Goal: Information Seeking & Learning: Learn about a topic

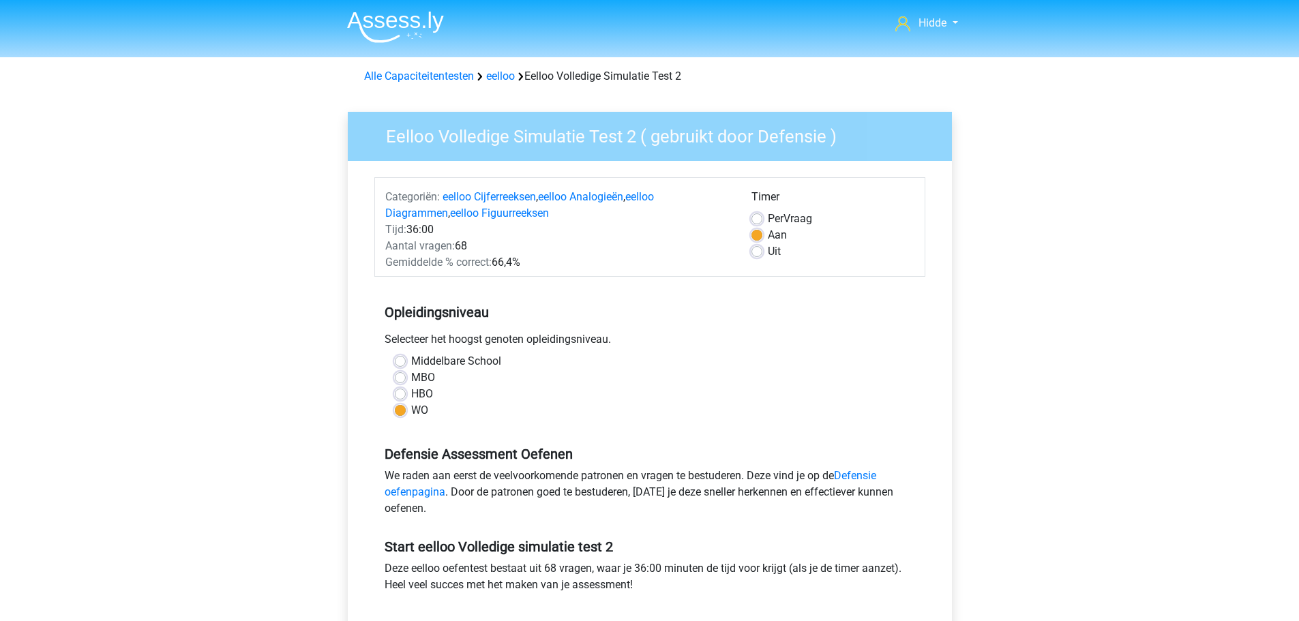
scroll to position [68, 0]
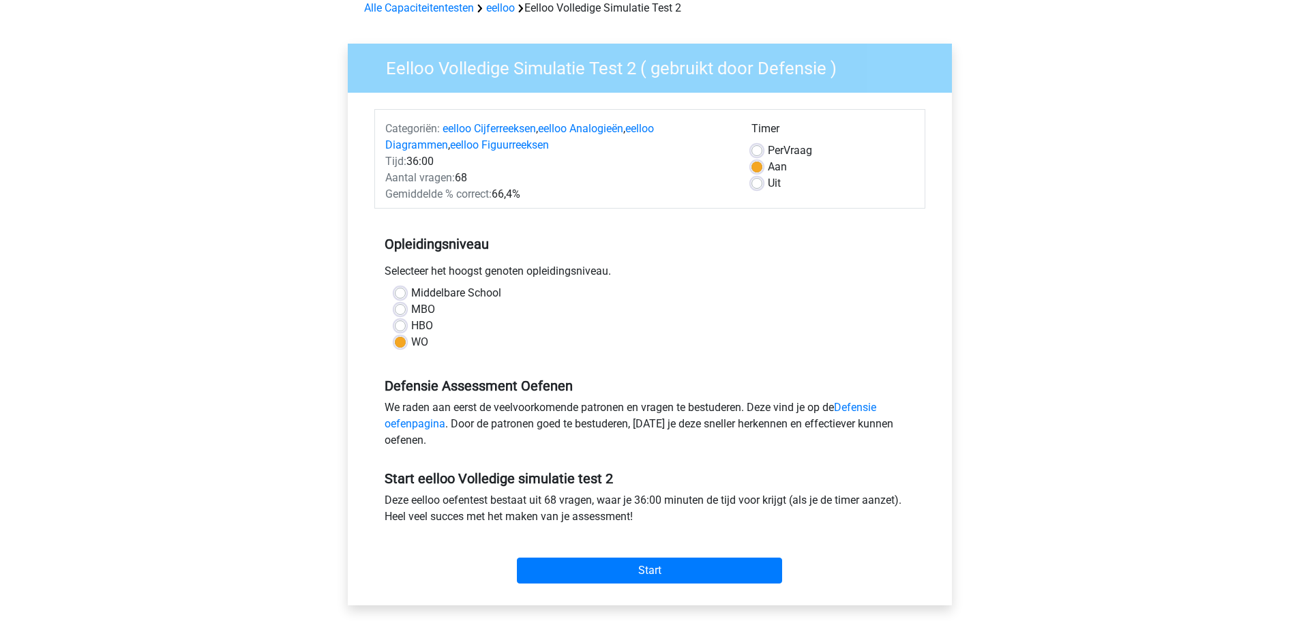
click at [193, 260] on div "Hidde hiddeterpstra@live.nl" at bounding box center [649, 468] width 1299 height 1072
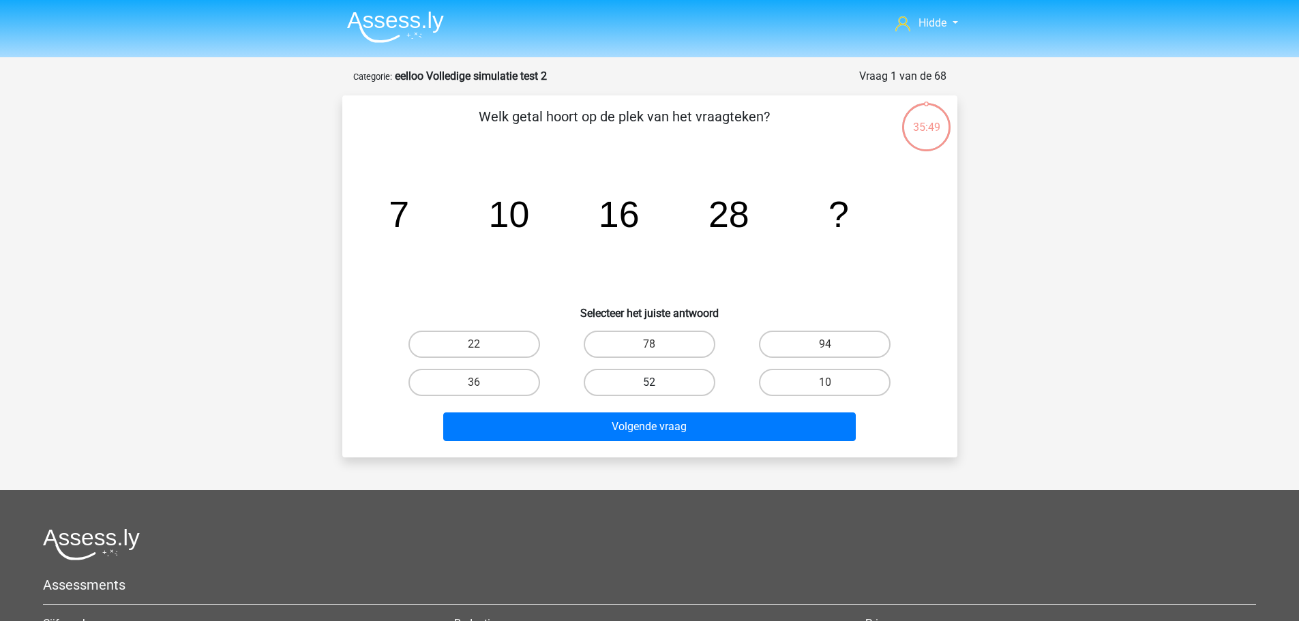
click at [640, 378] on label "52" at bounding box center [650, 382] width 132 height 27
click at [649, 383] on input "52" at bounding box center [653, 387] width 9 height 9
radio input "true"
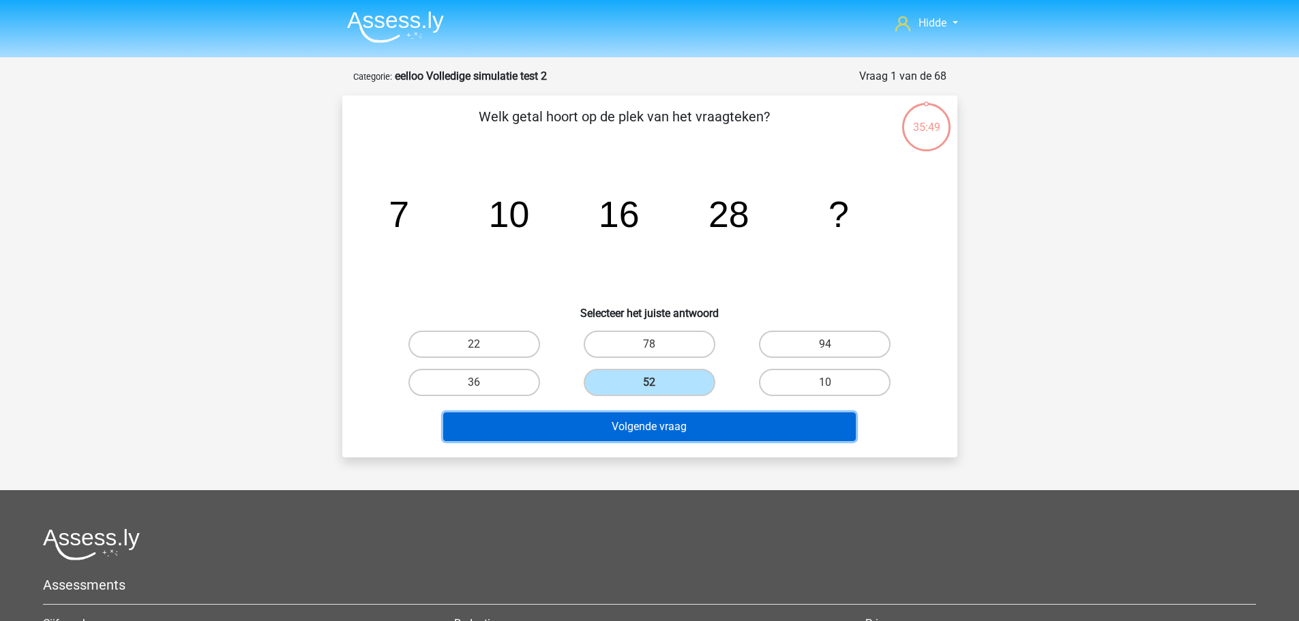
click at [652, 426] on button "Volgende vraag" at bounding box center [649, 427] width 413 height 29
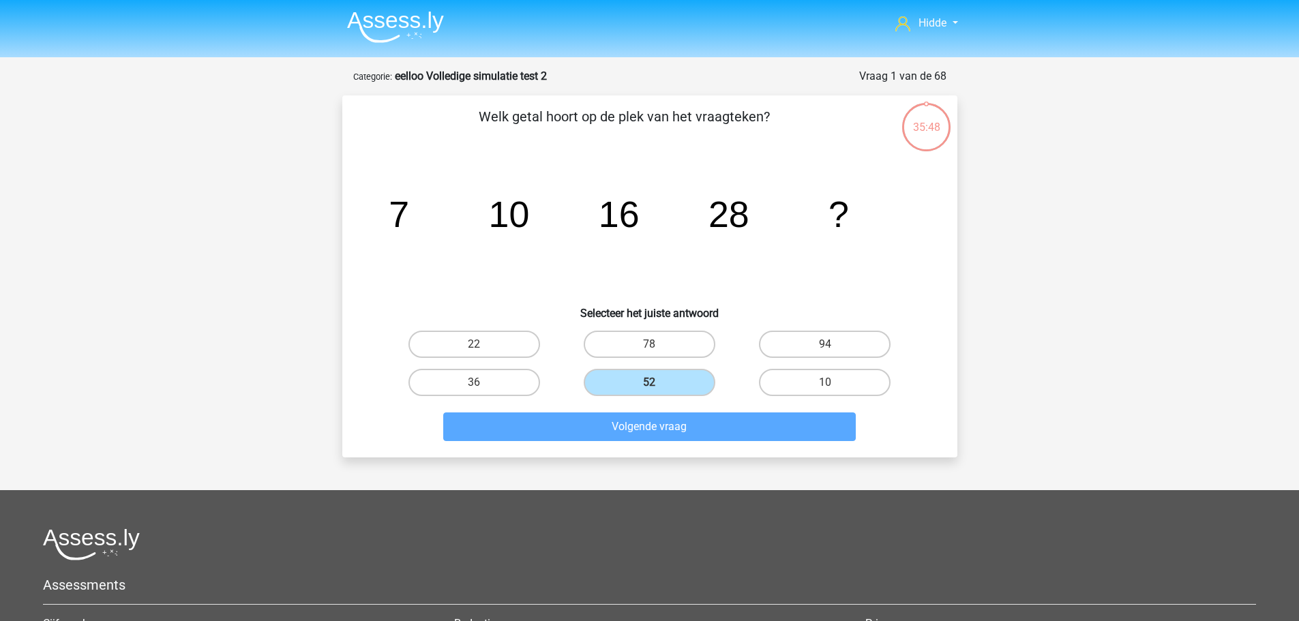
scroll to position [68, 0]
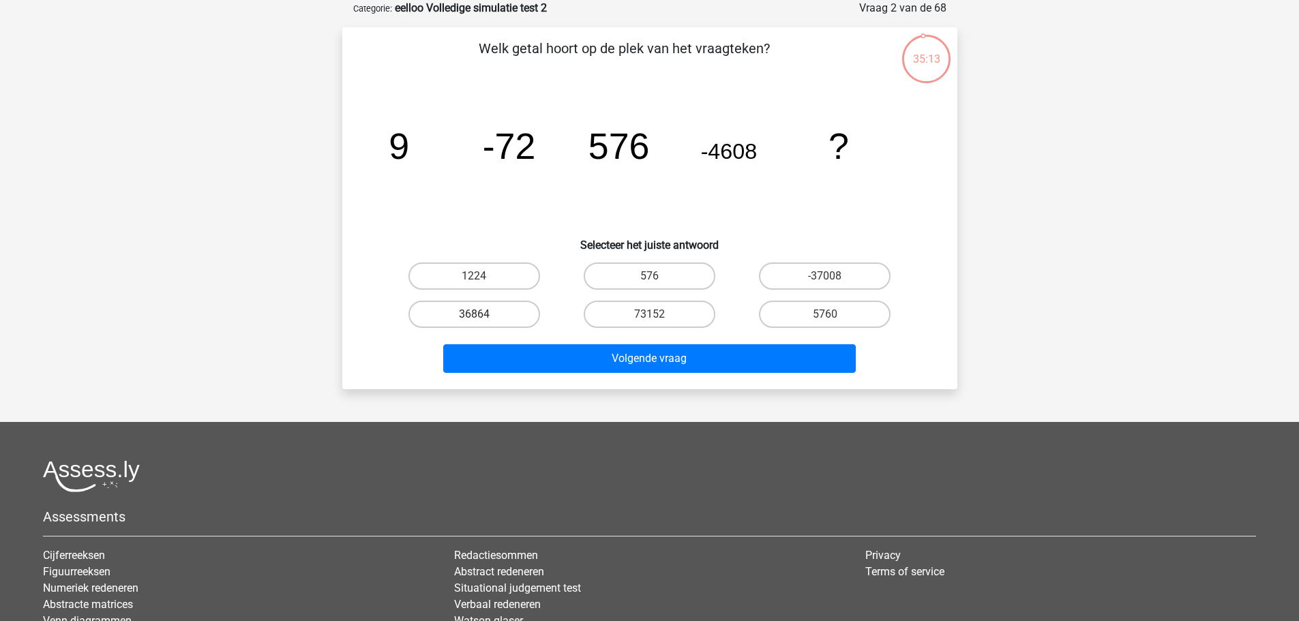
click at [456, 319] on label "36864" at bounding box center [475, 314] width 132 height 27
click at [474, 319] on input "36864" at bounding box center [478, 318] width 9 height 9
radio input "true"
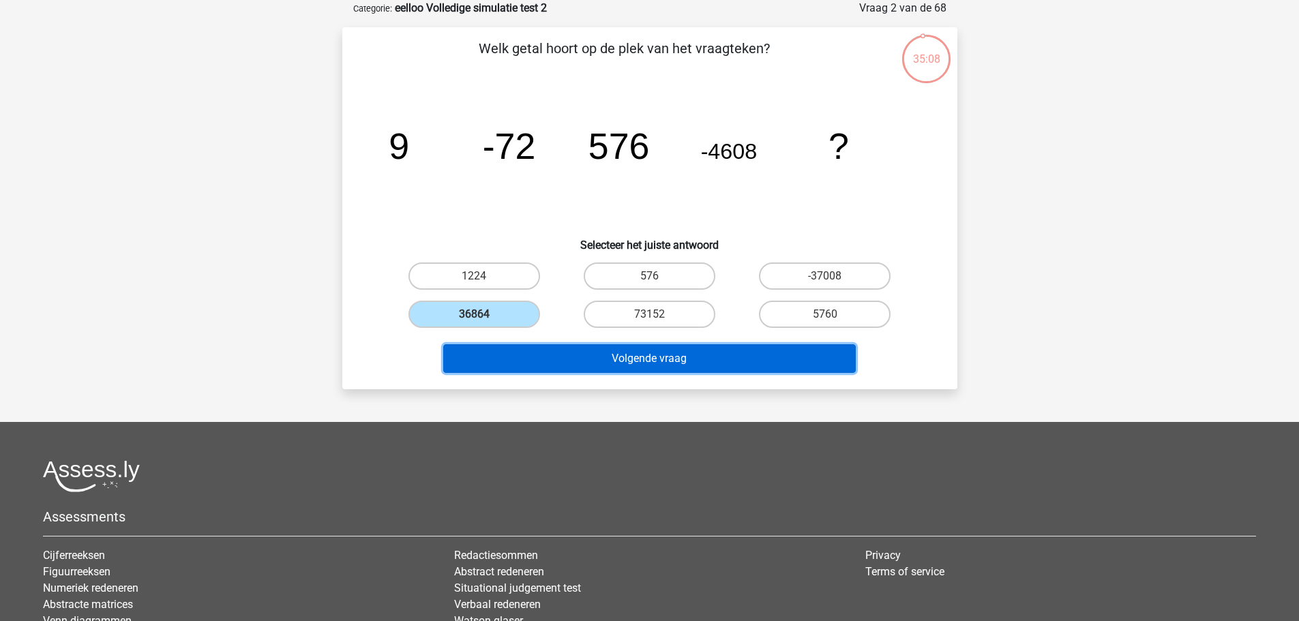
click at [507, 360] on button "Volgende vraag" at bounding box center [649, 358] width 413 height 29
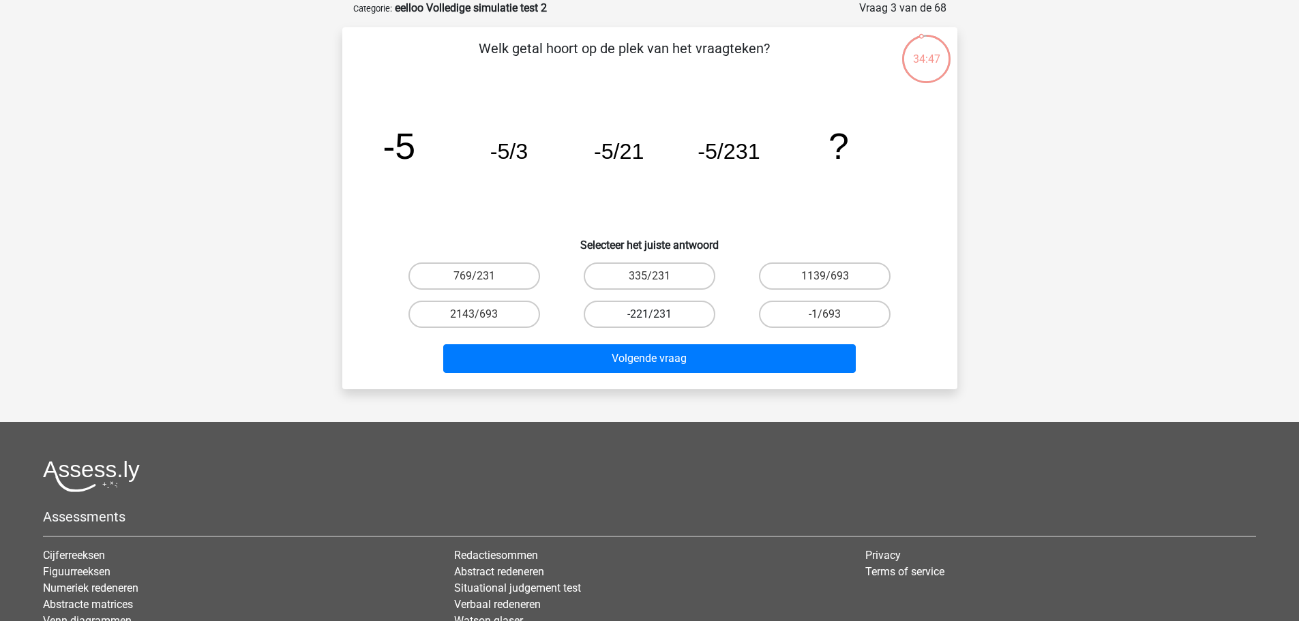
click at [651, 312] on label "-221/231" at bounding box center [650, 314] width 132 height 27
click at [651, 314] on input "-221/231" at bounding box center [653, 318] width 9 height 9
radio input "true"
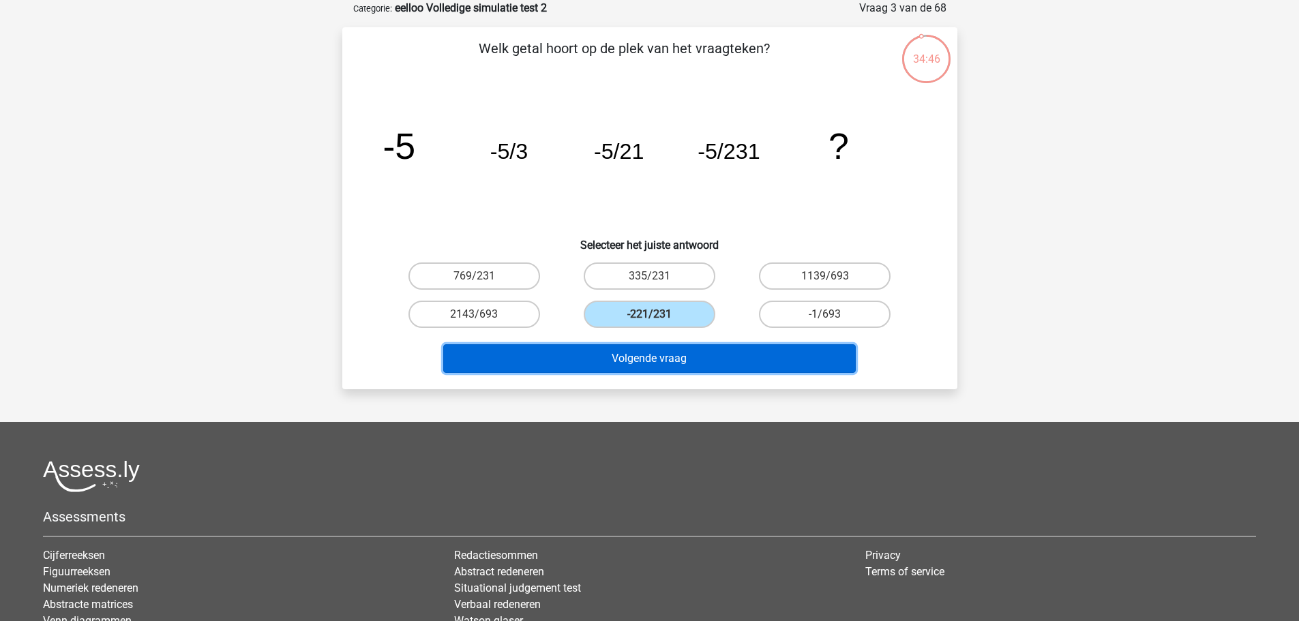
click at [648, 358] on button "Volgende vraag" at bounding box center [649, 358] width 413 height 29
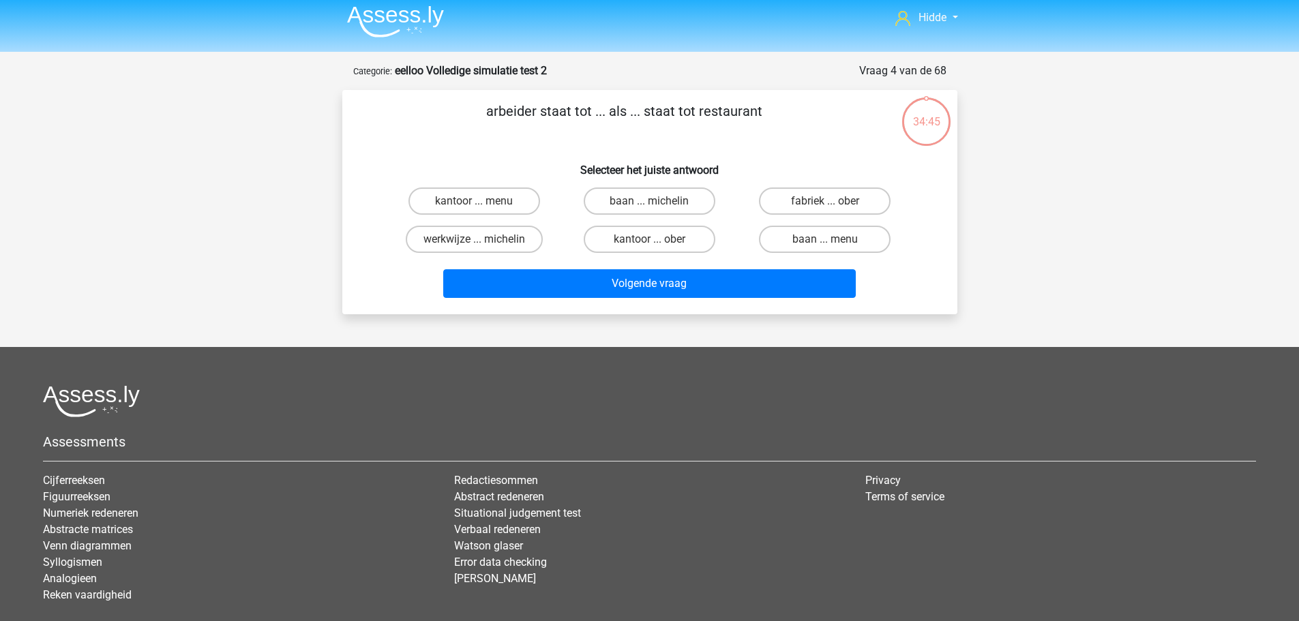
scroll to position [0, 0]
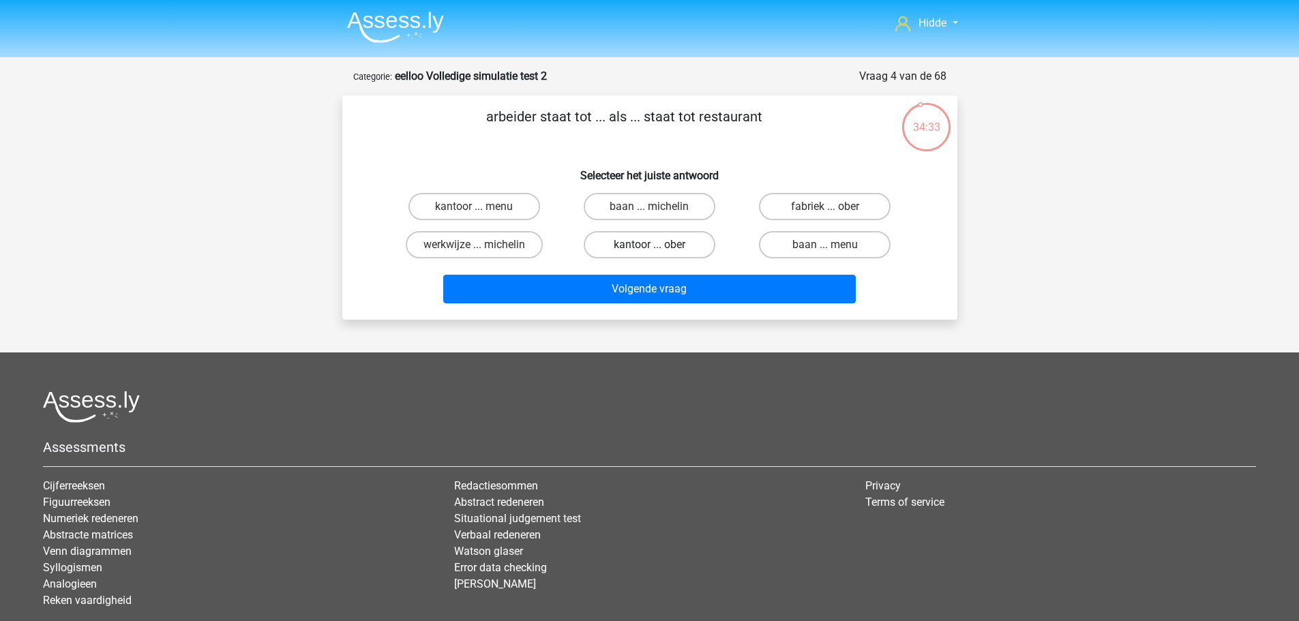
click at [649, 249] on label "kantoor ... ober" at bounding box center [650, 244] width 132 height 27
click at [649, 249] on input "kantoor ... ober" at bounding box center [653, 249] width 9 height 9
radio input "true"
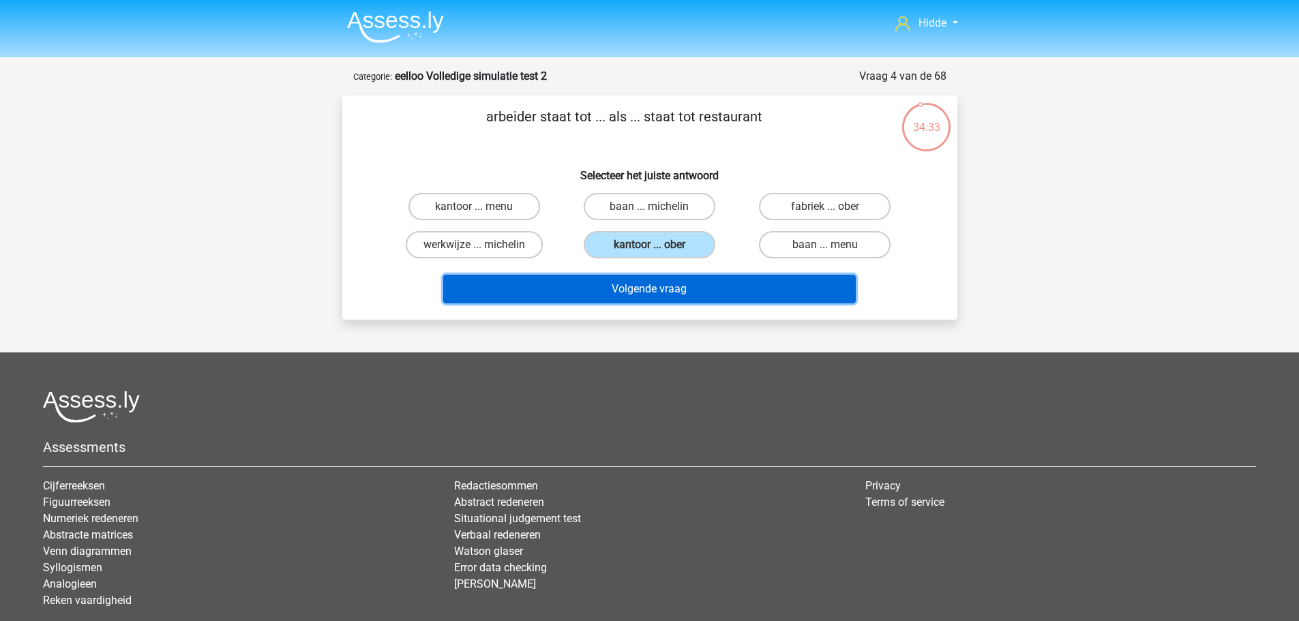
click at [651, 288] on button "Volgende vraag" at bounding box center [649, 289] width 413 height 29
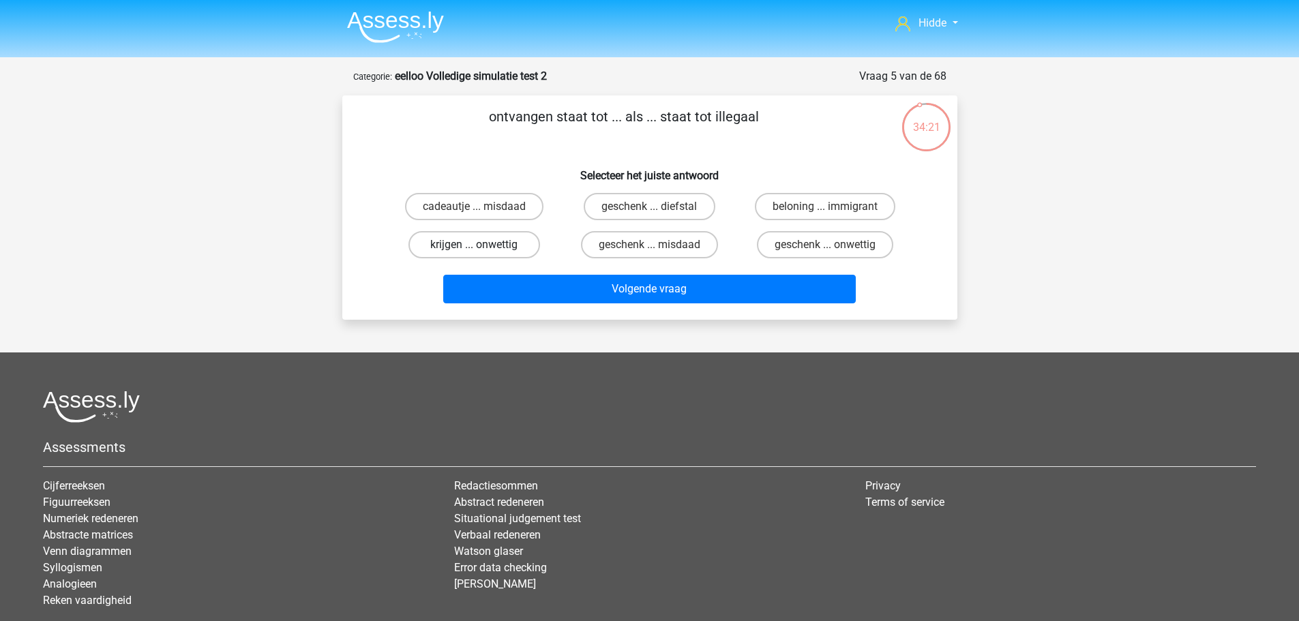
click at [430, 248] on label "krijgen ... onwettig" at bounding box center [475, 244] width 132 height 27
click at [474, 248] on input "krijgen ... onwettig" at bounding box center [478, 249] width 9 height 9
radio input "true"
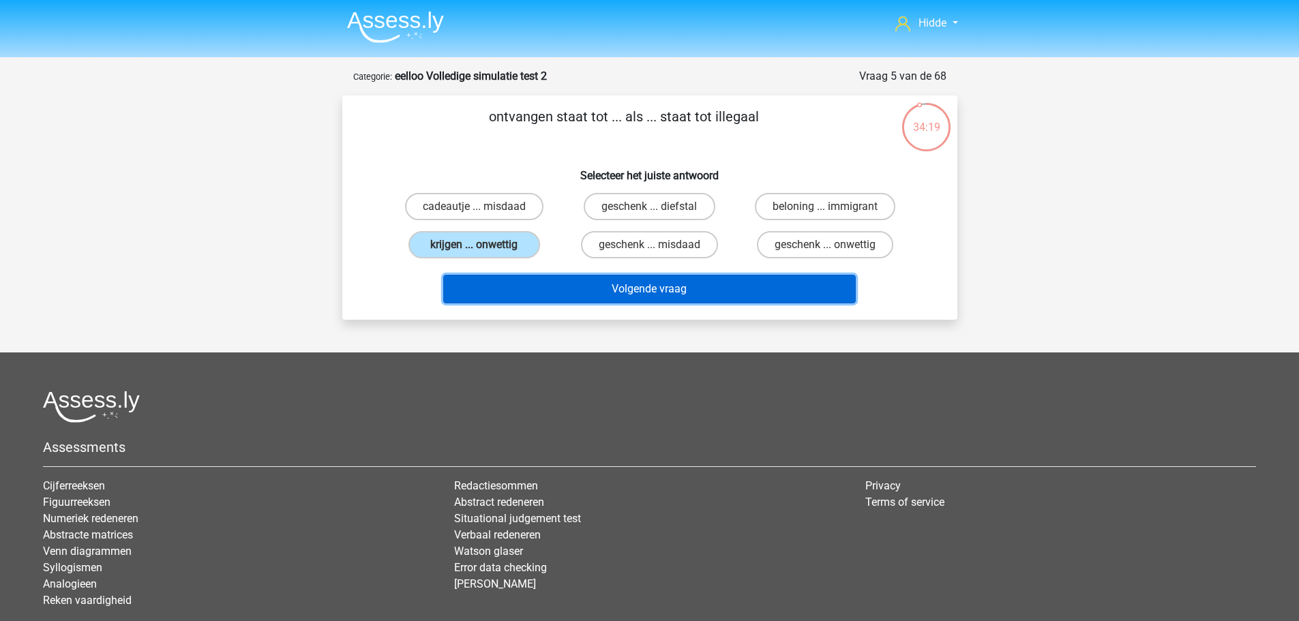
click at [516, 294] on button "Volgende vraag" at bounding box center [649, 289] width 413 height 29
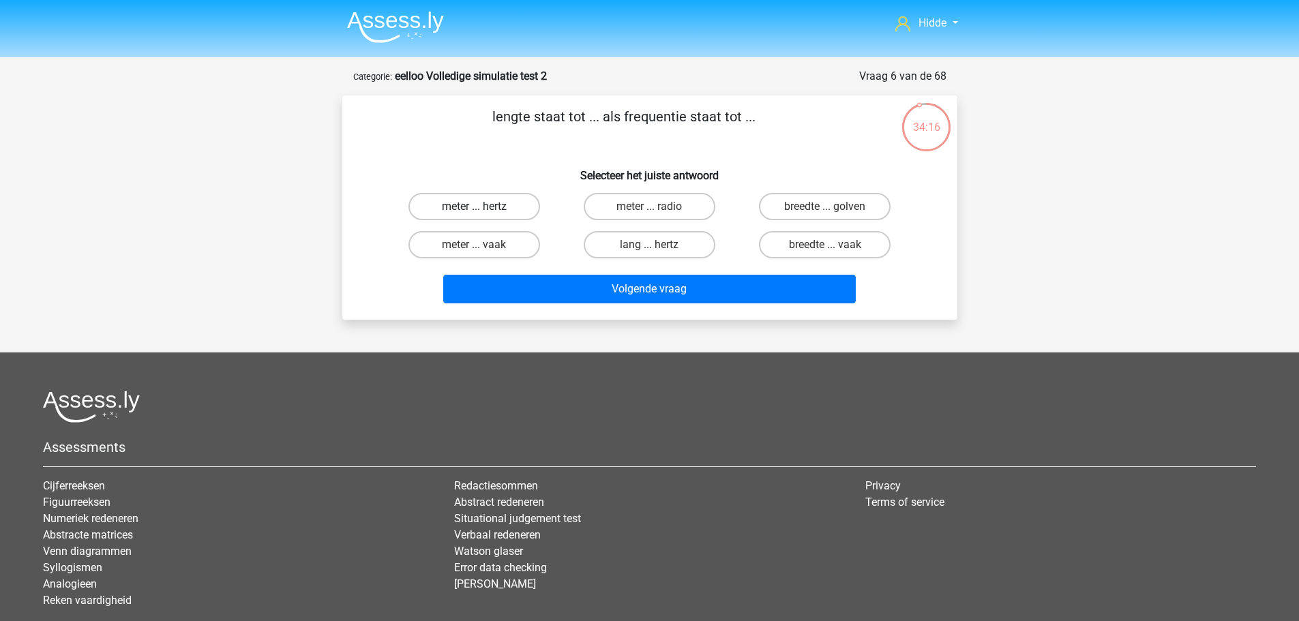
click at [452, 203] on label "meter ... hertz" at bounding box center [475, 206] width 132 height 27
click at [474, 207] on input "meter ... hertz" at bounding box center [478, 211] width 9 height 9
radio input "true"
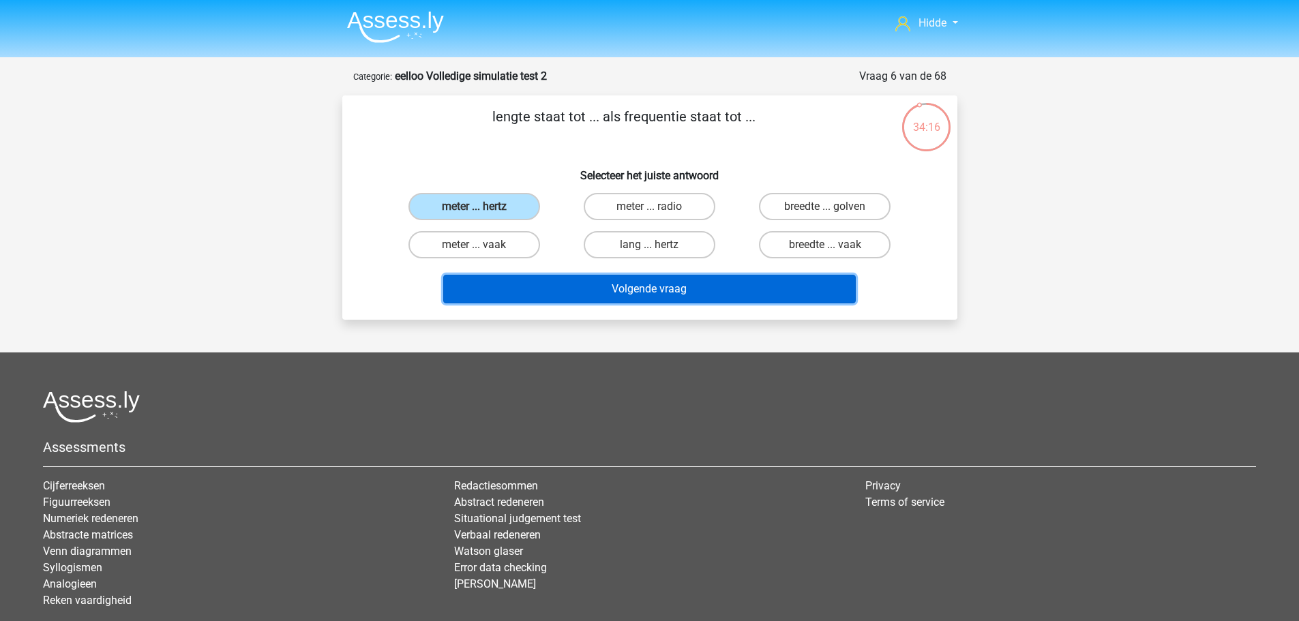
click at [506, 290] on button "Volgende vraag" at bounding box center [649, 289] width 413 height 29
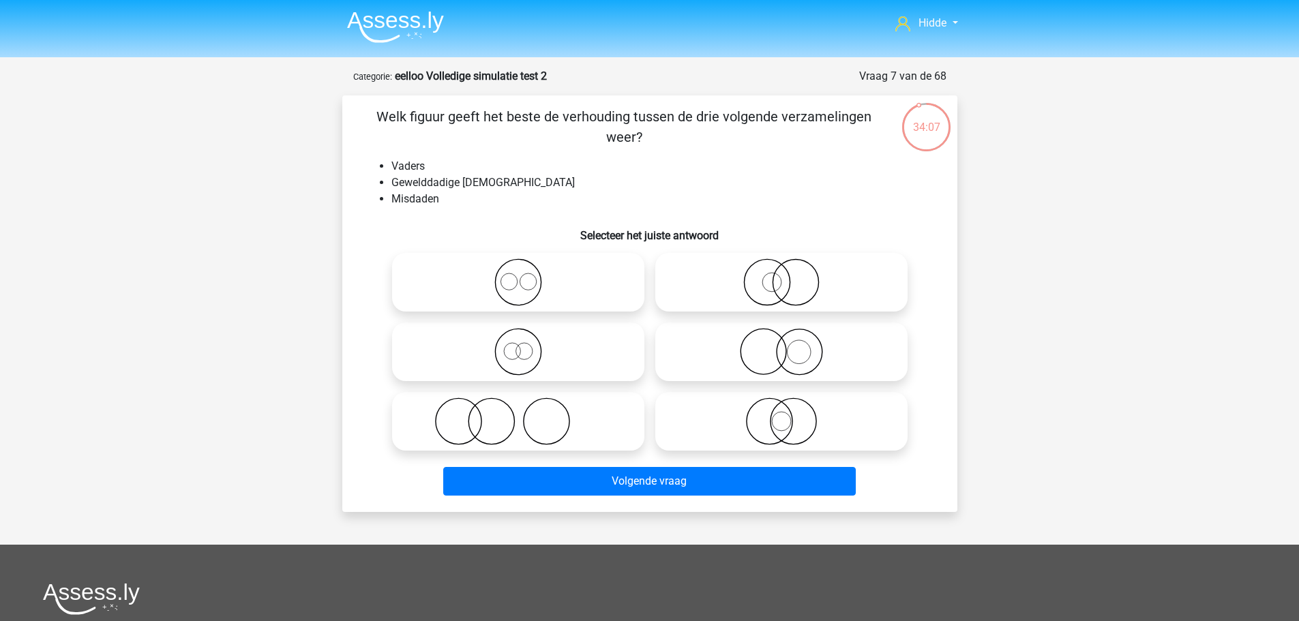
click at [492, 428] on icon at bounding box center [518, 422] width 241 height 48
click at [518, 415] on input "radio" at bounding box center [522, 410] width 9 height 9
radio input "true"
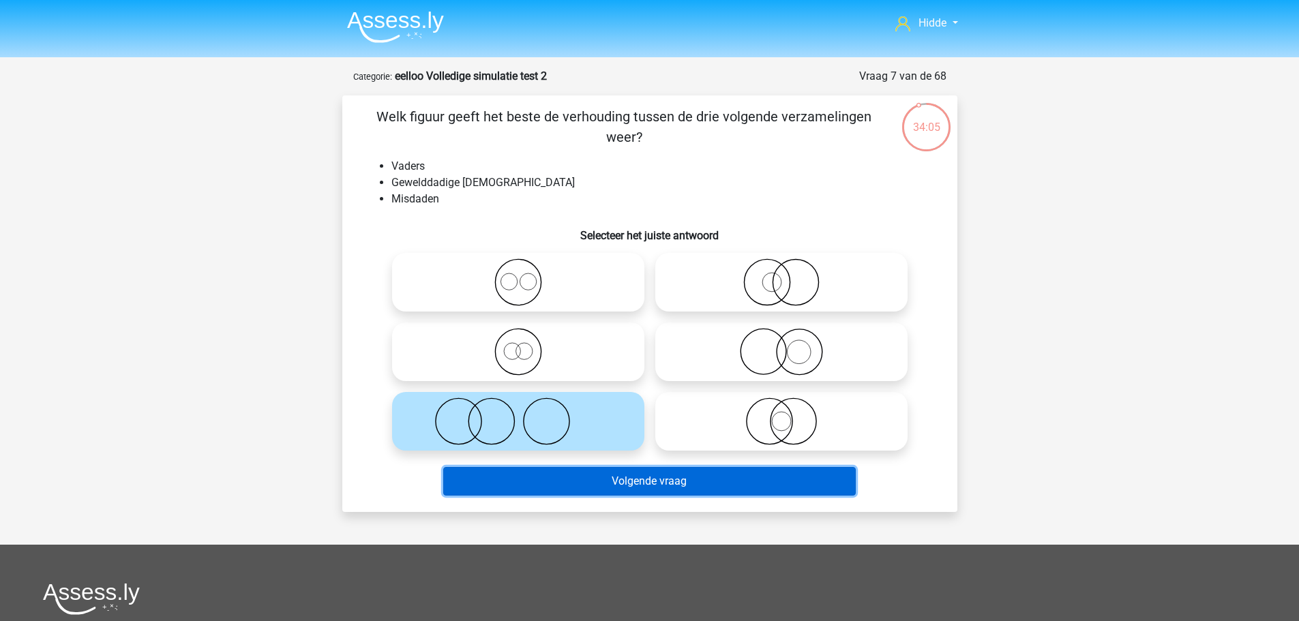
click at [517, 477] on button "Volgende vraag" at bounding box center [649, 481] width 413 height 29
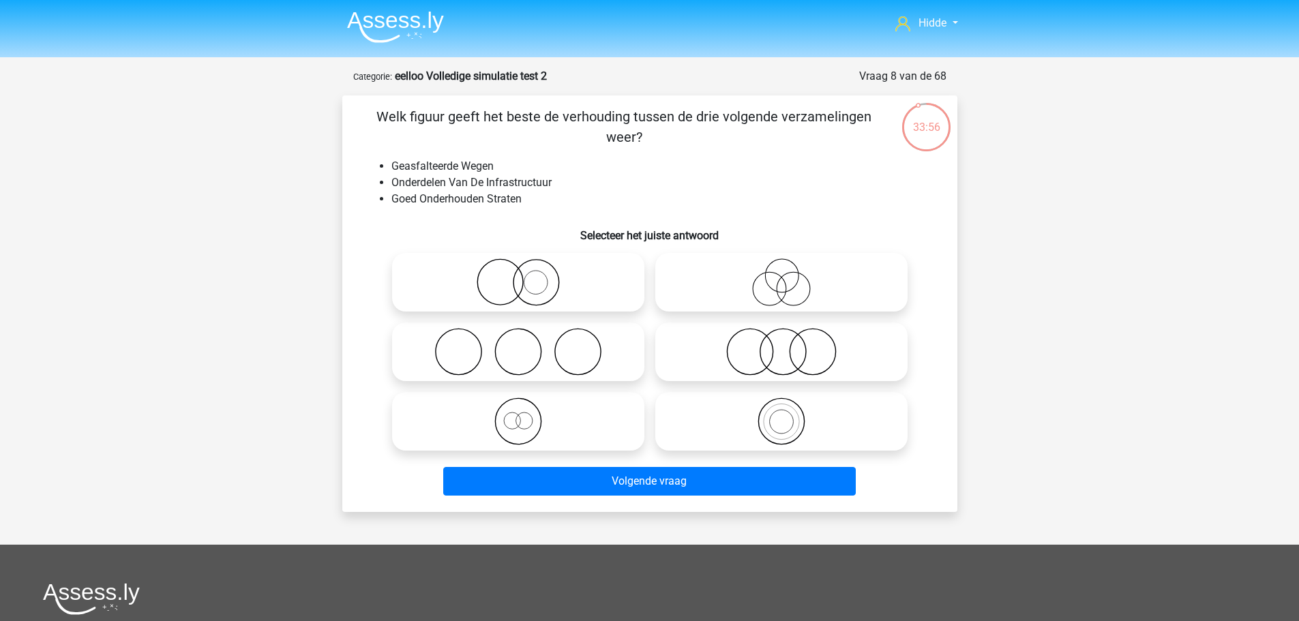
click at [513, 416] on icon at bounding box center [518, 422] width 241 height 48
click at [518, 415] on input "radio" at bounding box center [522, 410] width 9 height 9
radio input "true"
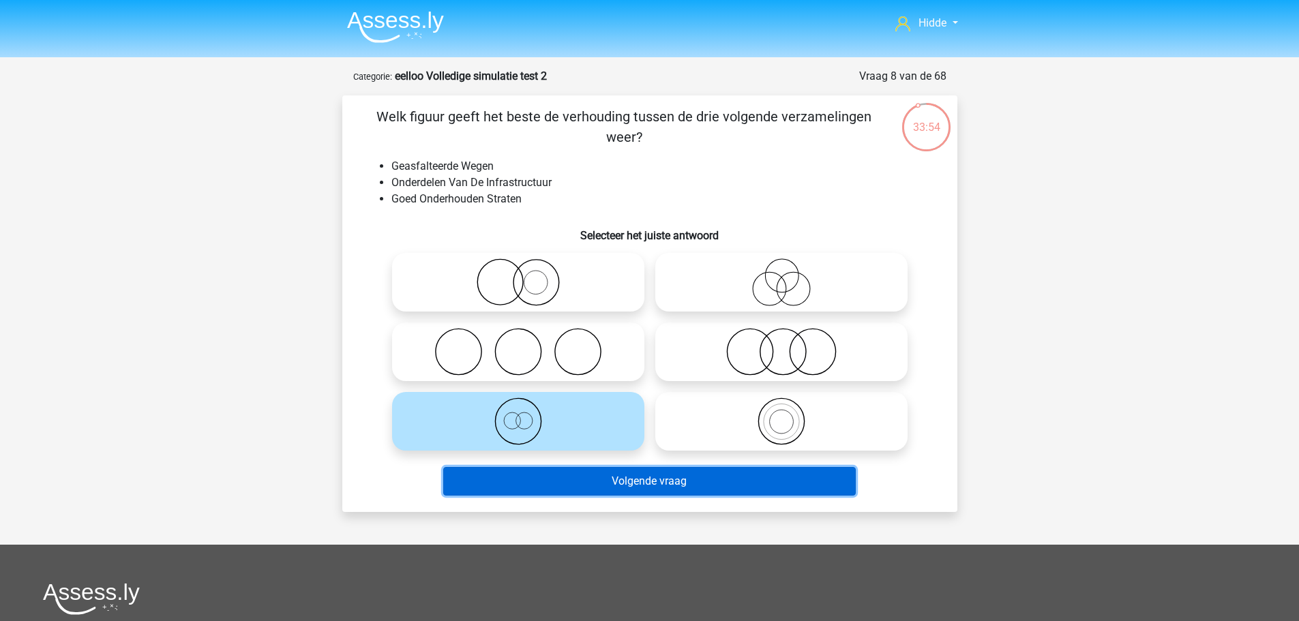
click at [526, 480] on button "Volgende vraag" at bounding box center [649, 481] width 413 height 29
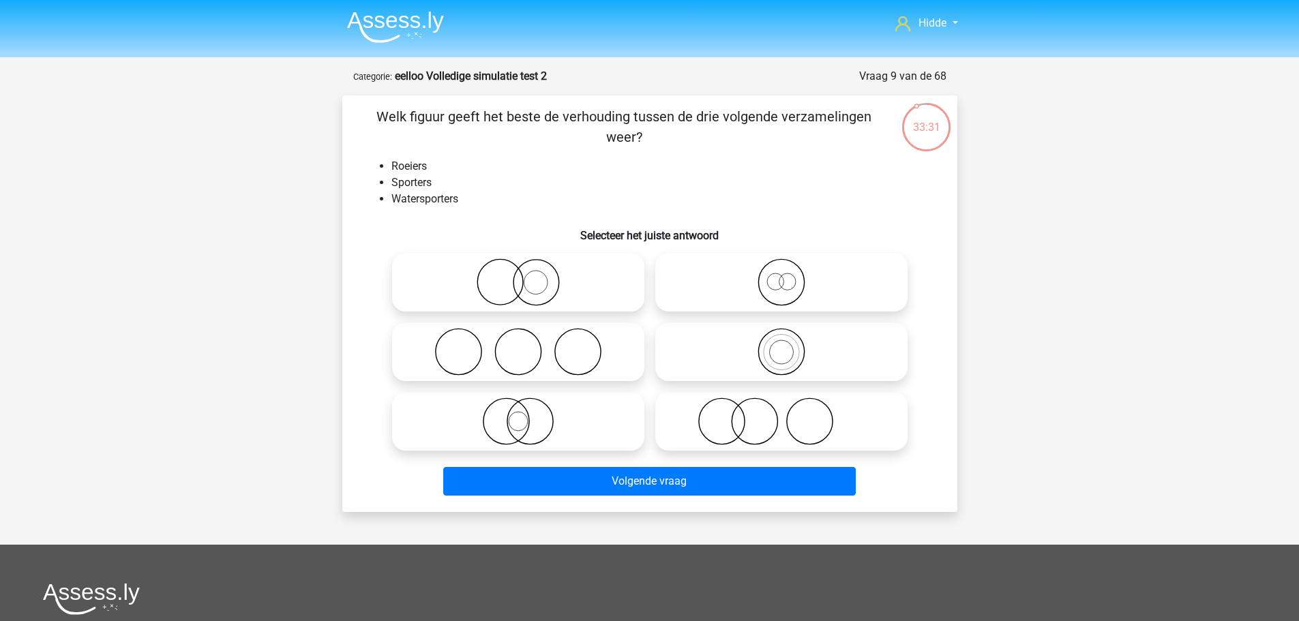
click at [750, 357] on icon at bounding box center [781, 352] width 241 height 48
click at [782, 345] on input "radio" at bounding box center [786, 340] width 9 height 9
radio input "true"
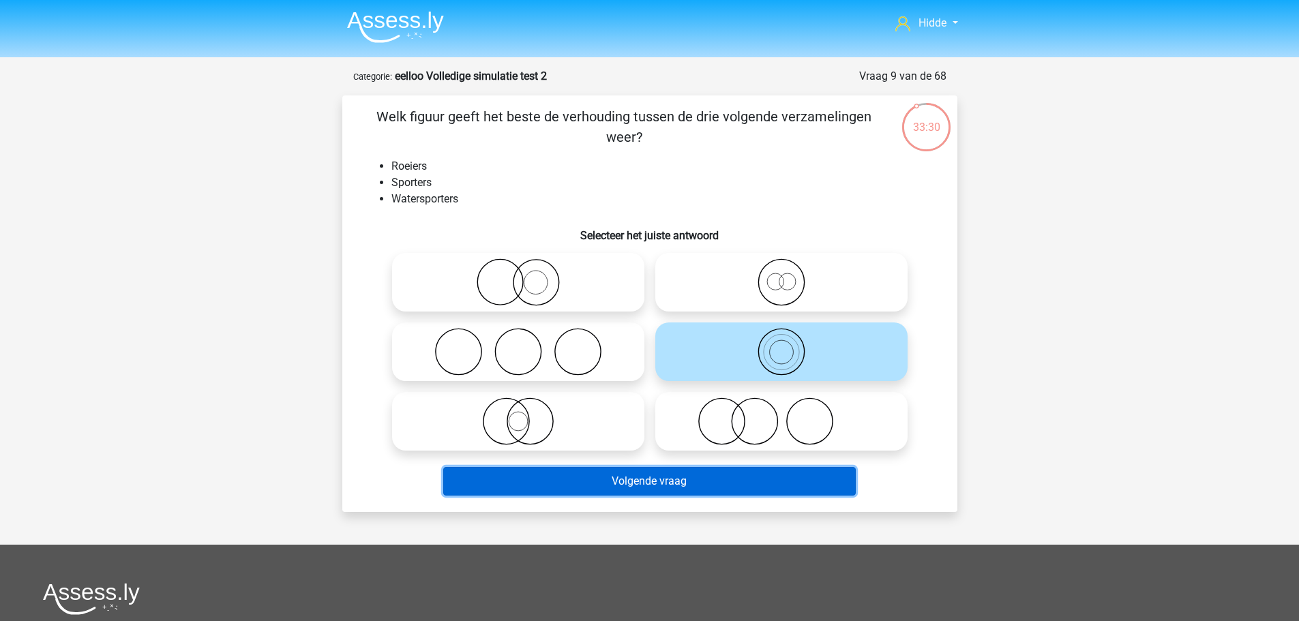
click at [614, 477] on button "Volgende vraag" at bounding box center [649, 481] width 413 height 29
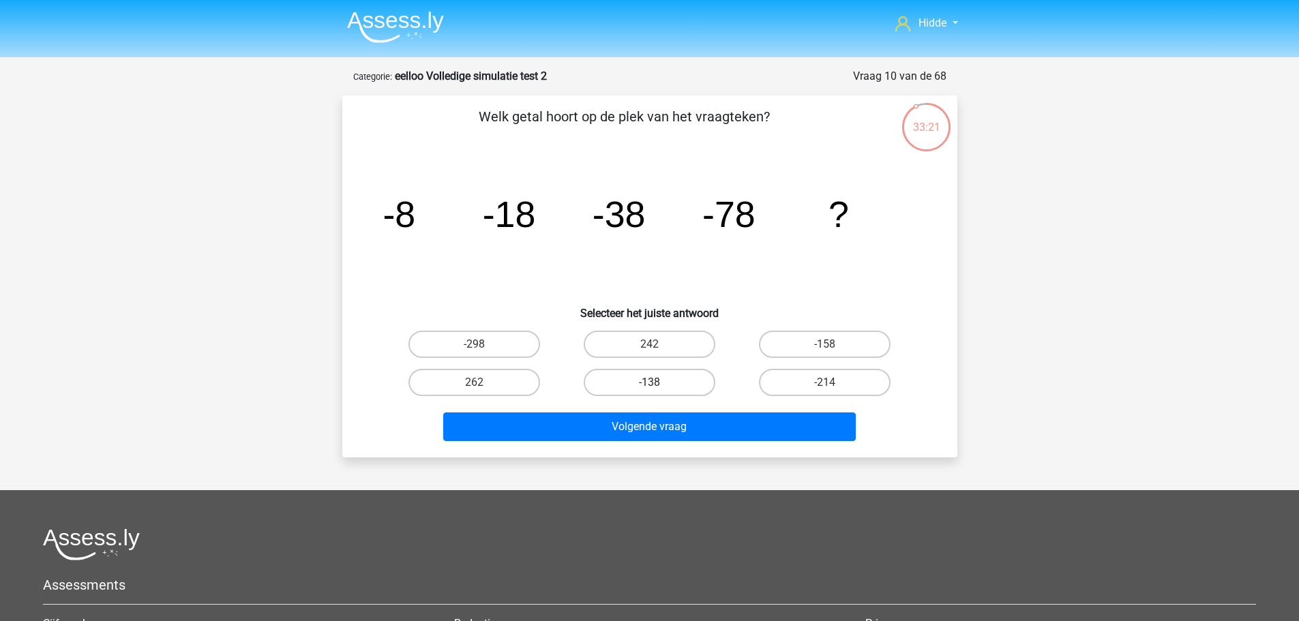
click at [650, 379] on label "-138" at bounding box center [650, 382] width 132 height 27
click at [650, 383] on input "-138" at bounding box center [653, 387] width 9 height 9
radio input "true"
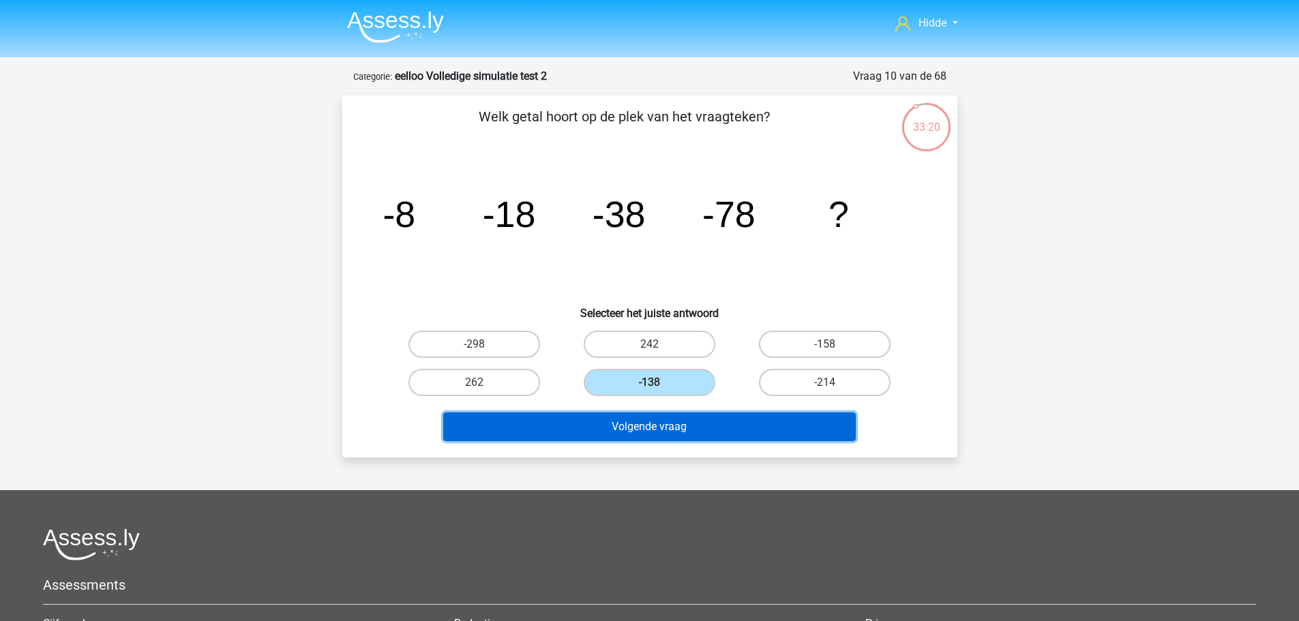
click at [643, 423] on button "Volgende vraag" at bounding box center [649, 427] width 413 height 29
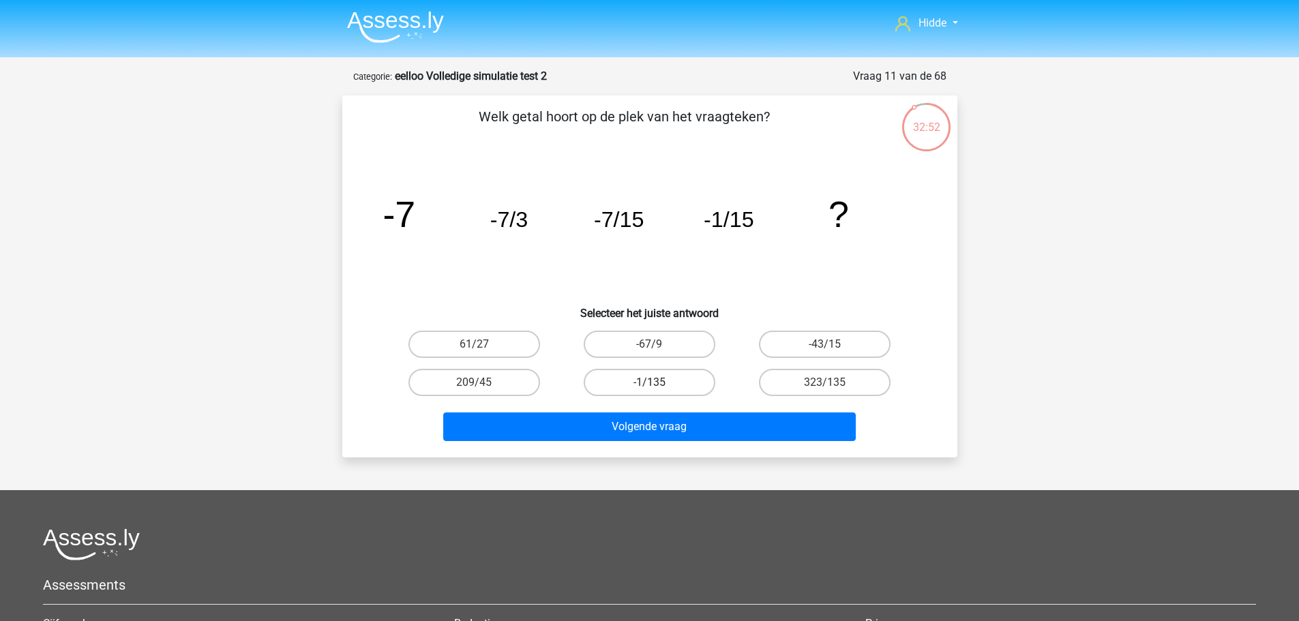
click at [666, 383] on label "-1/135" at bounding box center [650, 382] width 132 height 27
click at [658, 383] on input "-1/135" at bounding box center [653, 387] width 9 height 9
radio input "true"
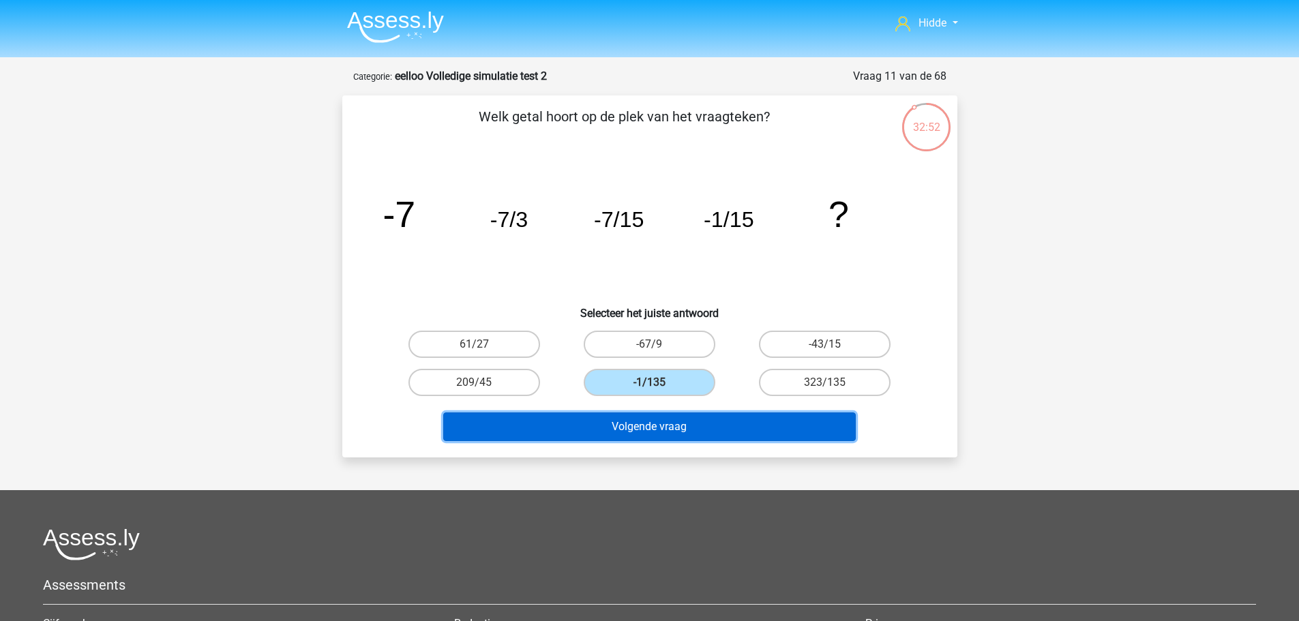
click at [657, 421] on button "Volgende vraag" at bounding box center [649, 427] width 413 height 29
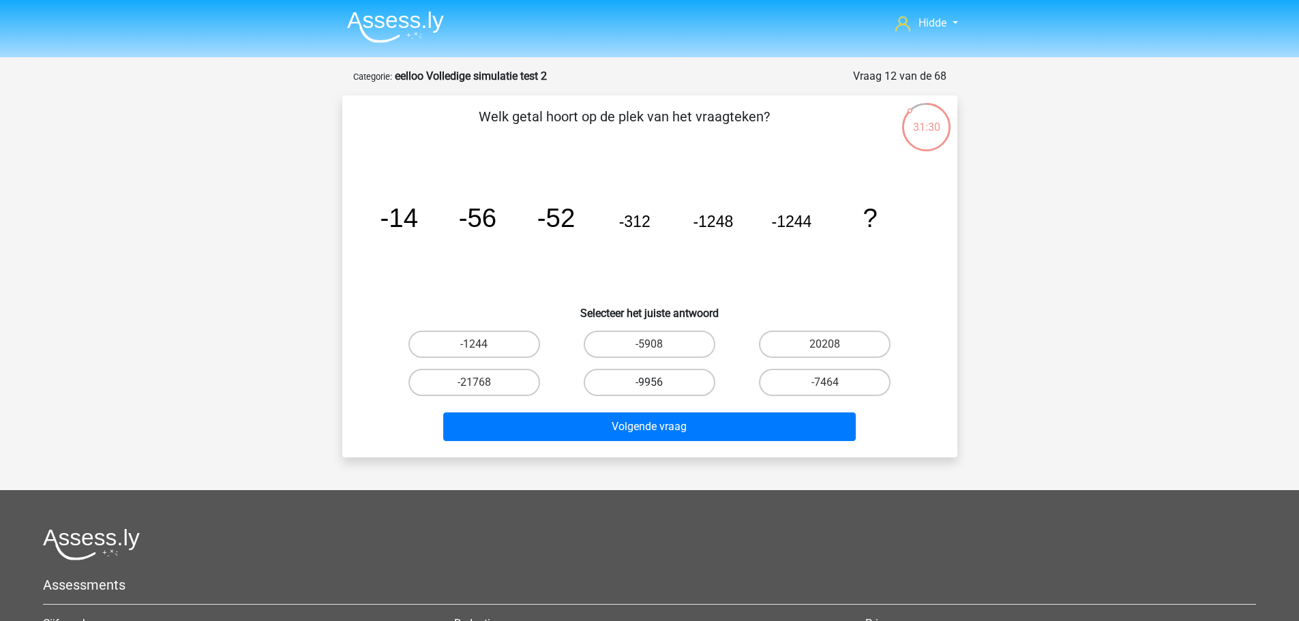
click at [643, 383] on label "-9956" at bounding box center [650, 382] width 132 height 27
click at [649, 383] on input "-9956" at bounding box center [653, 387] width 9 height 9
radio input "true"
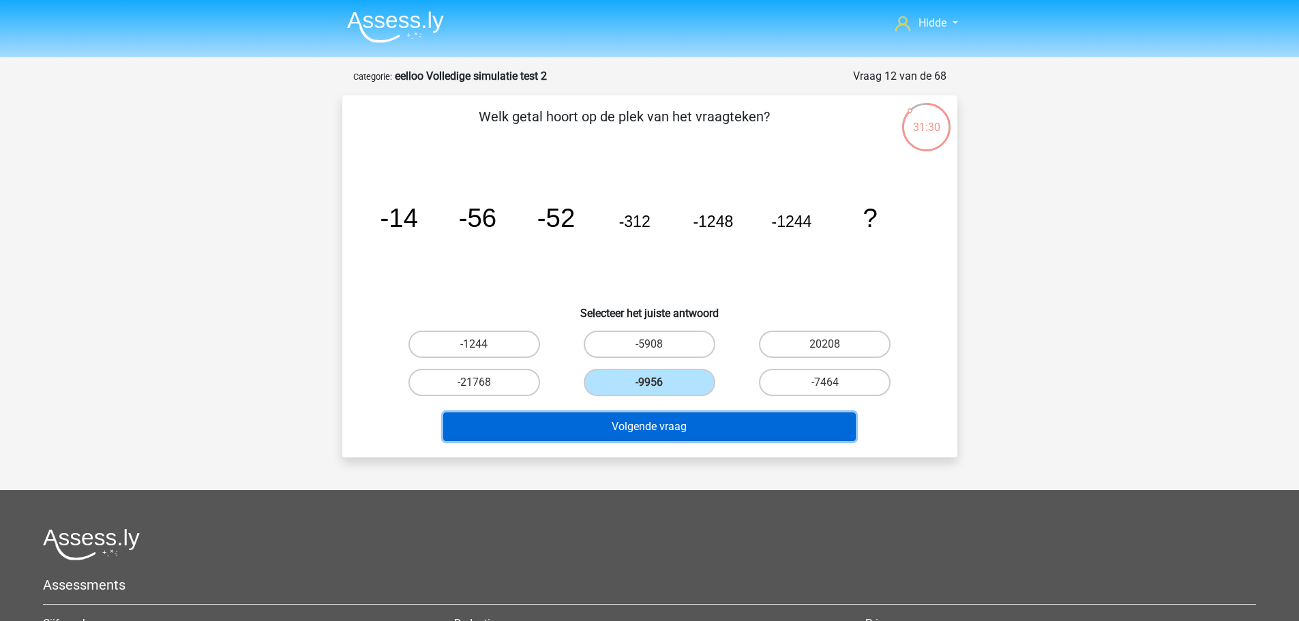
click at [637, 426] on button "Volgende vraag" at bounding box center [649, 427] width 413 height 29
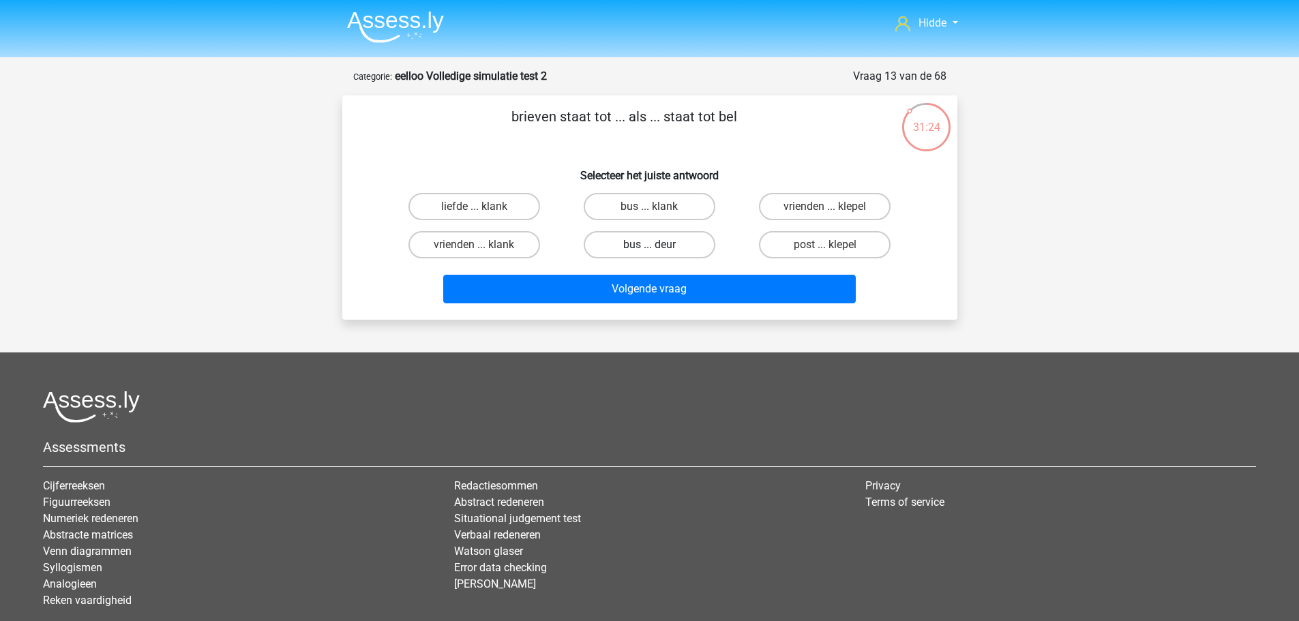
click at [669, 250] on label "bus ... deur" at bounding box center [650, 244] width 132 height 27
click at [658, 250] on input "bus ... deur" at bounding box center [653, 249] width 9 height 9
radio input "true"
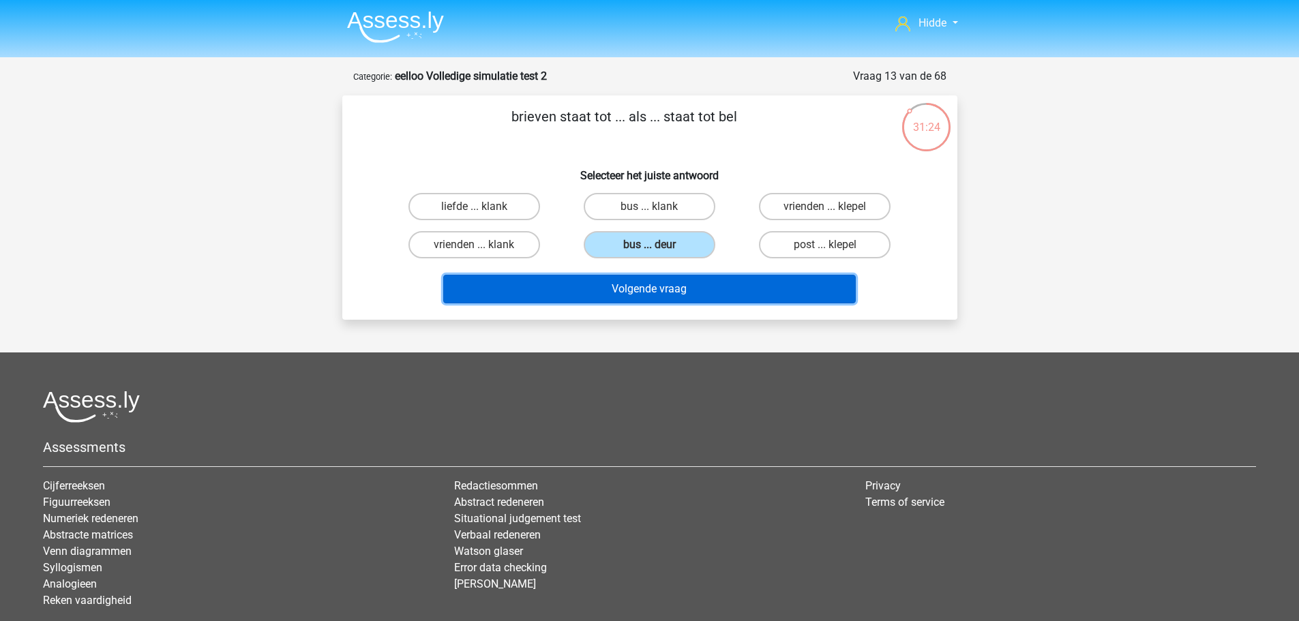
click at [639, 294] on button "Volgende vraag" at bounding box center [649, 289] width 413 height 29
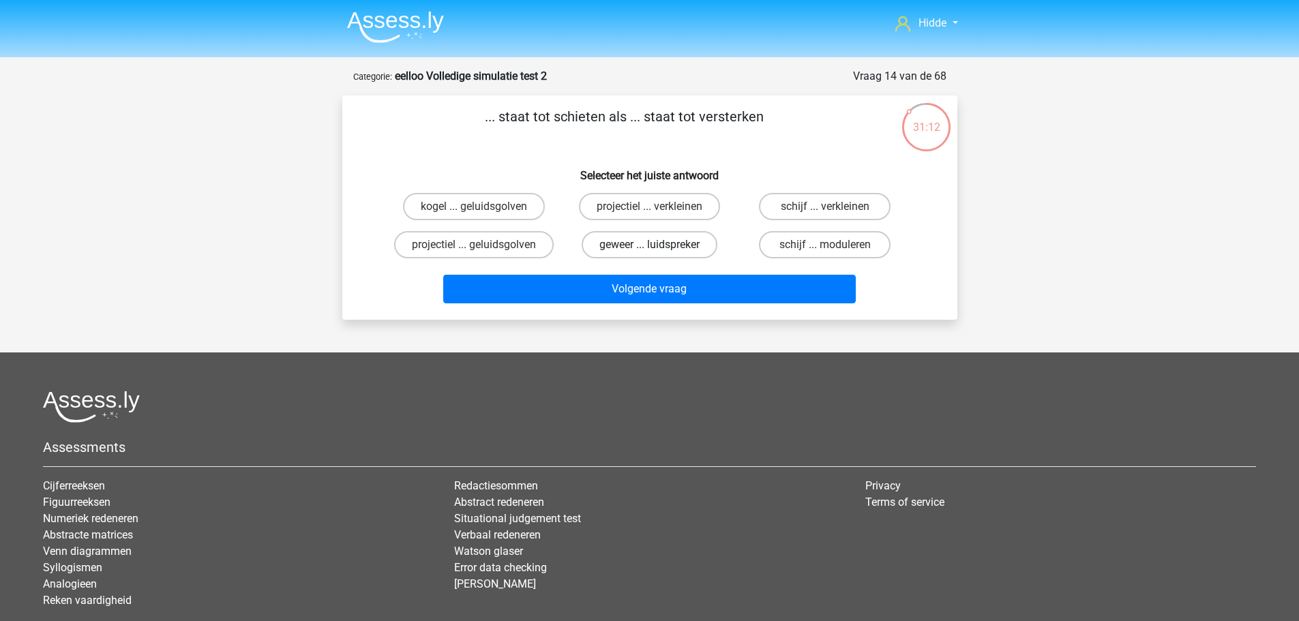
click at [625, 245] on label "geweer ... luidspreker" at bounding box center [650, 244] width 136 height 27
click at [649, 245] on input "geweer ... luidspreker" at bounding box center [653, 249] width 9 height 9
radio input "true"
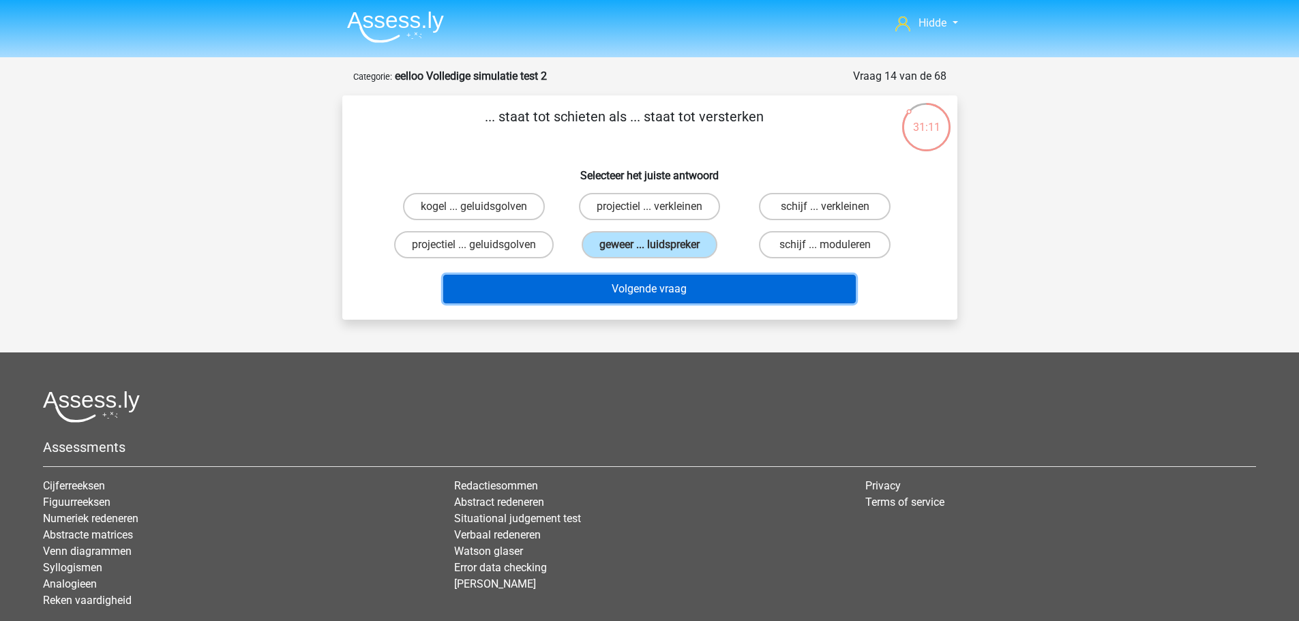
click at [637, 290] on button "Volgende vraag" at bounding box center [649, 289] width 413 height 29
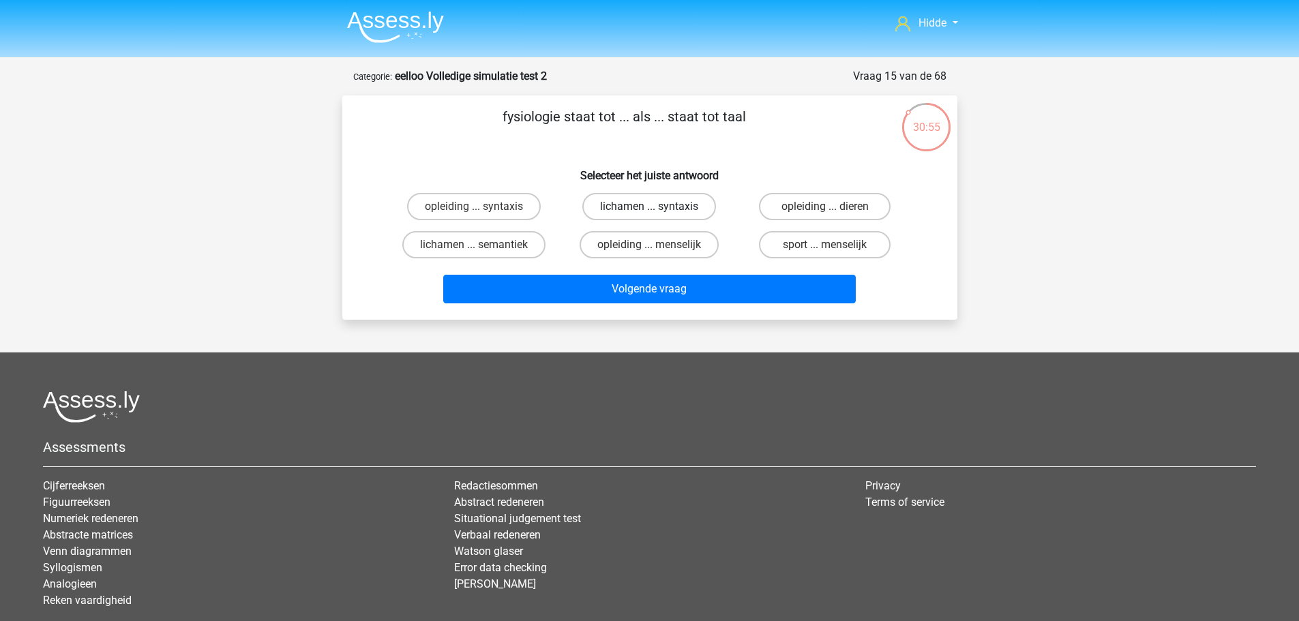
click at [653, 198] on label "lichamen ... syntaxis" at bounding box center [649, 206] width 134 height 27
click at [653, 207] on input "lichamen ... syntaxis" at bounding box center [653, 211] width 9 height 9
radio input "true"
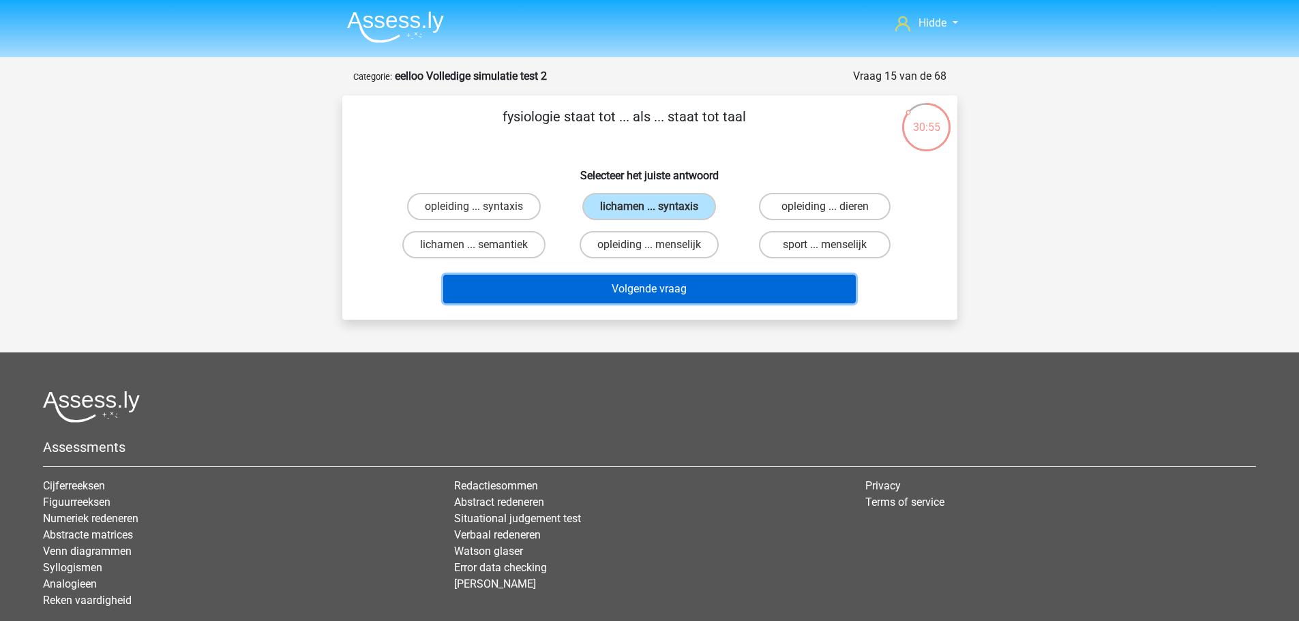
click at [626, 279] on button "Volgende vraag" at bounding box center [649, 289] width 413 height 29
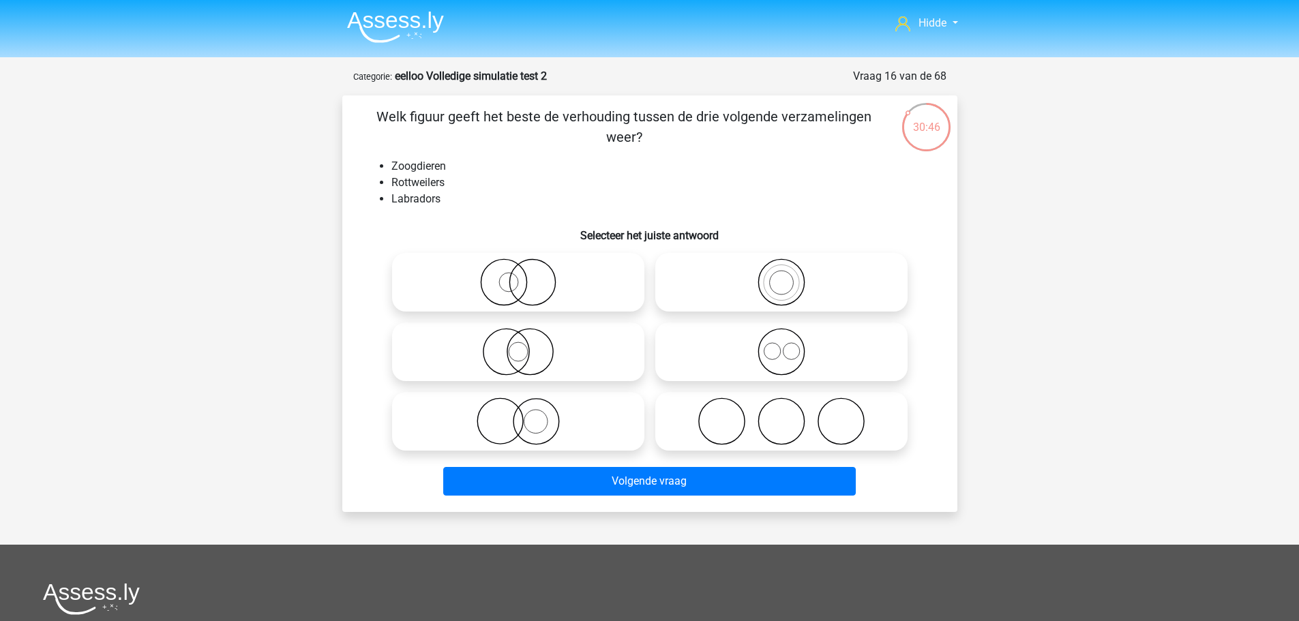
click at [869, 355] on icon at bounding box center [781, 352] width 241 height 48
click at [790, 345] on input "radio" at bounding box center [786, 340] width 9 height 9
radio input "true"
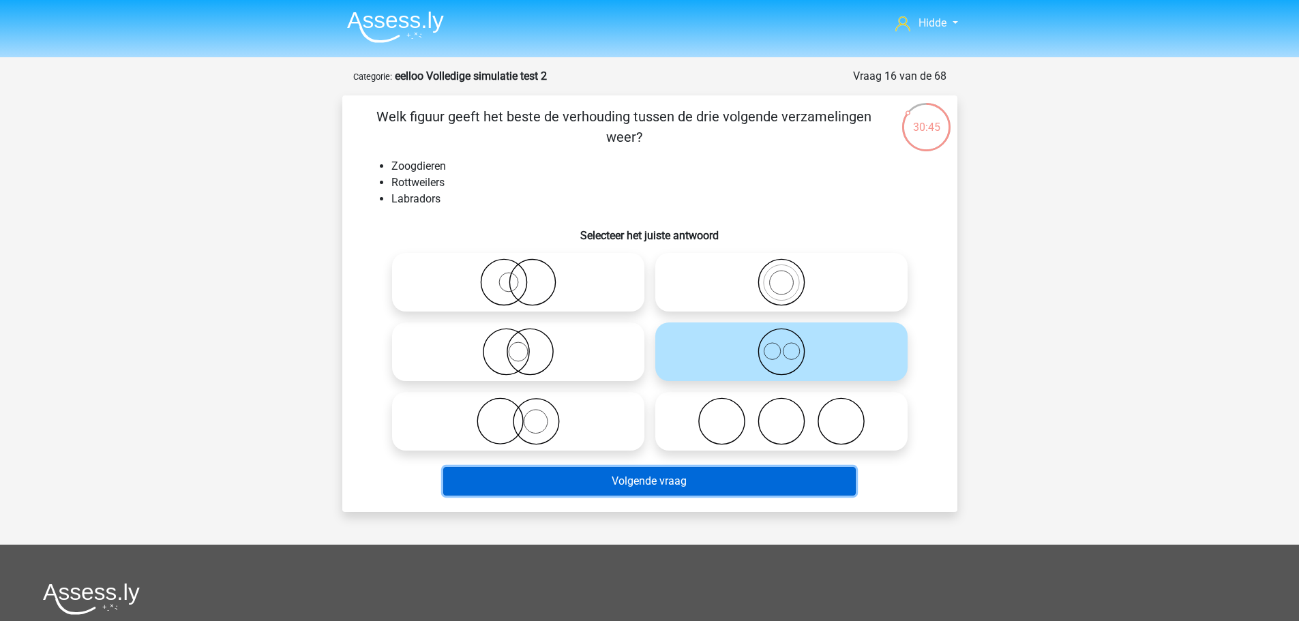
click at [664, 479] on button "Volgende vraag" at bounding box center [649, 481] width 413 height 29
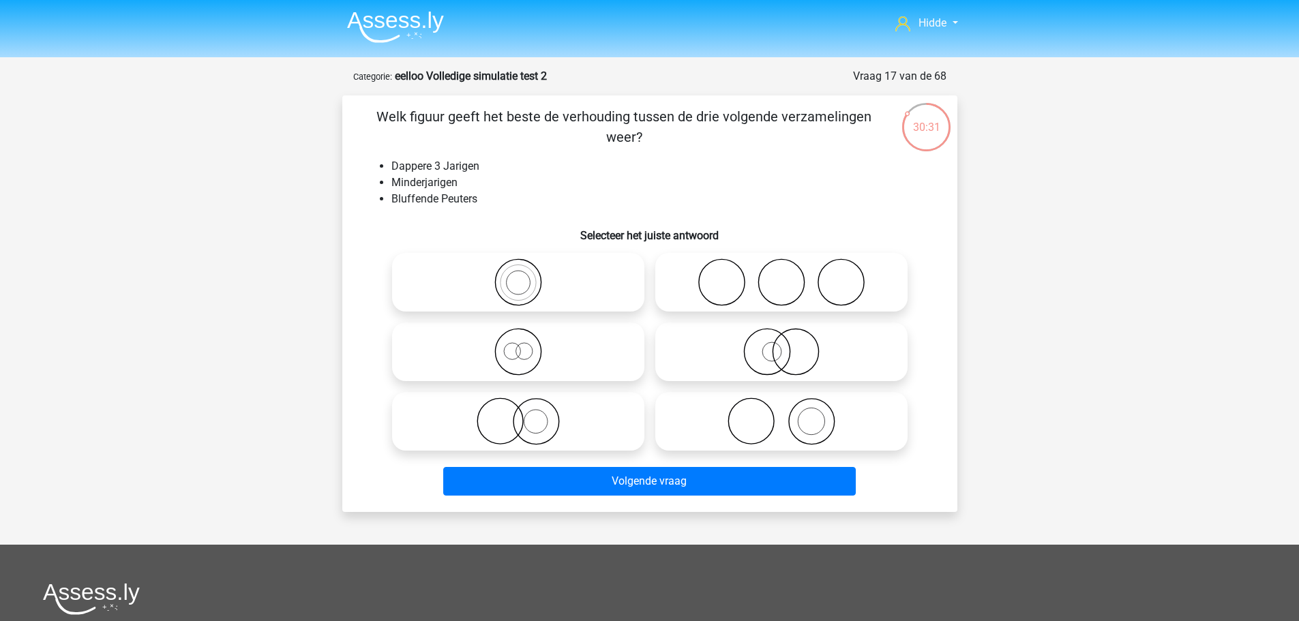
click at [528, 345] on icon at bounding box center [518, 352] width 241 height 48
click at [527, 345] on input "radio" at bounding box center [522, 340] width 9 height 9
radio input "true"
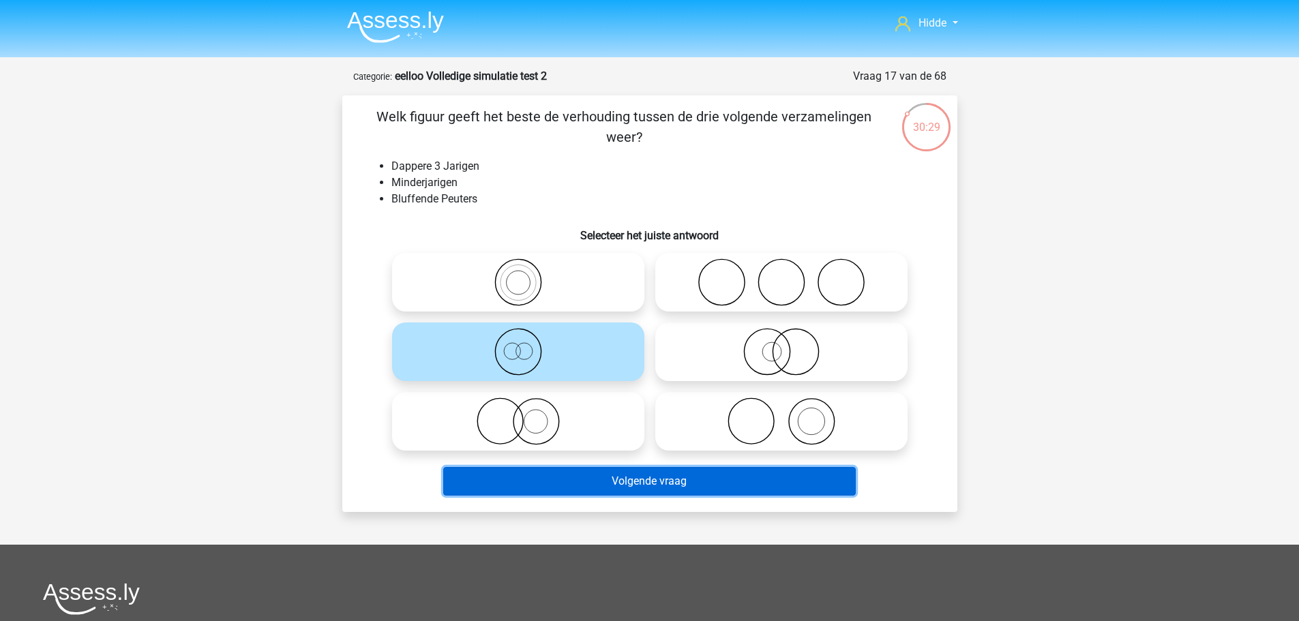
click at [573, 479] on button "Volgende vraag" at bounding box center [649, 481] width 413 height 29
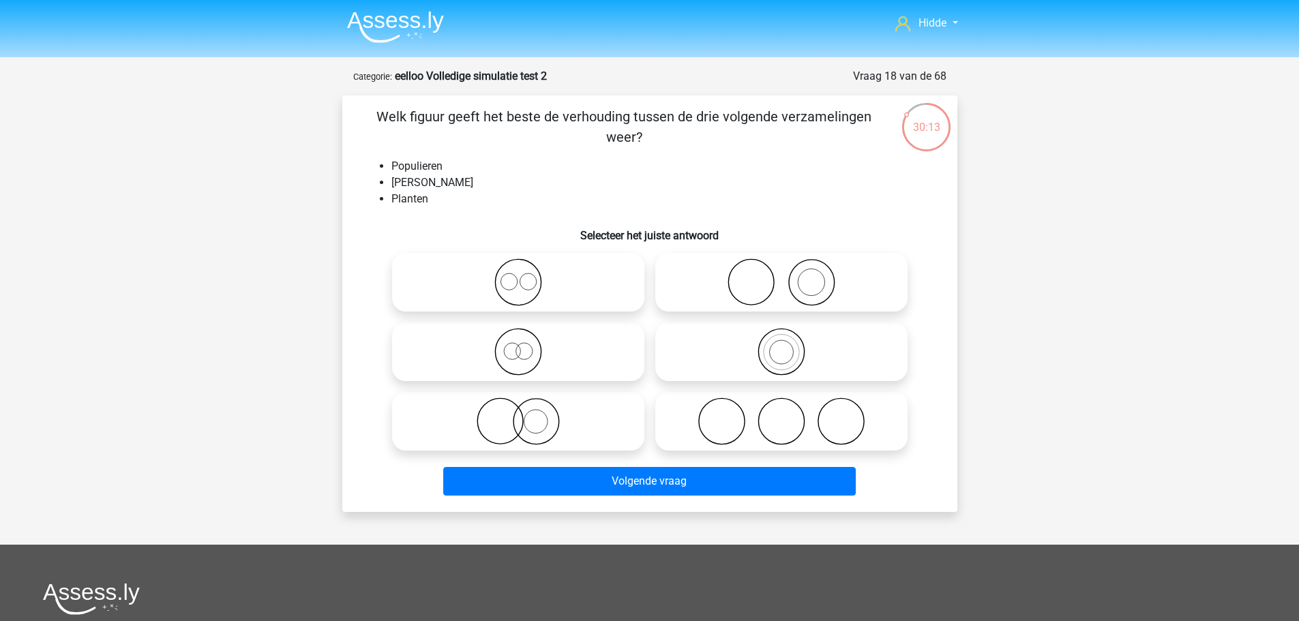
click at [762, 293] on icon at bounding box center [781, 282] width 241 height 48
click at [782, 276] on input "radio" at bounding box center [786, 271] width 9 height 9
radio input "true"
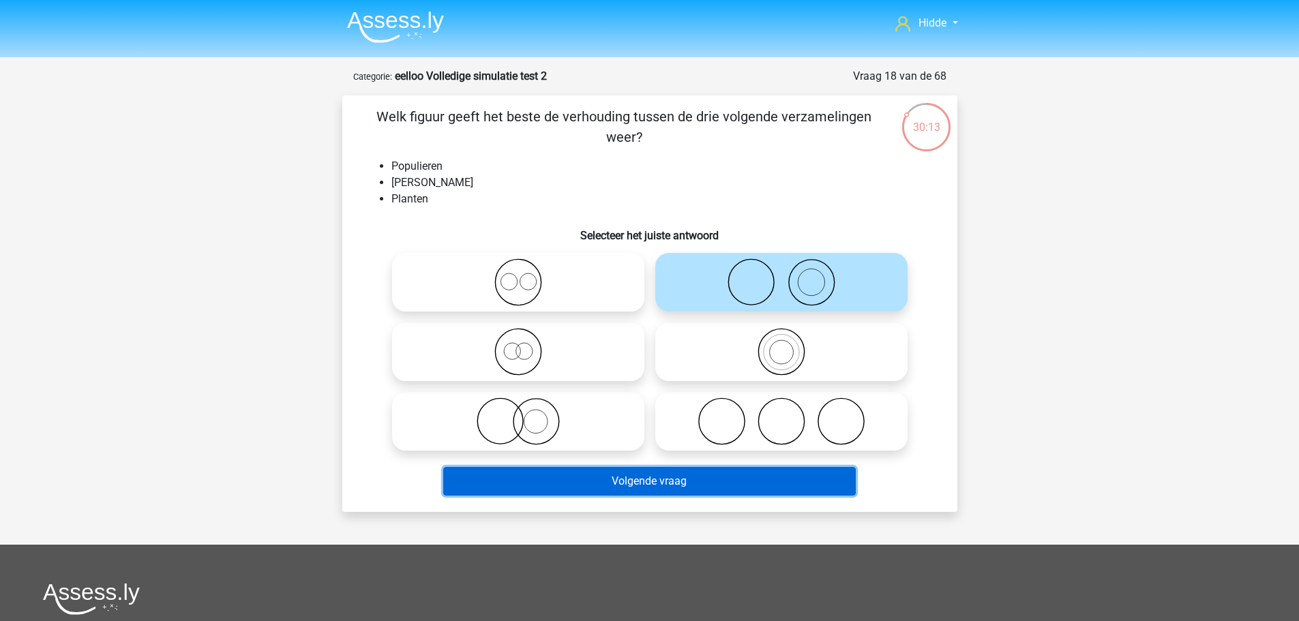
drag, startPoint x: 641, startPoint y: 470, endPoint x: 634, endPoint y: 467, distance: 7.3
click at [640, 470] on button "Volgende vraag" at bounding box center [649, 481] width 413 height 29
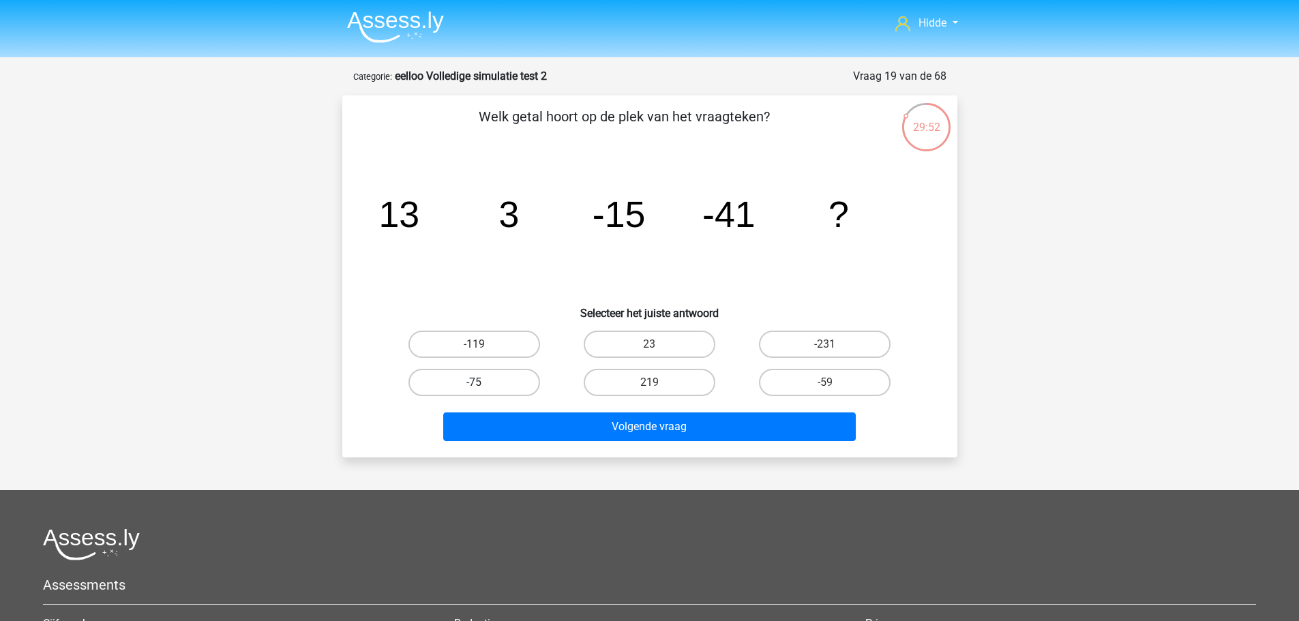
click at [477, 381] on label "-75" at bounding box center [475, 382] width 132 height 27
click at [477, 383] on input "-75" at bounding box center [478, 387] width 9 height 9
radio input "true"
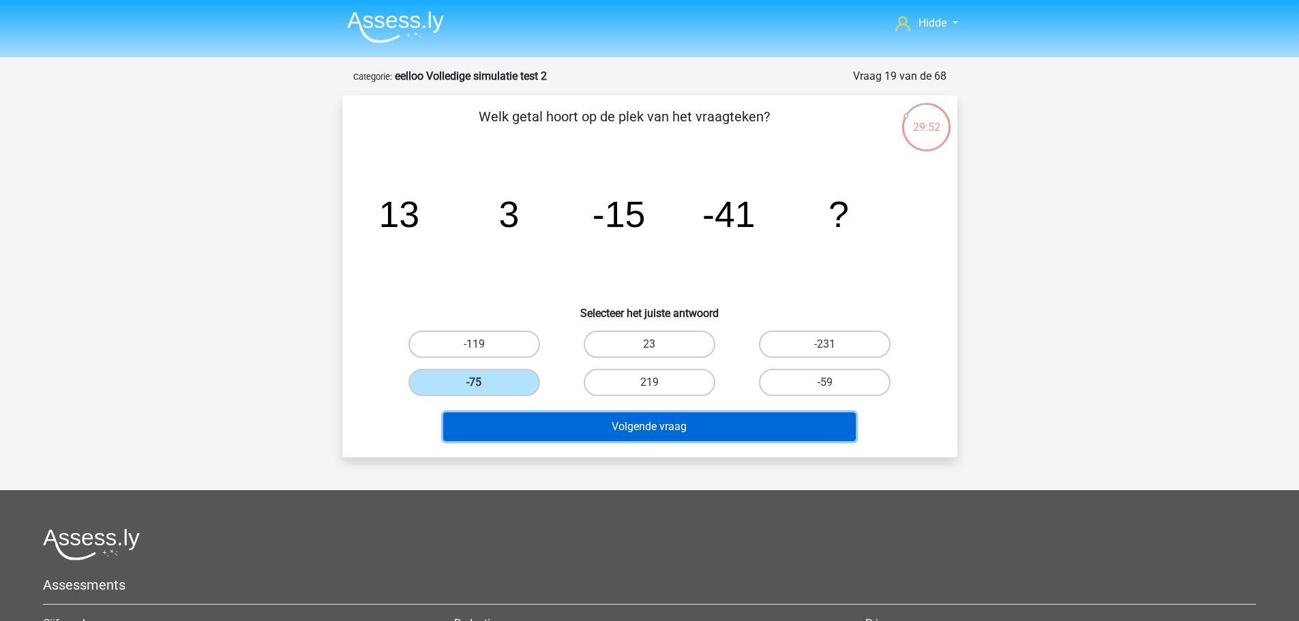
click at [516, 432] on button "Volgende vraag" at bounding box center [649, 427] width 413 height 29
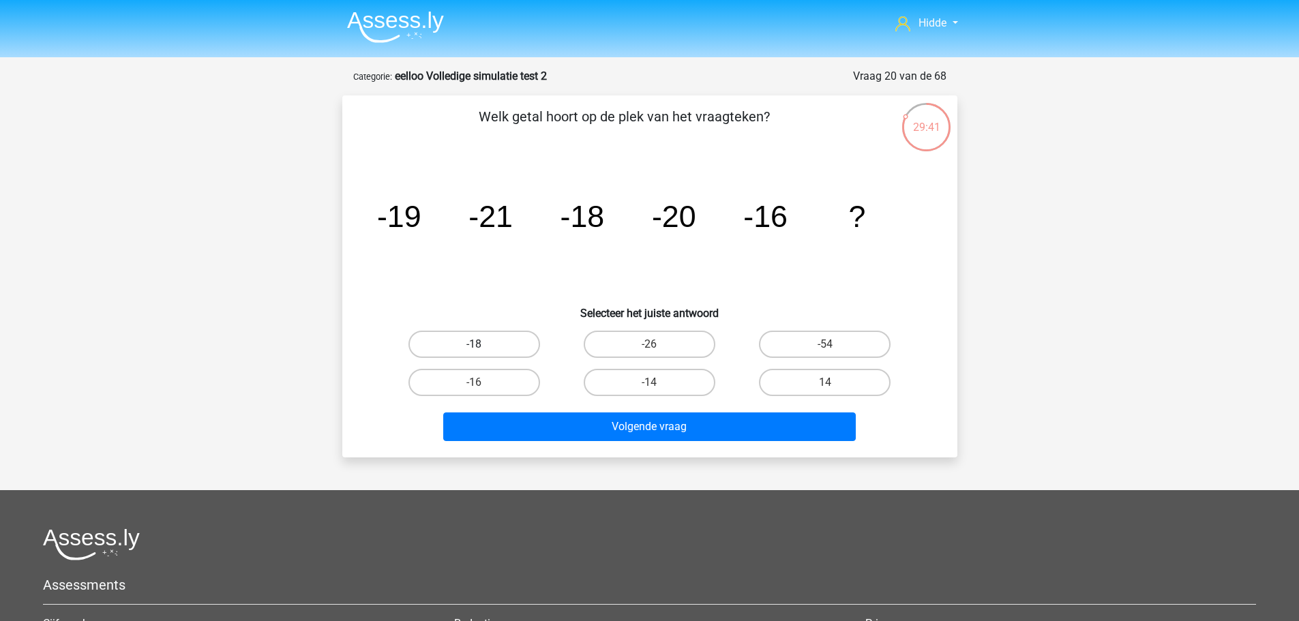
click at [469, 345] on label "-18" at bounding box center [475, 344] width 132 height 27
click at [474, 345] on input "-18" at bounding box center [478, 348] width 9 height 9
radio input "true"
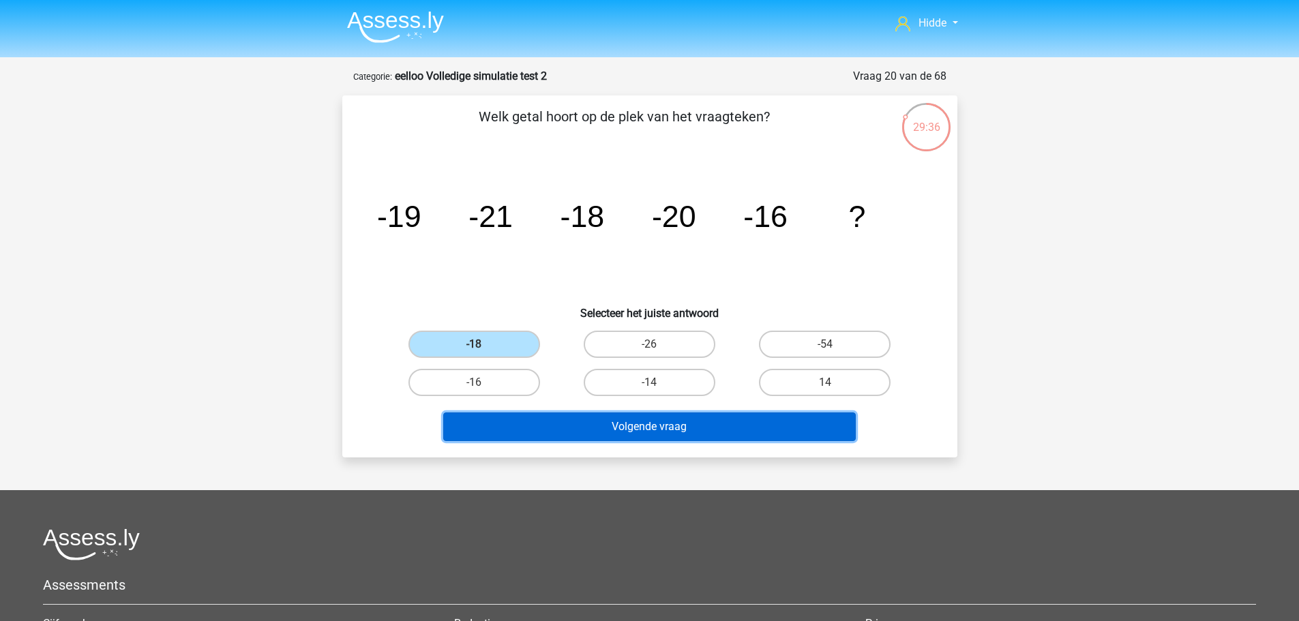
click at [528, 420] on button "Volgende vraag" at bounding box center [649, 427] width 413 height 29
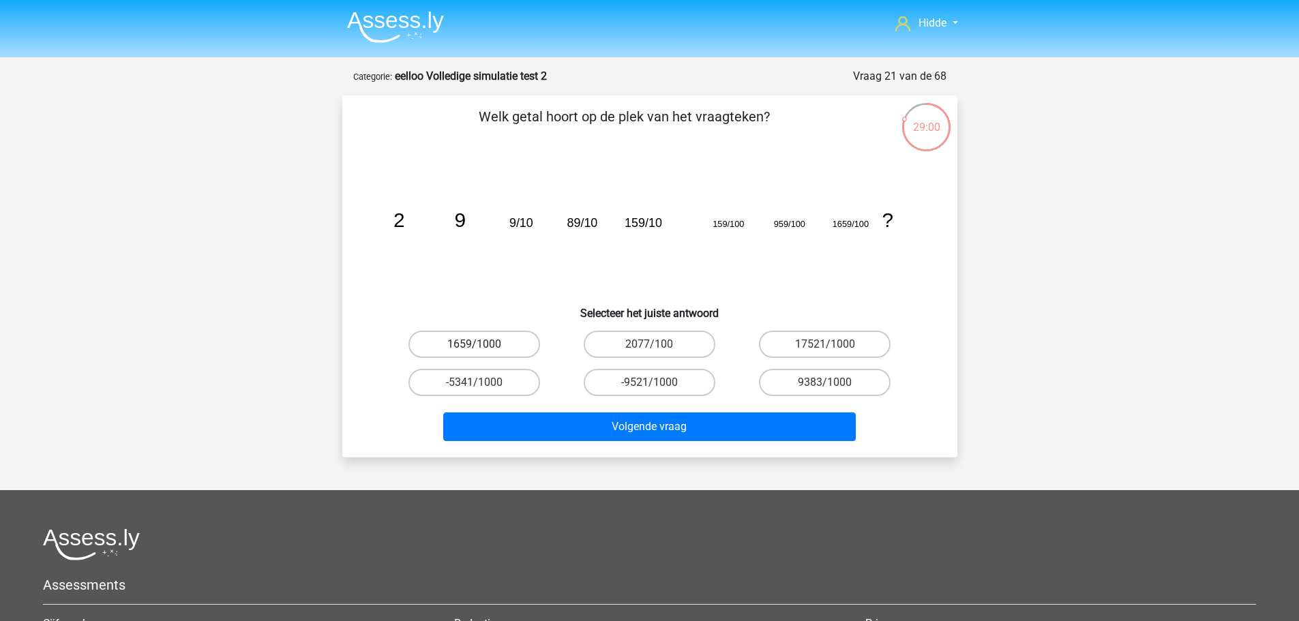
click at [471, 340] on label "1659/1000" at bounding box center [475, 344] width 132 height 27
click at [474, 344] on input "1659/1000" at bounding box center [478, 348] width 9 height 9
radio input "true"
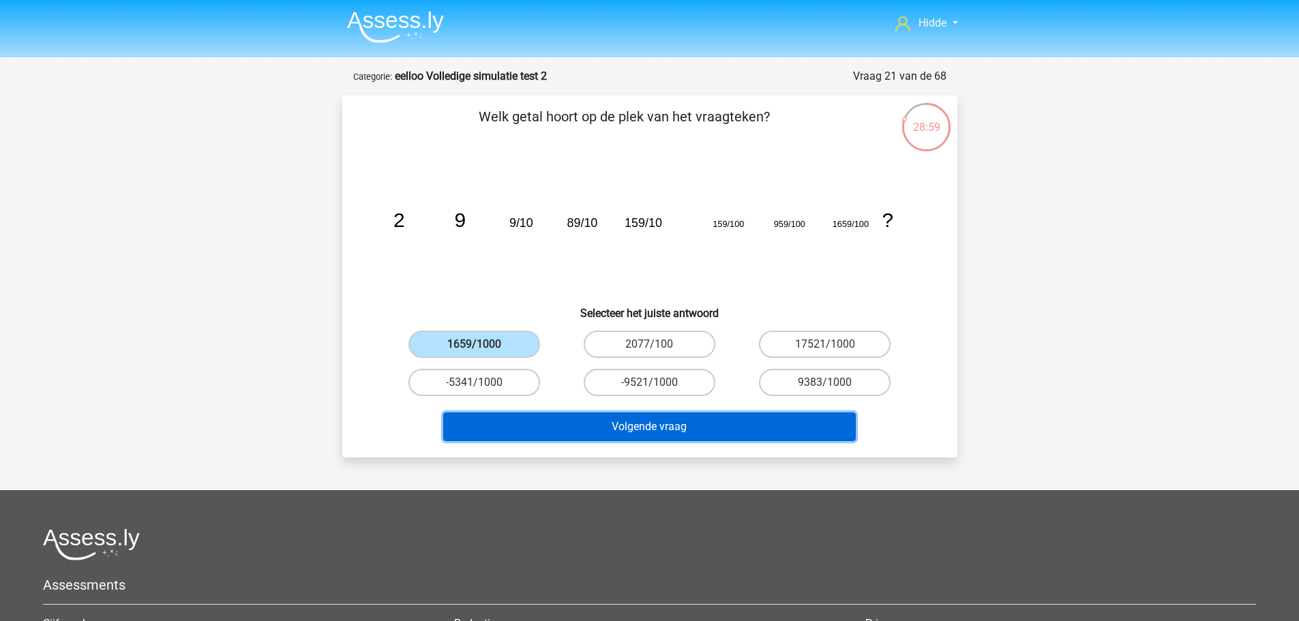
click at [499, 419] on button "Volgende vraag" at bounding box center [649, 427] width 413 height 29
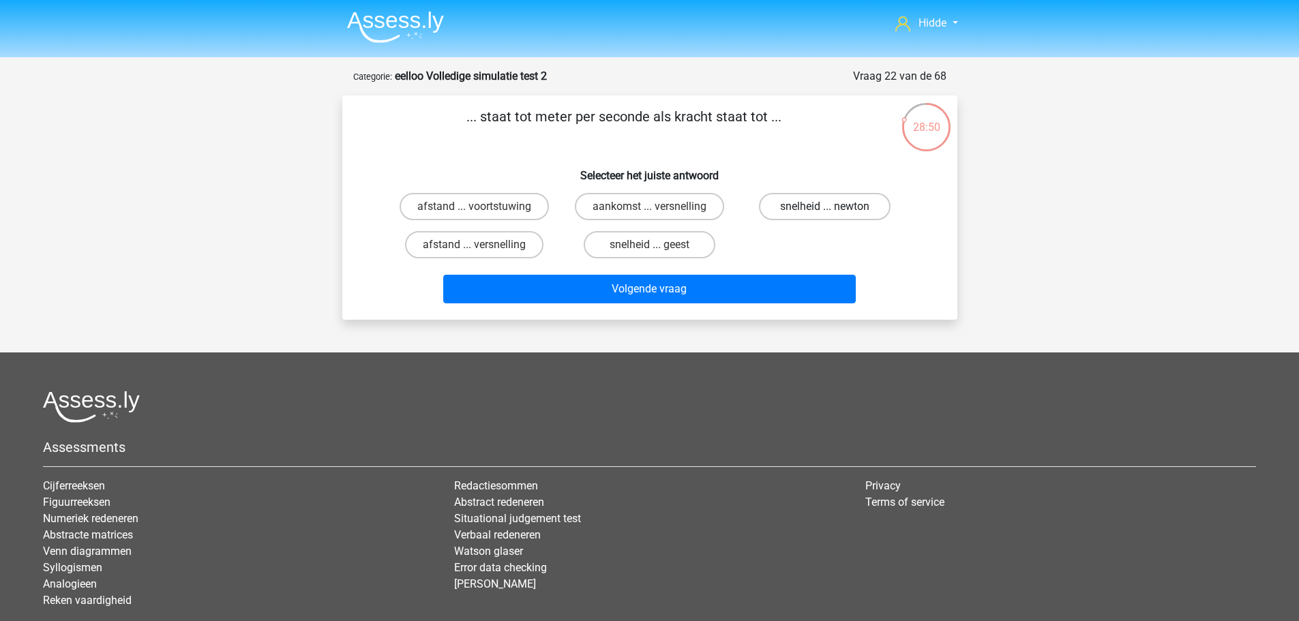
click at [805, 209] on label "snelheid ... newton" at bounding box center [825, 206] width 132 height 27
click at [825, 209] on input "snelheid ... newton" at bounding box center [829, 211] width 9 height 9
radio input "true"
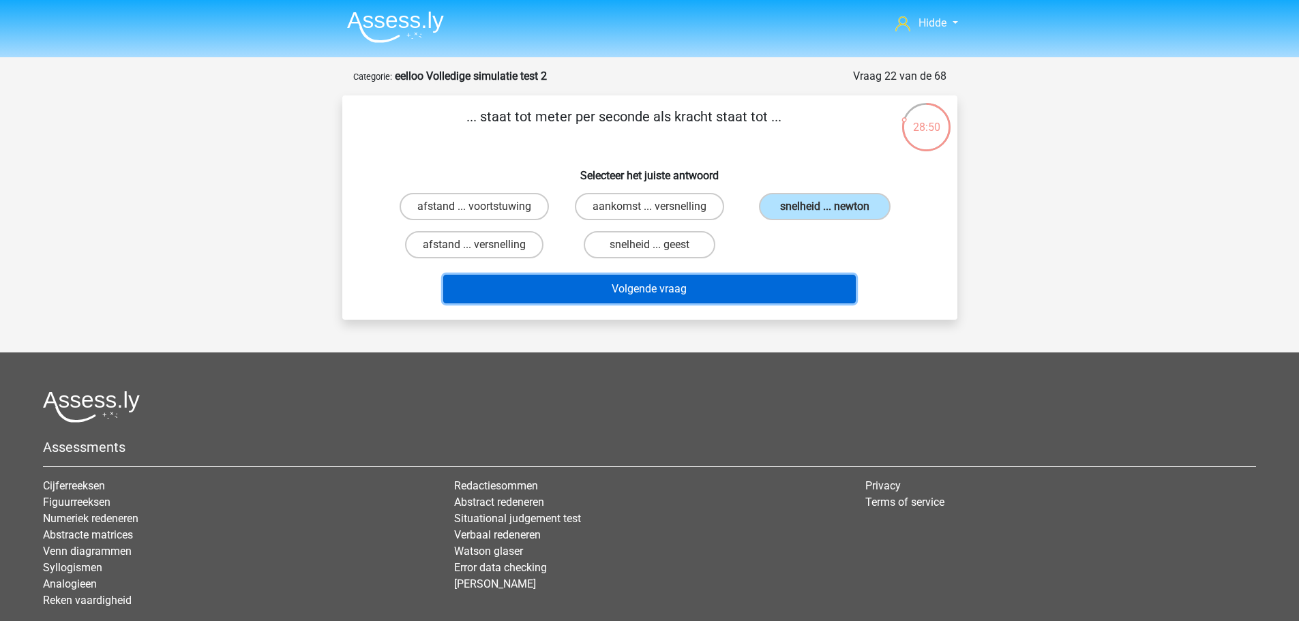
click at [671, 293] on button "Volgende vraag" at bounding box center [649, 289] width 413 height 29
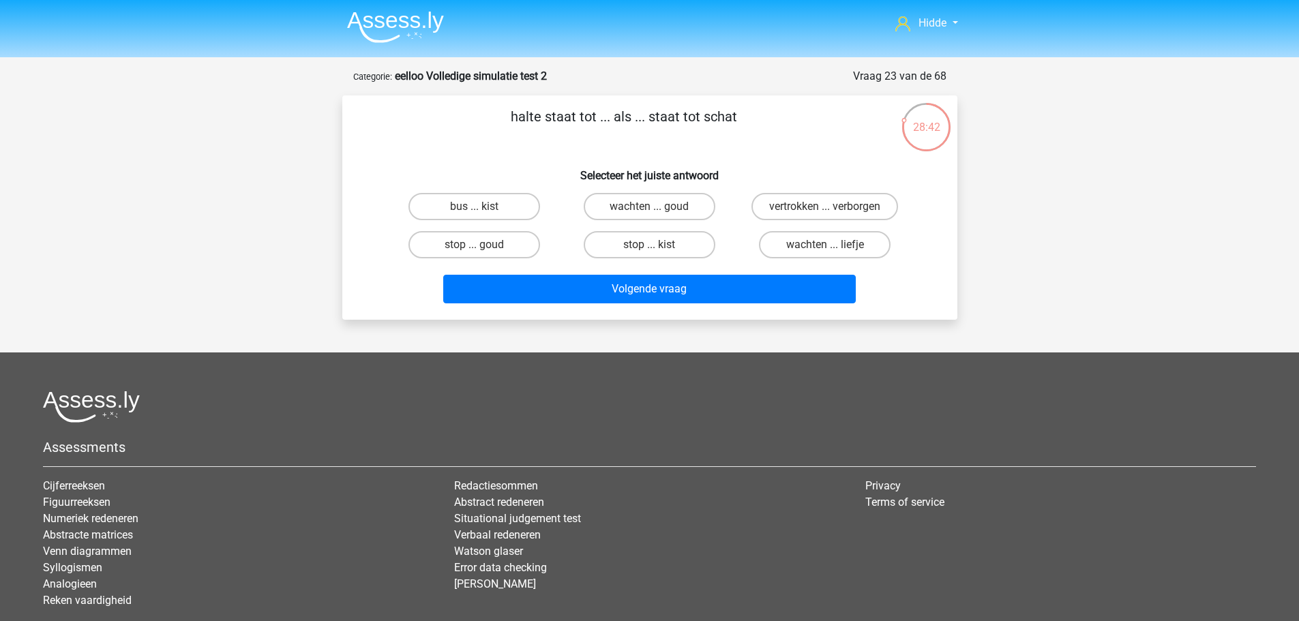
click at [470, 192] on div "bus ... kist" at bounding box center [474, 207] width 175 height 38
click at [458, 211] on label "bus ... kist" at bounding box center [475, 206] width 132 height 27
click at [474, 211] on input "bus ... kist" at bounding box center [478, 211] width 9 height 9
radio input "true"
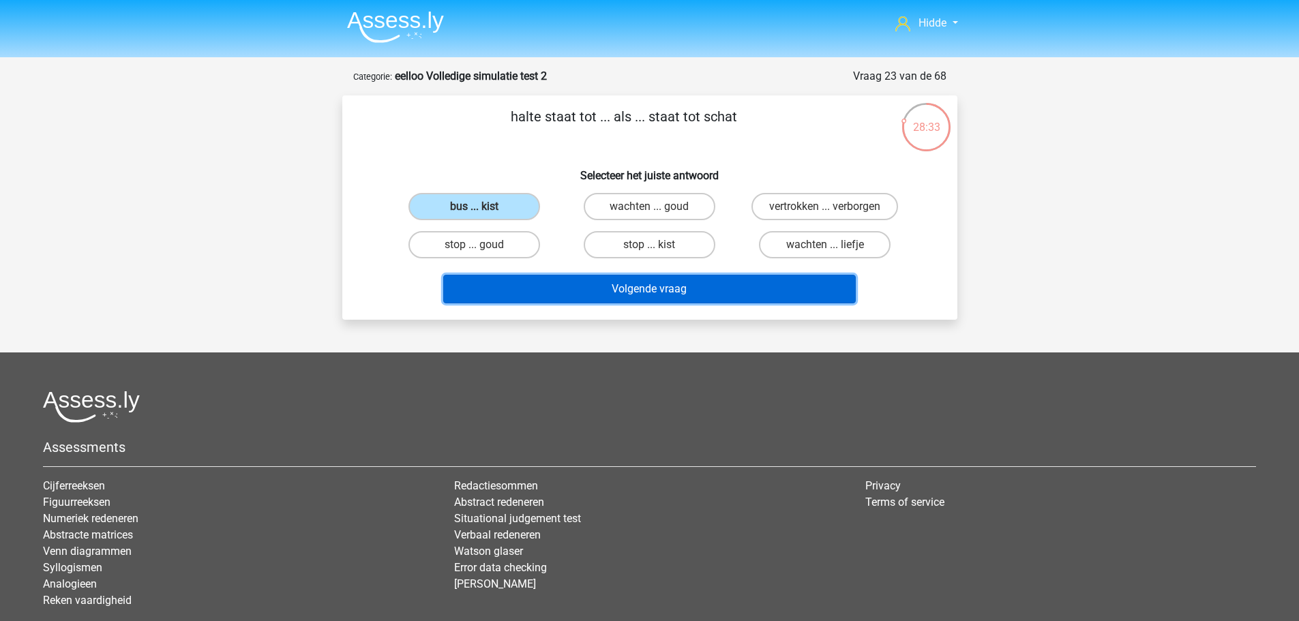
click at [624, 287] on button "Volgende vraag" at bounding box center [649, 289] width 413 height 29
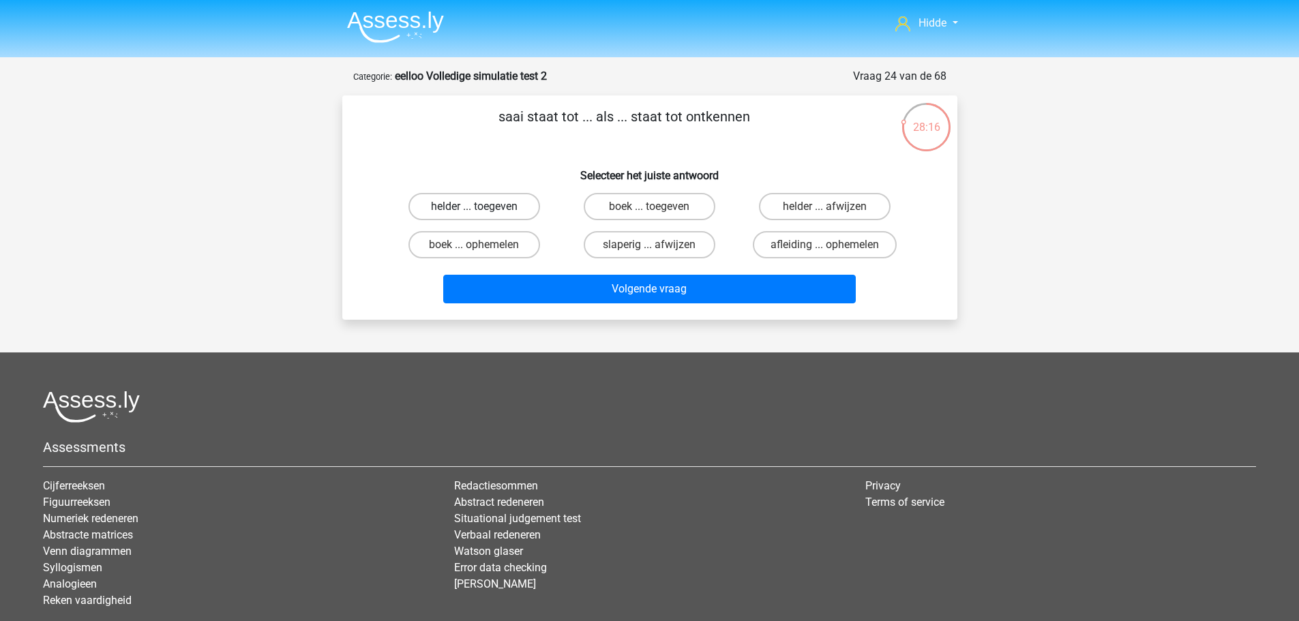
click at [454, 203] on label "helder ... toegeven" at bounding box center [475, 206] width 132 height 27
click at [474, 207] on input "helder ... toegeven" at bounding box center [478, 211] width 9 height 9
radio input "true"
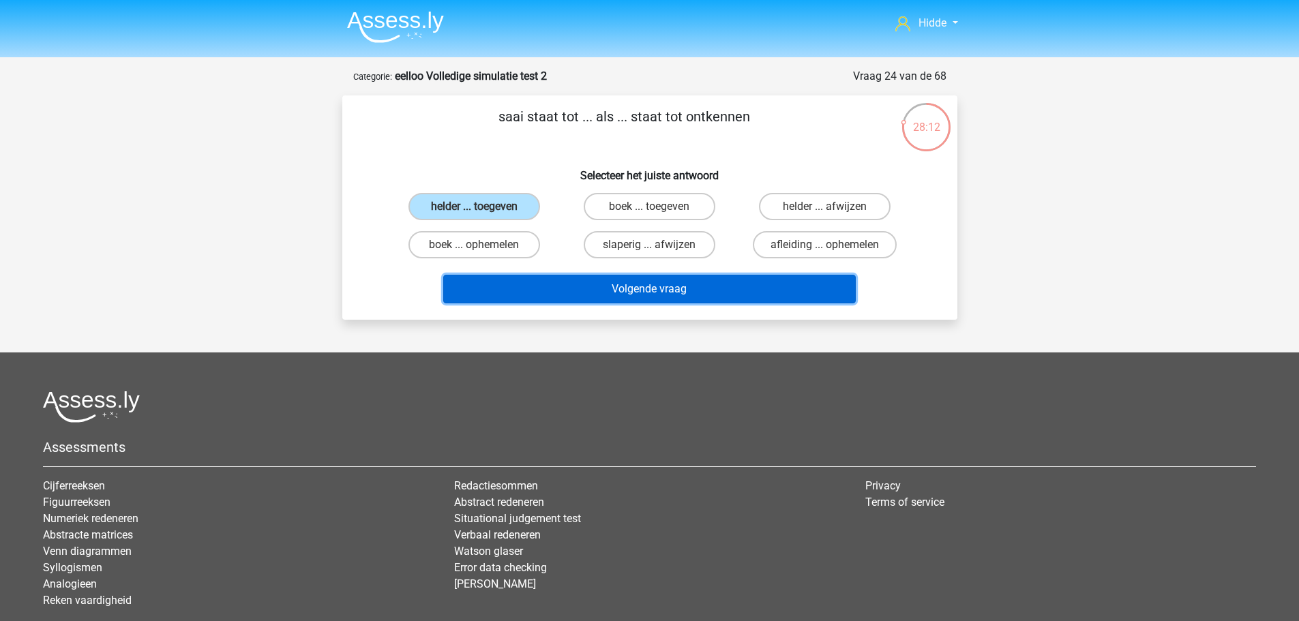
click at [525, 286] on button "Volgende vraag" at bounding box center [649, 289] width 413 height 29
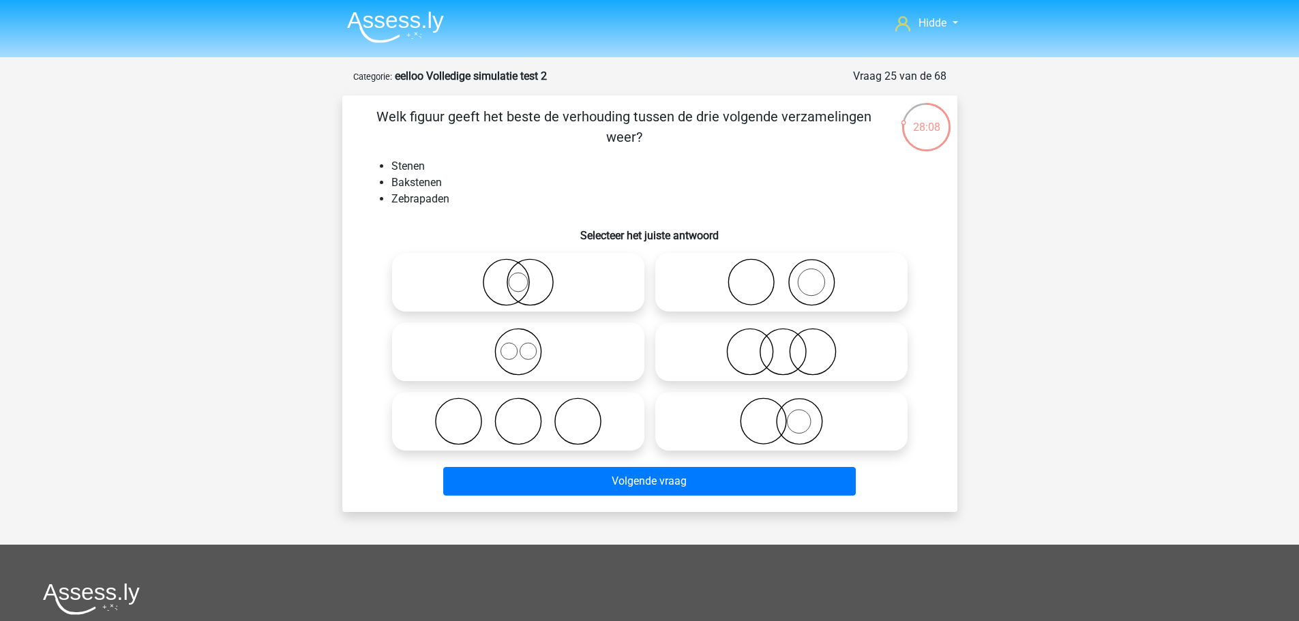
click at [745, 276] on icon at bounding box center [781, 282] width 241 height 48
click at [782, 276] on input "radio" at bounding box center [786, 271] width 9 height 9
radio input "true"
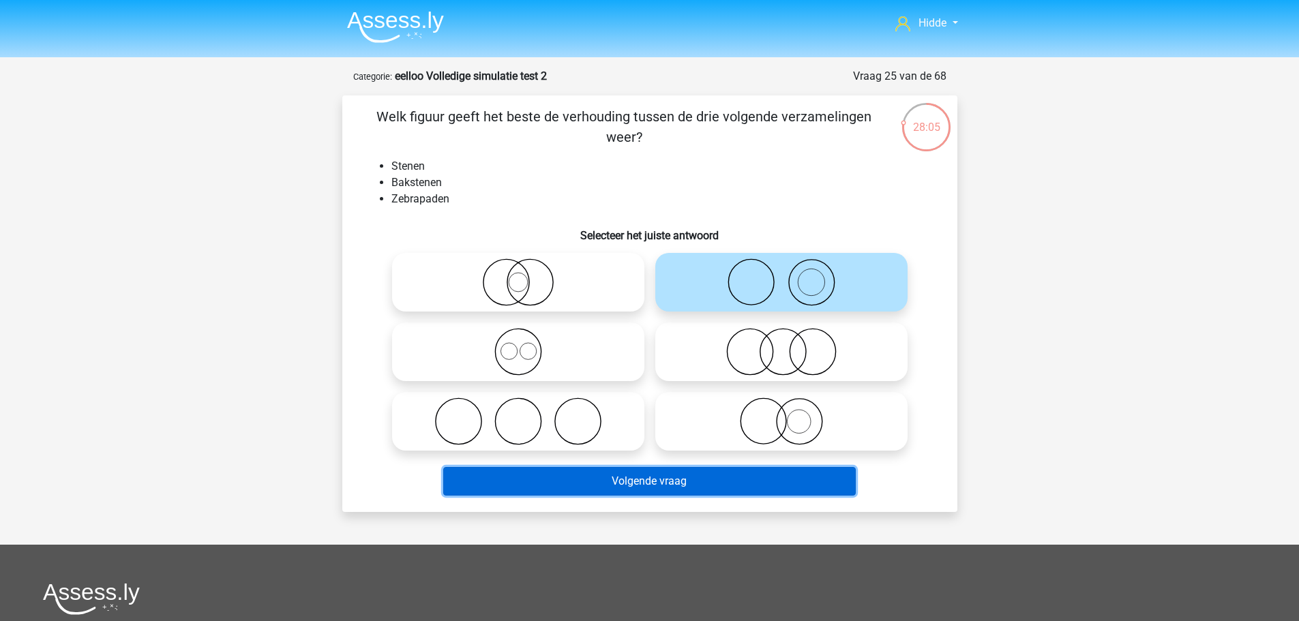
click at [505, 475] on button "Volgende vraag" at bounding box center [649, 481] width 413 height 29
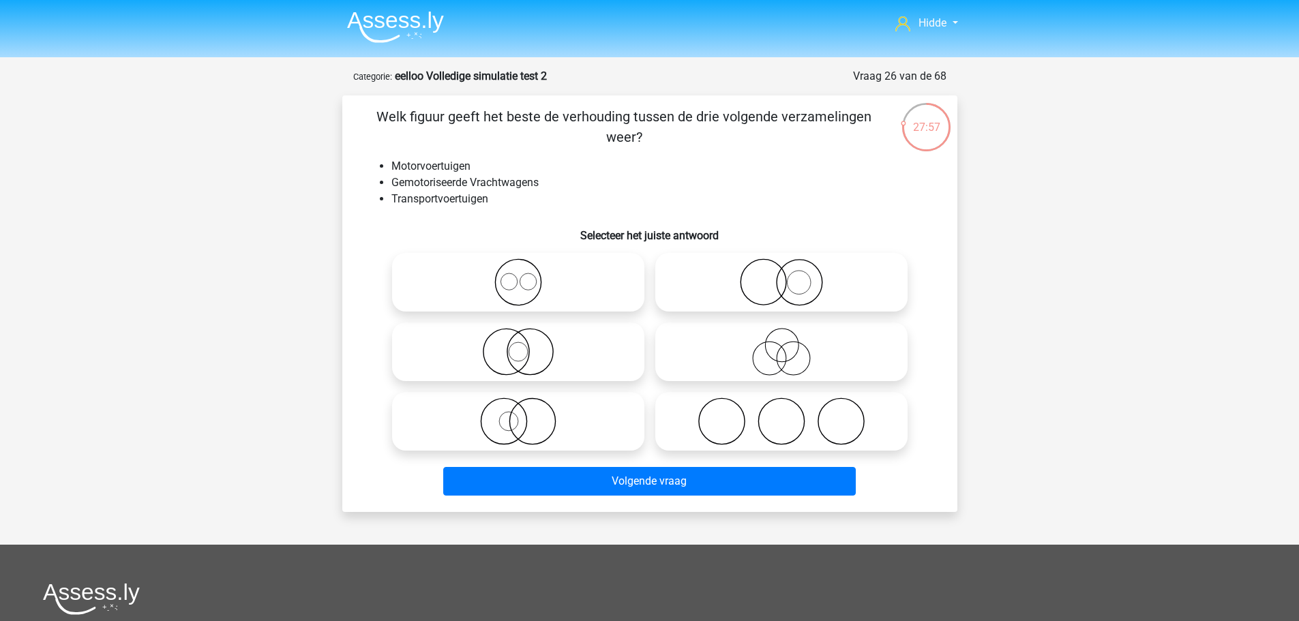
click at [795, 289] on icon at bounding box center [781, 282] width 241 height 48
click at [790, 276] on input "radio" at bounding box center [786, 271] width 9 height 9
radio input "true"
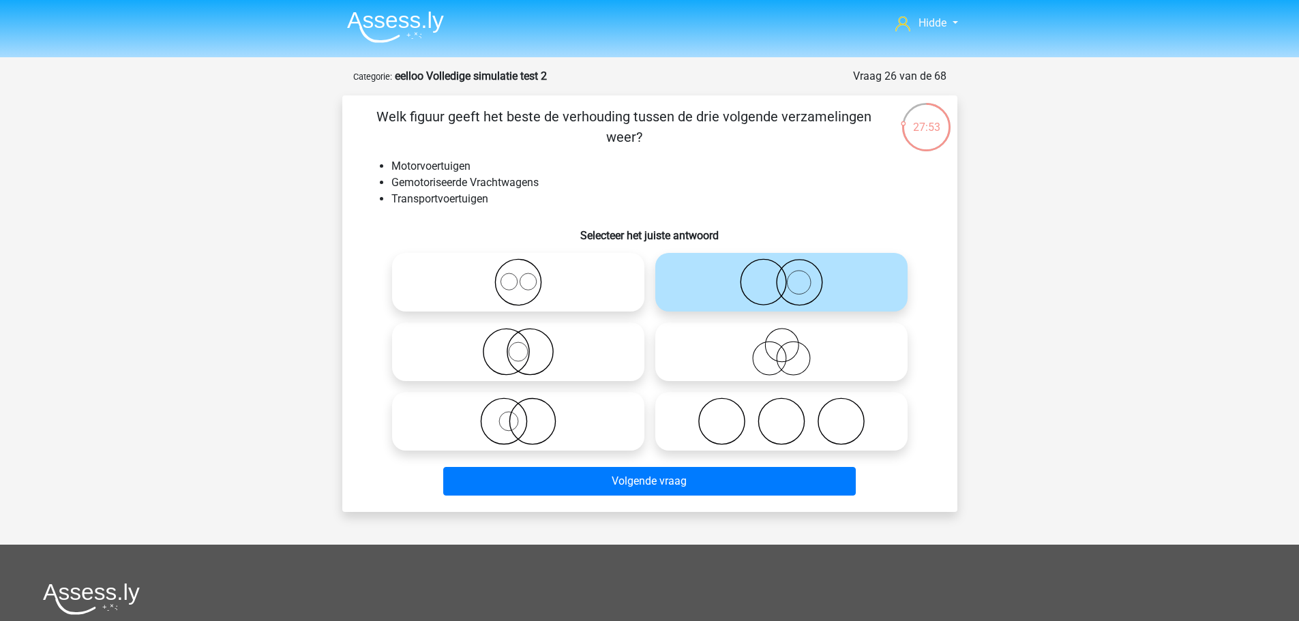
click at [522, 419] on icon at bounding box center [518, 422] width 241 height 48
click at [522, 415] on input "radio" at bounding box center [522, 410] width 9 height 9
radio input "true"
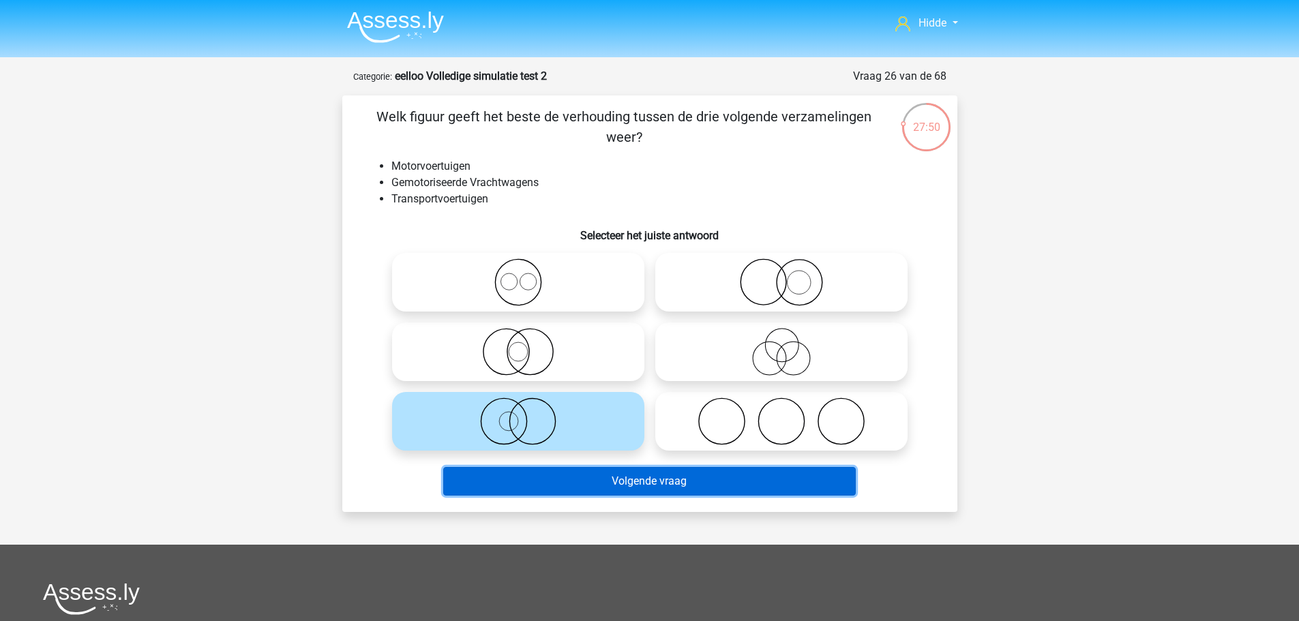
click at [517, 482] on button "Volgende vraag" at bounding box center [649, 481] width 413 height 29
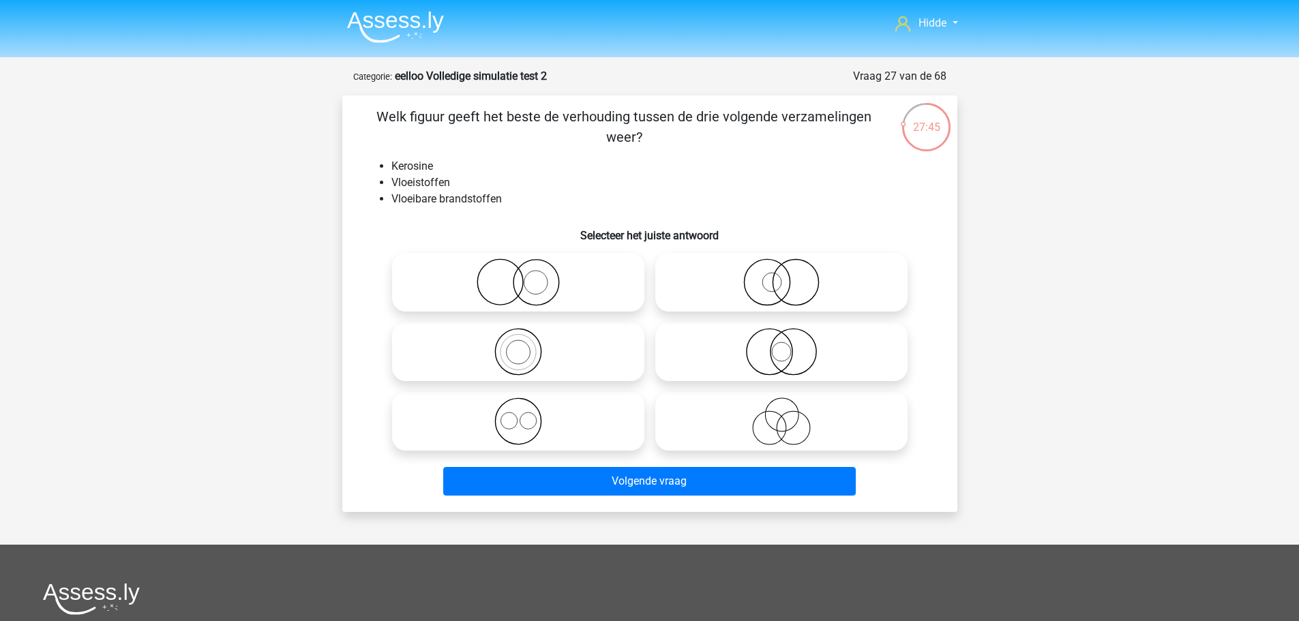
click at [494, 342] on icon at bounding box center [518, 352] width 241 height 48
click at [518, 342] on input "radio" at bounding box center [522, 340] width 9 height 9
radio input "true"
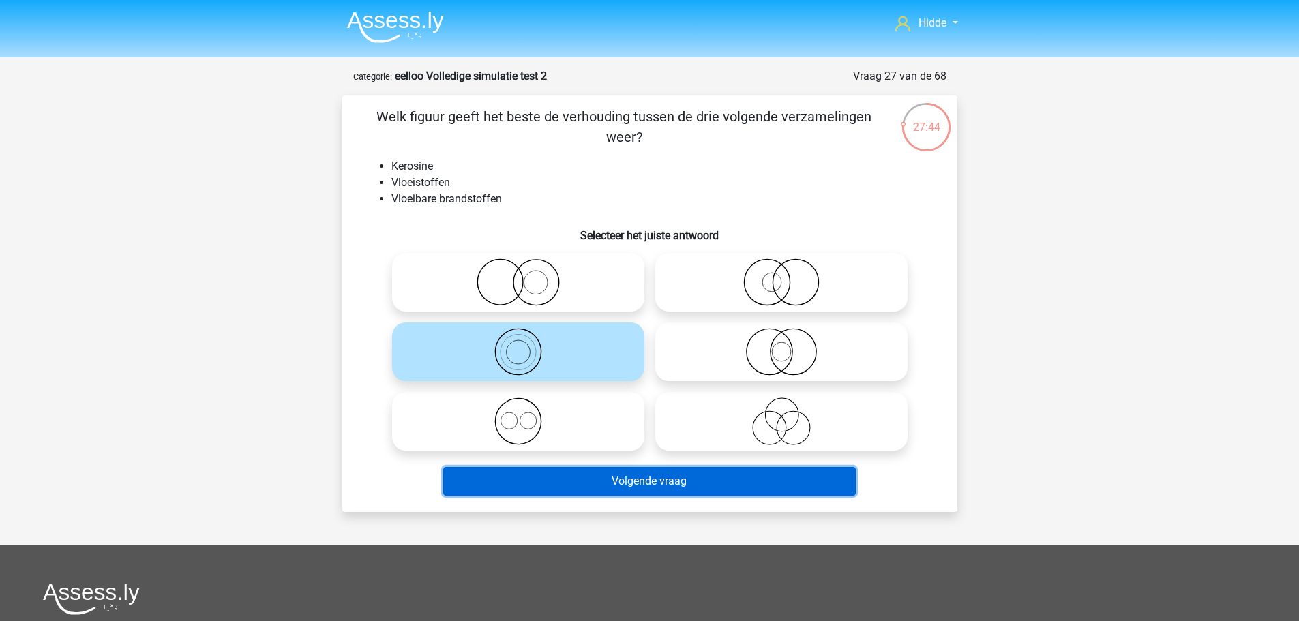
click at [530, 475] on button "Volgende vraag" at bounding box center [649, 481] width 413 height 29
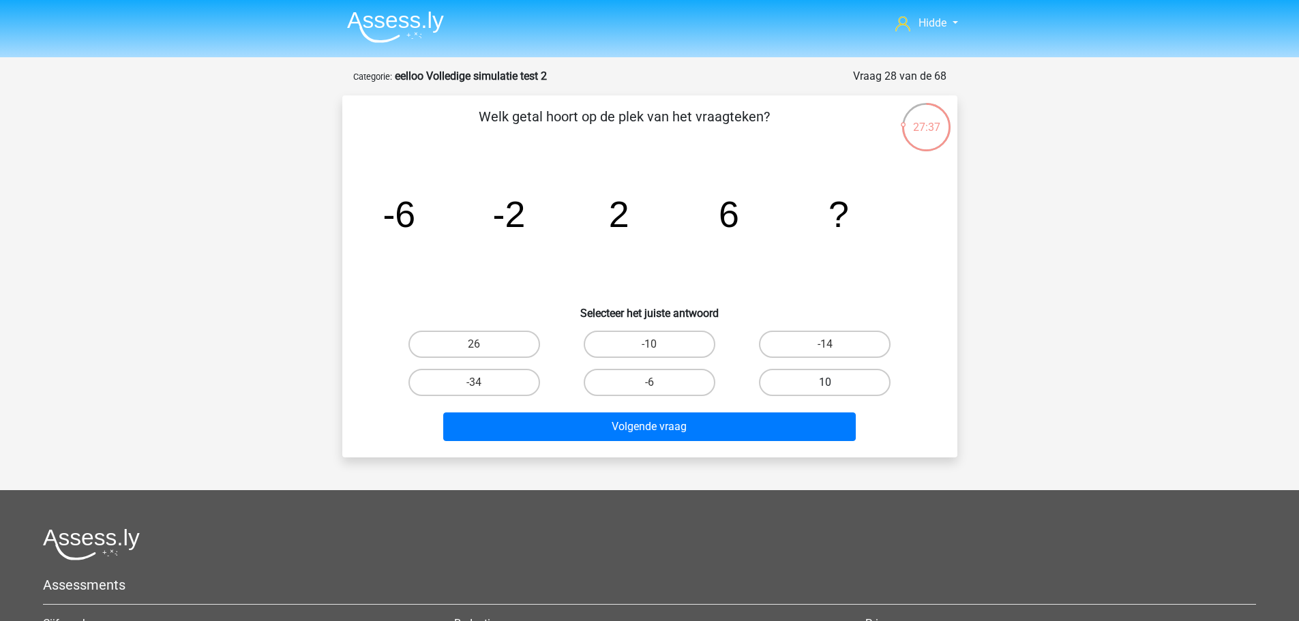
click at [831, 375] on label "10" at bounding box center [825, 382] width 132 height 27
click at [831, 383] on input "10" at bounding box center [829, 387] width 9 height 9
radio input "true"
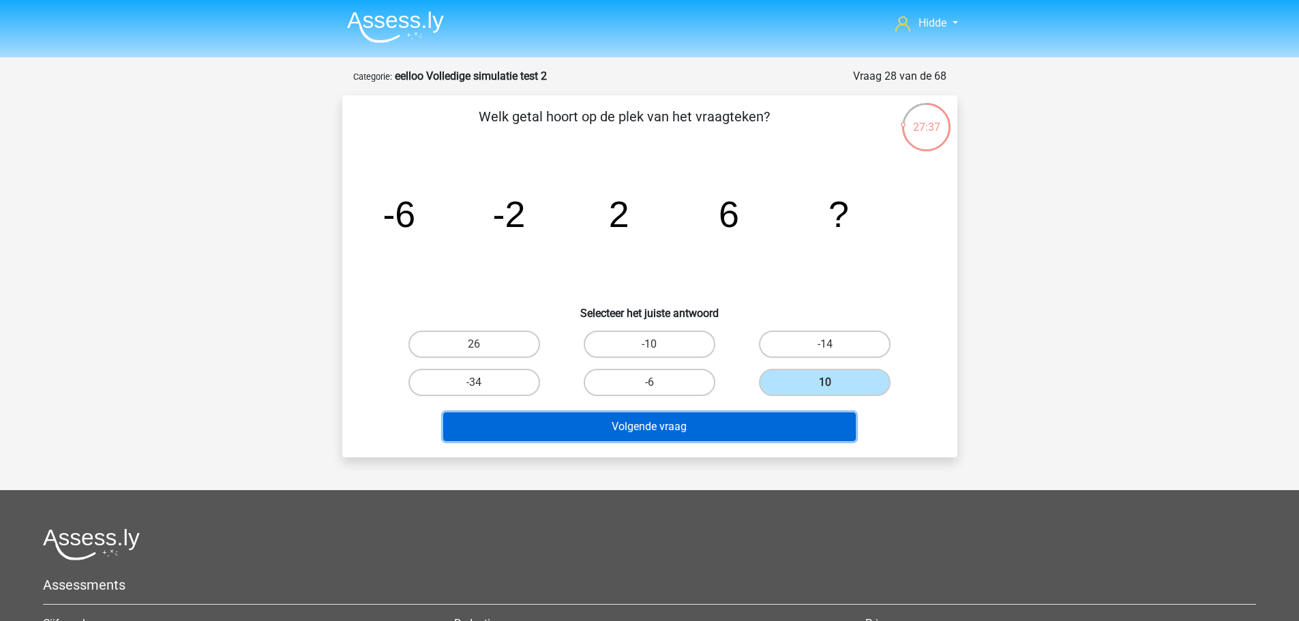
click at [717, 430] on button "Volgende vraag" at bounding box center [649, 427] width 413 height 29
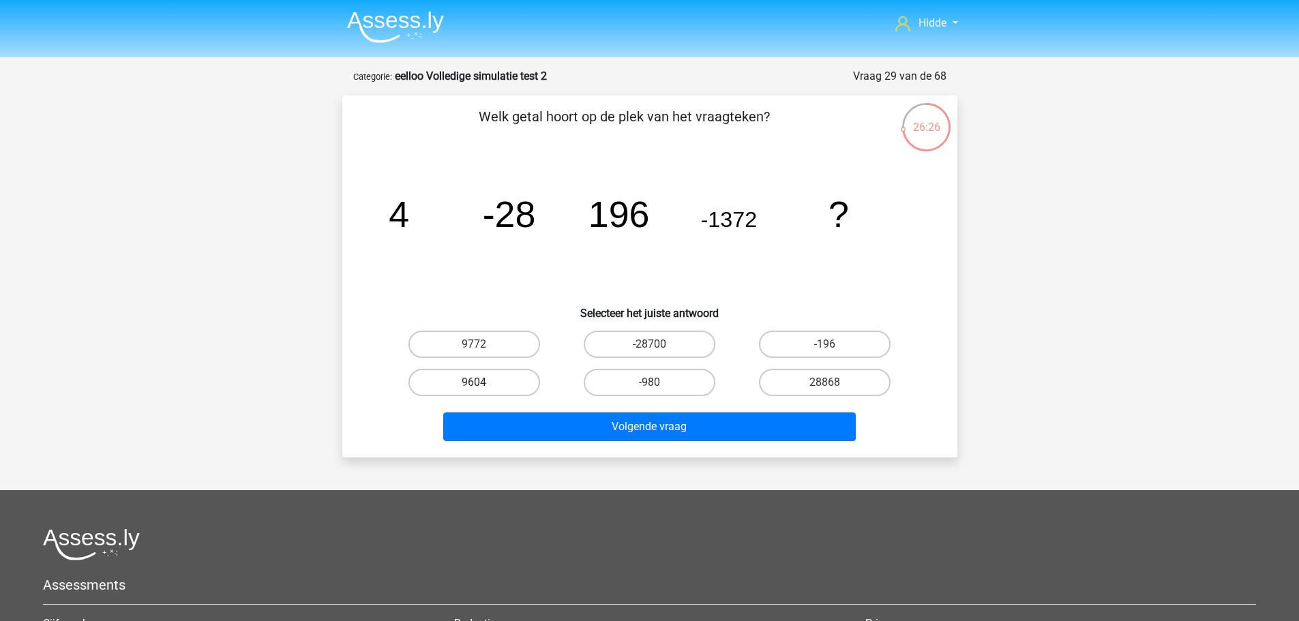
click at [496, 383] on label "9604" at bounding box center [475, 382] width 132 height 27
click at [483, 383] on input "9604" at bounding box center [478, 387] width 9 height 9
radio input "true"
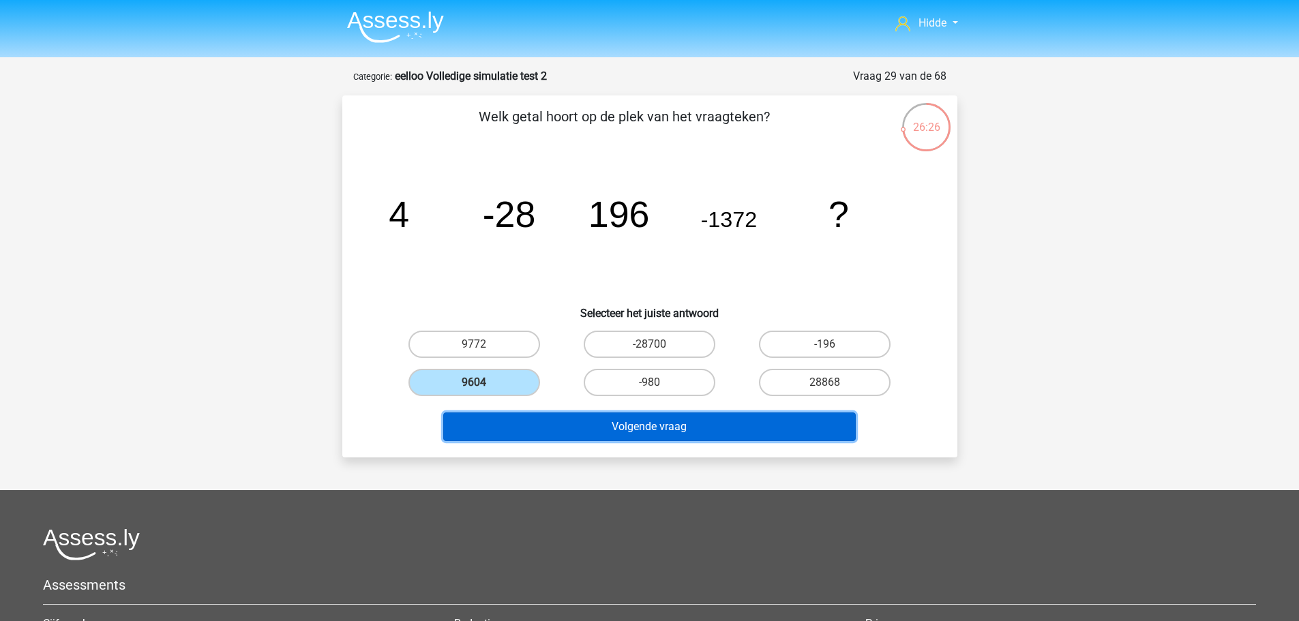
click at [562, 437] on button "Volgende vraag" at bounding box center [649, 427] width 413 height 29
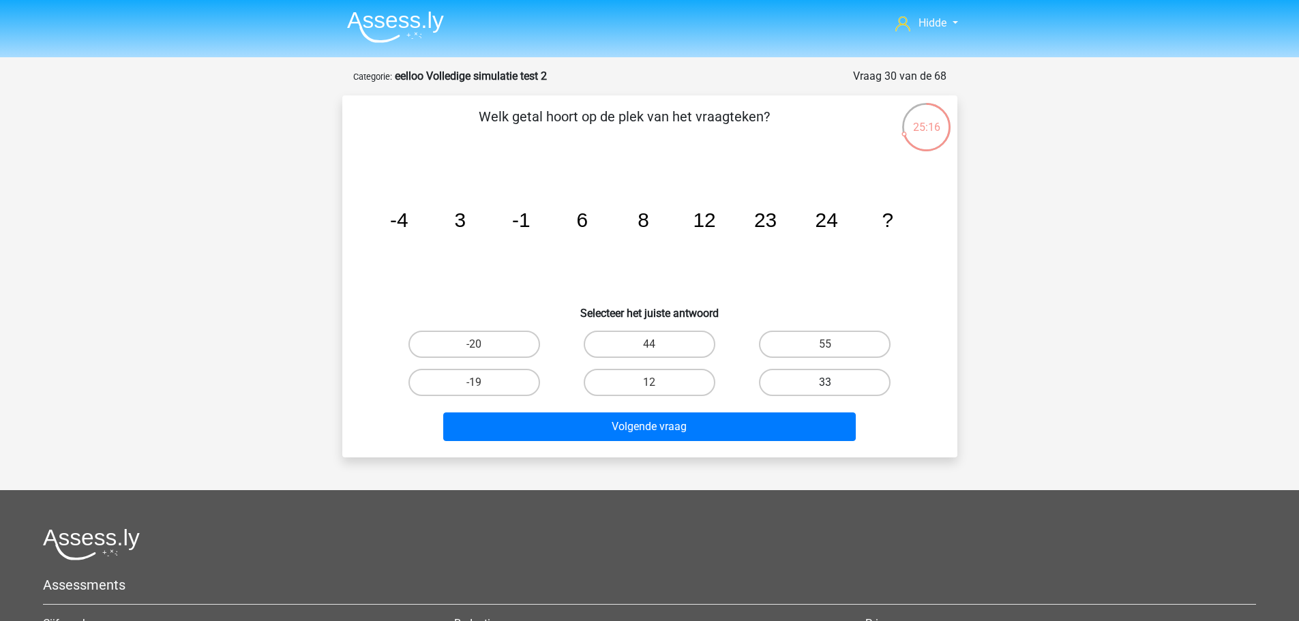
click at [823, 387] on label "33" at bounding box center [825, 382] width 132 height 27
click at [825, 387] on input "33" at bounding box center [829, 387] width 9 height 9
radio input "true"
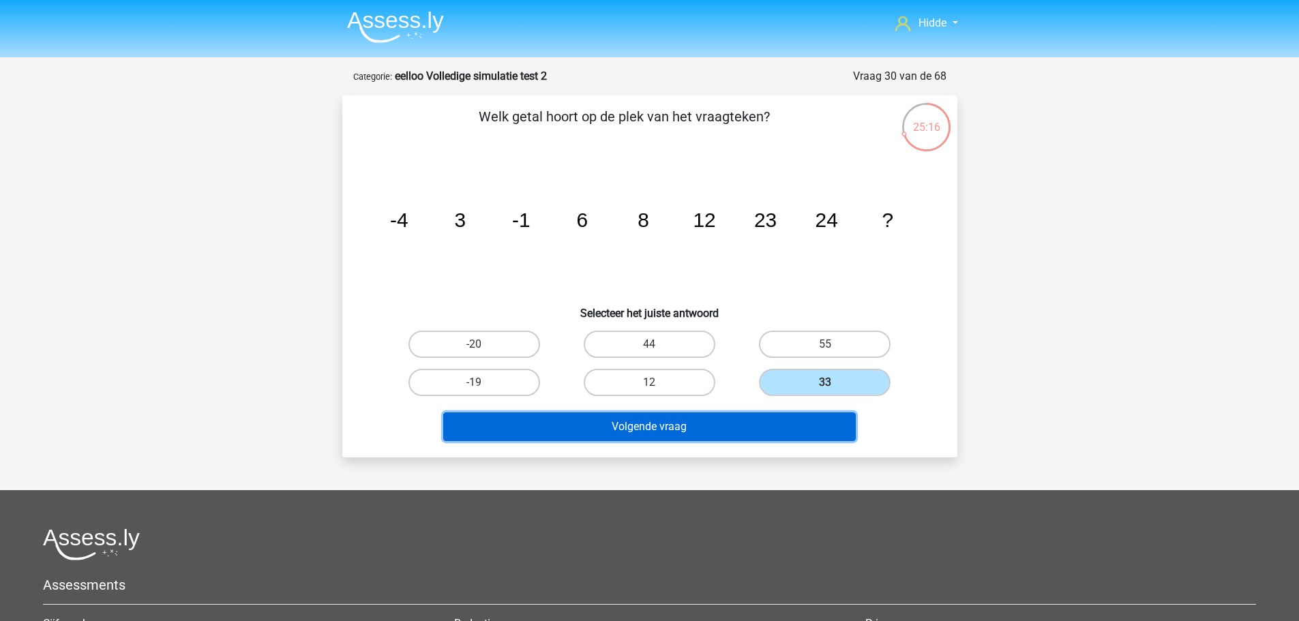
click at [738, 426] on button "Volgende vraag" at bounding box center [649, 427] width 413 height 29
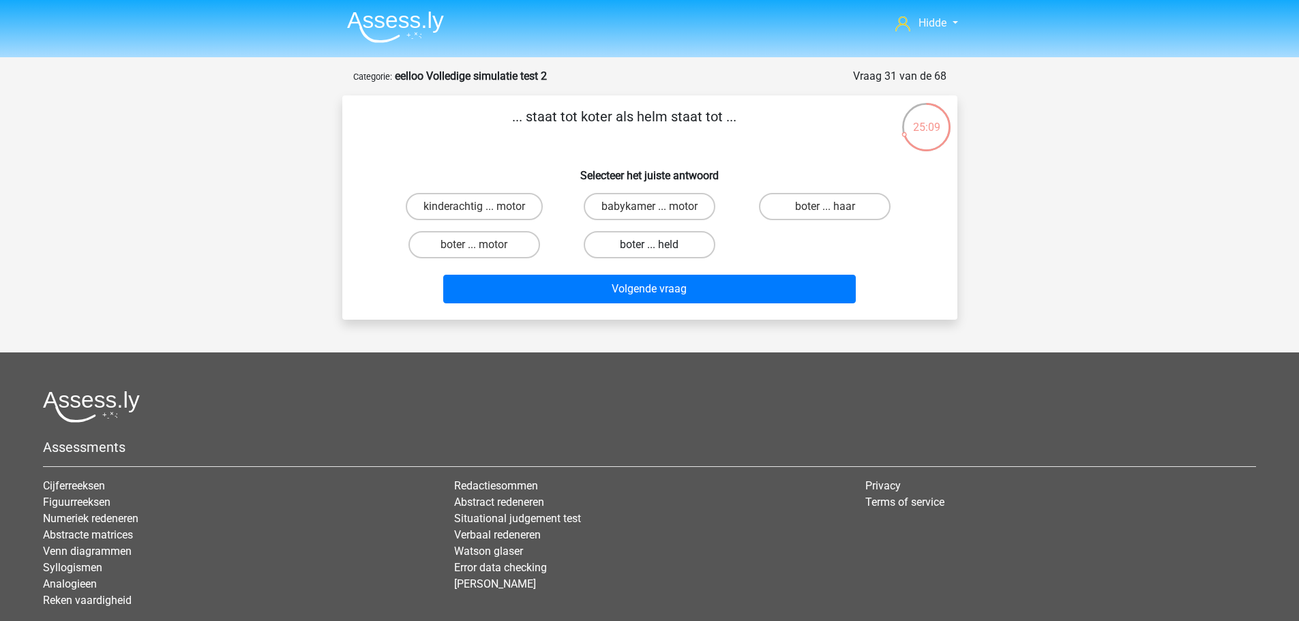
click at [640, 239] on label "boter ... held" at bounding box center [650, 244] width 132 height 27
click at [649, 245] on input "boter ... held" at bounding box center [653, 249] width 9 height 9
radio input "true"
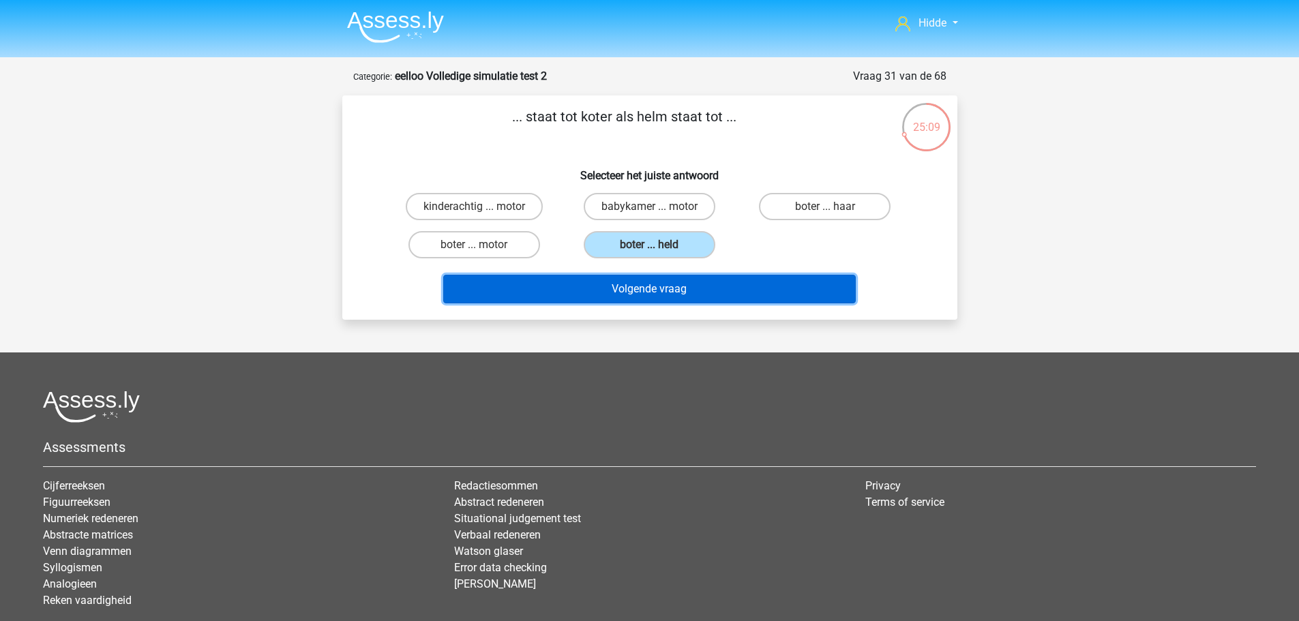
click at [654, 278] on button "Volgende vraag" at bounding box center [649, 289] width 413 height 29
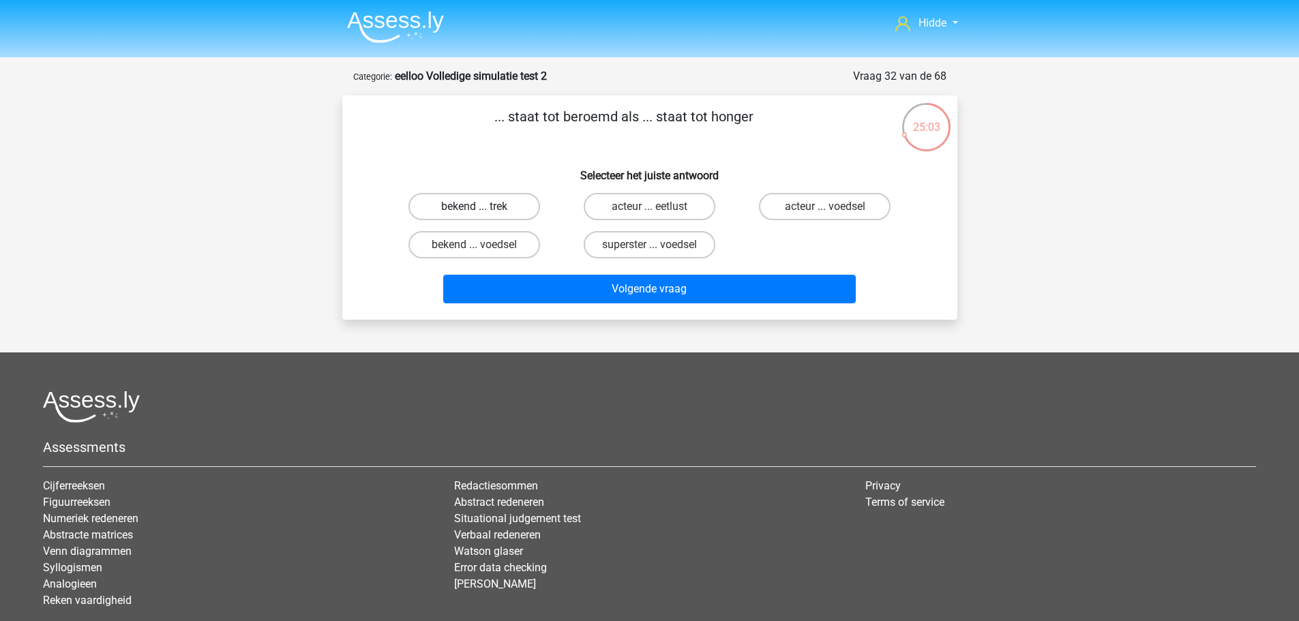
click at [511, 198] on label "bekend ... trek" at bounding box center [475, 206] width 132 height 27
click at [483, 207] on input "bekend ... trek" at bounding box center [478, 211] width 9 height 9
radio input "true"
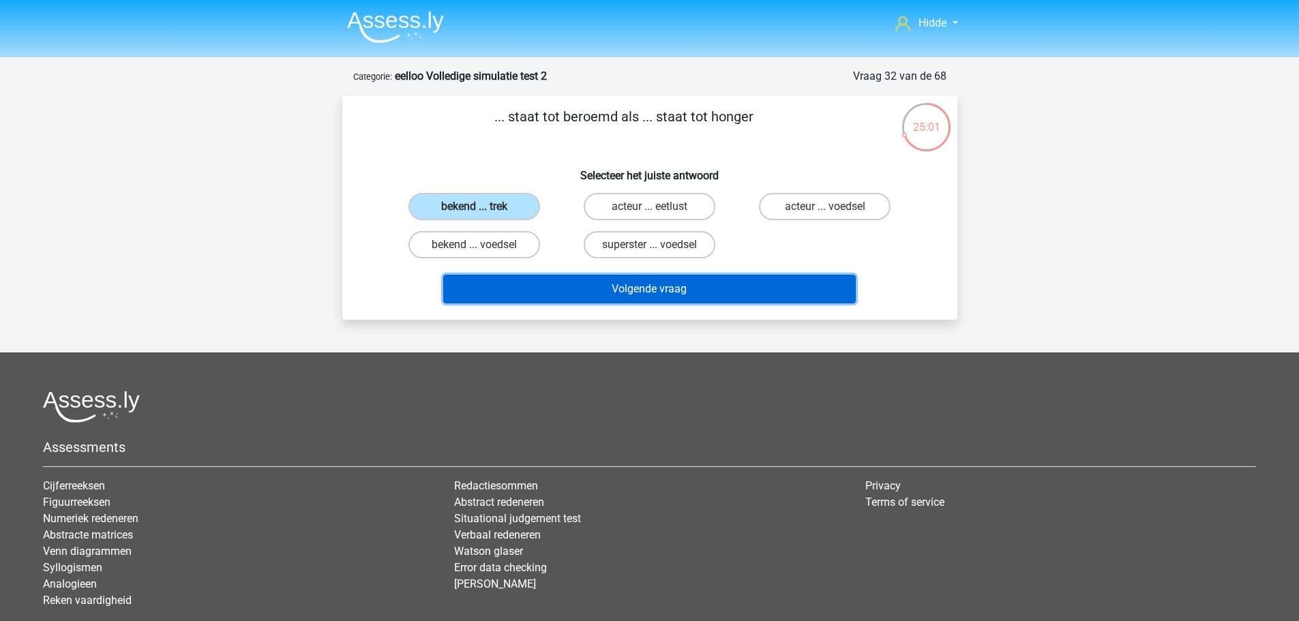
click at [522, 288] on button "Volgende vraag" at bounding box center [649, 289] width 413 height 29
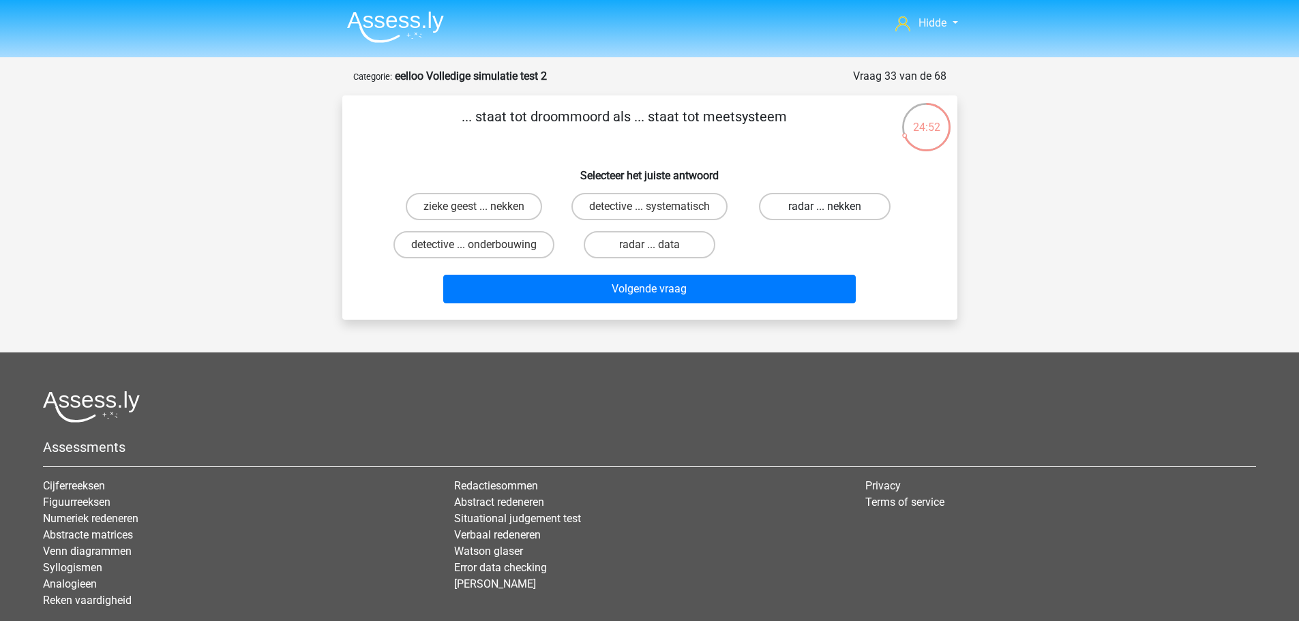
click at [840, 204] on label "radar ... nekken" at bounding box center [825, 206] width 132 height 27
click at [834, 207] on input "radar ... nekken" at bounding box center [829, 211] width 9 height 9
radio input "true"
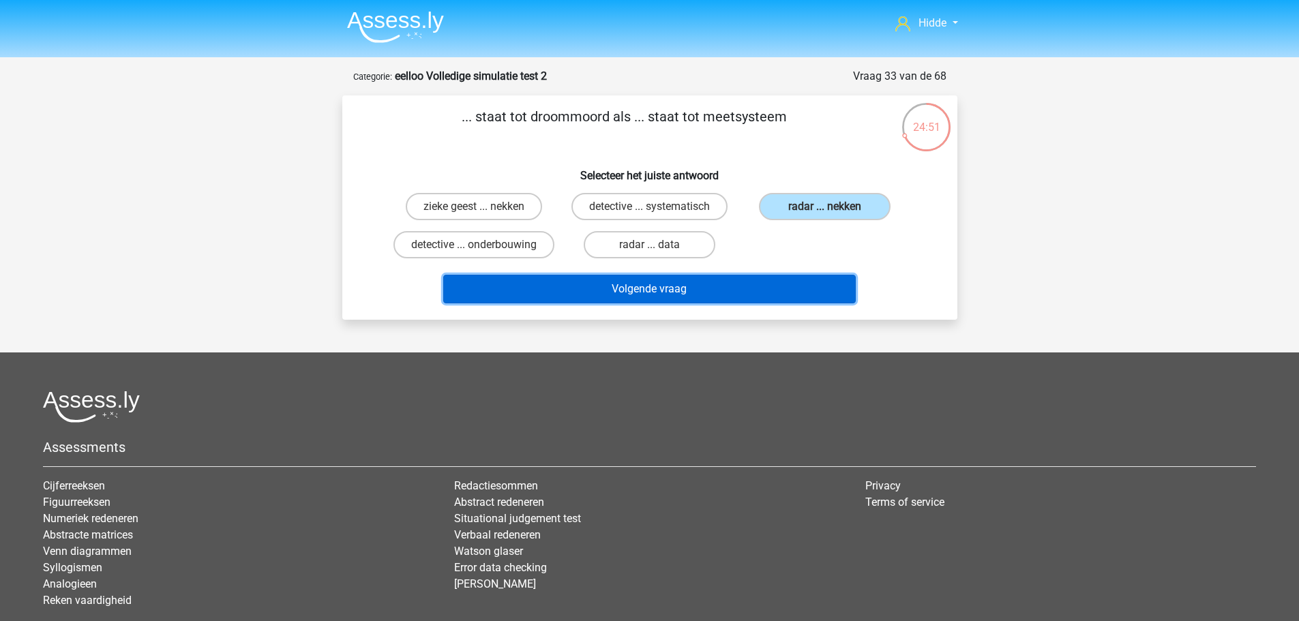
click at [718, 300] on button "Volgende vraag" at bounding box center [649, 289] width 413 height 29
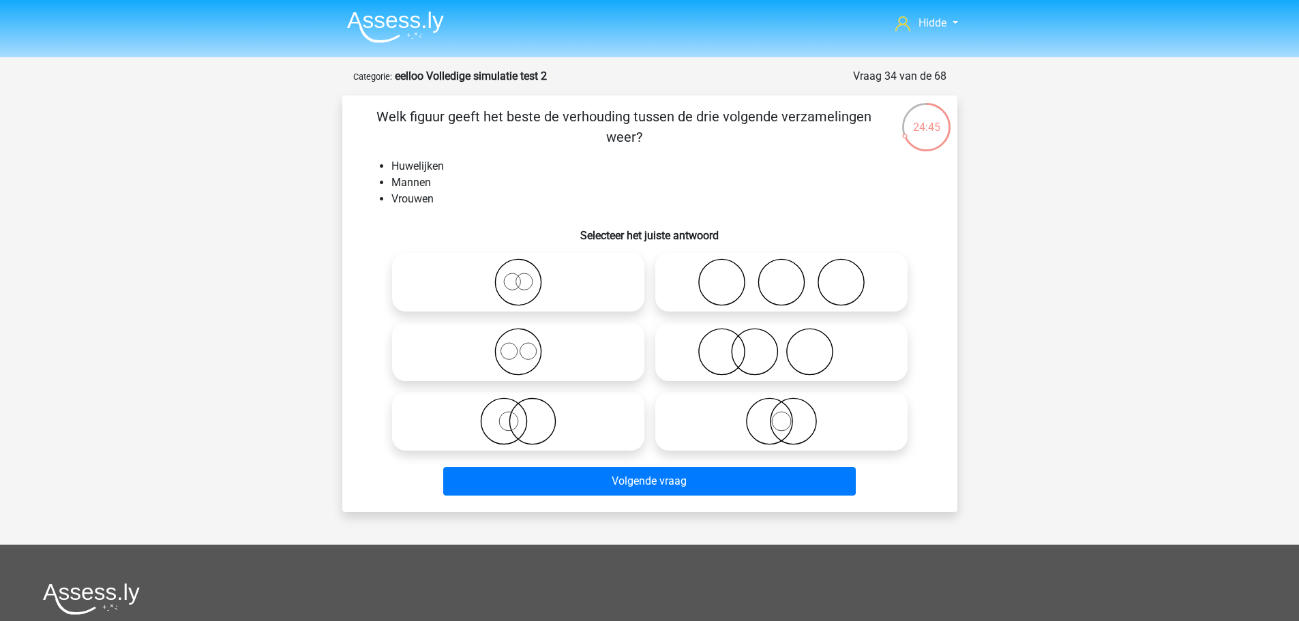
click at [767, 265] on icon at bounding box center [781, 282] width 241 height 48
click at [782, 267] on input "radio" at bounding box center [786, 271] width 9 height 9
radio input "true"
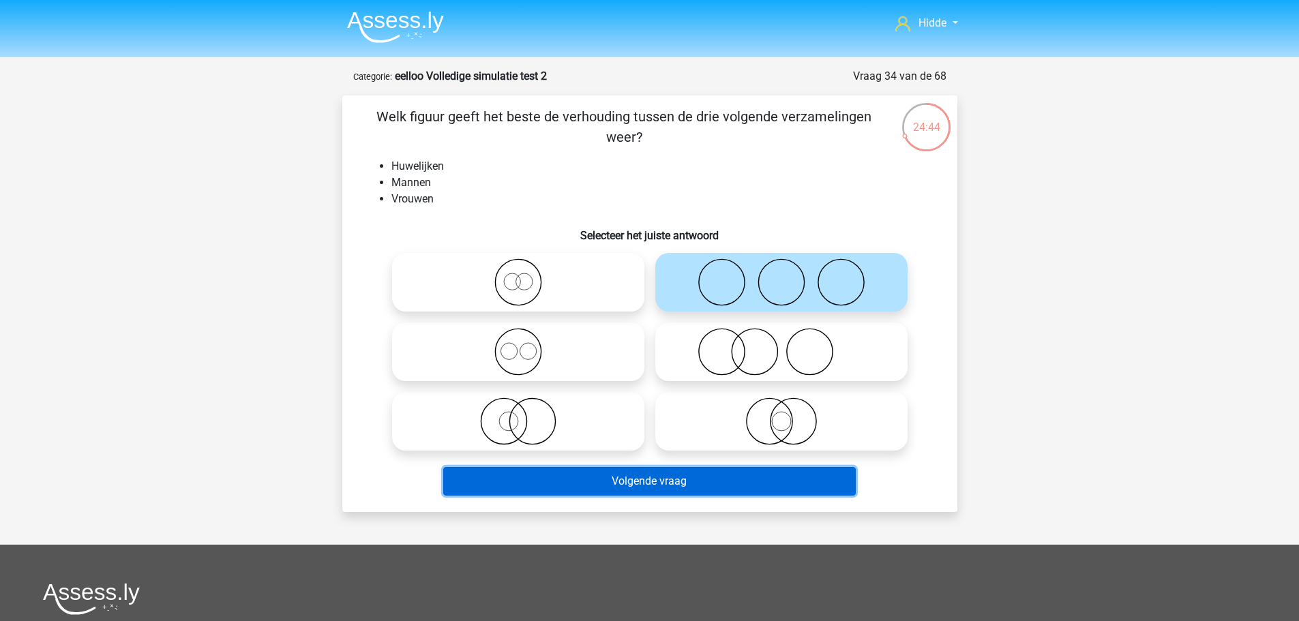
click at [599, 479] on button "Volgende vraag" at bounding box center [649, 481] width 413 height 29
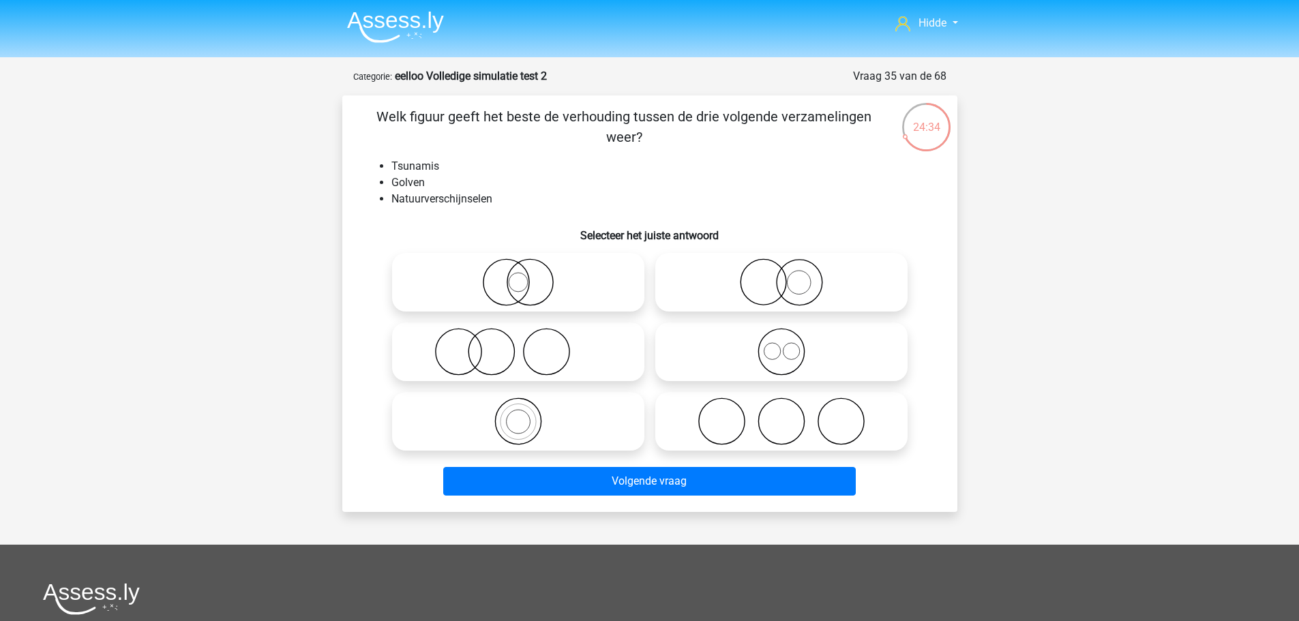
click at [522, 423] on icon at bounding box center [518, 422] width 241 height 48
click at [522, 415] on input "radio" at bounding box center [522, 410] width 9 height 9
radio input "true"
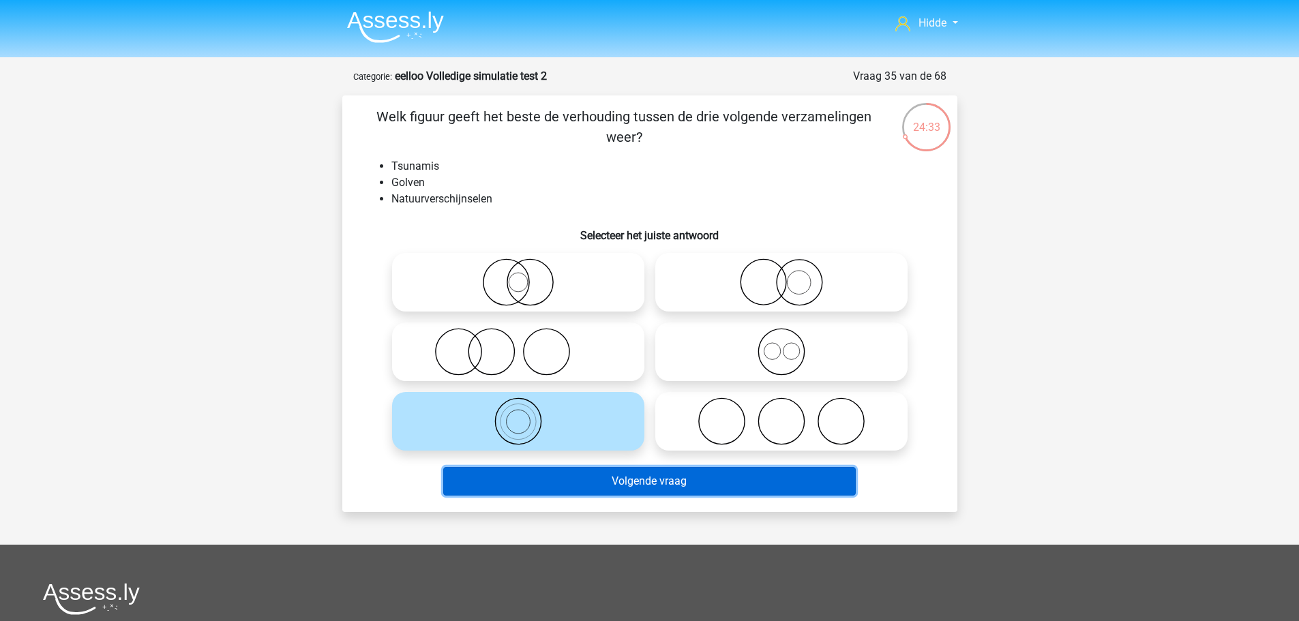
click at [548, 472] on button "Volgende vraag" at bounding box center [649, 481] width 413 height 29
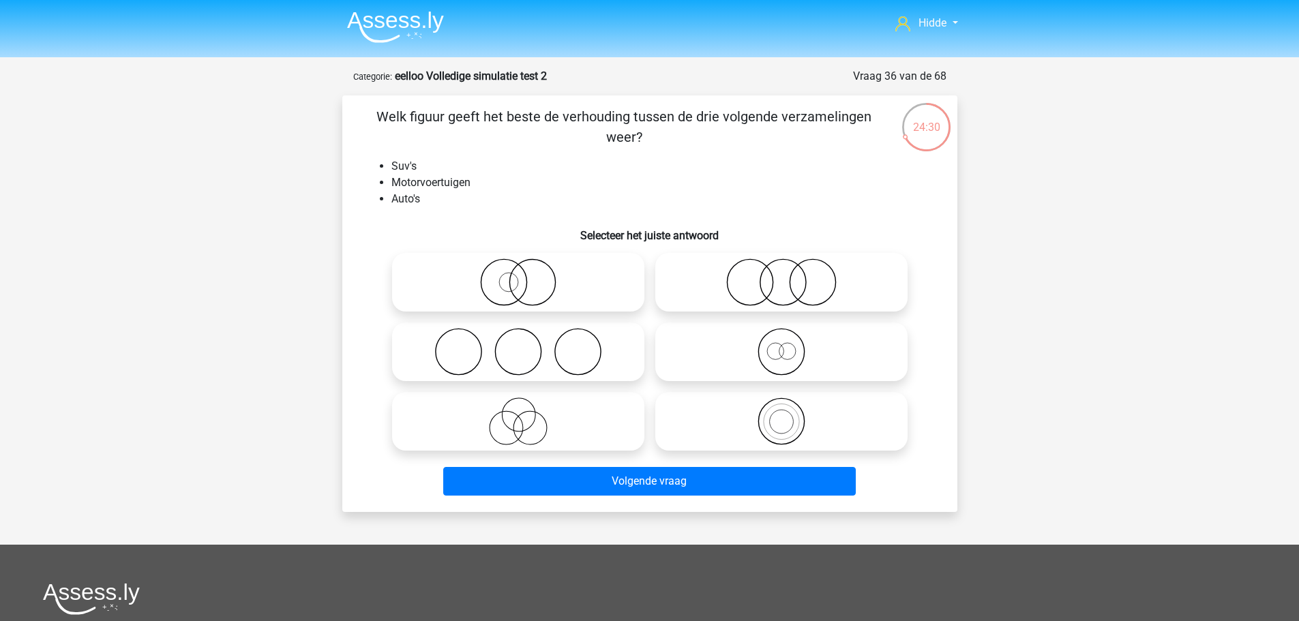
click at [758, 422] on icon at bounding box center [781, 422] width 241 height 48
click at [782, 415] on input "radio" at bounding box center [786, 410] width 9 height 9
radio input "true"
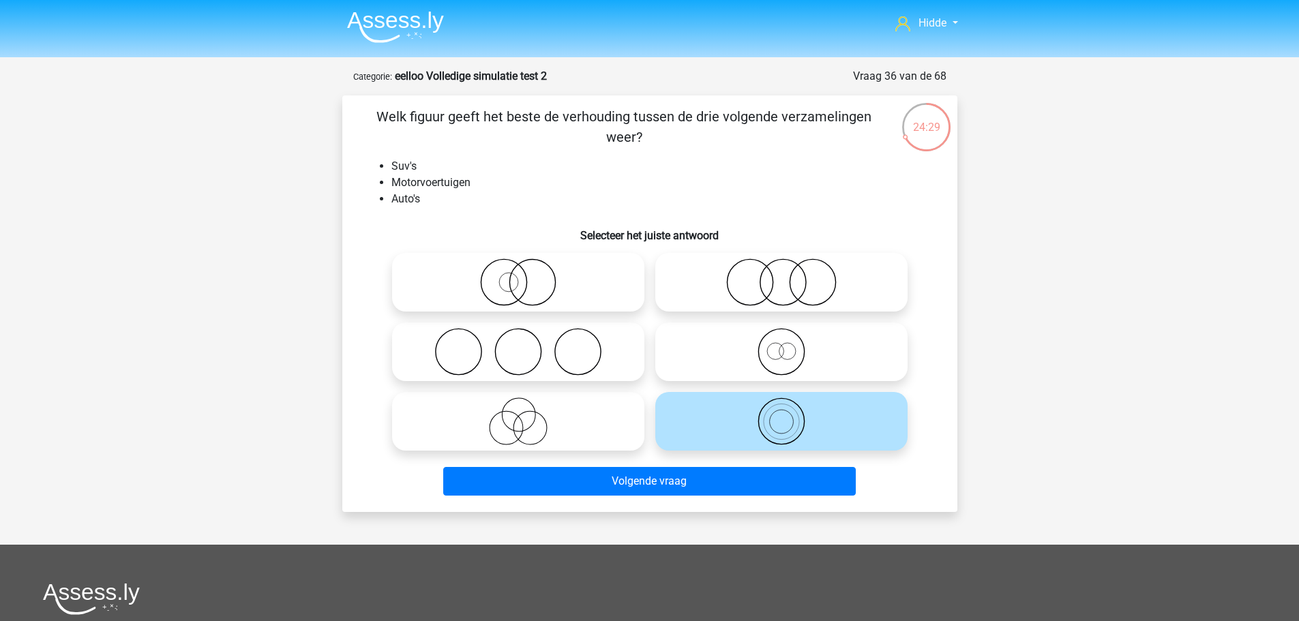
click at [525, 282] on icon at bounding box center [518, 282] width 241 height 48
click at [525, 276] on input "radio" at bounding box center [522, 271] width 9 height 9
radio input "true"
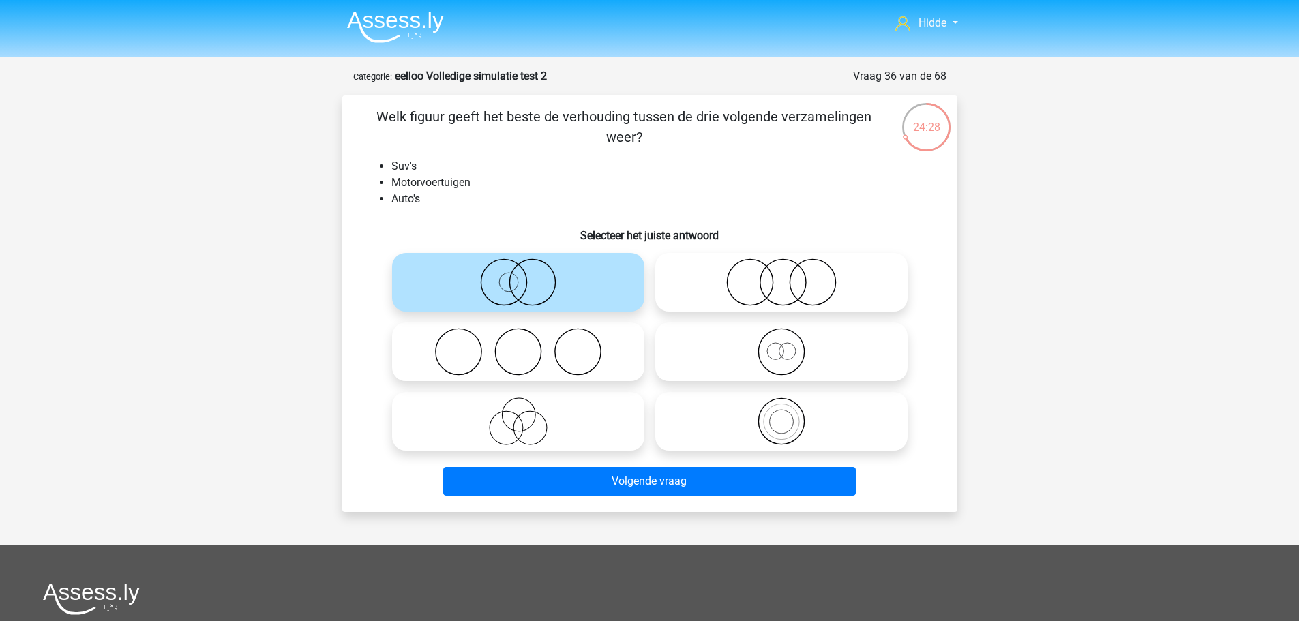
click at [805, 344] on icon at bounding box center [781, 352] width 241 height 48
click at [790, 344] on input "radio" at bounding box center [786, 340] width 9 height 9
radio input "true"
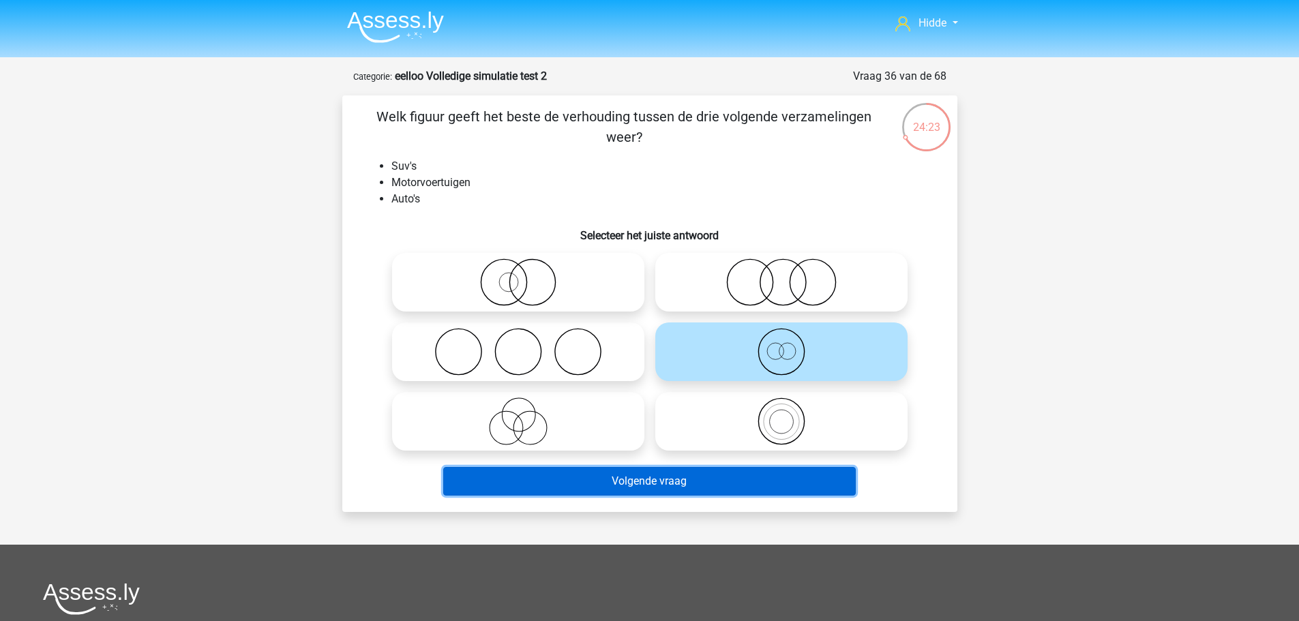
drag, startPoint x: 587, startPoint y: 481, endPoint x: 546, endPoint y: 474, distance: 42.2
click at [587, 481] on button "Volgende vraag" at bounding box center [649, 481] width 413 height 29
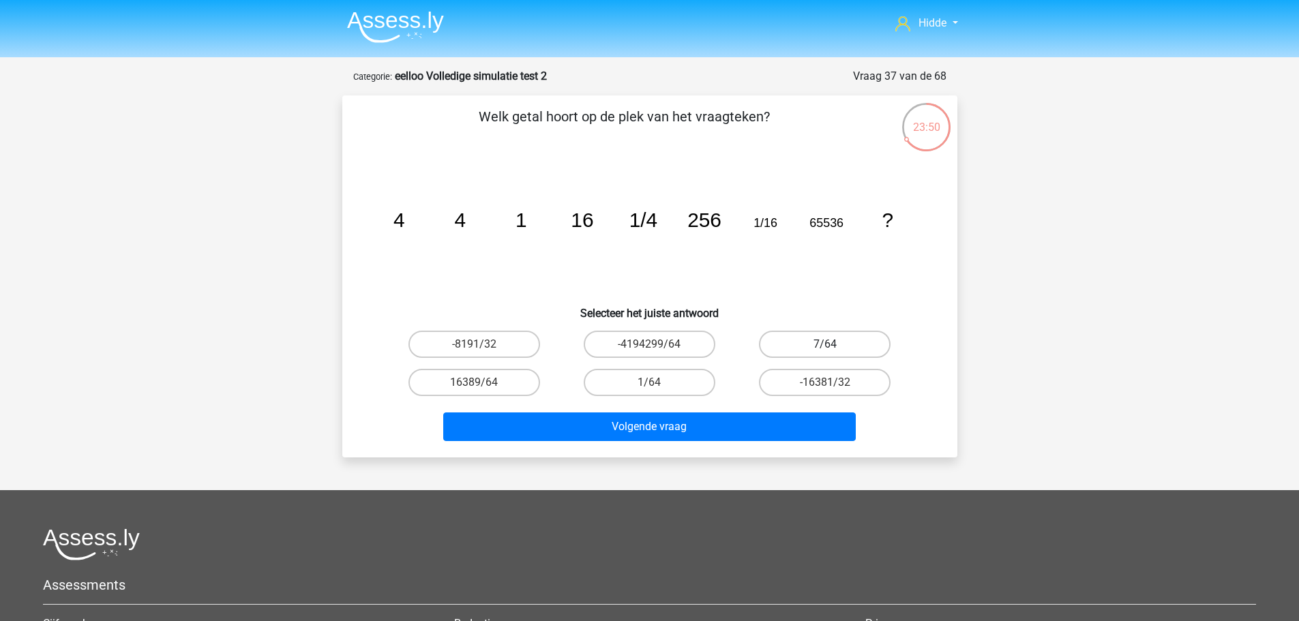
click at [839, 347] on label "7/64" at bounding box center [825, 344] width 132 height 27
click at [834, 347] on input "7/64" at bounding box center [829, 348] width 9 height 9
radio input "true"
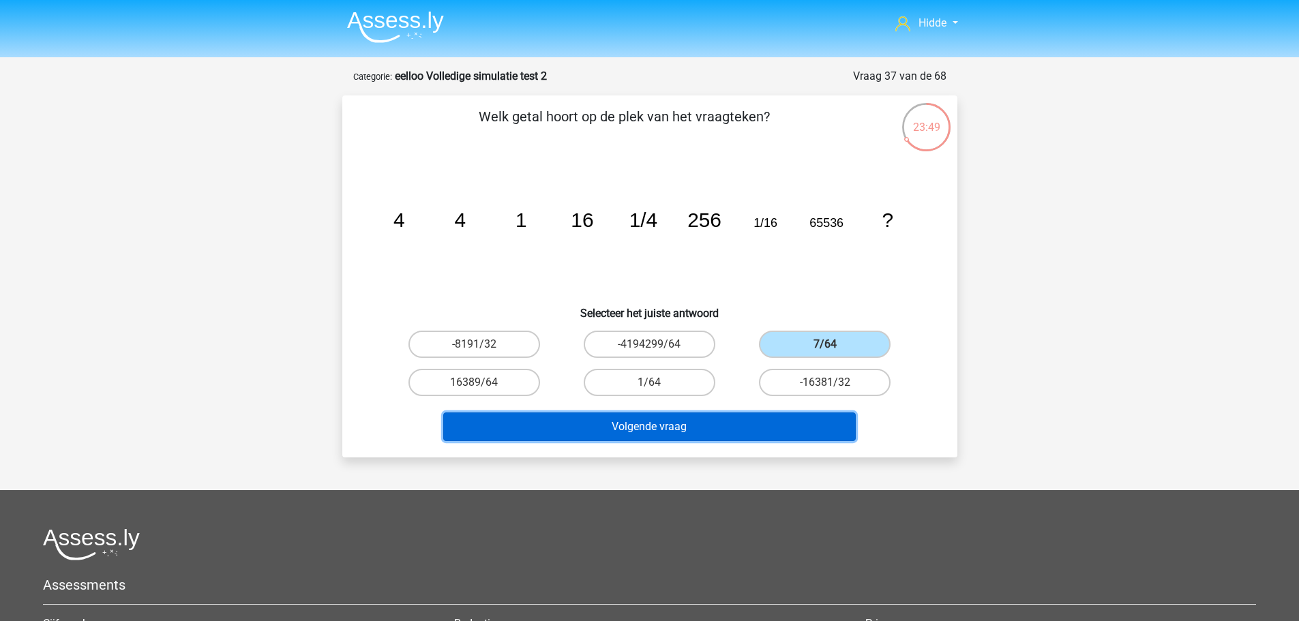
click at [635, 435] on button "Volgende vraag" at bounding box center [649, 427] width 413 height 29
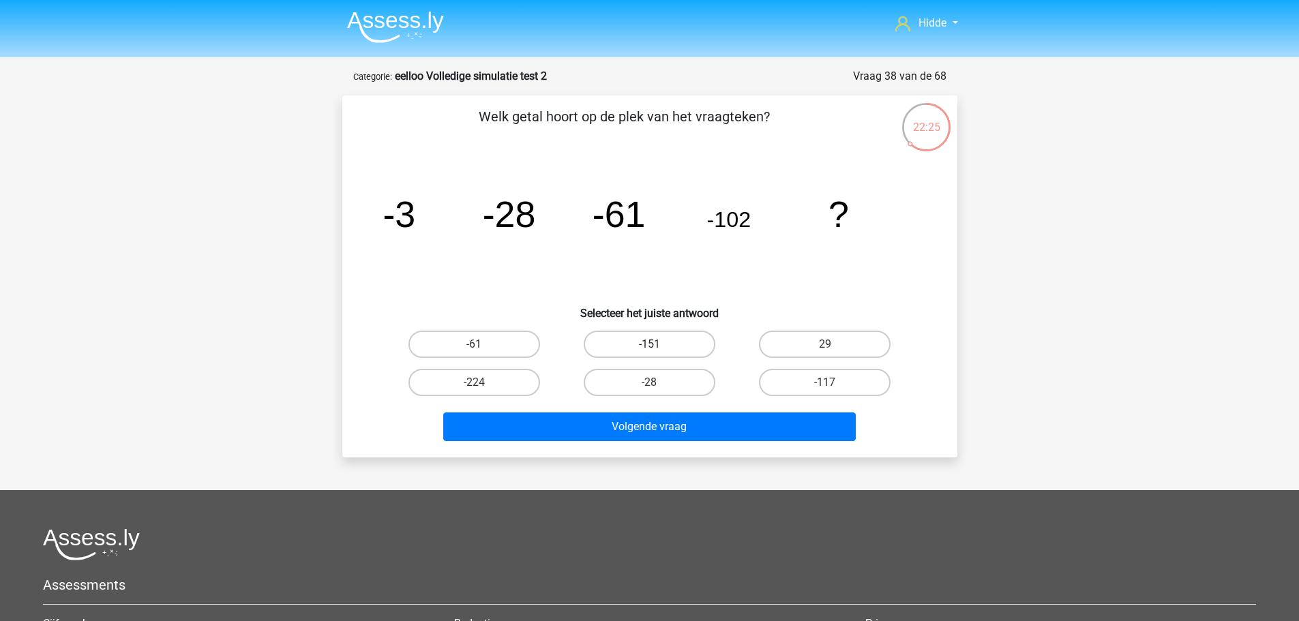
click at [650, 338] on label "-151" at bounding box center [650, 344] width 132 height 27
click at [650, 344] on input "-151" at bounding box center [653, 348] width 9 height 9
radio input "true"
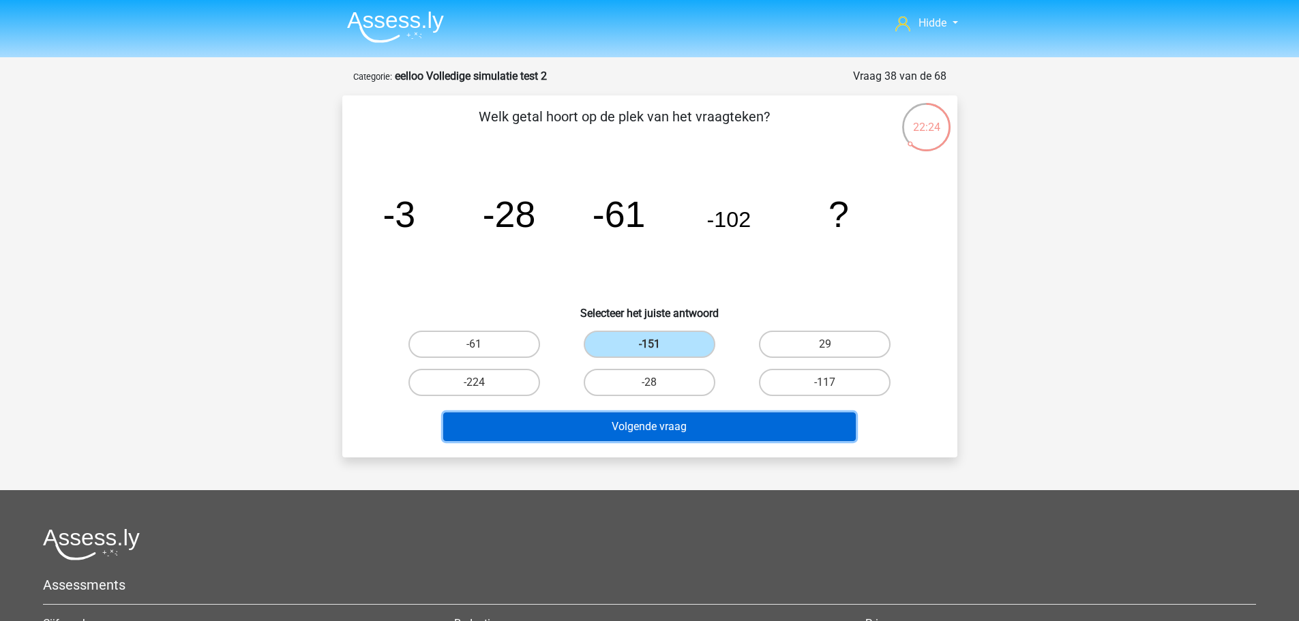
click at [629, 430] on button "Volgende vraag" at bounding box center [649, 427] width 413 height 29
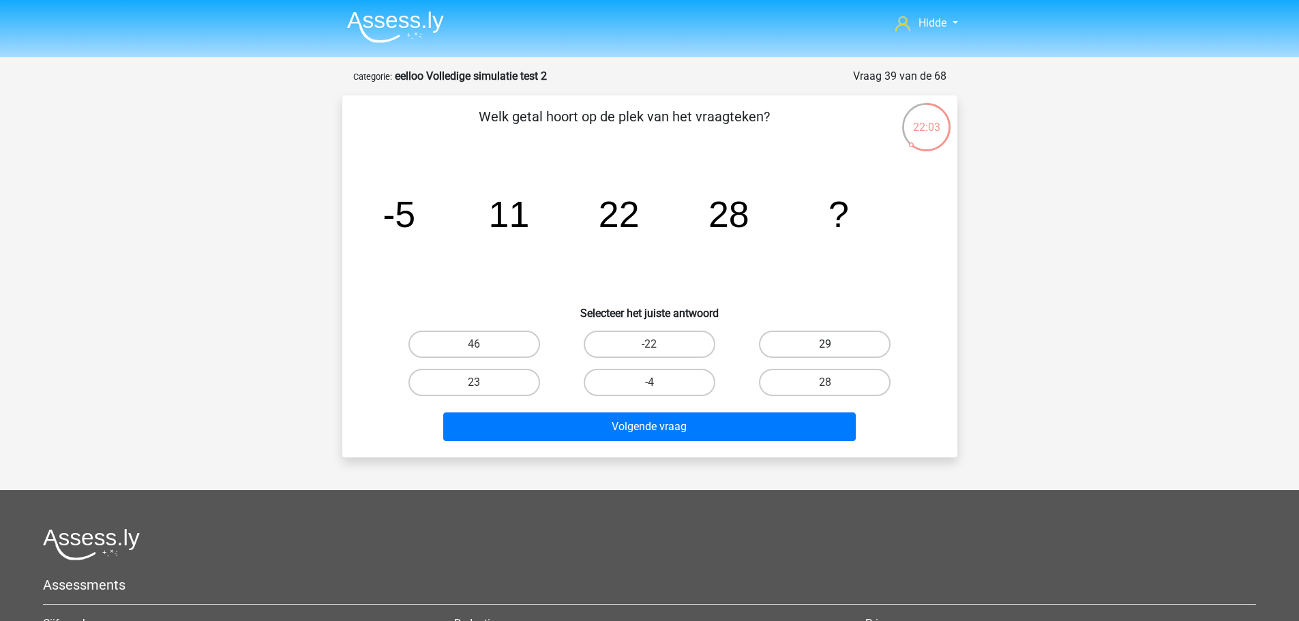
click at [833, 339] on label "29" at bounding box center [825, 344] width 132 height 27
click at [833, 344] on input "29" at bounding box center [829, 348] width 9 height 9
radio input "true"
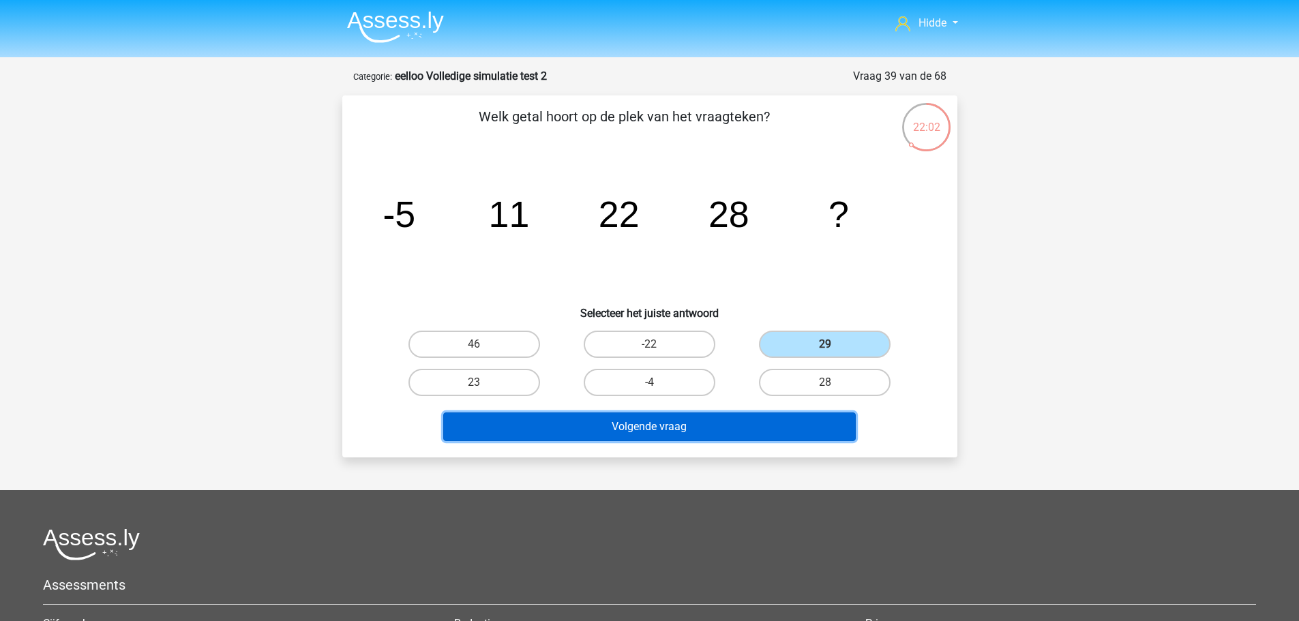
click at [741, 426] on button "Volgende vraag" at bounding box center [649, 427] width 413 height 29
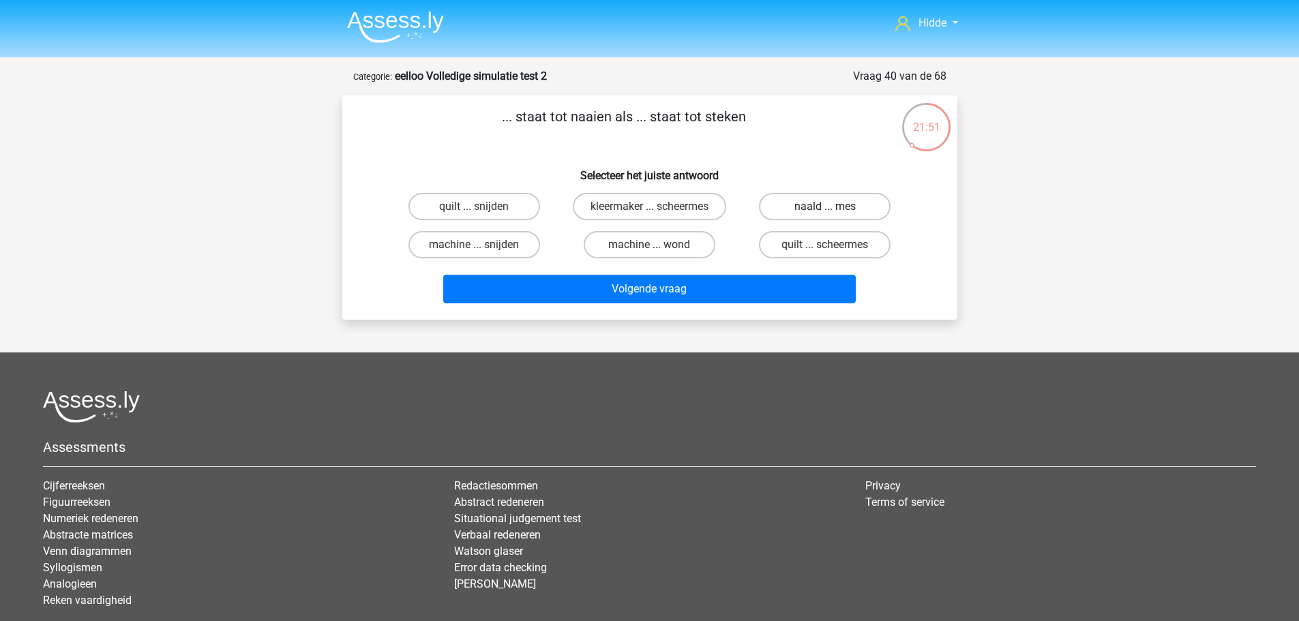
click at [812, 210] on label "naald ... mes" at bounding box center [825, 206] width 132 height 27
click at [825, 210] on input "naald ... mes" at bounding box center [829, 211] width 9 height 9
radio input "true"
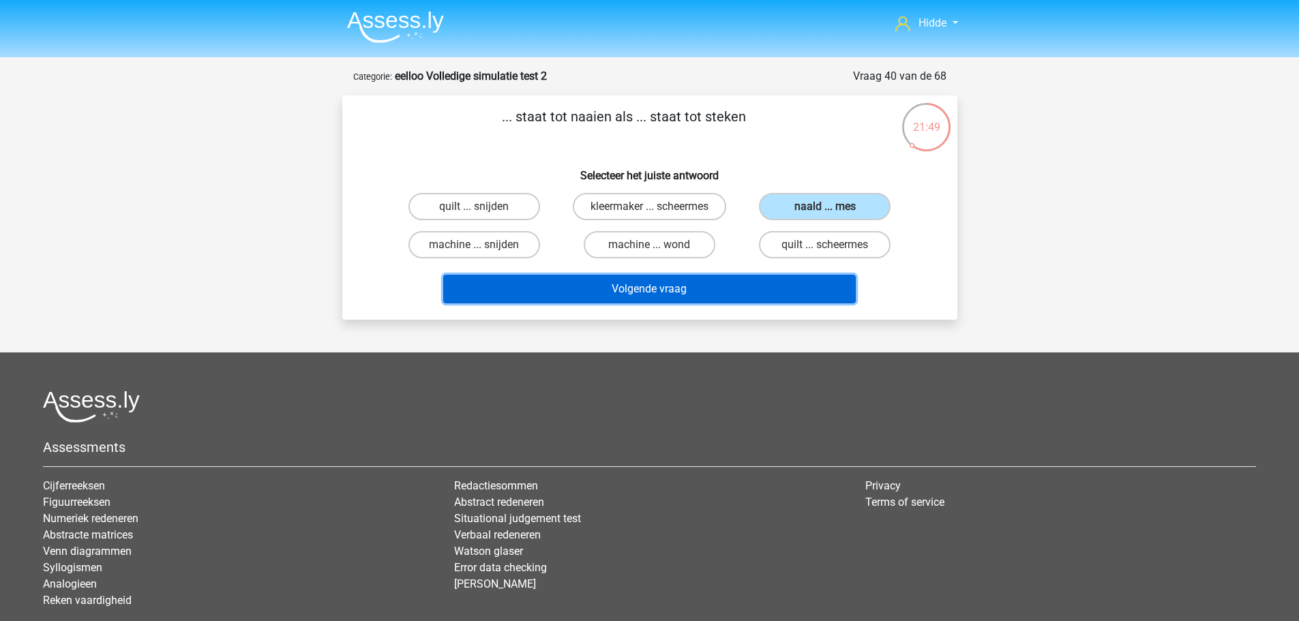
click at [594, 291] on button "Volgende vraag" at bounding box center [649, 289] width 413 height 29
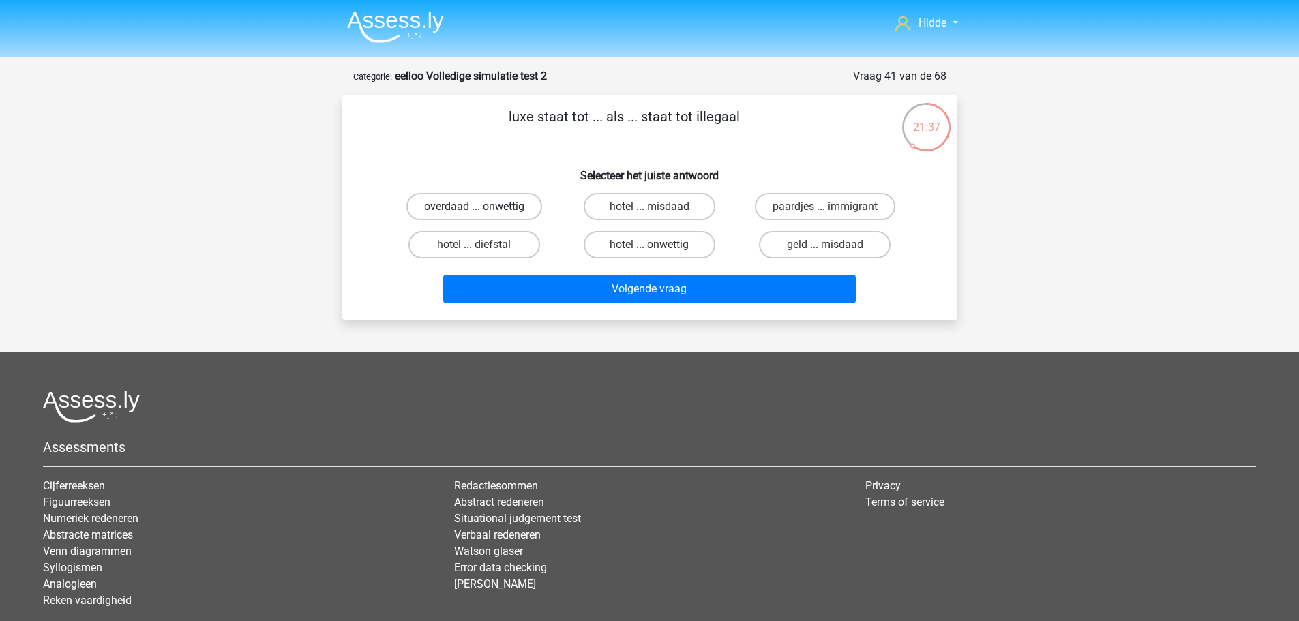
click at [462, 199] on label "overdaad ... onwettig" at bounding box center [474, 206] width 136 height 27
click at [474, 207] on input "overdaad ... onwettig" at bounding box center [478, 211] width 9 height 9
radio input "true"
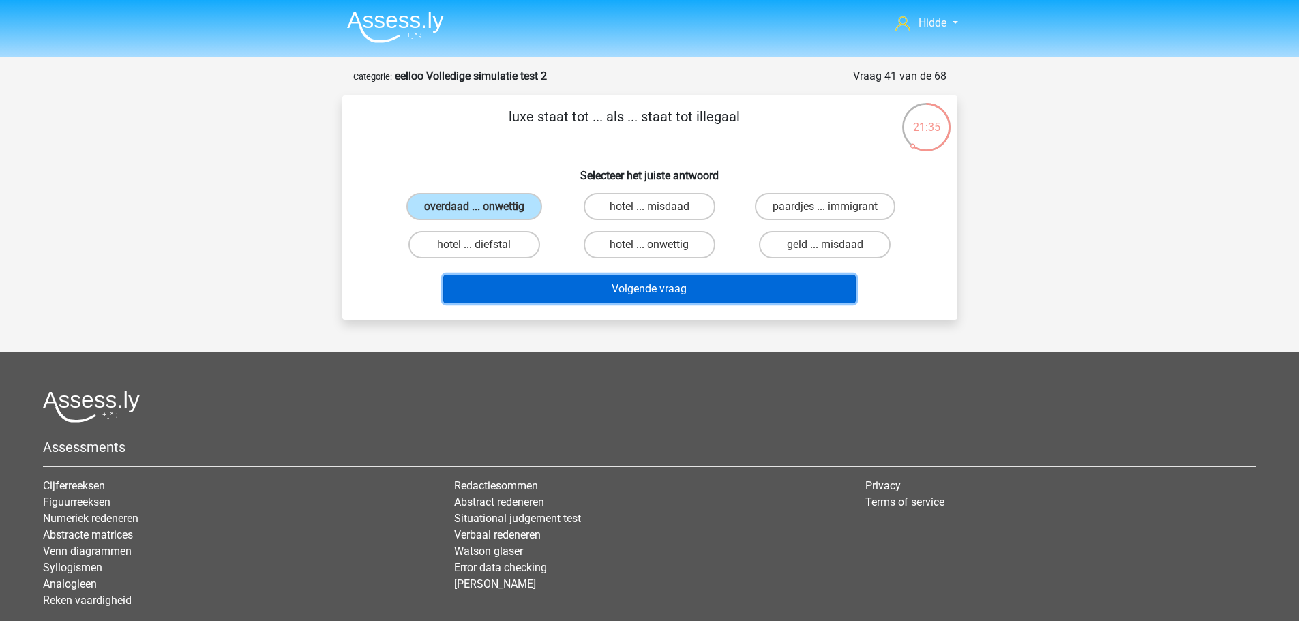
click at [494, 293] on button "Volgende vraag" at bounding box center [649, 289] width 413 height 29
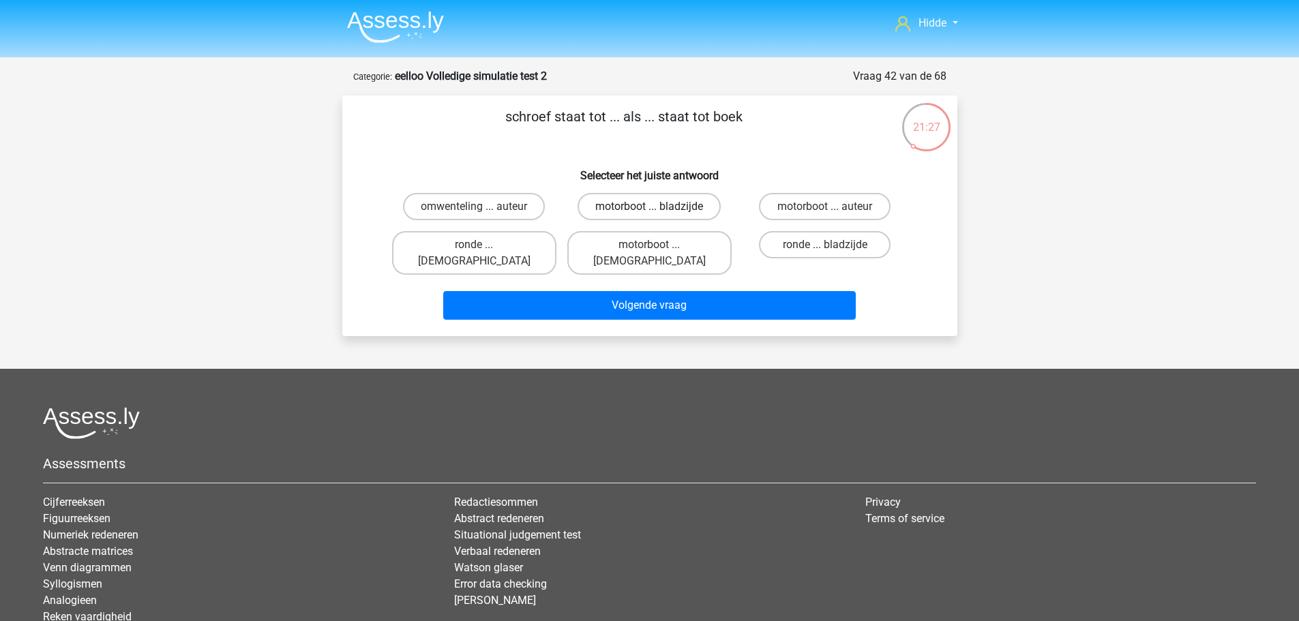
click at [611, 208] on label "motorboot ... bladzijde" at bounding box center [649, 206] width 143 height 27
click at [649, 208] on input "motorboot ... bladzijde" at bounding box center [653, 211] width 9 height 9
radio input "true"
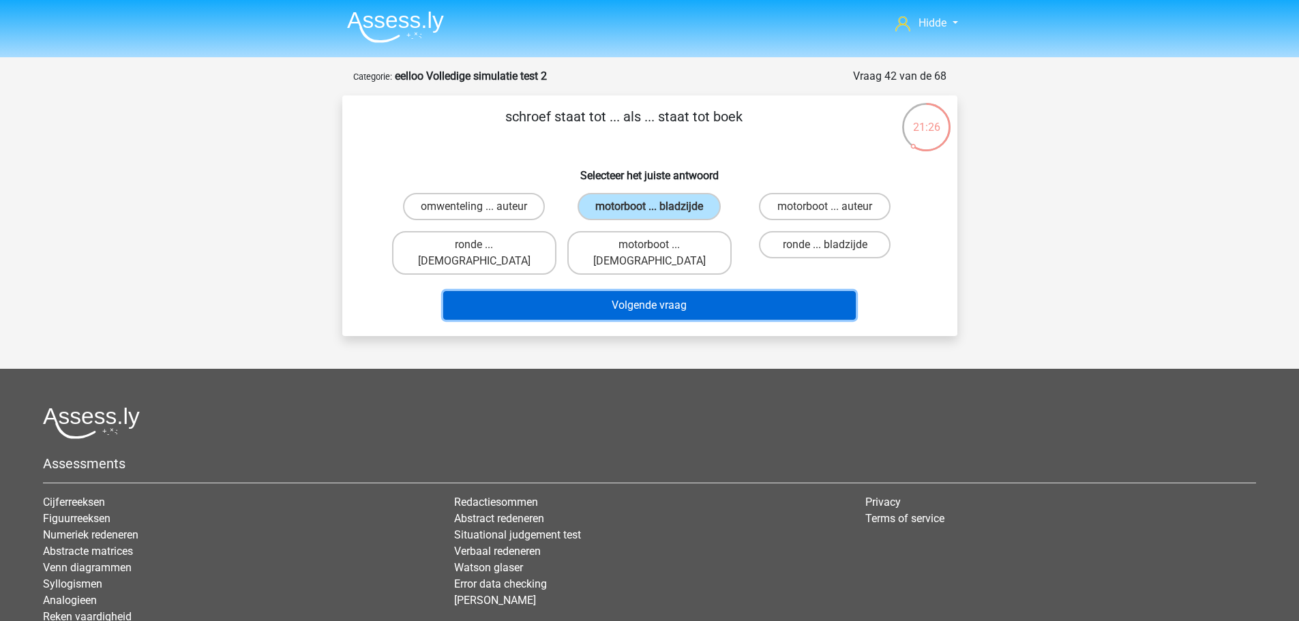
click at [580, 297] on button "Volgende vraag" at bounding box center [649, 305] width 413 height 29
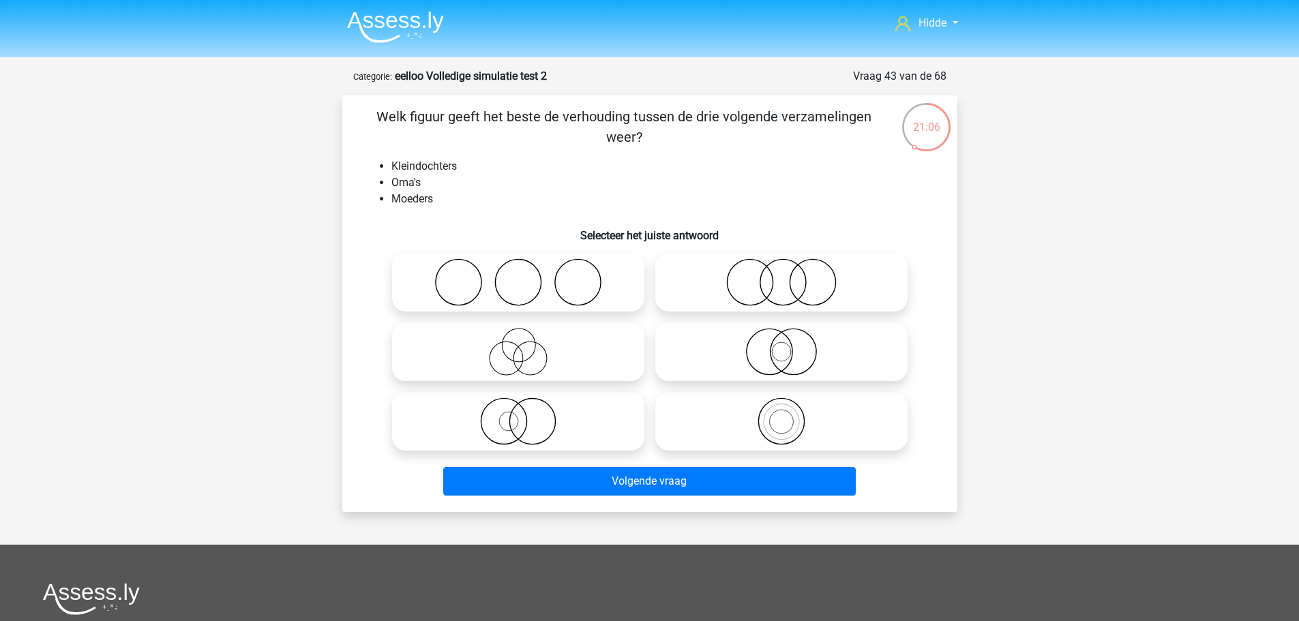
click at [582, 303] on icon at bounding box center [518, 282] width 241 height 48
click at [527, 276] on input "radio" at bounding box center [522, 271] width 9 height 9
radio input "true"
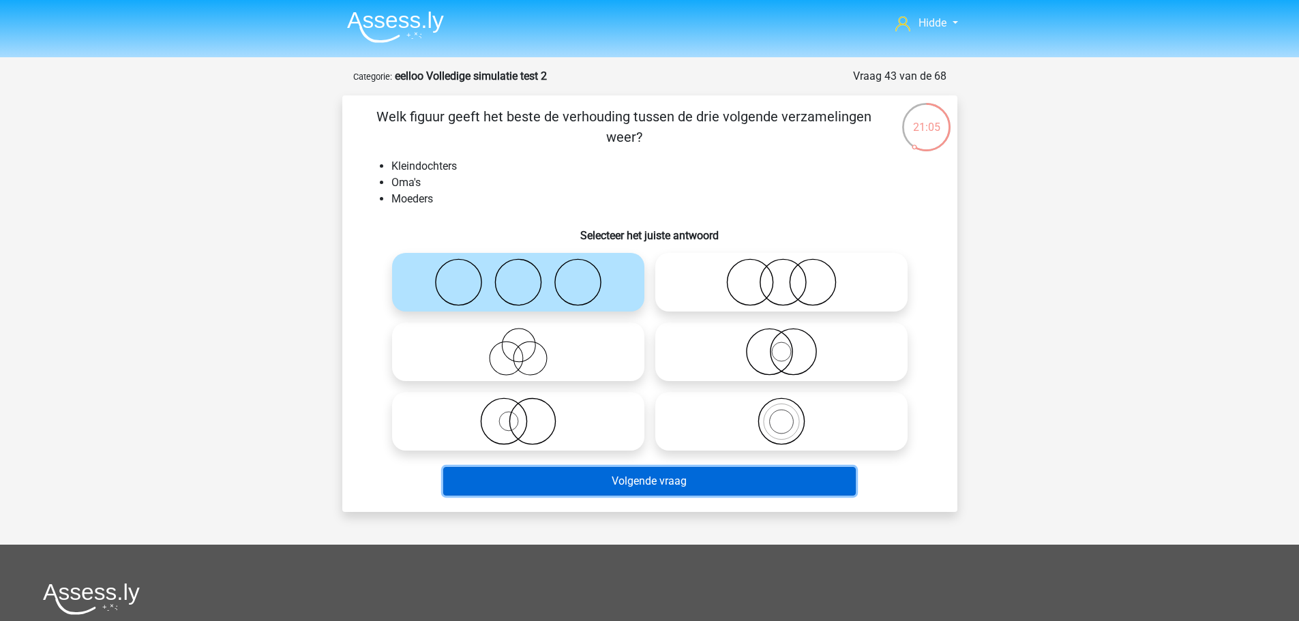
click at [625, 473] on button "Volgende vraag" at bounding box center [649, 481] width 413 height 29
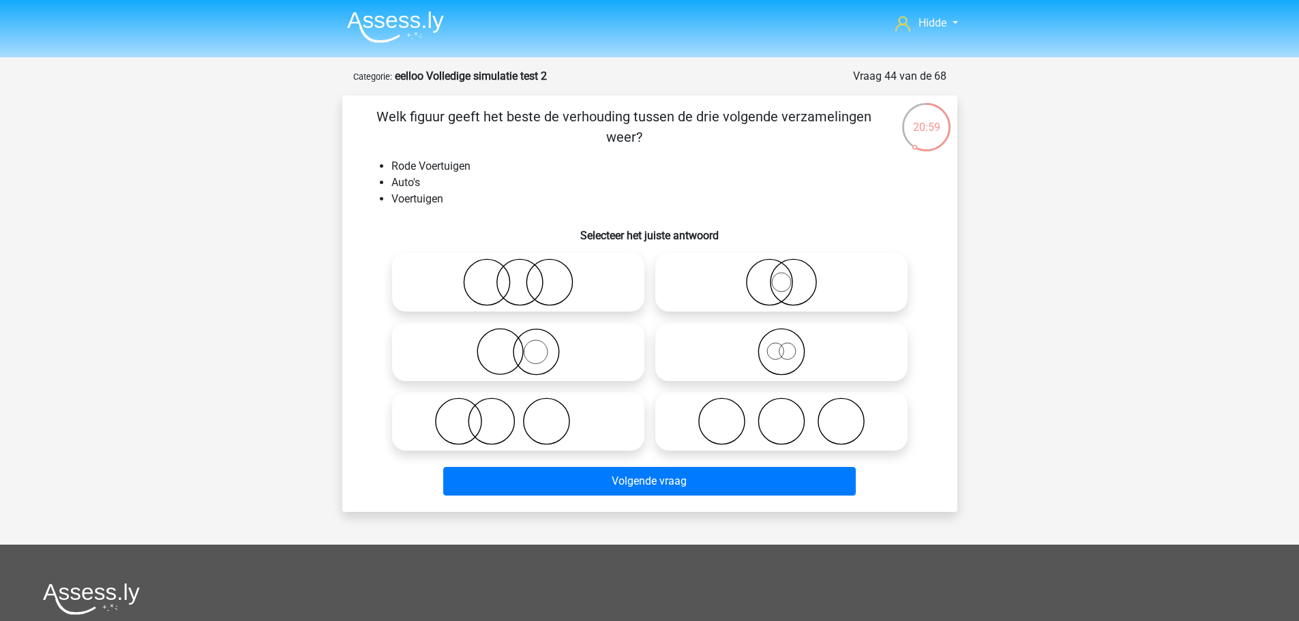
click at [754, 361] on icon at bounding box center [781, 352] width 241 height 48
click at [782, 345] on input "radio" at bounding box center [786, 340] width 9 height 9
radio input "true"
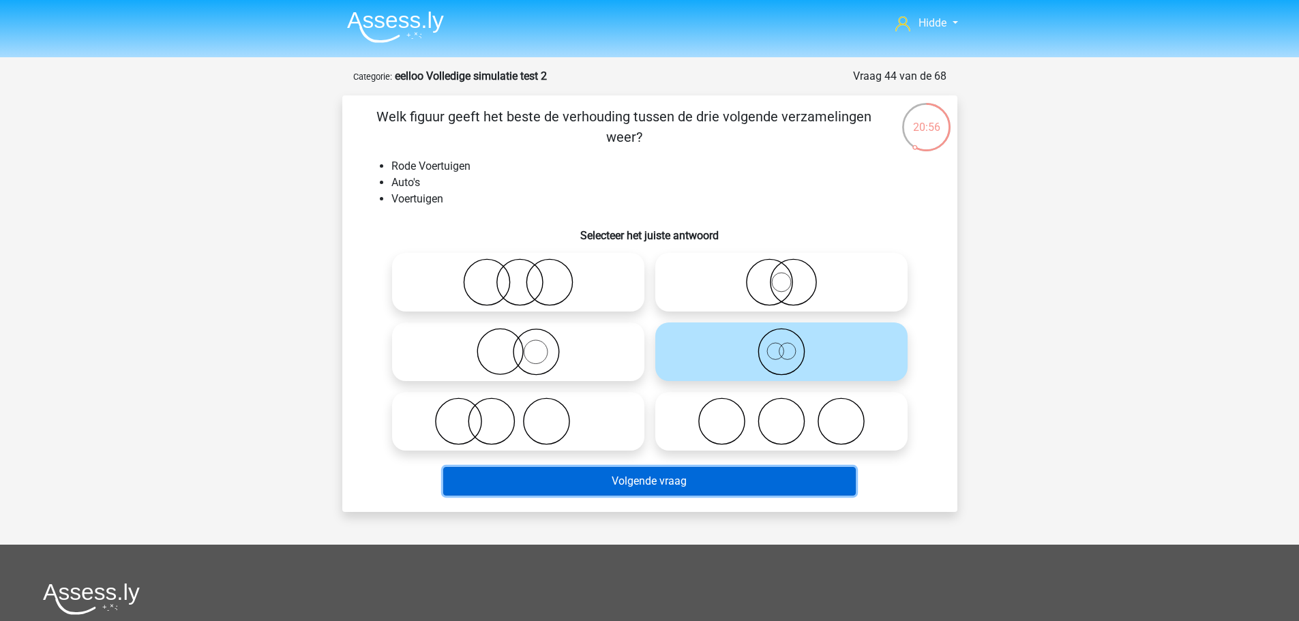
click at [623, 475] on button "Volgende vraag" at bounding box center [649, 481] width 413 height 29
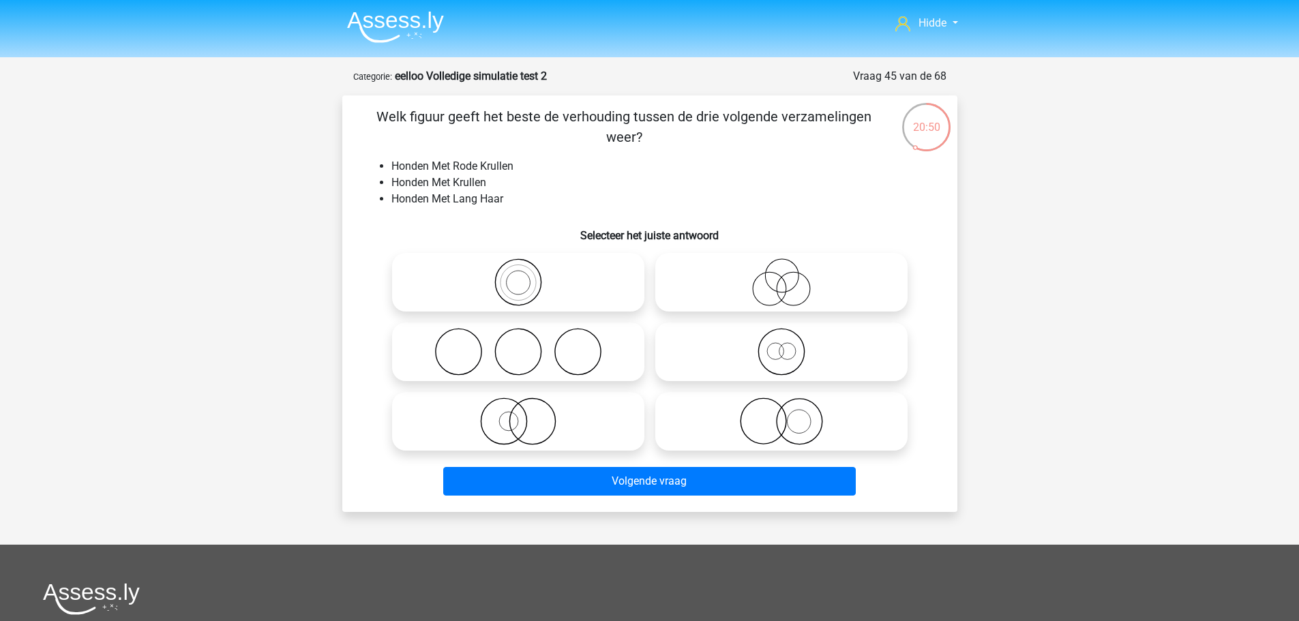
click at [565, 411] on icon at bounding box center [518, 422] width 241 height 48
click at [527, 411] on input "radio" at bounding box center [522, 410] width 9 height 9
radio input "true"
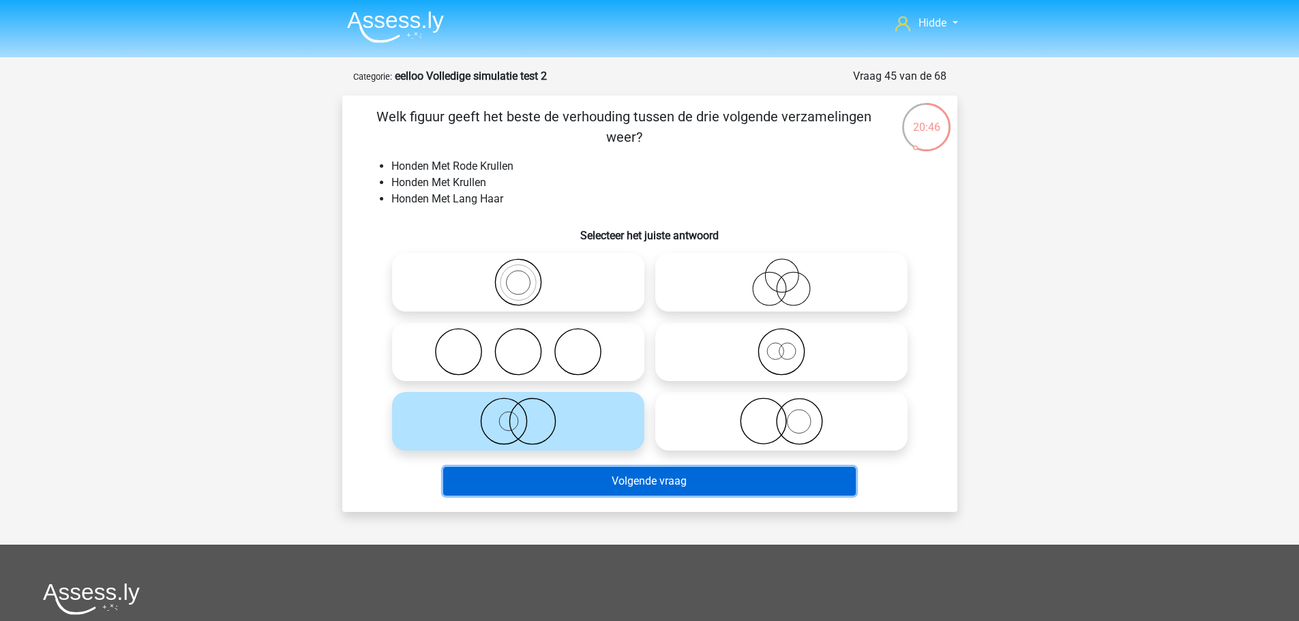
click at [574, 487] on button "Volgende vraag" at bounding box center [649, 481] width 413 height 29
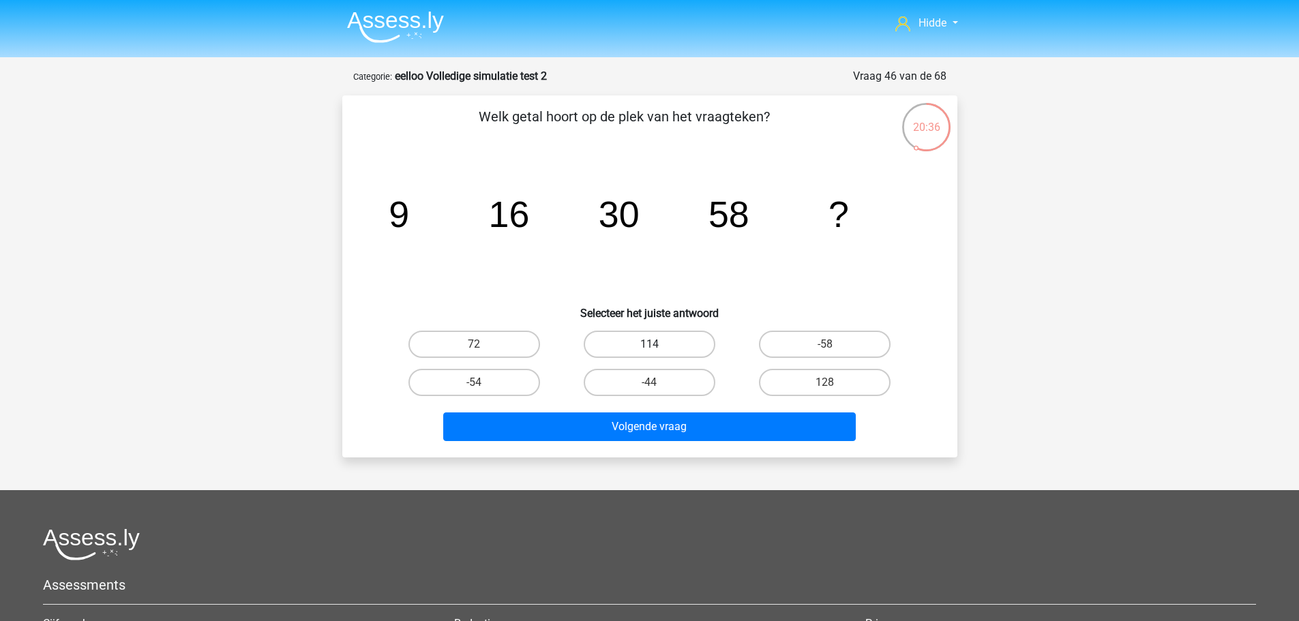
click at [663, 336] on label "114" at bounding box center [650, 344] width 132 height 27
click at [658, 344] on input "114" at bounding box center [653, 348] width 9 height 9
radio input "true"
click at [666, 344] on label "114" at bounding box center [650, 344] width 132 height 27
click at [658, 344] on input "114" at bounding box center [653, 348] width 9 height 9
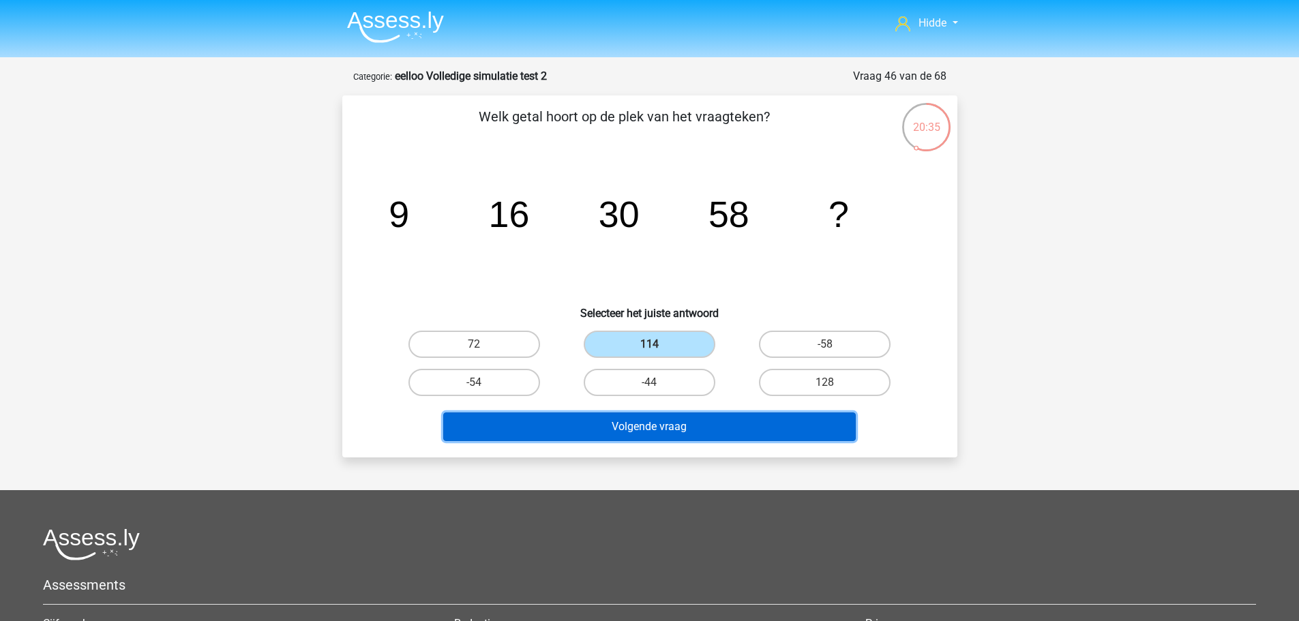
click at [624, 425] on button "Volgende vraag" at bounding box center [649, 427] width 413 height 29
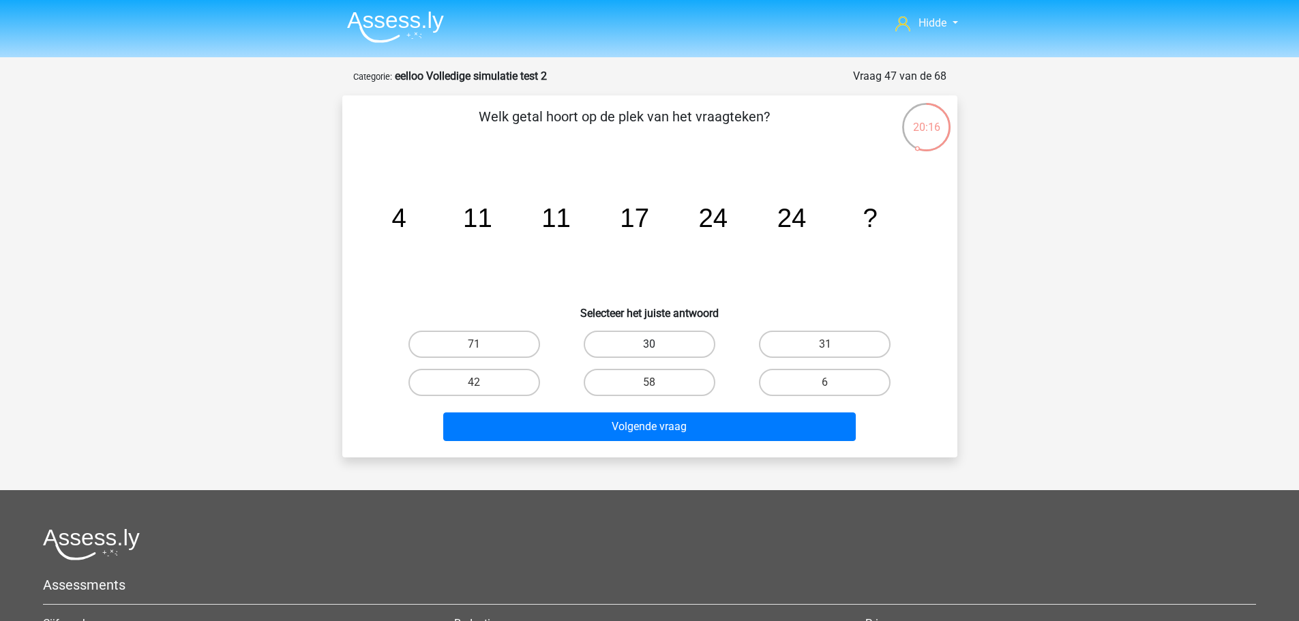
click at [646, 344] on label "30" at bounding box center [650, 344] width 132 height 27
click at [649, 344] on input "30" at bounding box center [653, 348] width 9 height 9
radio input "true"
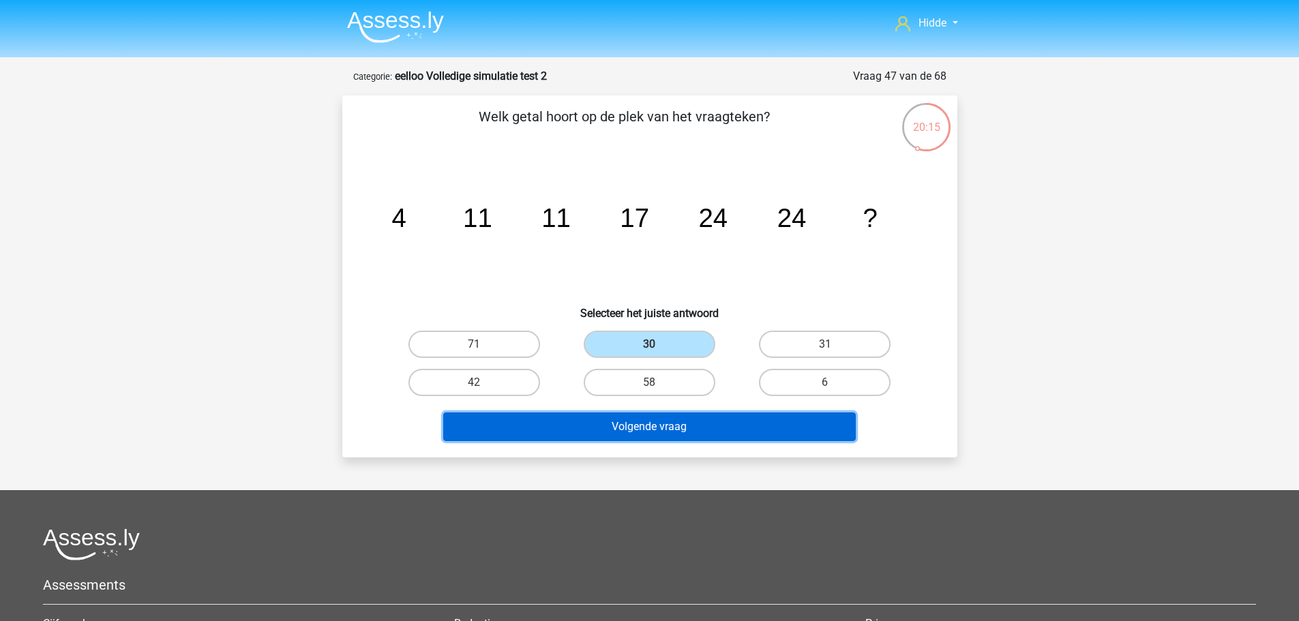
click at [627, 420] on button "Volgende vraag" at bounding box center [649, 427] width 413 height 29
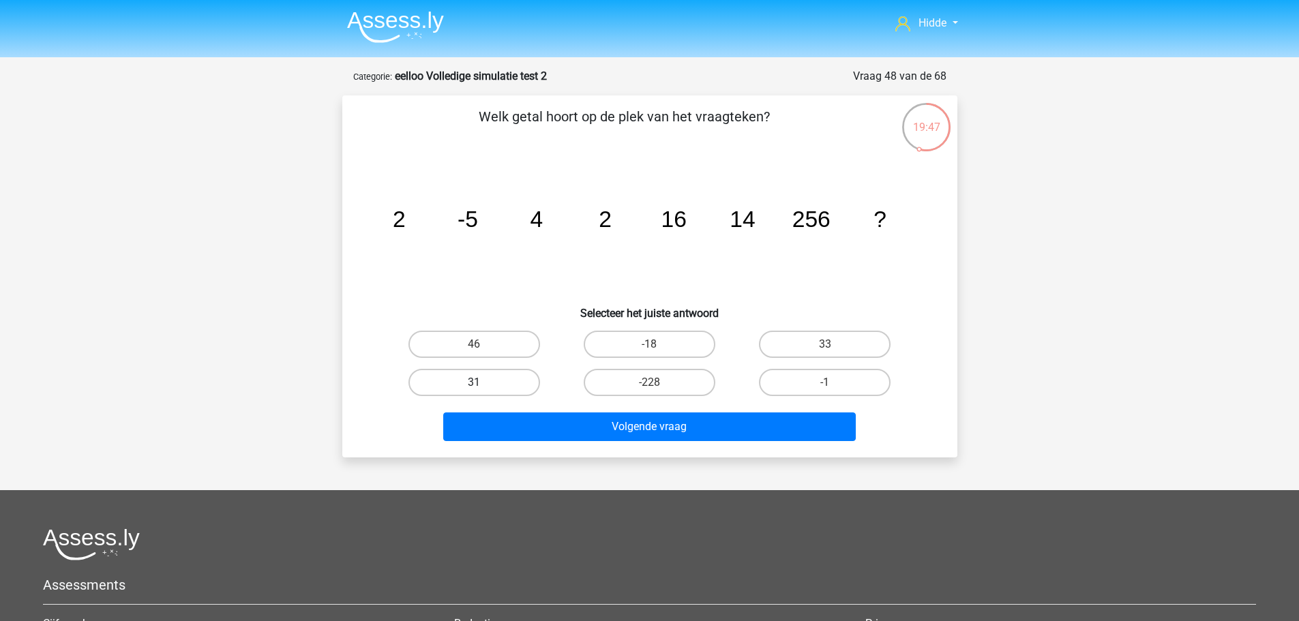
click at [486, 374] on label "31" at bounding box center [475, 382] width 132 height 27
click at [483, 383] on input "31" at bounding box center [478, 387] width 9 height 9
radio input "true"
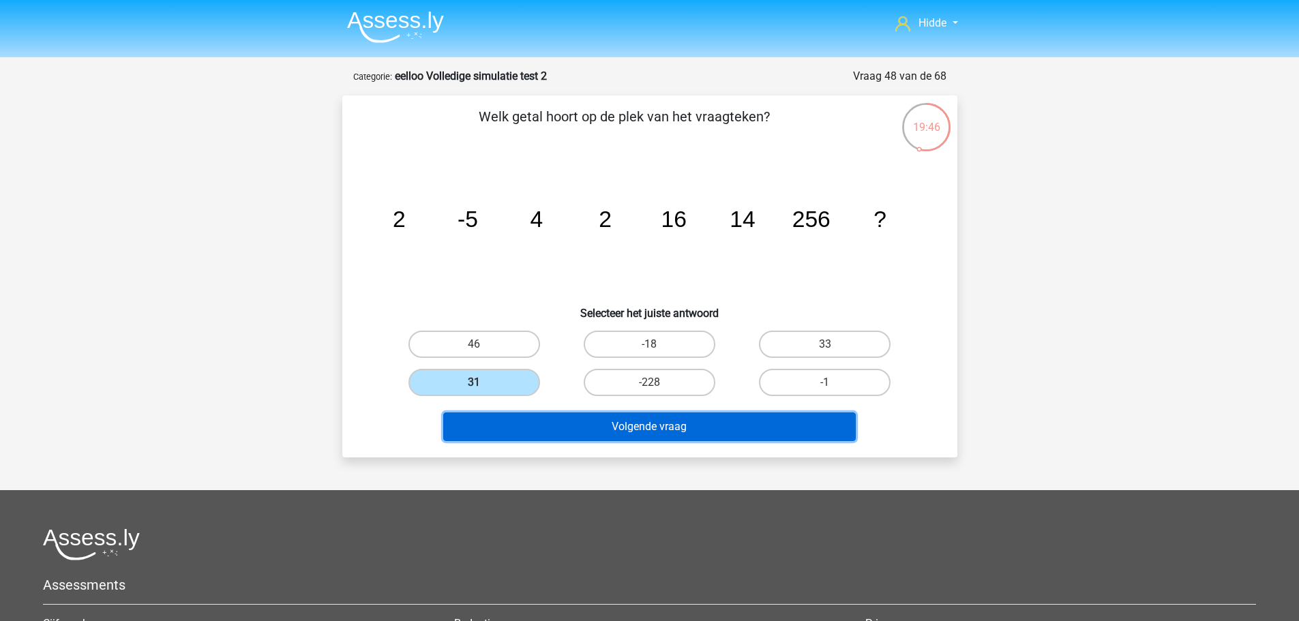
click at [560, 424] on button "Volgende vraag" at bounding box center [649, 427] width 413 height 29
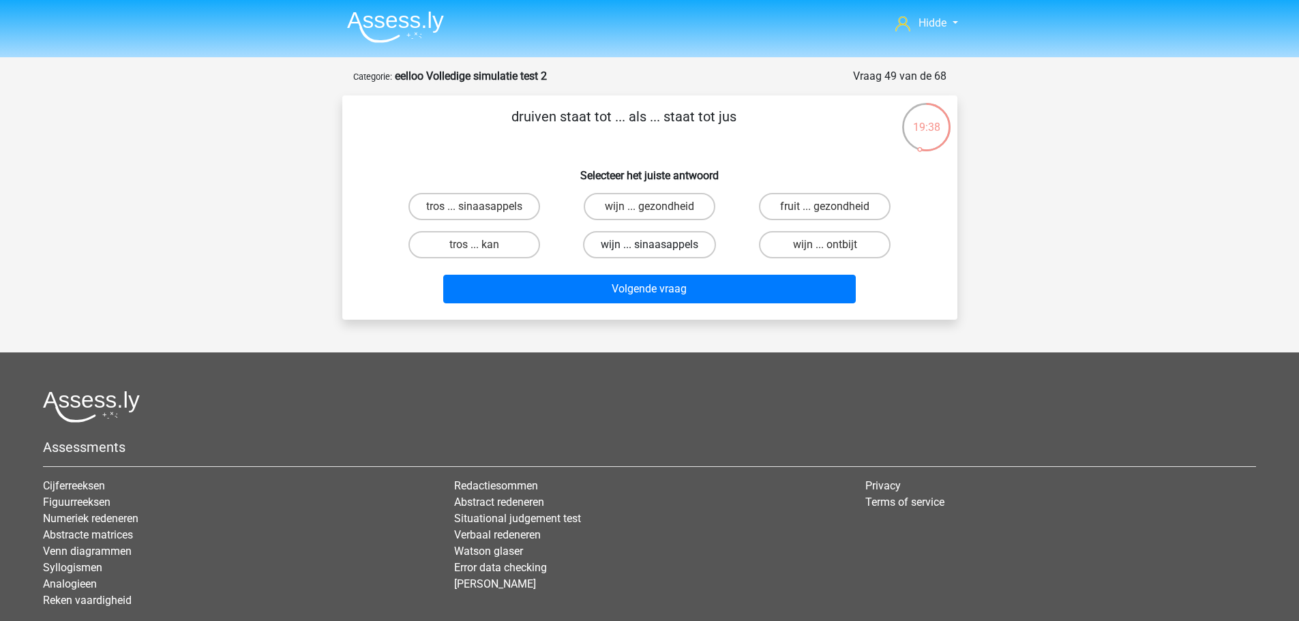
click at [679, 249] on label "wijn ... sinaasappels" at bounding box center [649, 244] width 133 height 27
click at [658, 249] on input "wijn ... sinaasappels" at bounding box center [653, 249] width 9 height 9
radio input "true"
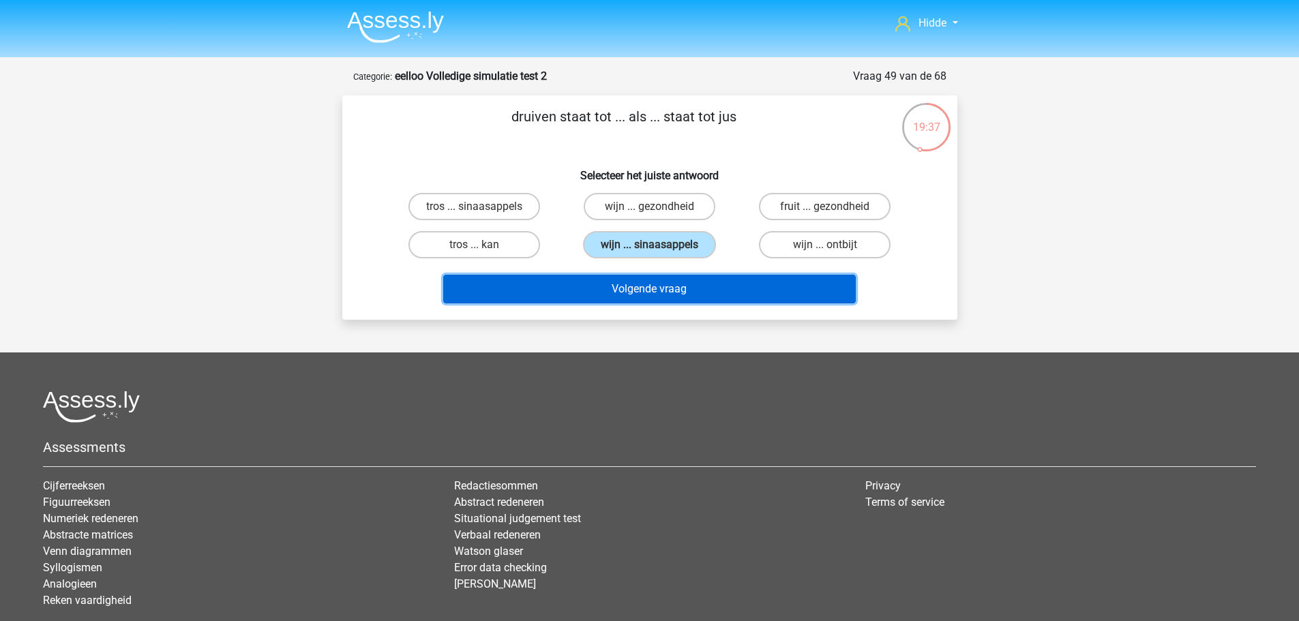
click at [648, 293] on button "Volgende vraag" at bounding box center [649, 289] width 413 height 29
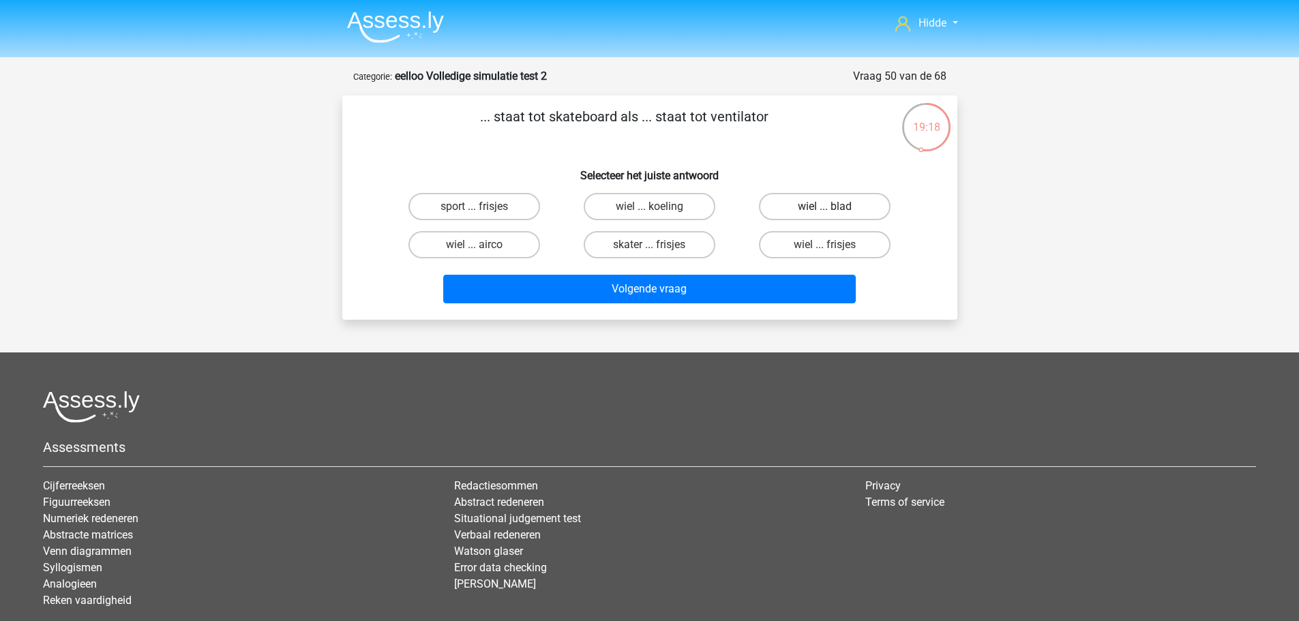
click at [823, 200] on label "wiel ... blad" at bounding box center [825, 206] width 132 height 27
click at [825, 207] on input "wiel ... blad" at bounding box center [829, 211] width 9 height 9
radio input "true"
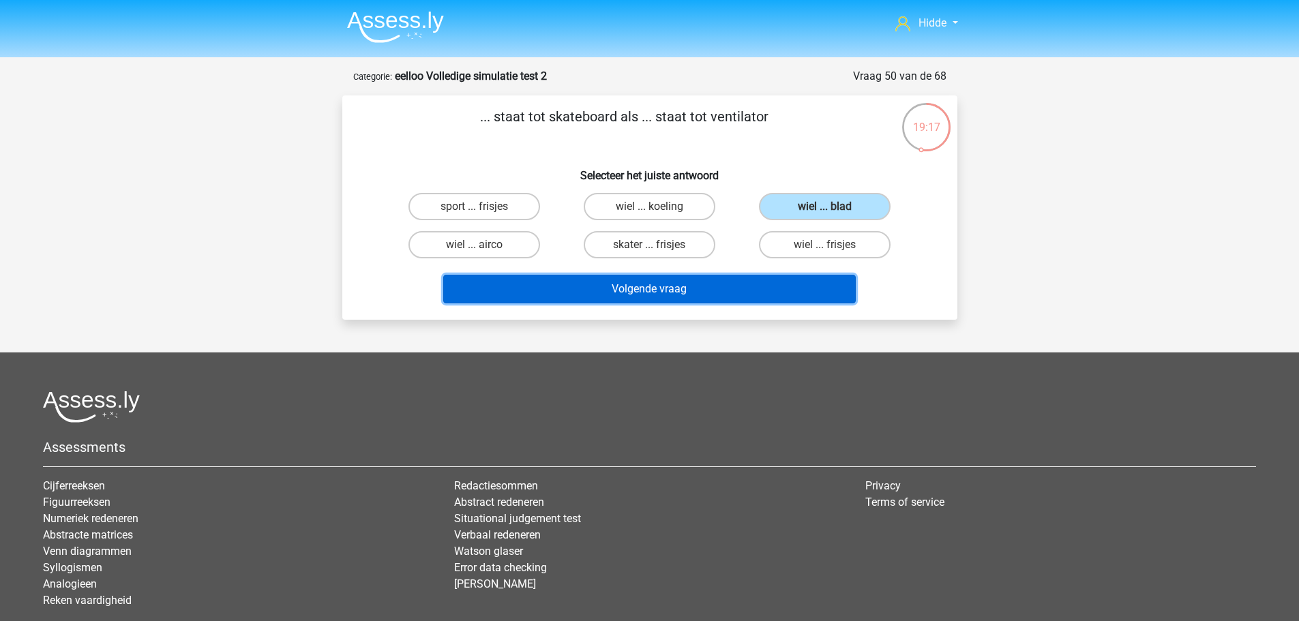
click at [596, 291] on button "Volgende vraag" at bounding box center [649, 289] width 413 height 29
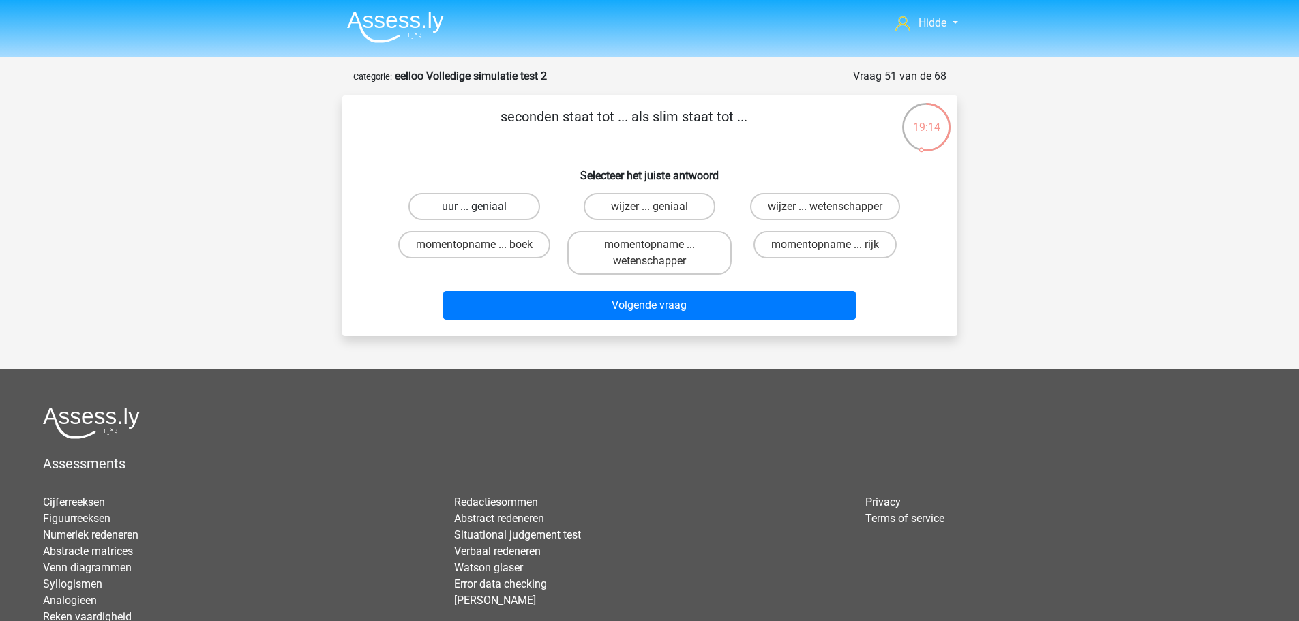
click at [500, 205] on label "uur ... geniaal" at bounding box center [475, 206] width 132 height 27
click at [483, 207] on input "uur ... geniaal" at bounding box center [478, 211] width 9 height 9
radio input "true"
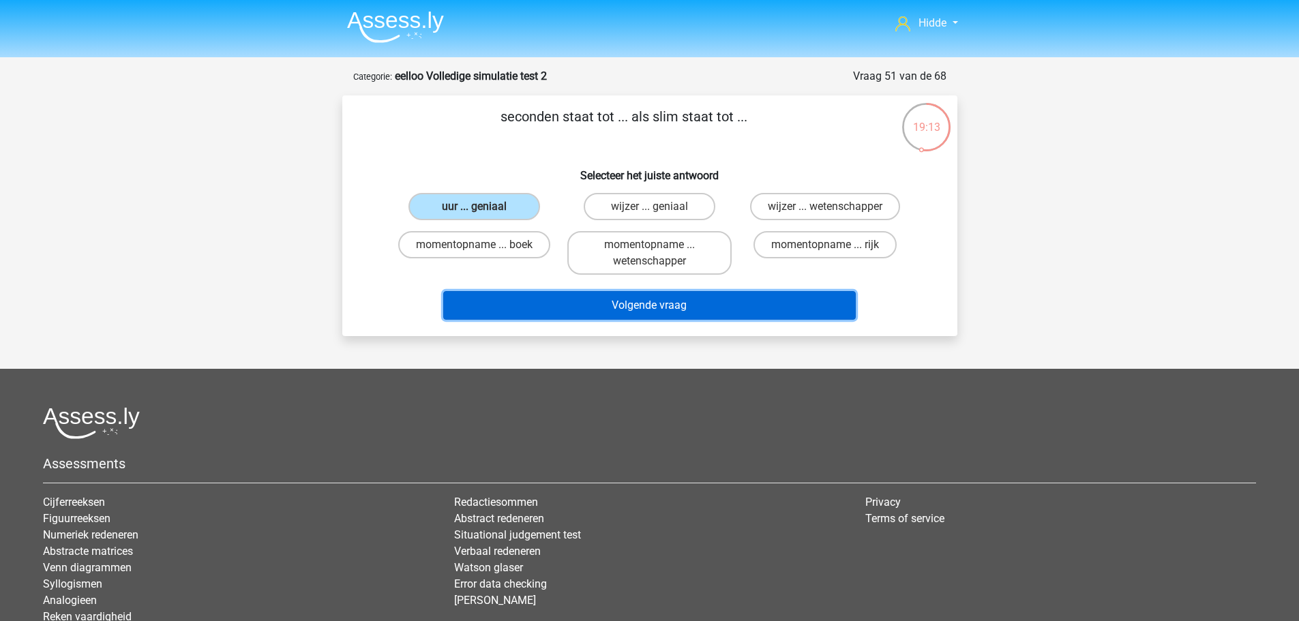
click at [559, 304] on button "Volgende vraag" at bounding box center [649, 305] width 413 height 29
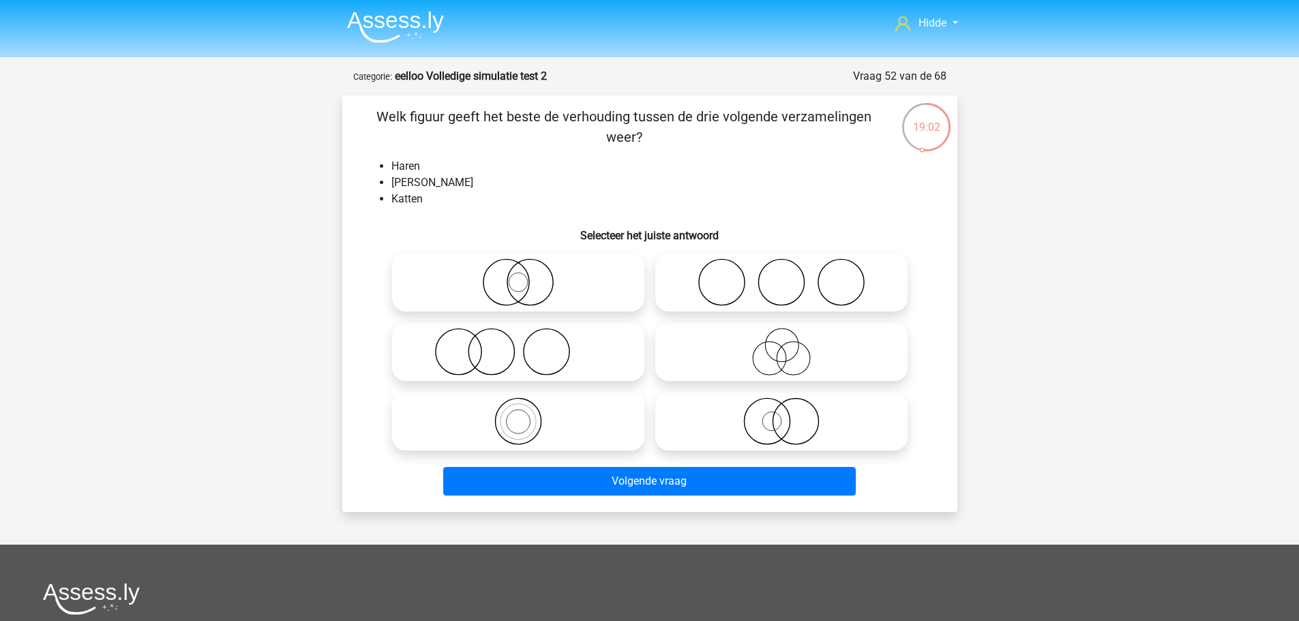
click at [475, 351] on icon at bounding box center [518, 352] width 241 height 48
click at [518, 345] on input "radio" at bounding box center [522, 340] width 9 height 9
radio input "true"
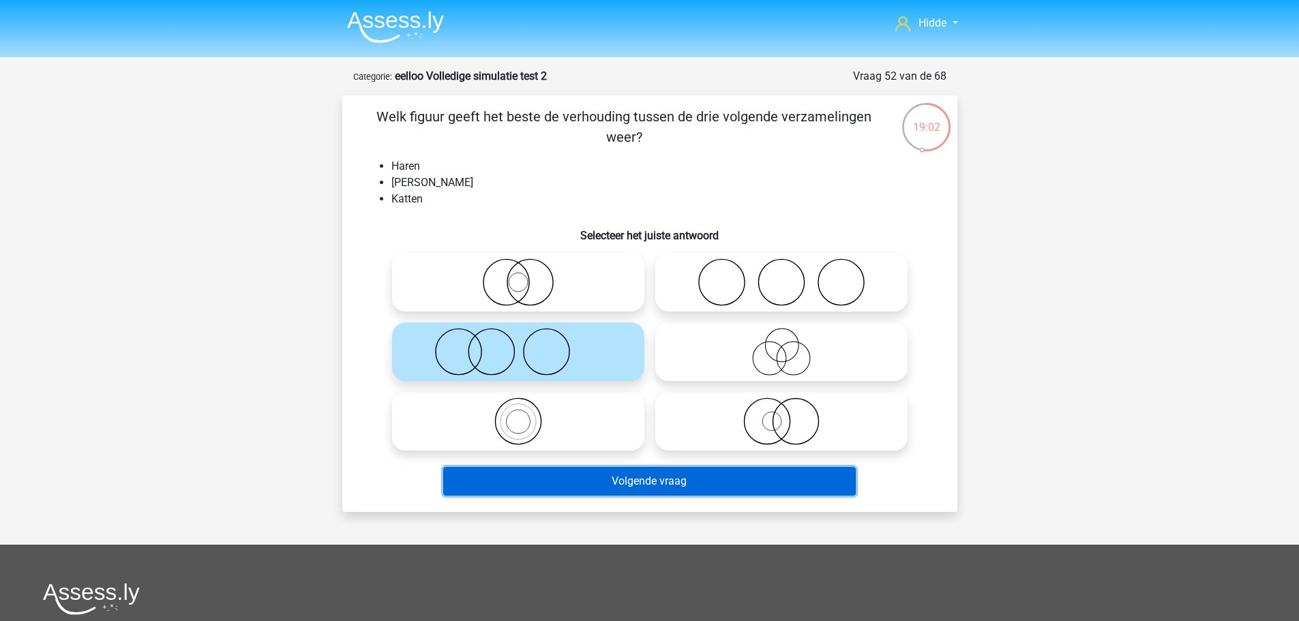
click at [673, 480] on button "Volgende vraag" at bounding box center [649, 481] width 413 height 29
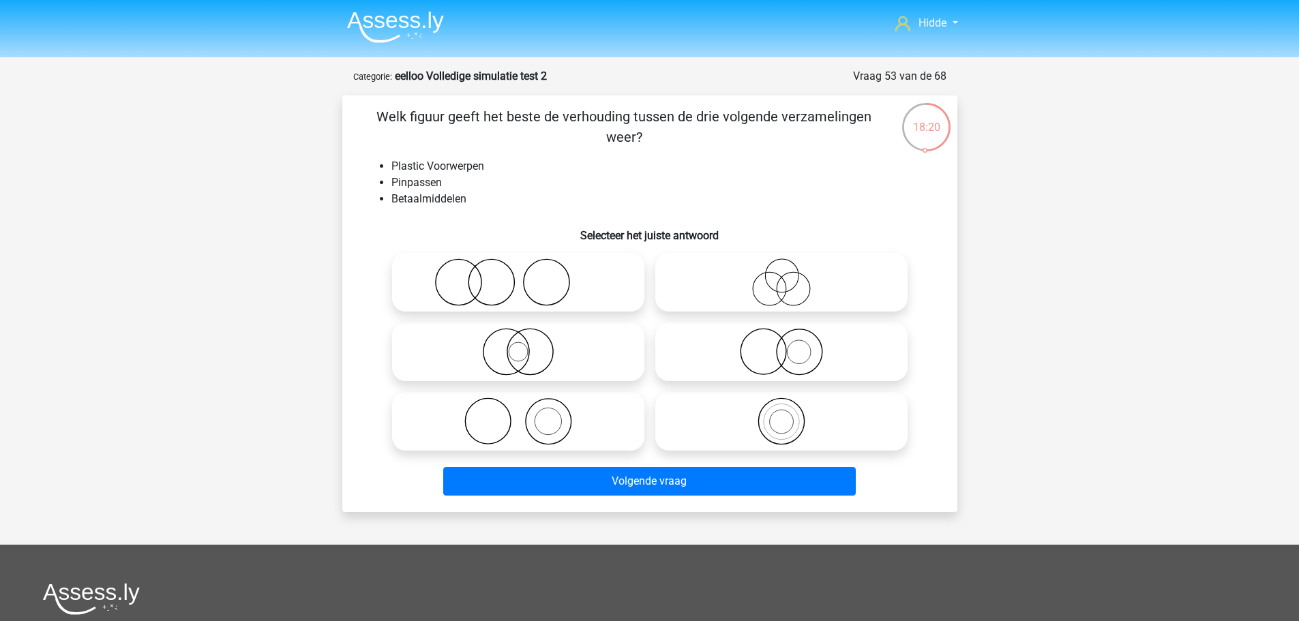
click at [767, 291] on icon at bounding box center [781, 282] width 241 height 48
click at [782, 276] on input "radio" at bounding box center [786, 271] width 9 height 9
radio input "true"
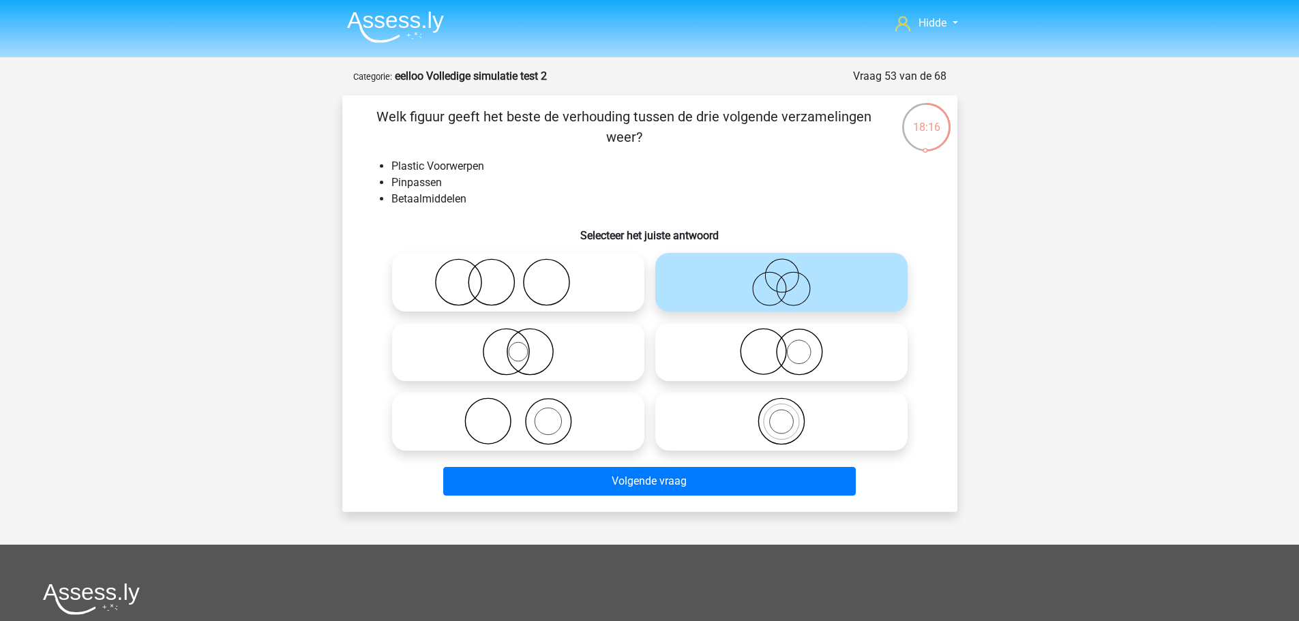
click at [538, 353] on icon at bounding box center [518, 352] width 241 height 48
click at [527, 345] on input "radio" at bounding box center [522, 340] width 9 height 9
radio input "true"
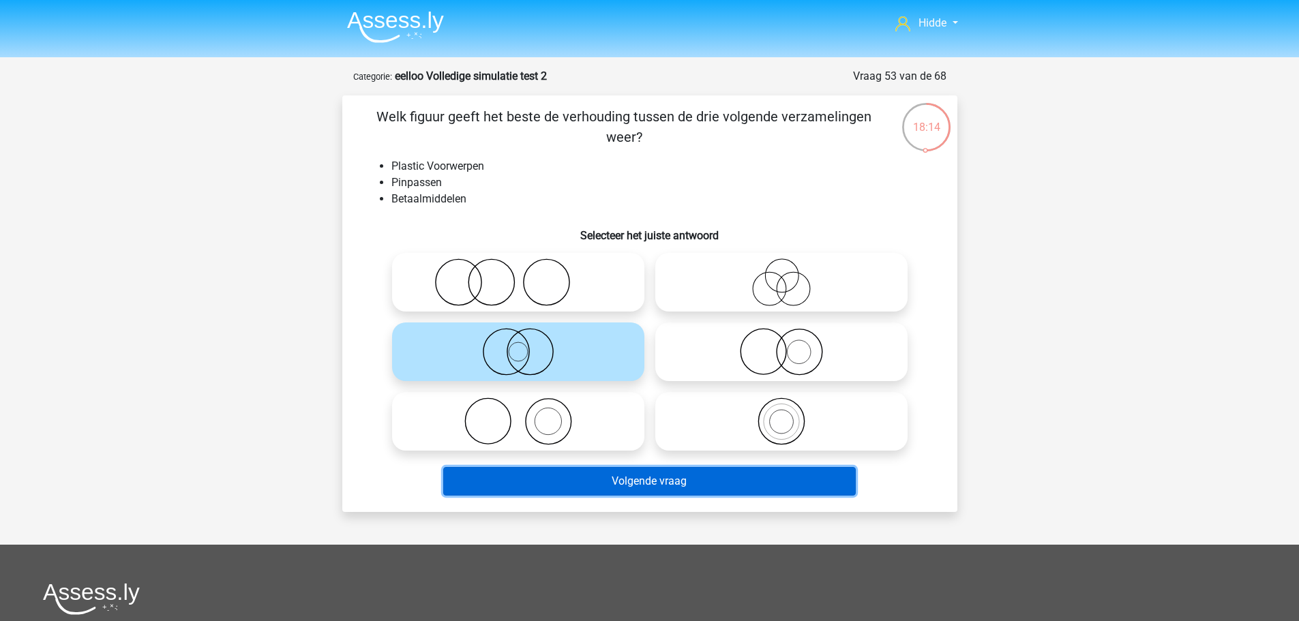
click at [627, 494] on button "Volgende vraag" at bounding box center [649, 481] width 413 height 29
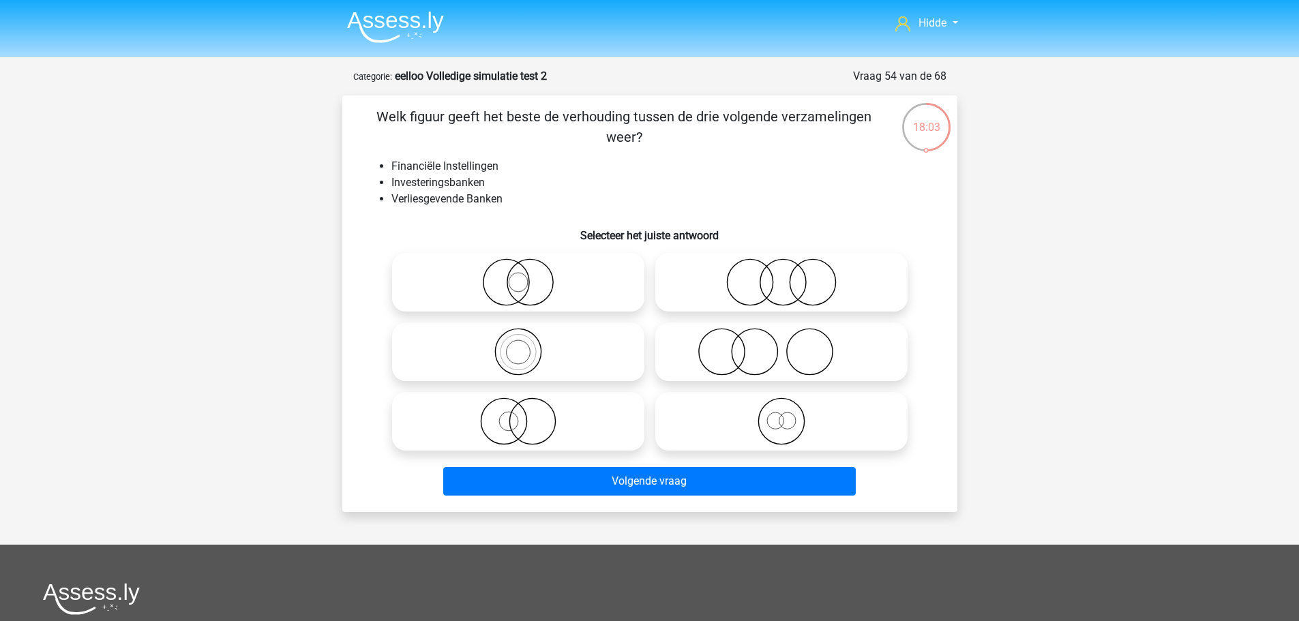
click at [793, 433] on icon at bounding box center [781, 422] width 241 height 48
click at [790, 415] on input "radio" at bounding box center [786, 410] width 9 height 9
radio input "true"
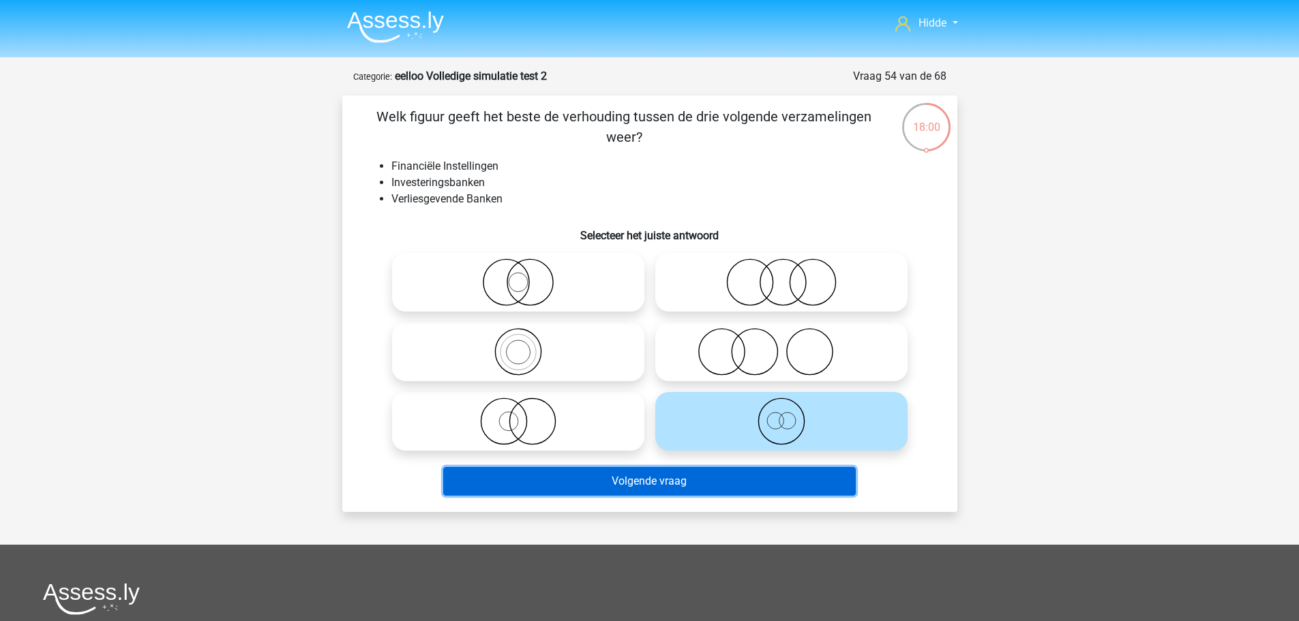
click at [552, 472] on button "Volgende vraag" at bounding box center [649, 481] width 413 height 29
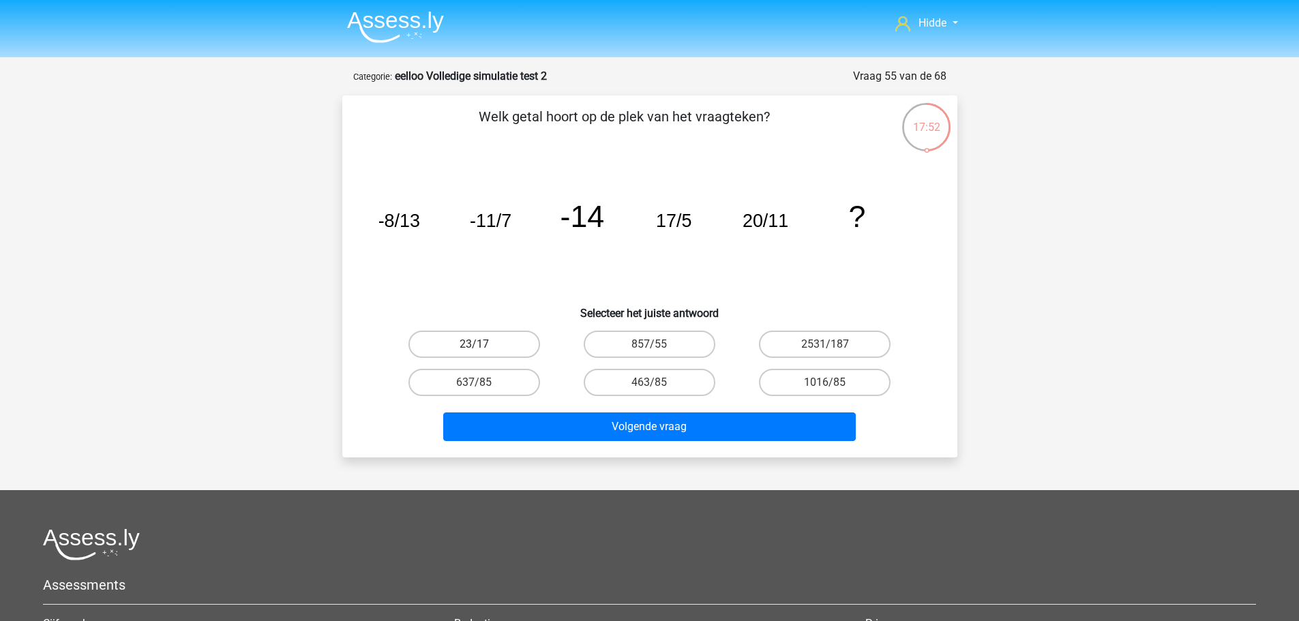
click at [450, 339] on label "23/17" at bounding box center [475, 344] width 132 height 27
click at [474, 344] on input "23/17" at bounding box center [478, 348] width 9 height 9
radio input "true"
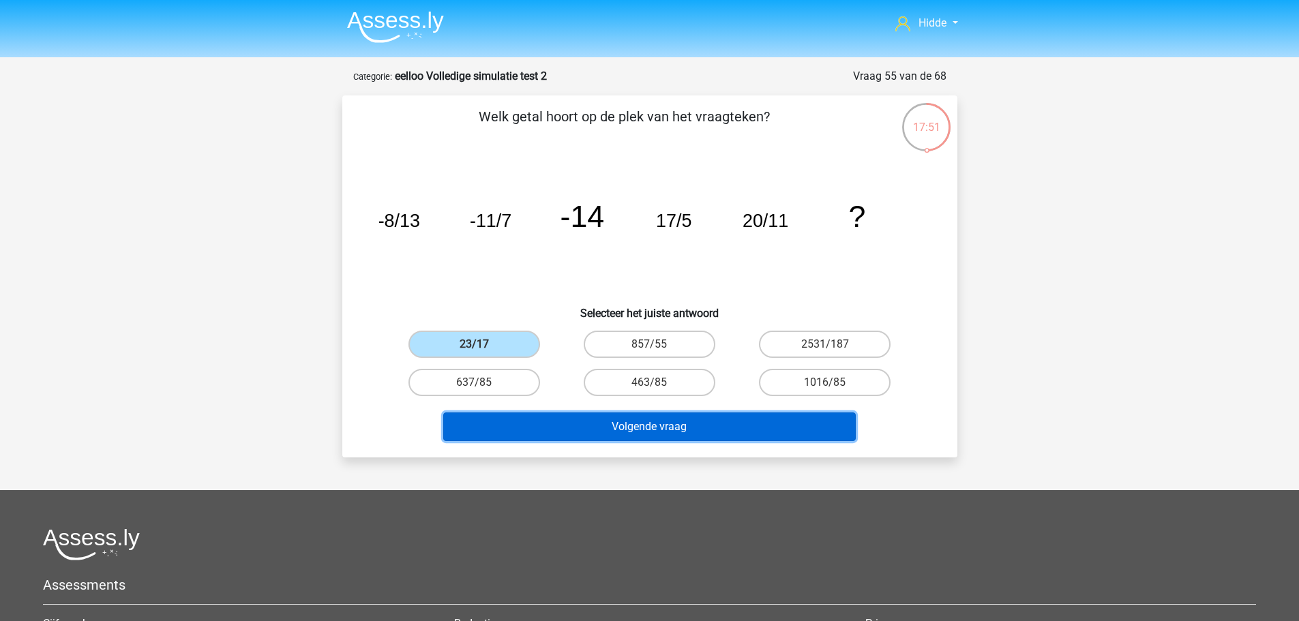
click at [574, 437] on button "Volgende vraag" at bounding box center [649, 427] width 413 height 29
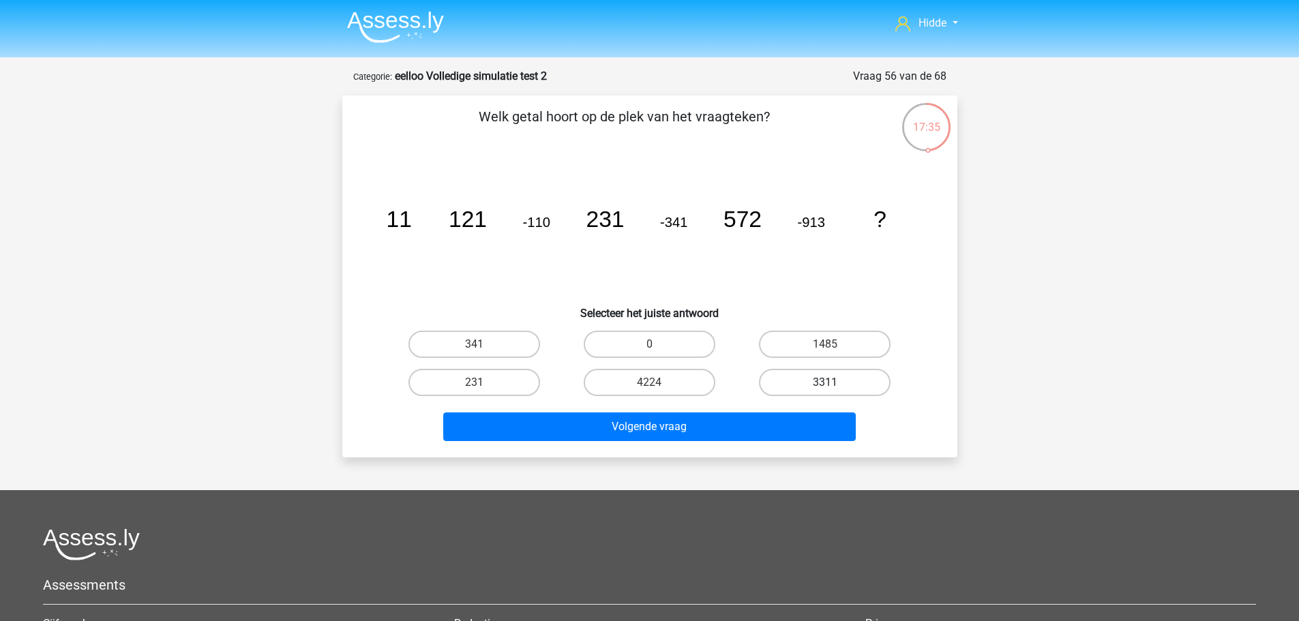
drag, startPoint x: 821, startPoint y: 335, endPoint x: 796, endPoint y: 372, distance: 45.2
click at [822, 335] on label "1485" at bounding box center [825, 344] width 132 height 27
click at [825, 344] on input "1485" at bounding box center [829, 348] width 9 height 9
radio input "true"
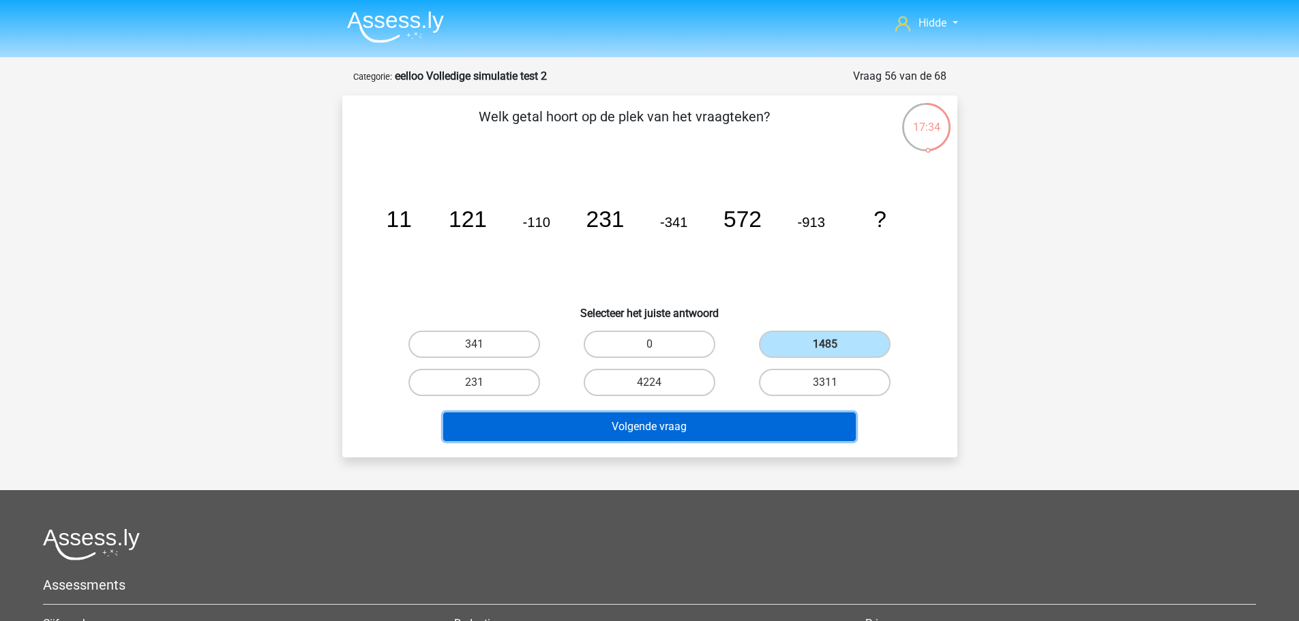
click at [698, 439] on button "Volgende vraag" at bounding box center [649, 427] width 413 height 29
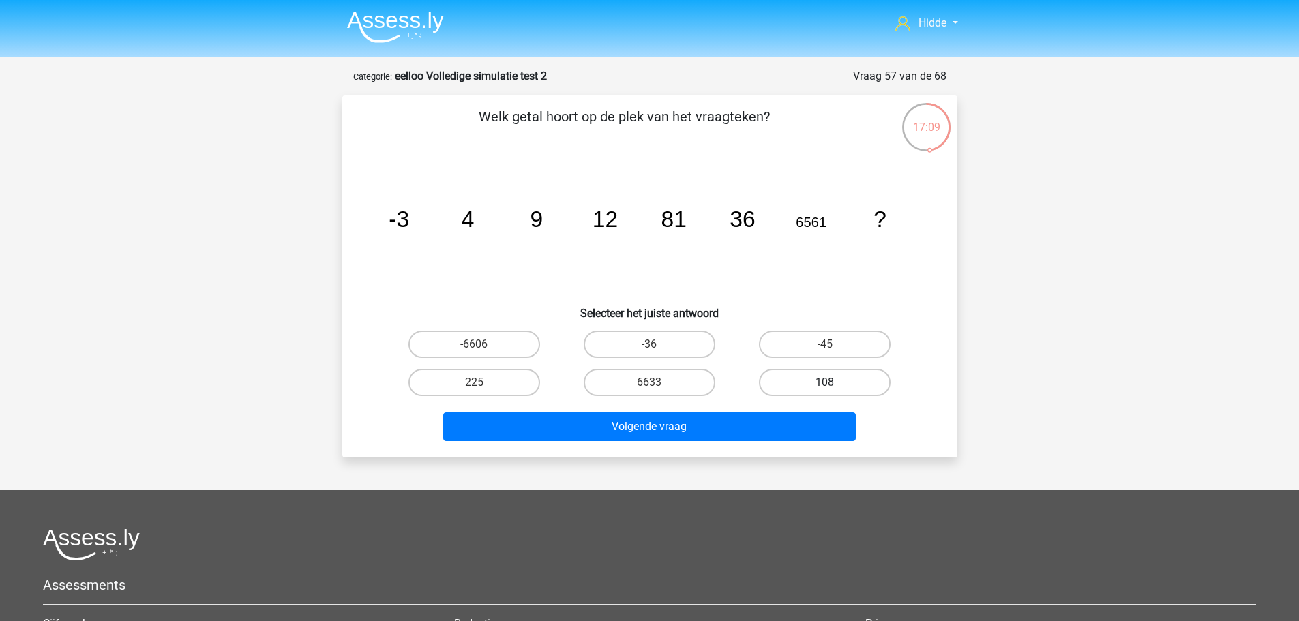
drag, startPoint x: 786, startPoint y: 383, endPoint x: 777, endPoint y: 388, distance: 11.0
click at [787, 383] on label "108" at bounding box center [825, 382] width 132 height 27
click at [825, 383] on input "108" at bounding box center [829, 387] width 9 height 9
radio input "true"
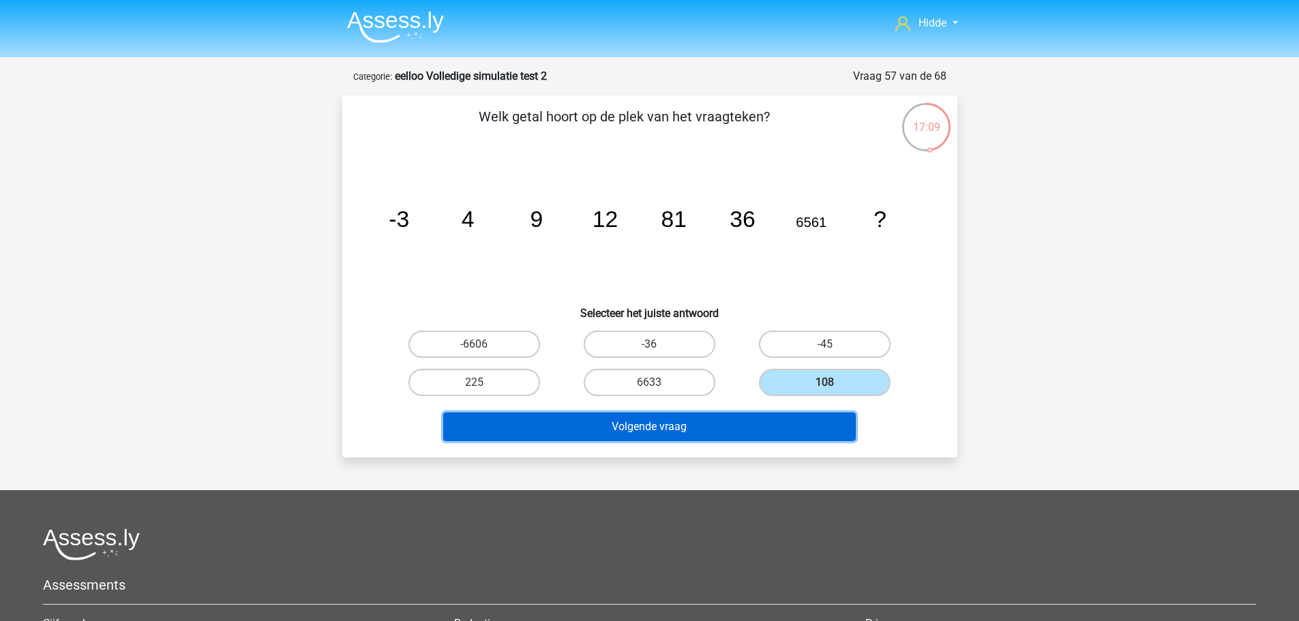
click at [657, 424] on button "Volgende vraag" at bounding box center [649, 427] width 413 height 29
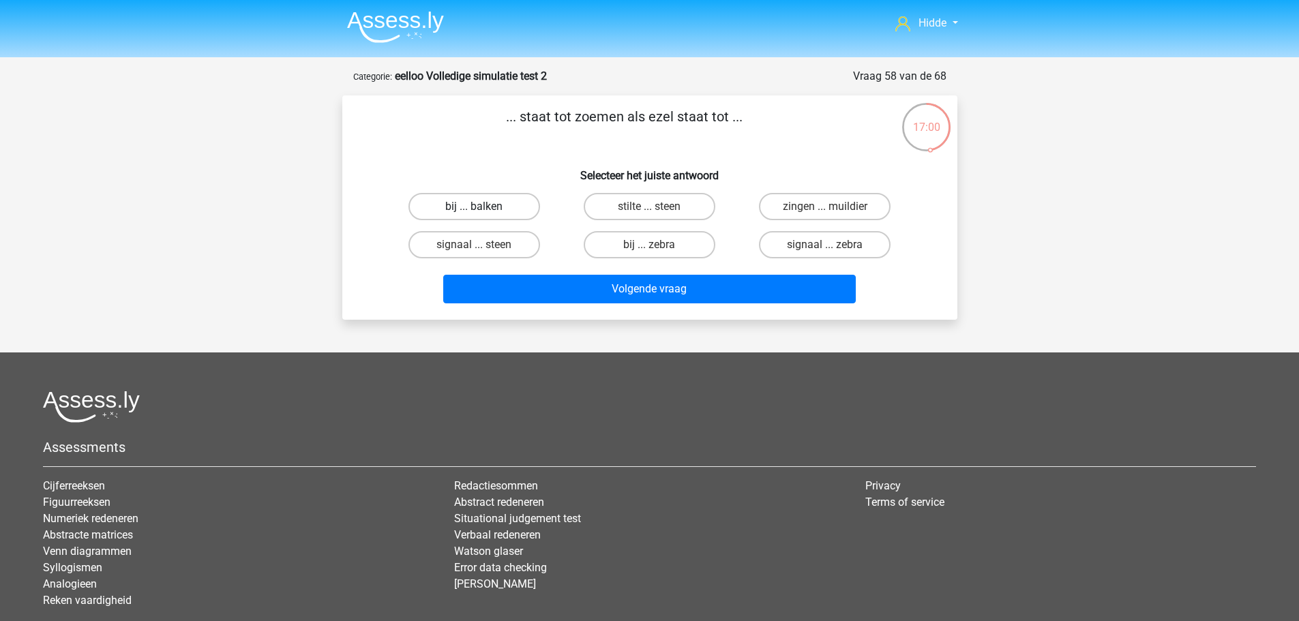
click at [428, 209] on label "bij ... balken" at bounding box center [475, 206] width 132 height 27
click at [474, 209] on input "bij ... balken" at bounding box center [478, 211] width 9 height 9
radio input "true"
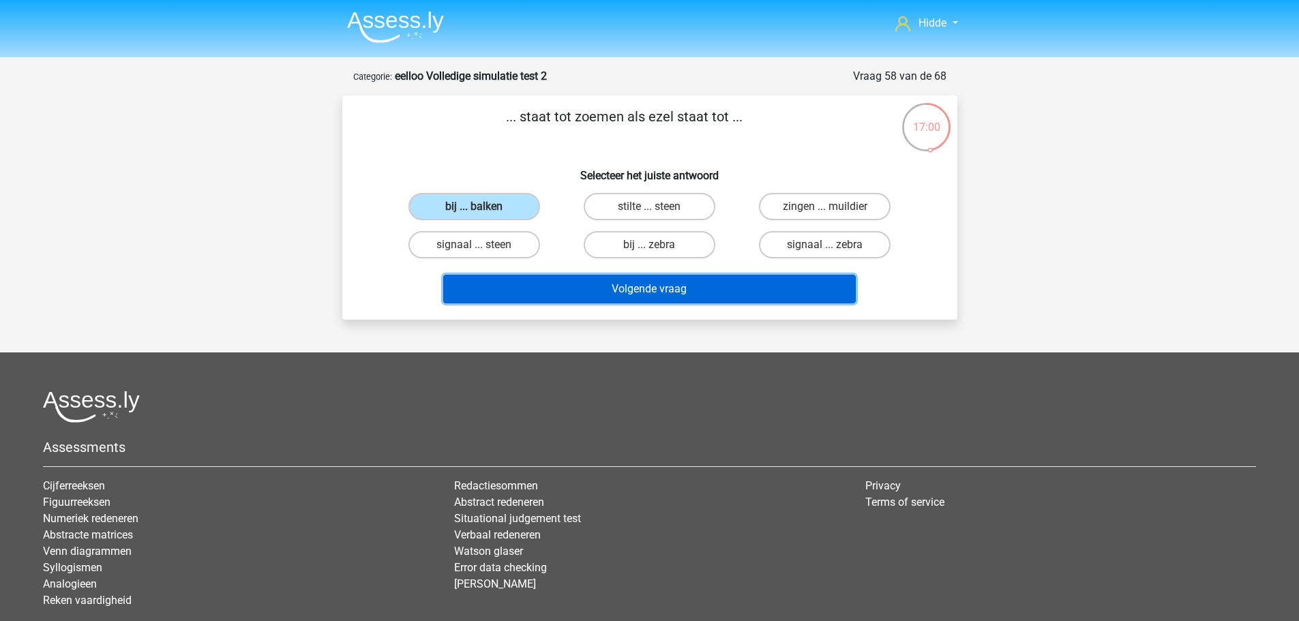
click at [487, 291] on button "Volgende vraag" at bounding box center [649, 289] width 413 height 29
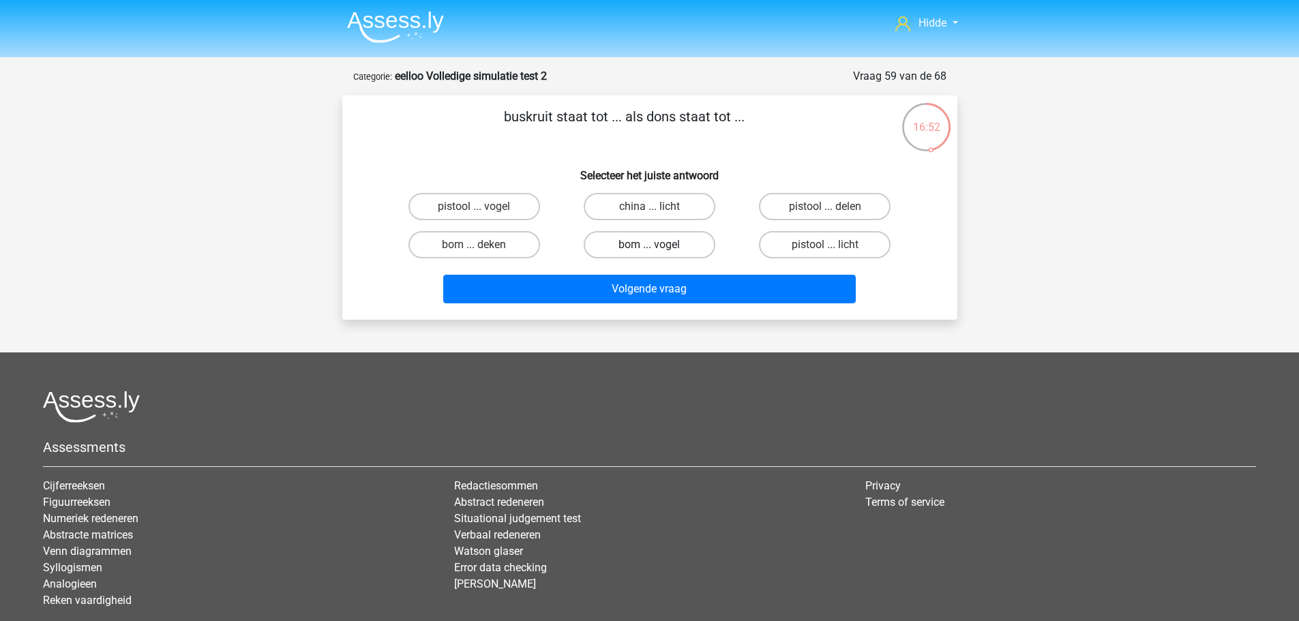
click at [662, 235] on label "bom ... vogel" at bounding box center [650, 244] width 132 height 27
click at [658, 245] on input "bom ... vogel" at bounding box center [653, 249] width 9 height 9
radio input "true"
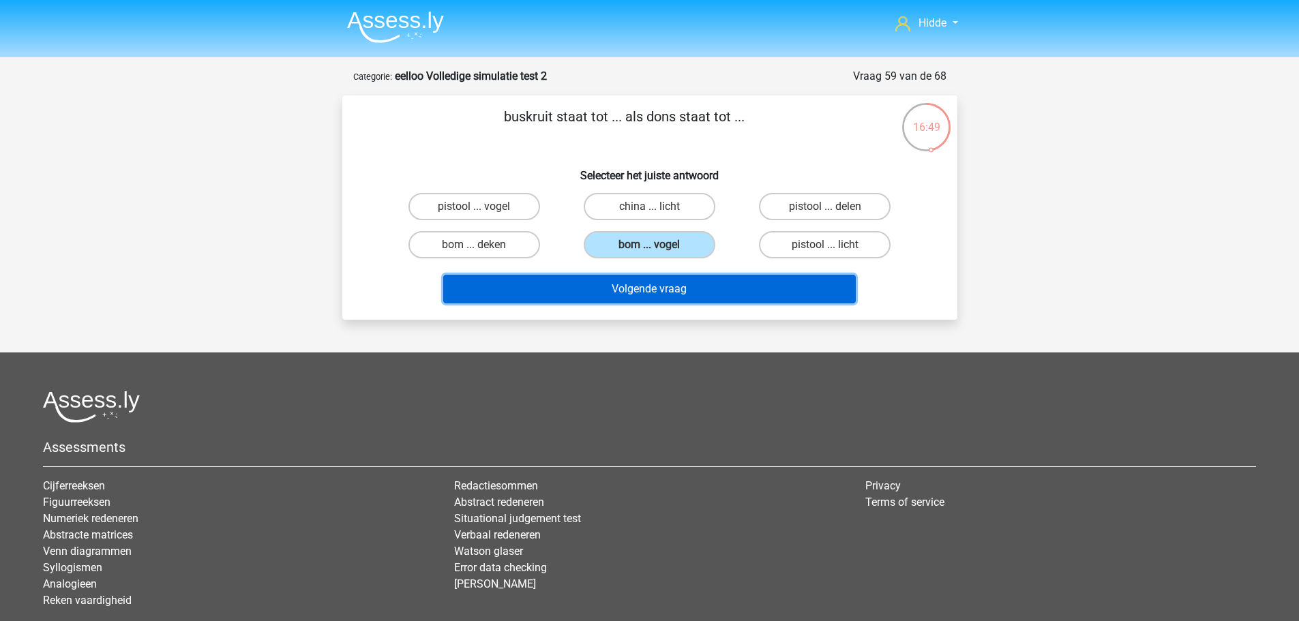
click at [621, 293] on button "Volgende vraag" at bounding box center [649, 289] width 413 height 29
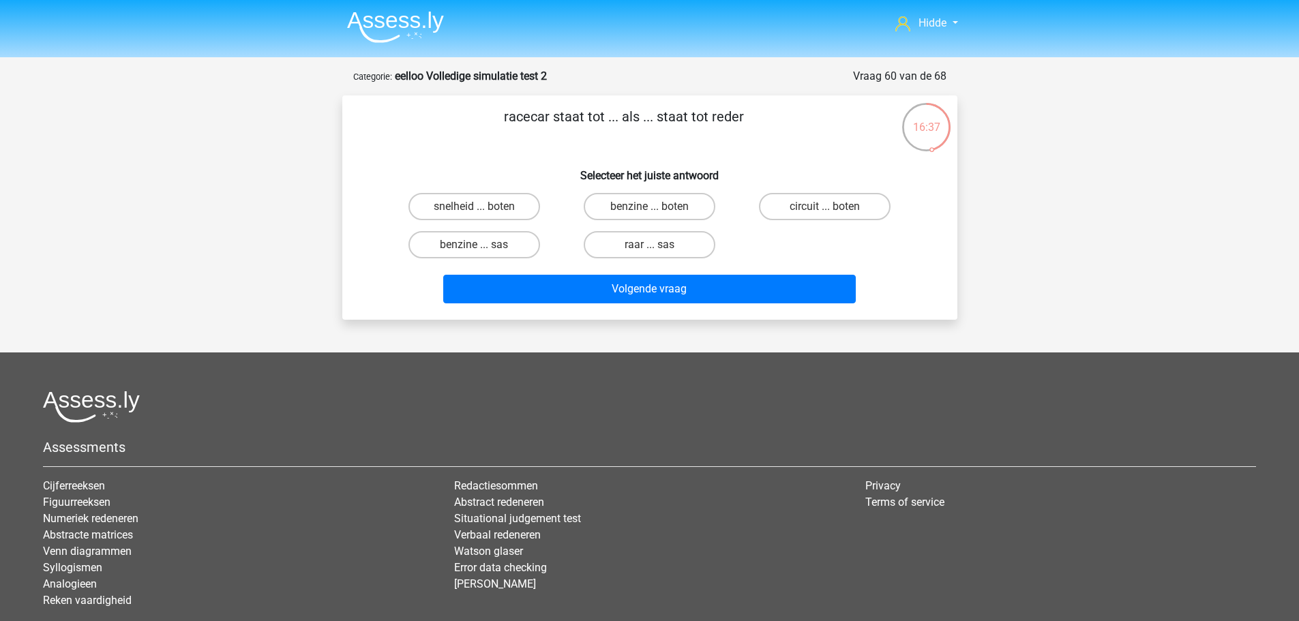
click at [825, 208] on div "circuit ... boten" at bounding box center [825, 206] width 164 height 27
click at [809, 208] on label "circuit ... boten" at bounding box center [825, 206] width 132 height 27
click at [825, 208] on input "circuit ... boten" at bounding box center [829, 211] width 9 height 9
radio input "true"
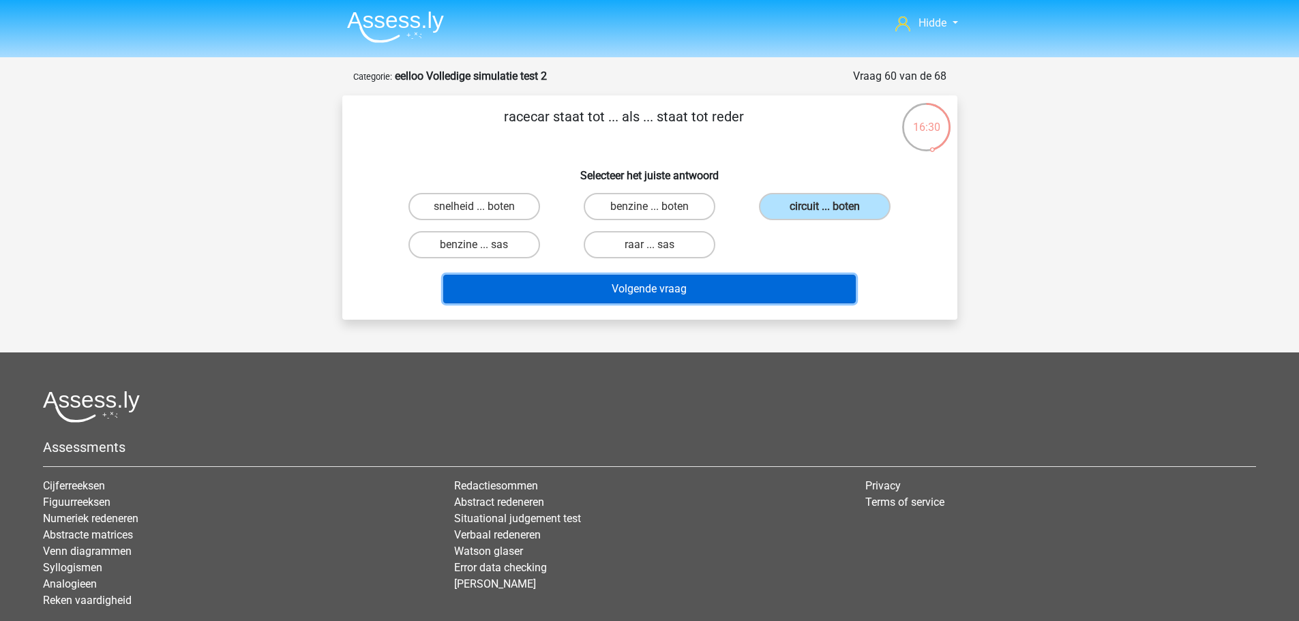
click at [683, 295] on button "Volgende vraag" at bounding box center [649, 289] width 413 height 29
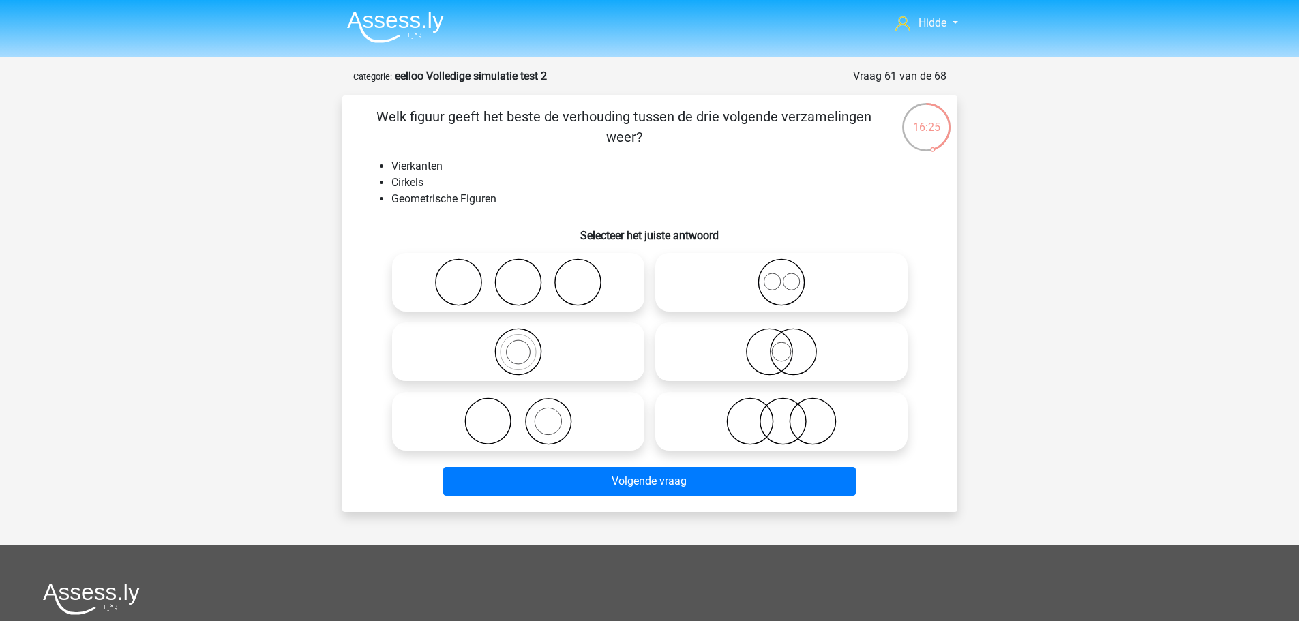
click at [761, 262] on icon at bounding box center [781, 282] width 241 height 48
click at [782, 267] on input "radio" at bounding box center [786, 271] width 9 height 9
radio input "true"
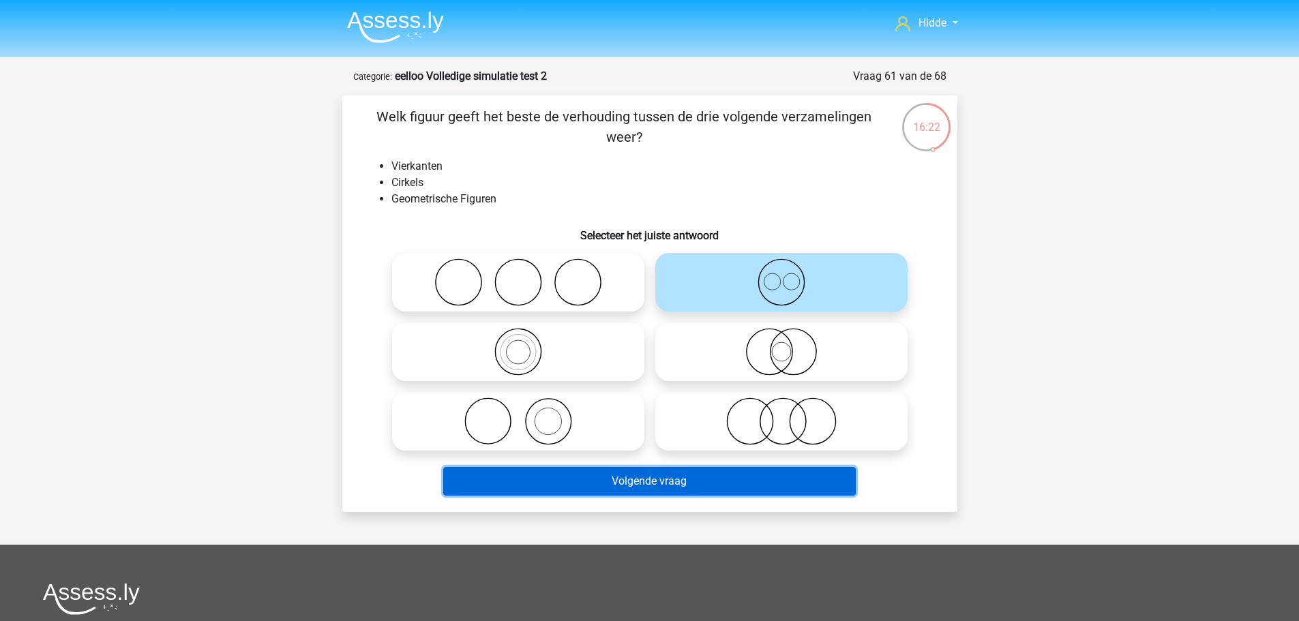
click at [597, 475] on button "Volgende vraag" at bounding box center [649, 481] width 413 height 29
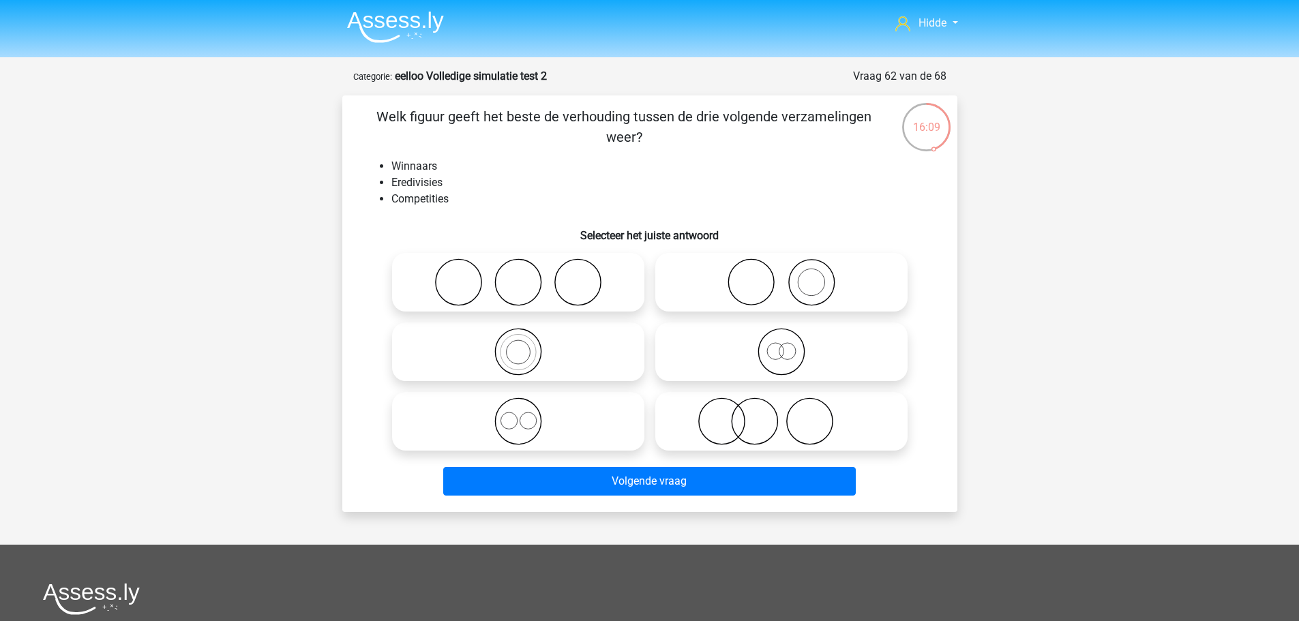
click at [779, 297] on icon at bounding box center [781, 282] width 241 height 48
click at [782, 276] on input "radio" at bounding box center [786, 271] width 9 height 9
radio input "true"
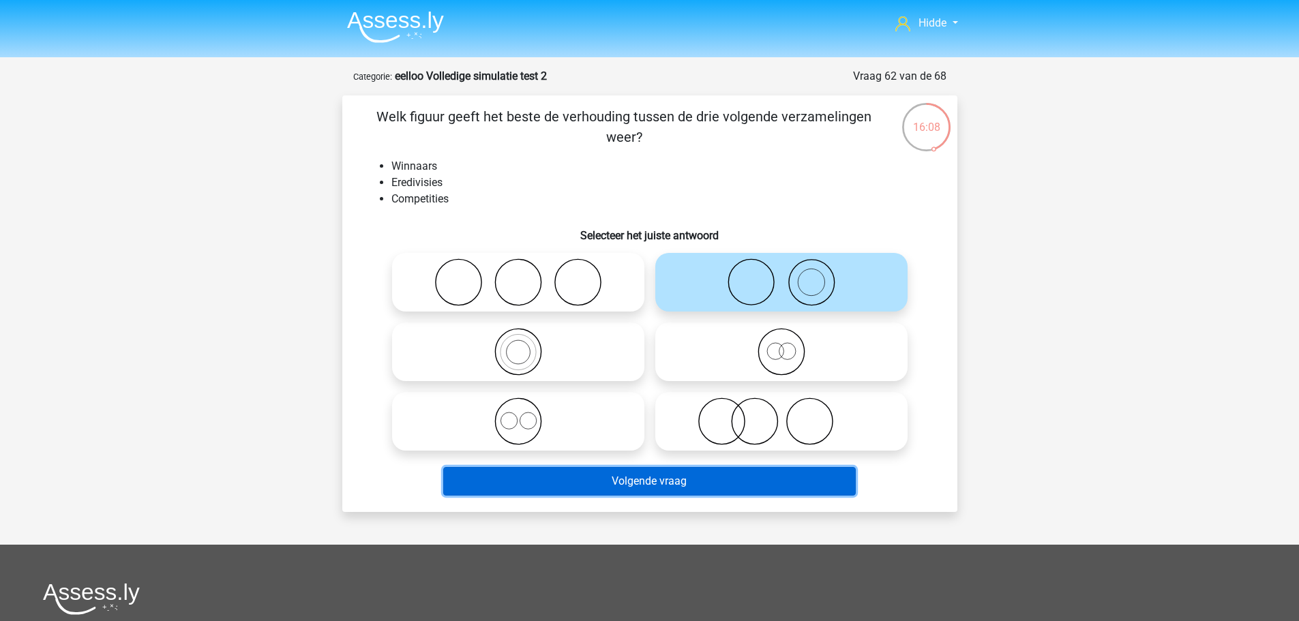
click at [671, 488] on button "Volgende vraag" at bounding box center [649, 481] width 413 height 29
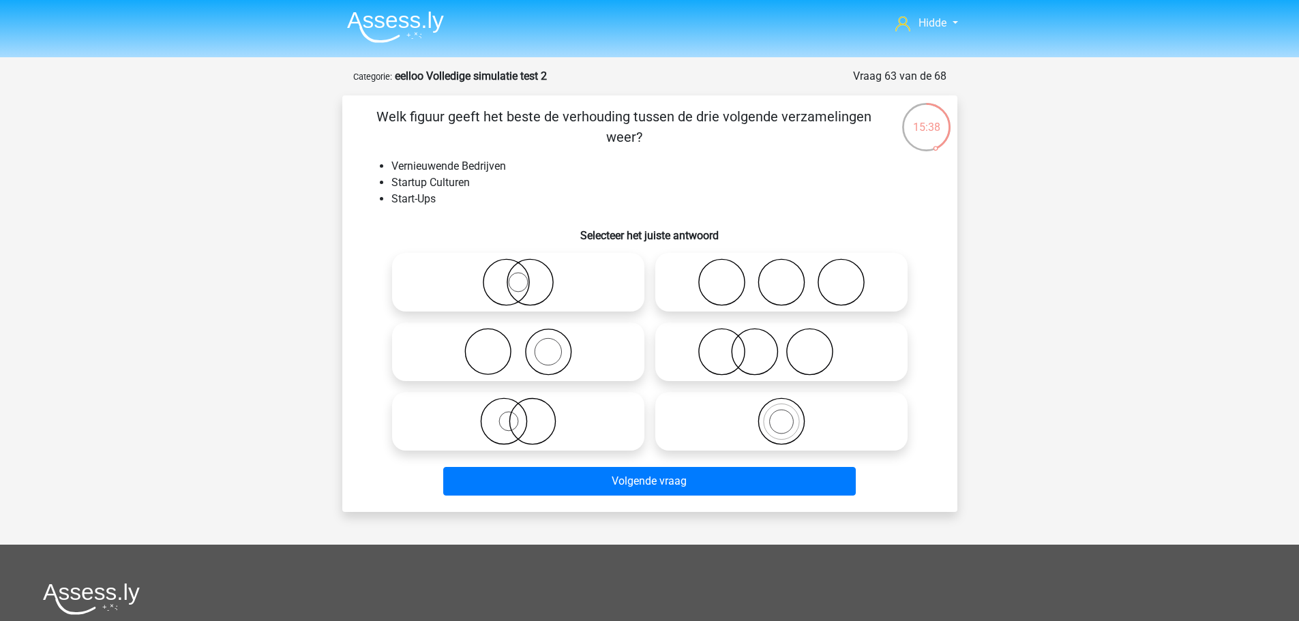
click at [531, 355] on icon at bounding box center [518, 352] width 241 height 48
click at [527, 345] on input "radio" at bounding box center [522, 340] width 9 height 9
radio input "true"
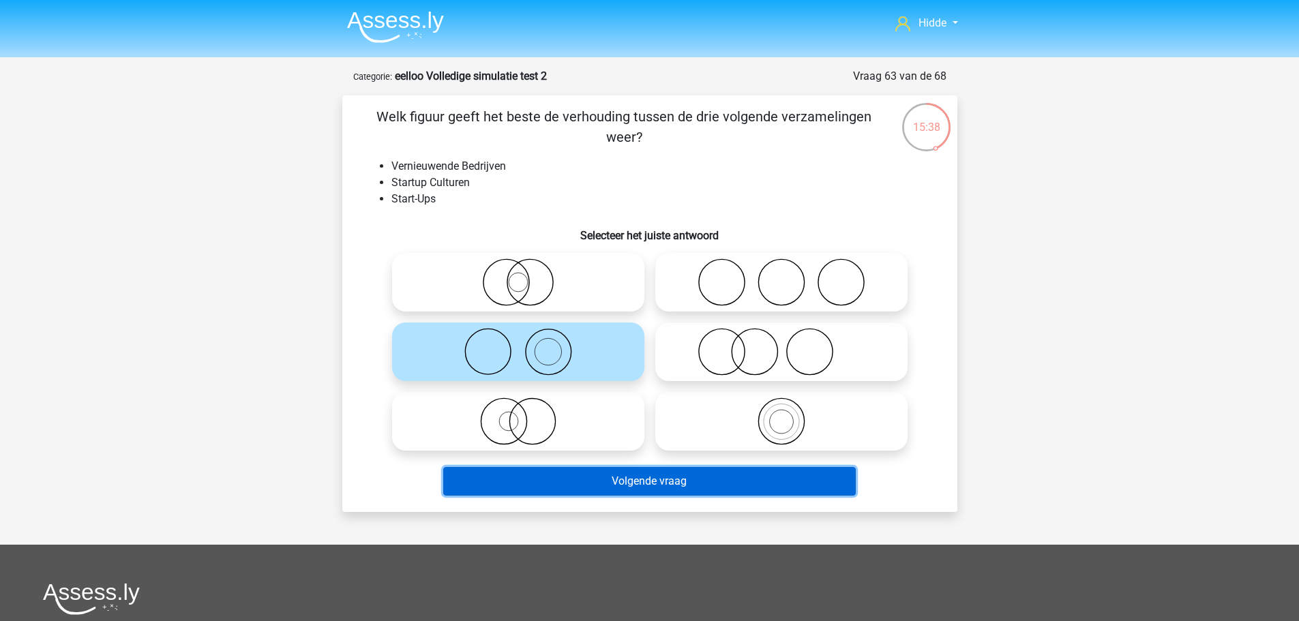
click at [592, 477] on button "Volgende vraag" at bounding box center [649, 481] width 413 height 29
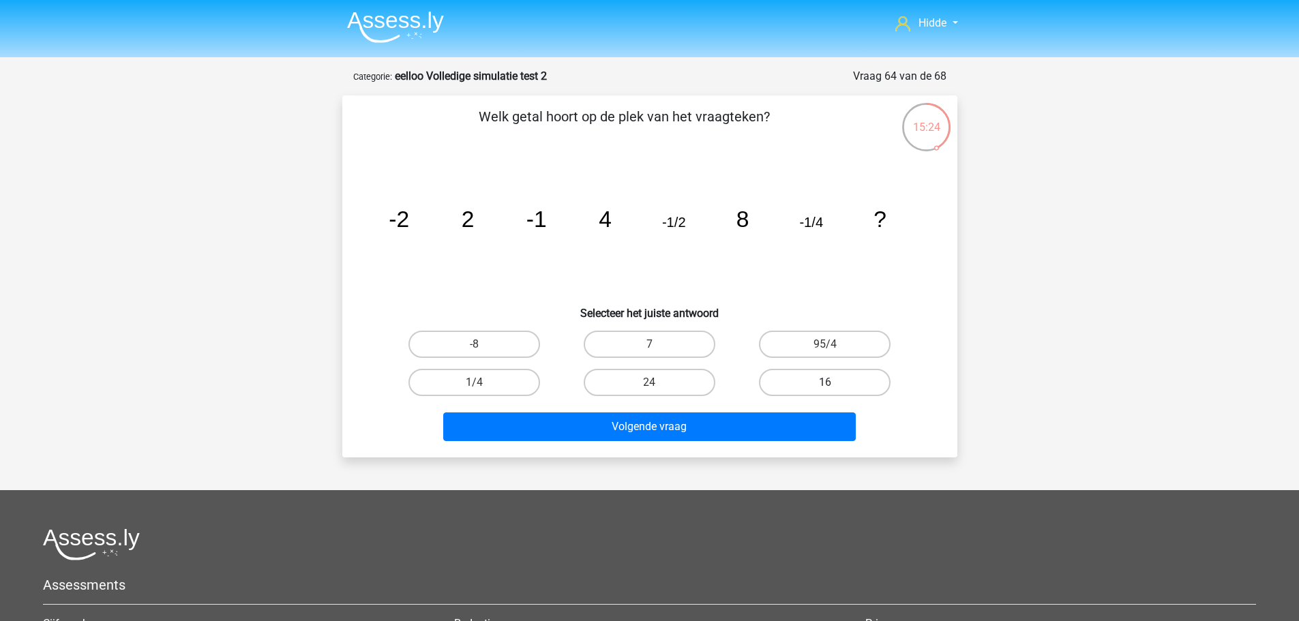
click at [803, 388] on label "16" at bounding box center [825, 382] width 132 height 27
click at [825, 388] on input "16" at bounding box center [829, 387] width 9 height 9
radio input "true"
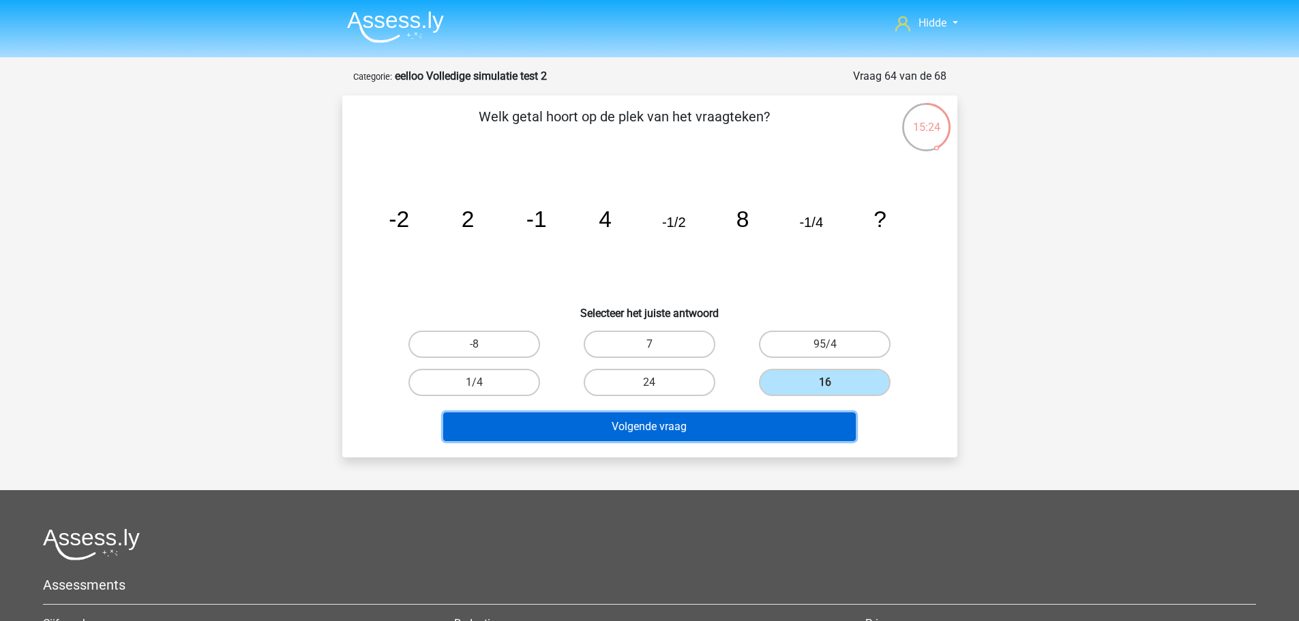
click at [748, 430] on button "Volgende vraag" at bounding box center [649, 427] width 413 height 29
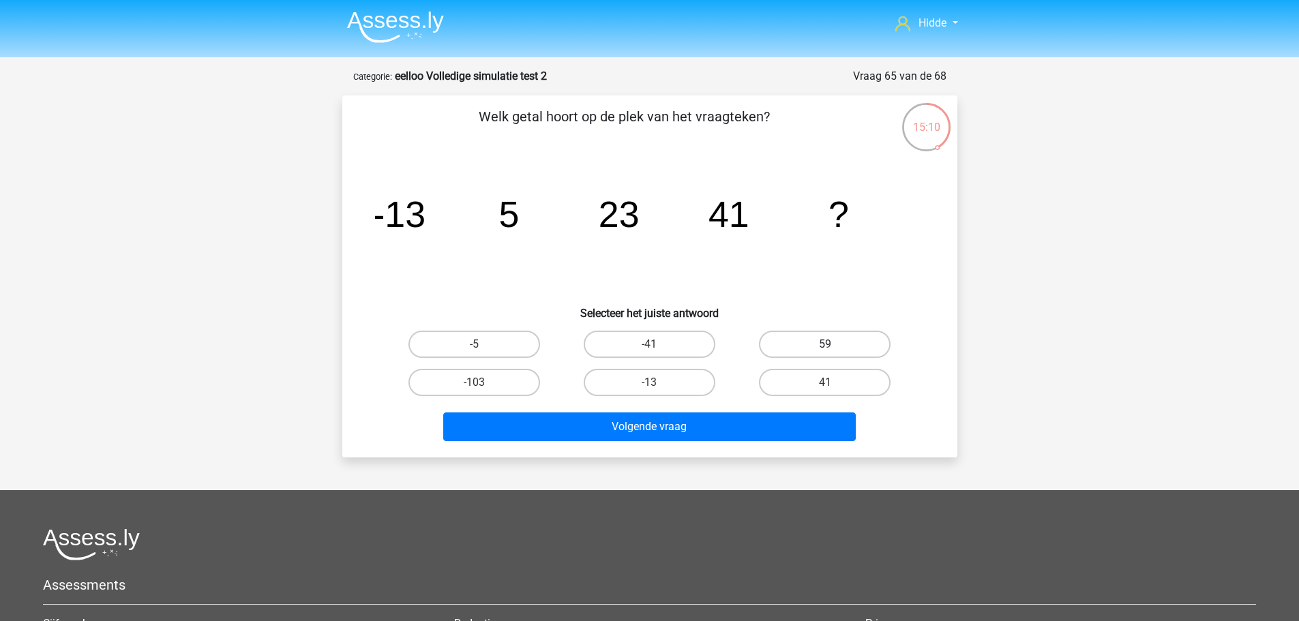
click at [842, 342] on label "59" at bounding box center [825, 344] width 132 height 27
click at [834, 344] on input "59" at bounding box center [829, 348] width 9 height 9
radio input "true"
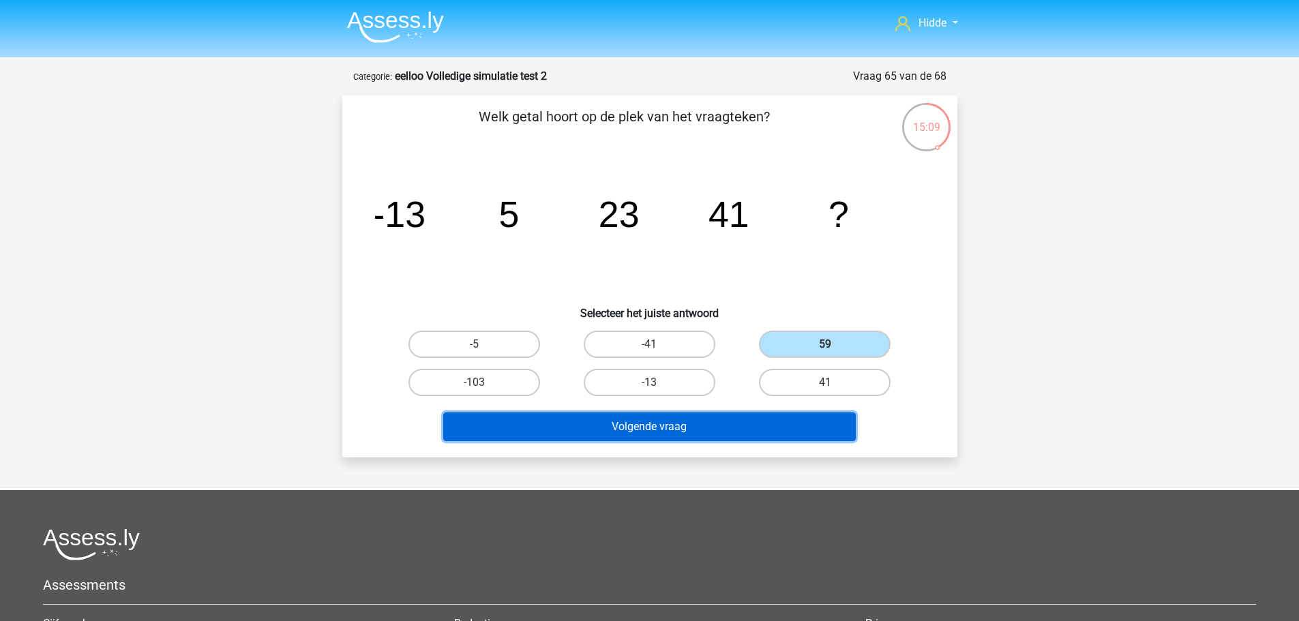
click at [766, 419] on button "Volgende vraag" at bounding box center [649, 427] width 413 height 29
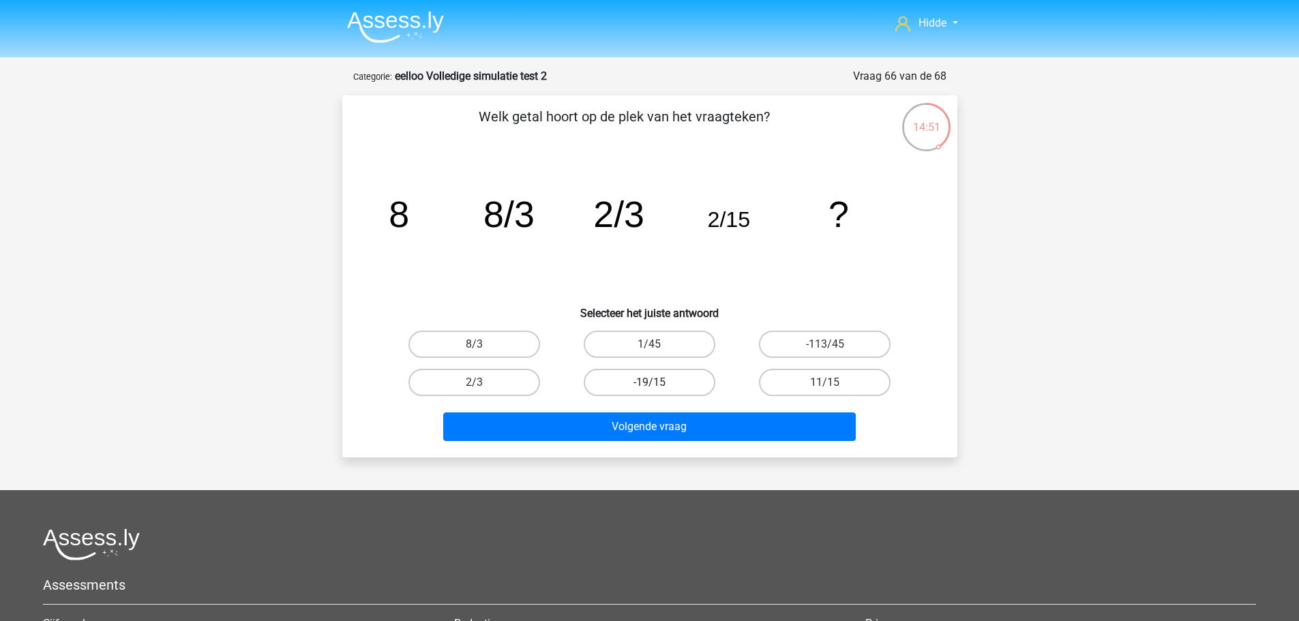
click at [670, 384] on label "-19/15" at bounding box center [650, 382] width 132 height 27
click at [658, 384] on input "-19/15" at bounding box center [653, 387] width 9 height 9
radio input "true"
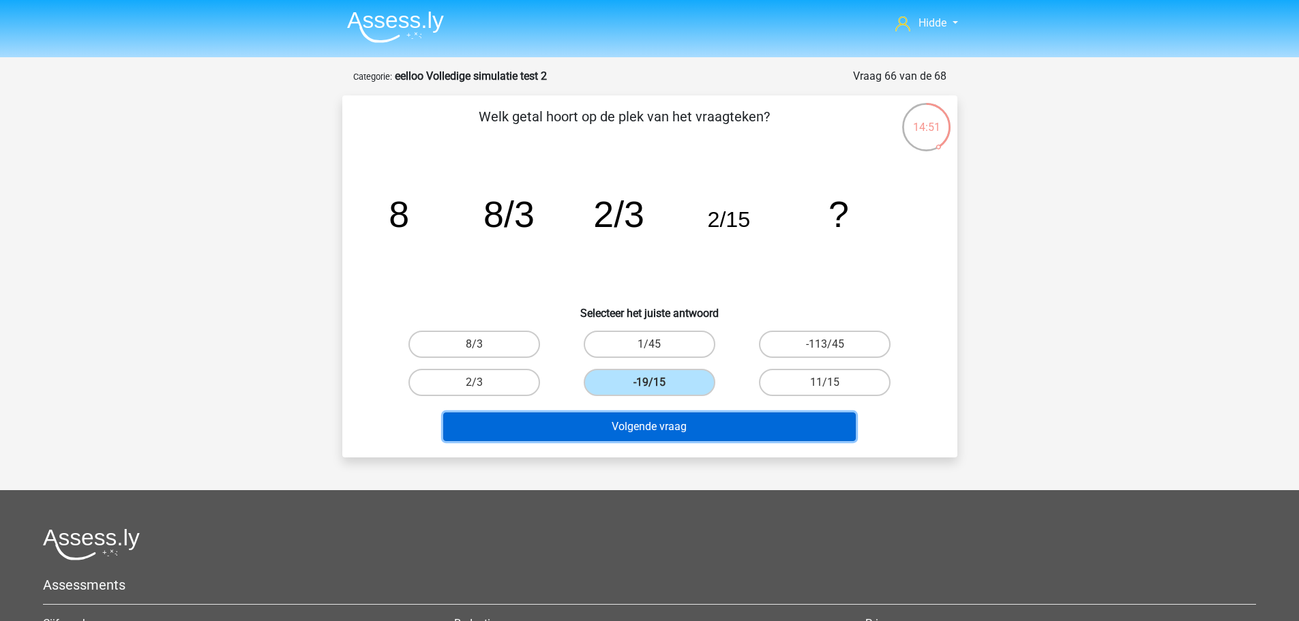
click at [646, 425] on button "Volgende vraag" at bounding box center [649, 427] width 413 height 29
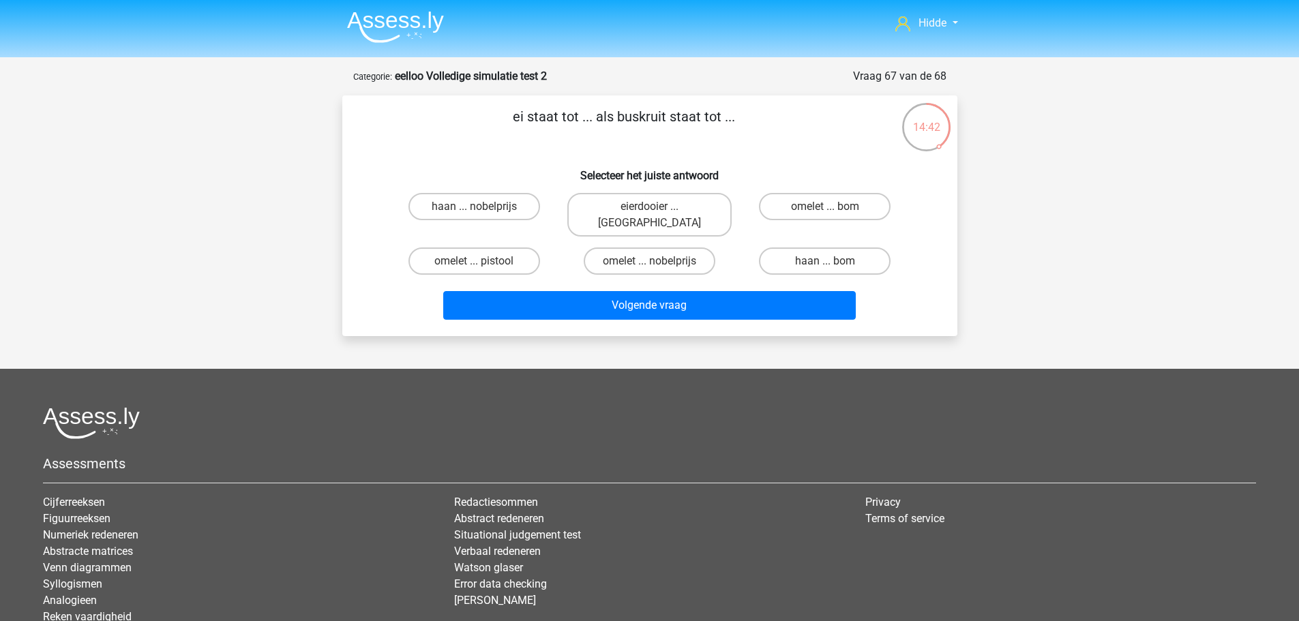
drag, startPoint x: 803, startPoint y: 202, endPoint x: 782, endPoint y: 229, distance: 34.1
click at [803, 203] on label "omelet ... bom" at bounding box center [825, 206] width 132 height 27
click at [825, 207] on input "omelet ... bom" at bounding box center [829, 211] width 9 height 9
radio input "true"
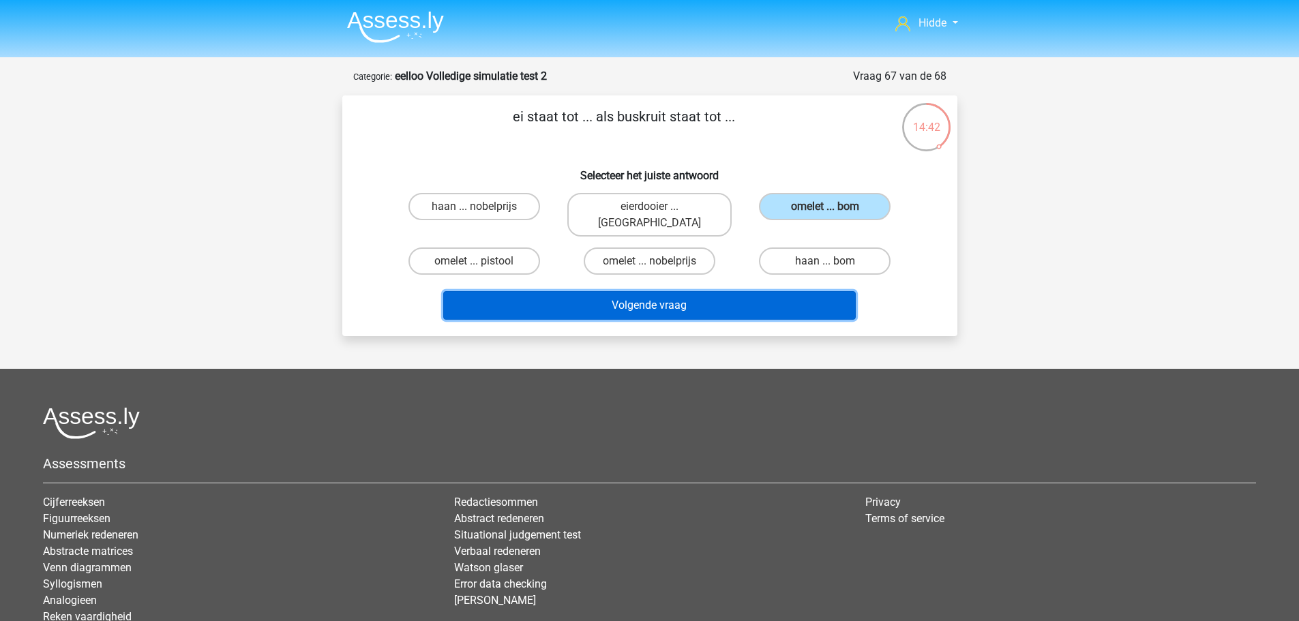
click at [684, 301] on button "Volgende vraag" at bounding box center [649, 305] width 413 height 29
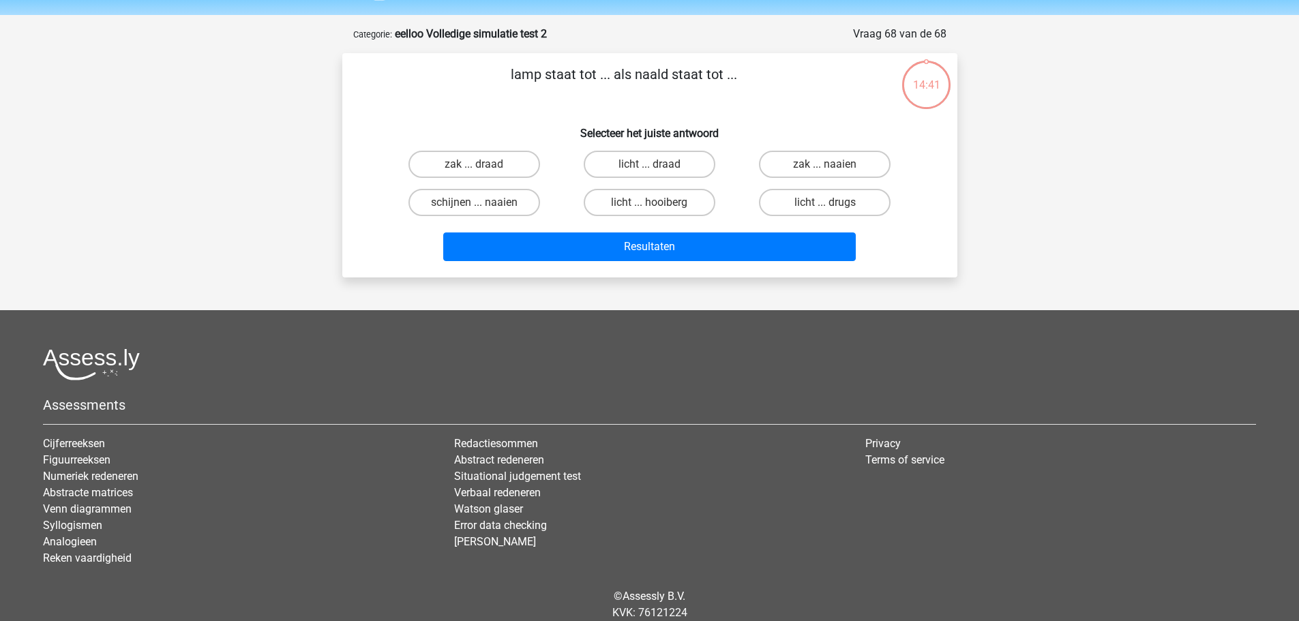
scroll to position [23, 0]
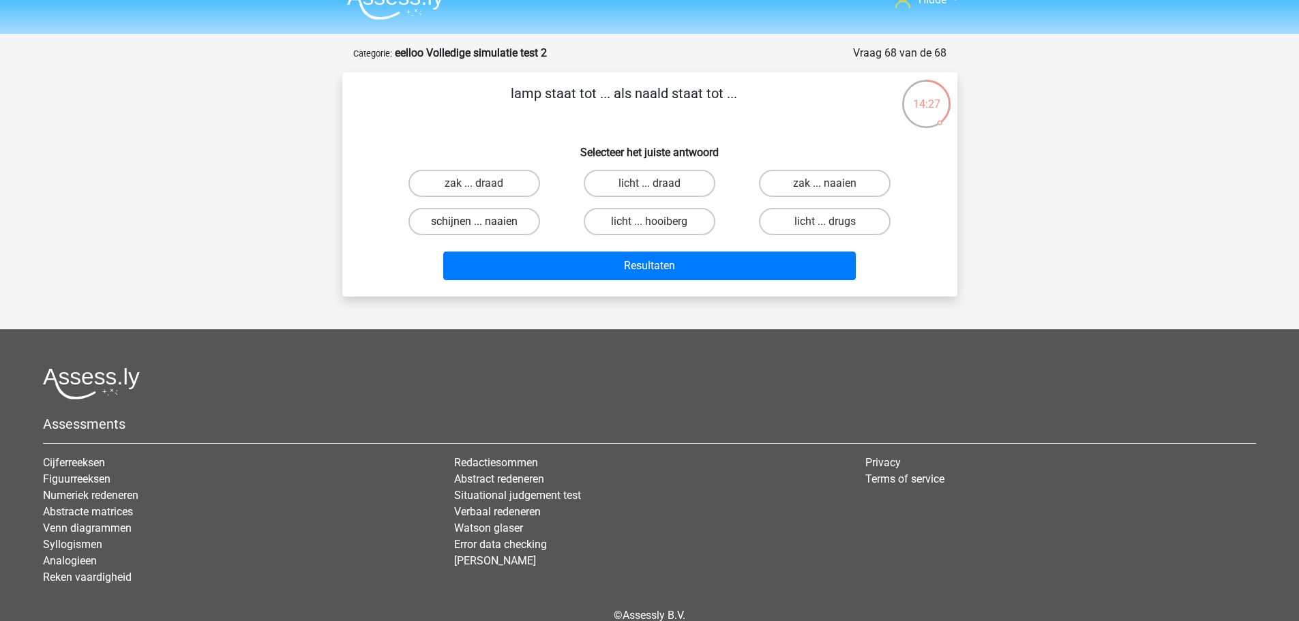
click at [520, 225] on label "schijnen ... naaien" at bounding box center [475, 221] width 132 height 27
click at [483, 225] on input "schijnen ... naaien" at bounding box center [478, 226] width 9 height 9
radio input "true"
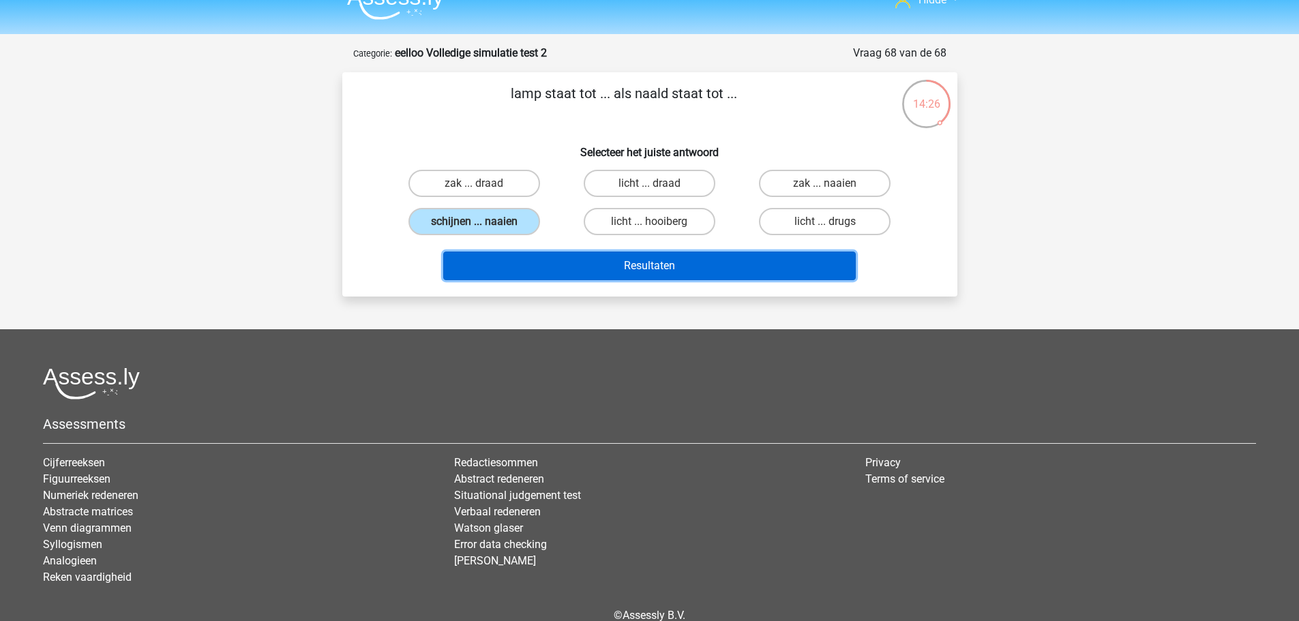
click at [561, 269] on button "Resultaten" at bounding box center [649, 266] width 413 height 29
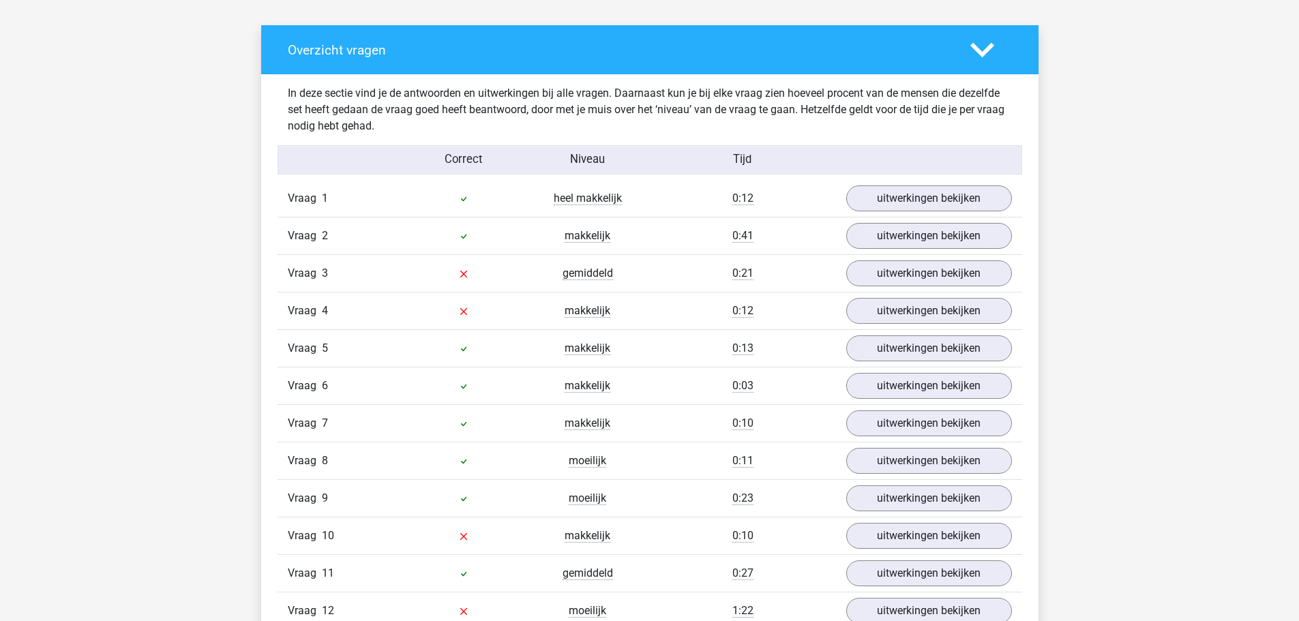
scroll to position [1091, 0]
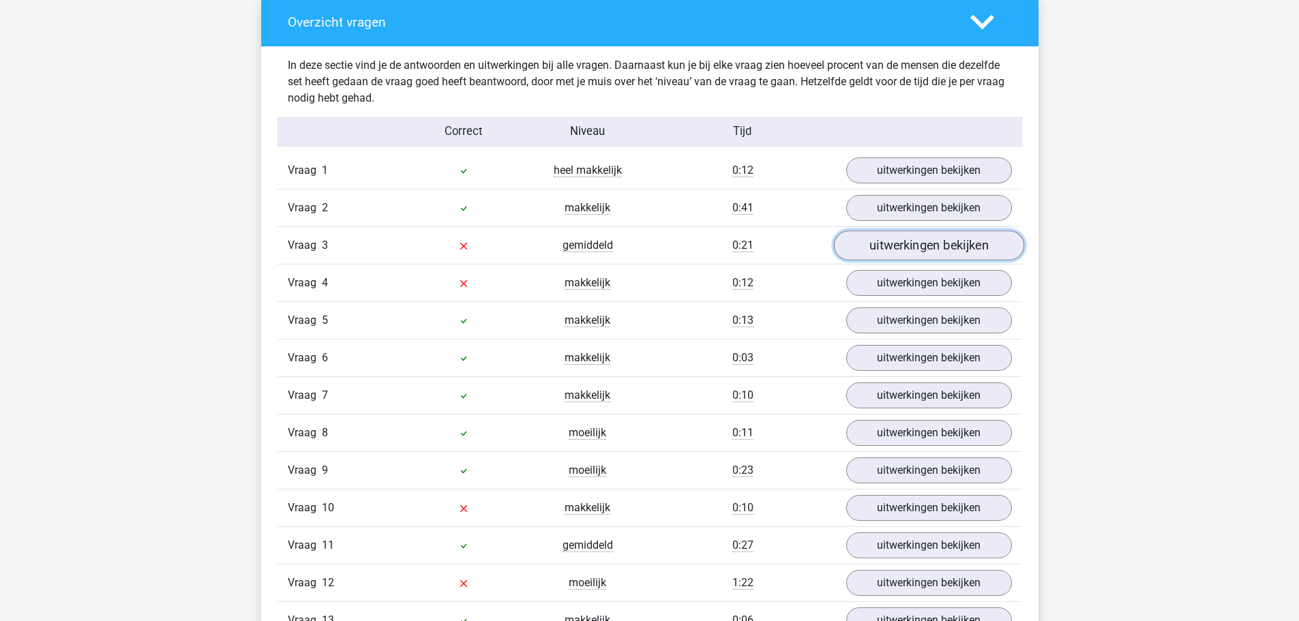
click at [922, 248] on link "uitwerkingen bekijken" at bounding box center [928, 246] width 190 height 30
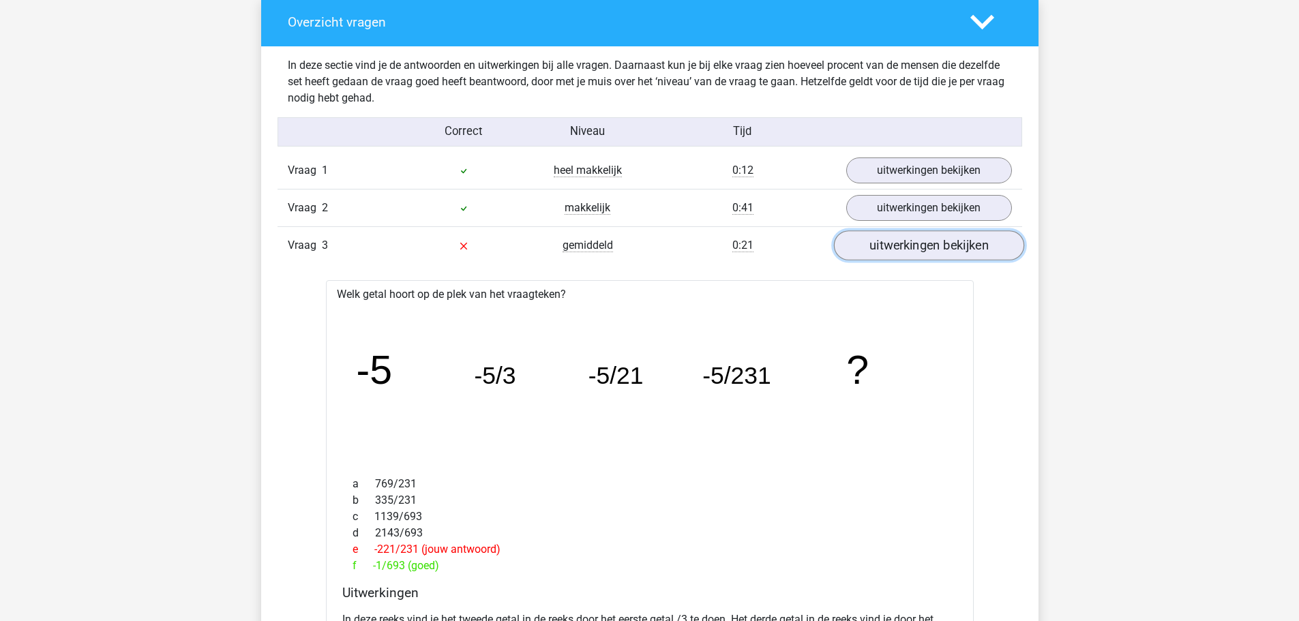
click at [922, 248] on link "uitwerkingen bekijken" at bounding box center [928, 246] width 190 height 30
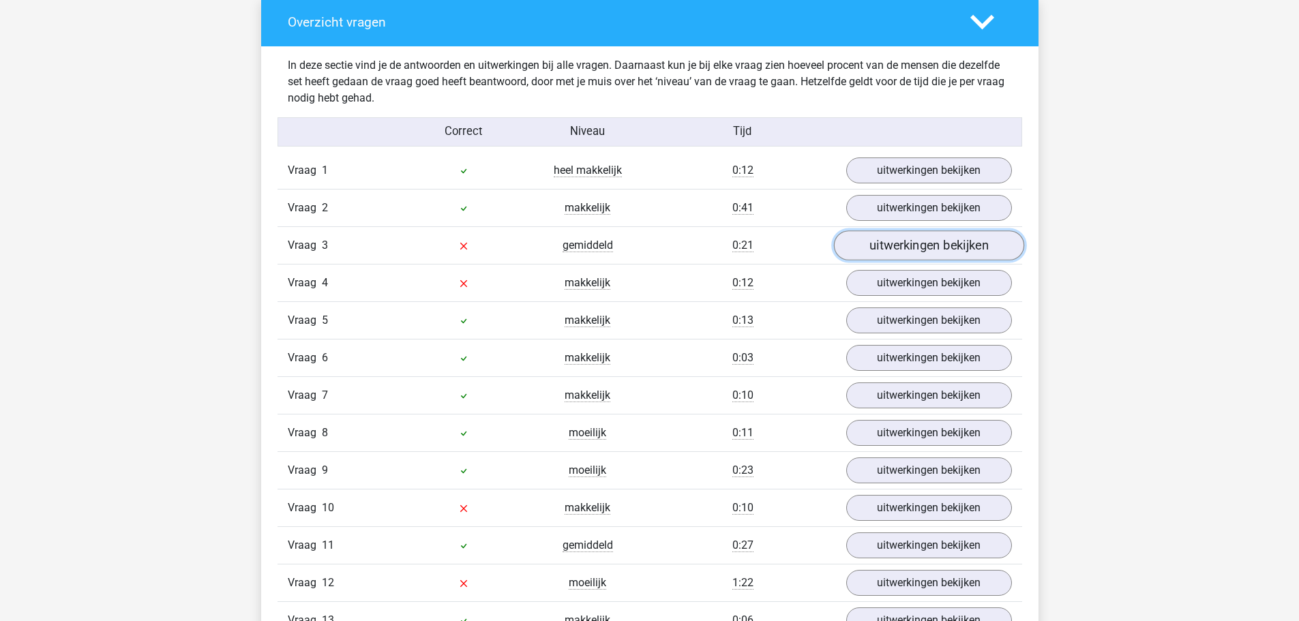
click at [922, 248] on link "uitwerkingen bekijken" at bounding box center [928, 246] width 190 height 30
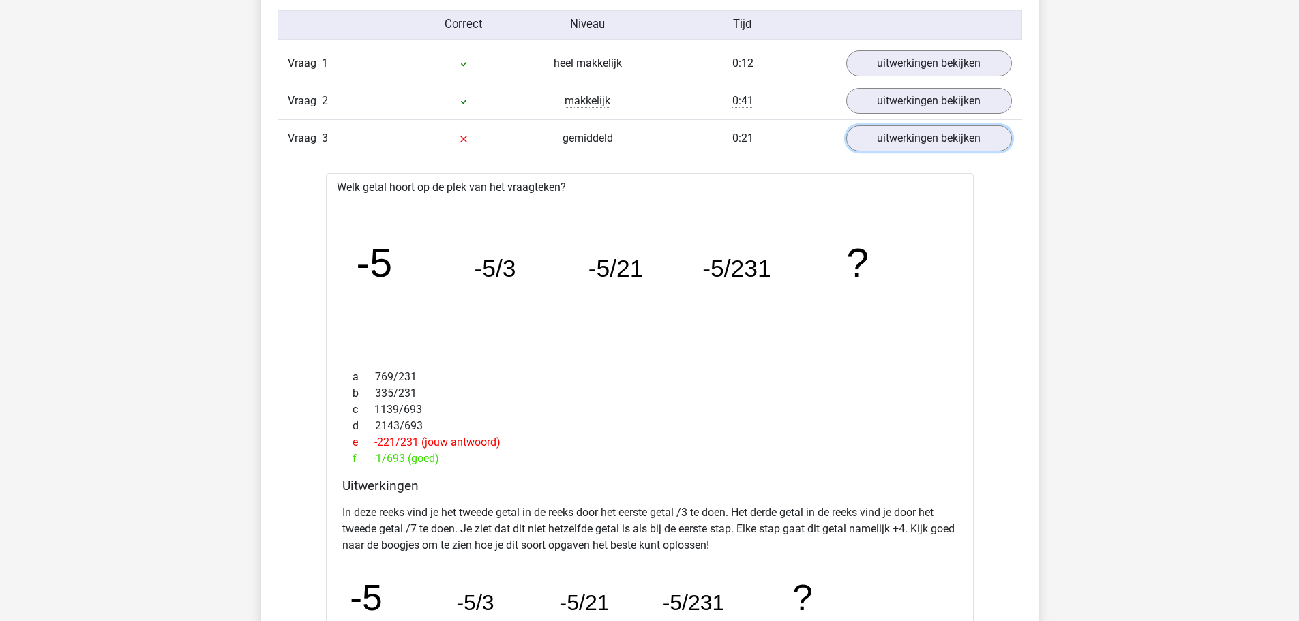
scroll to position [1153, 0]
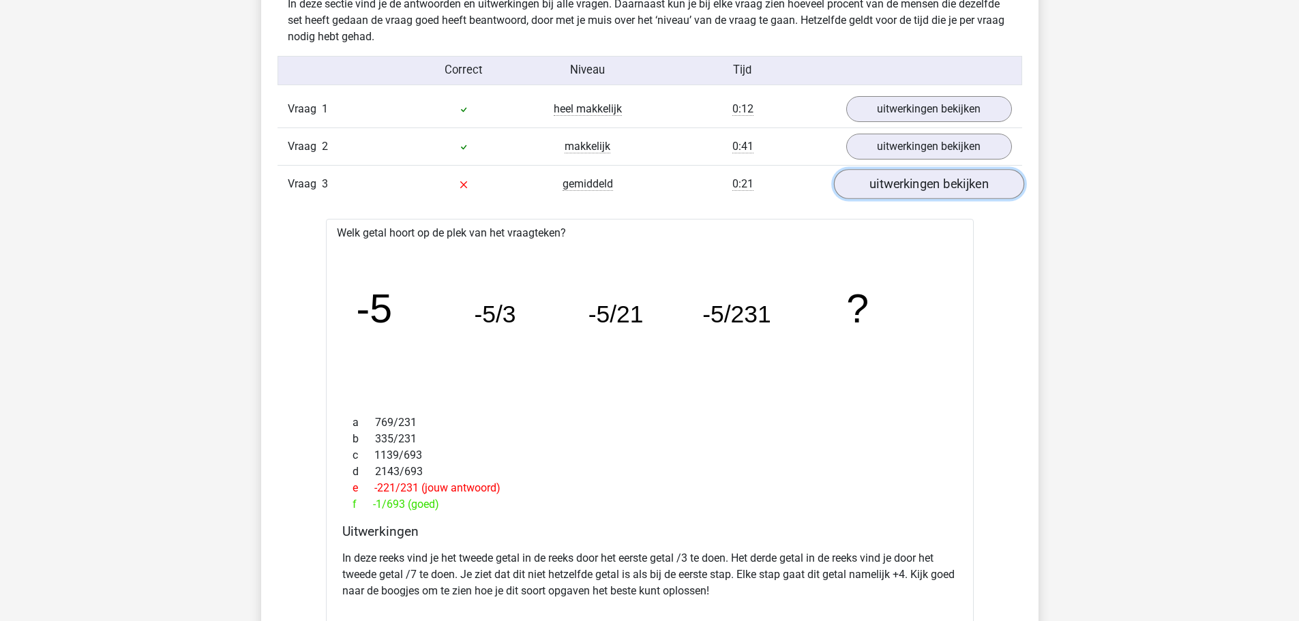
click at [902, 194] on link "uitwerkingen bekijken" at bounding box center [928, 184] width 190 height 30
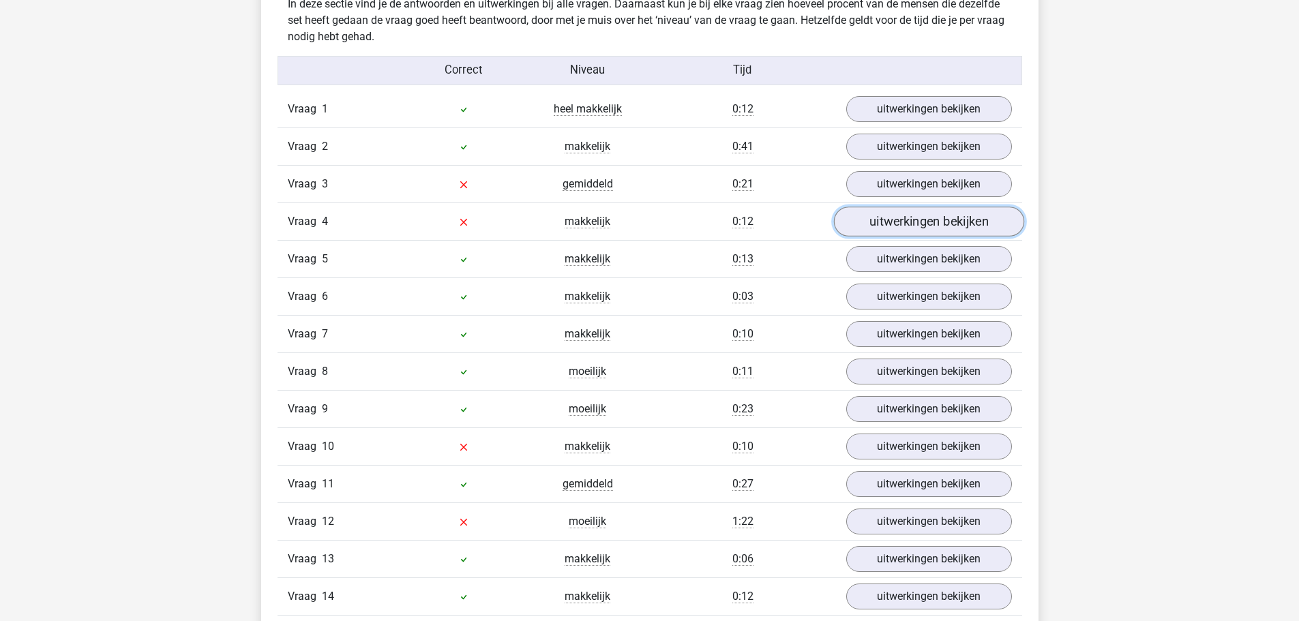
click at [898, 216] on link "uitwerkingen bekijken" at bounding box center [928, 222] width 190 height 30
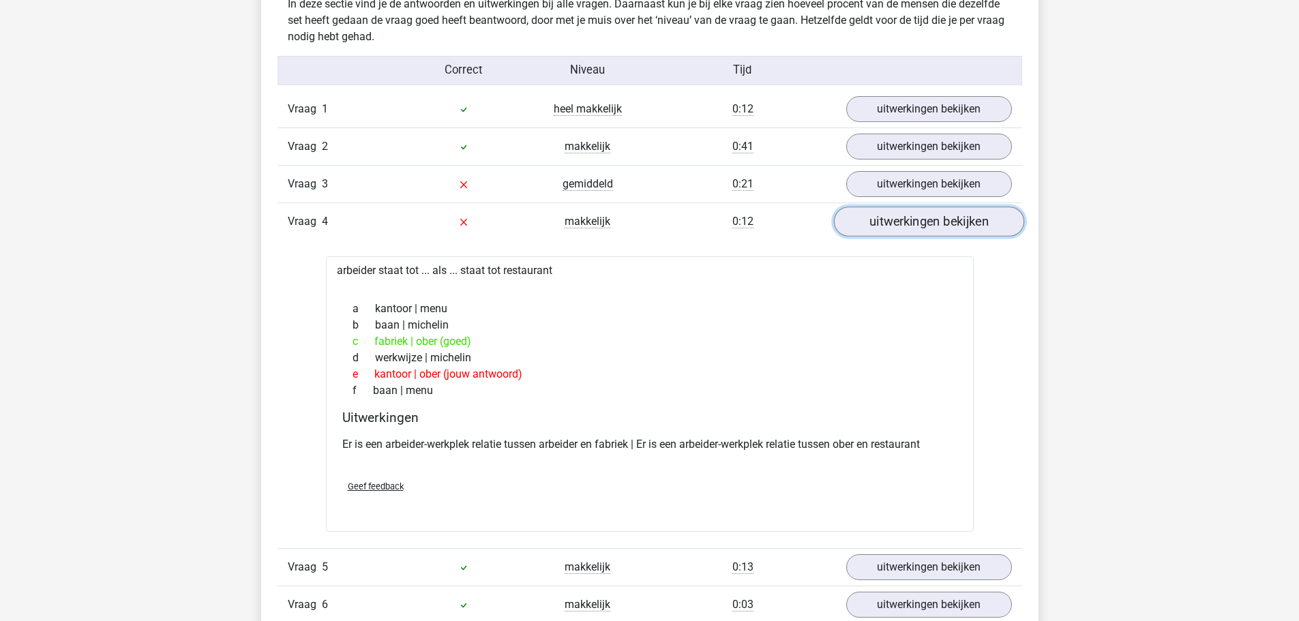
click at [898, 216] on link "uitwerkingen bekijken" at bounding box center [928, 222] width 190 height 30
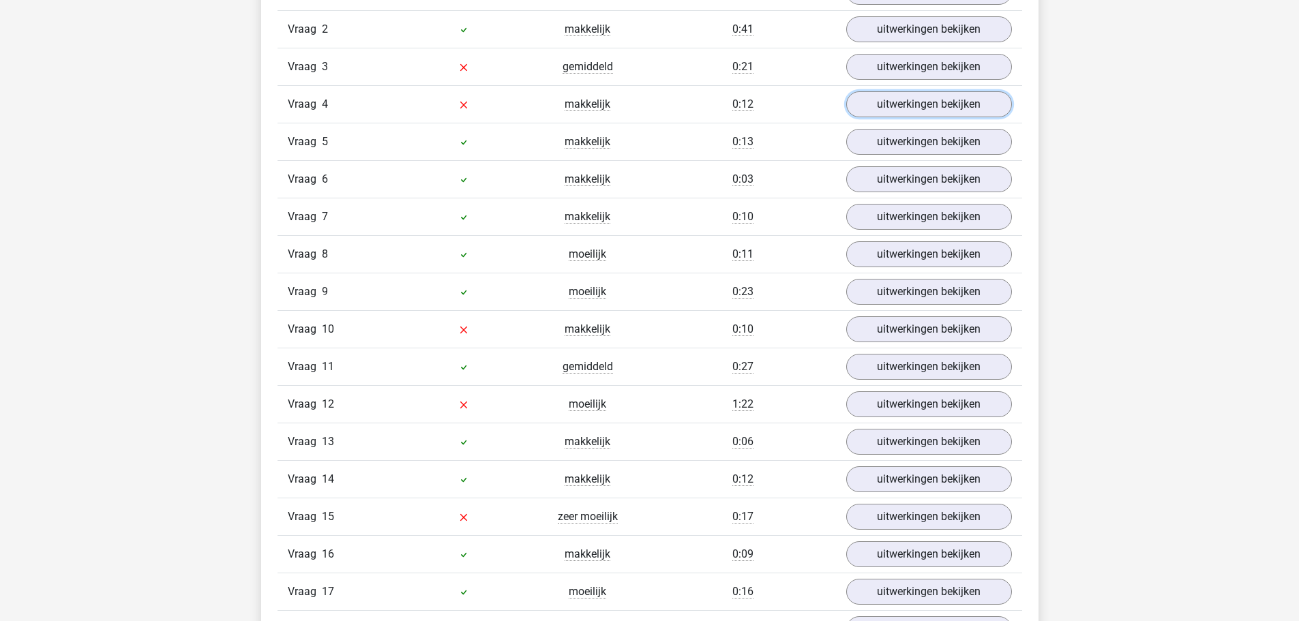
scroll to position [1289, 0]
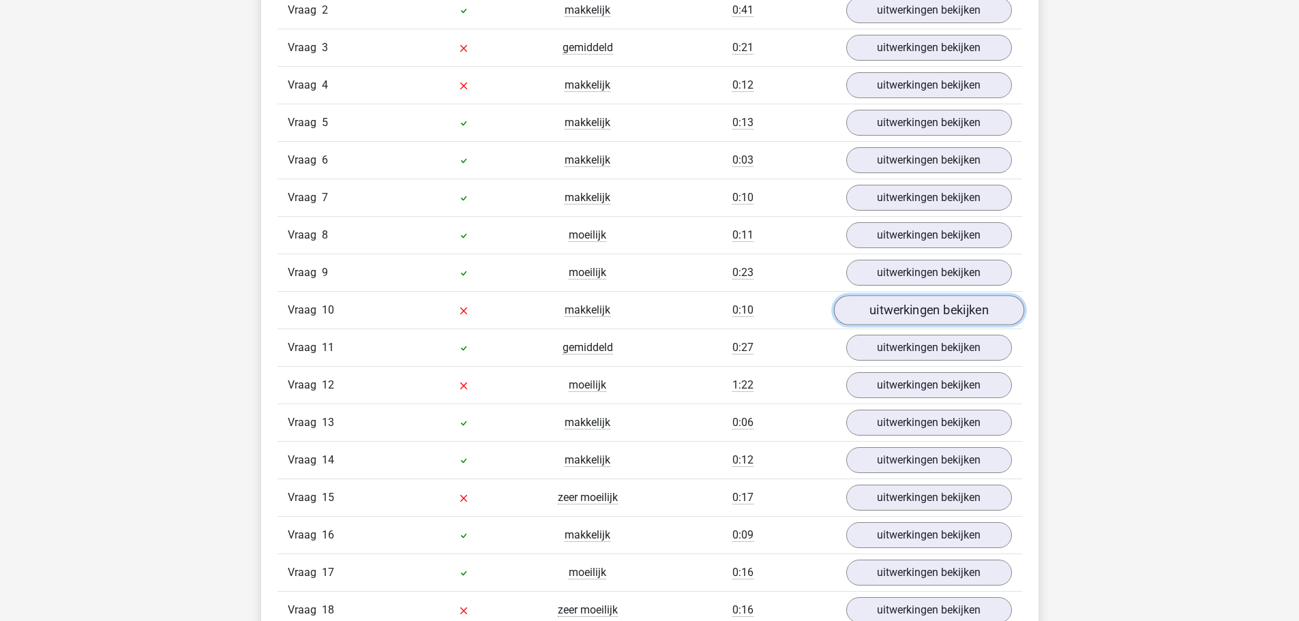
click at [915, 307] on link "uitwerkingen bekijken" at bounding box center [928, 310] width 190 height 30
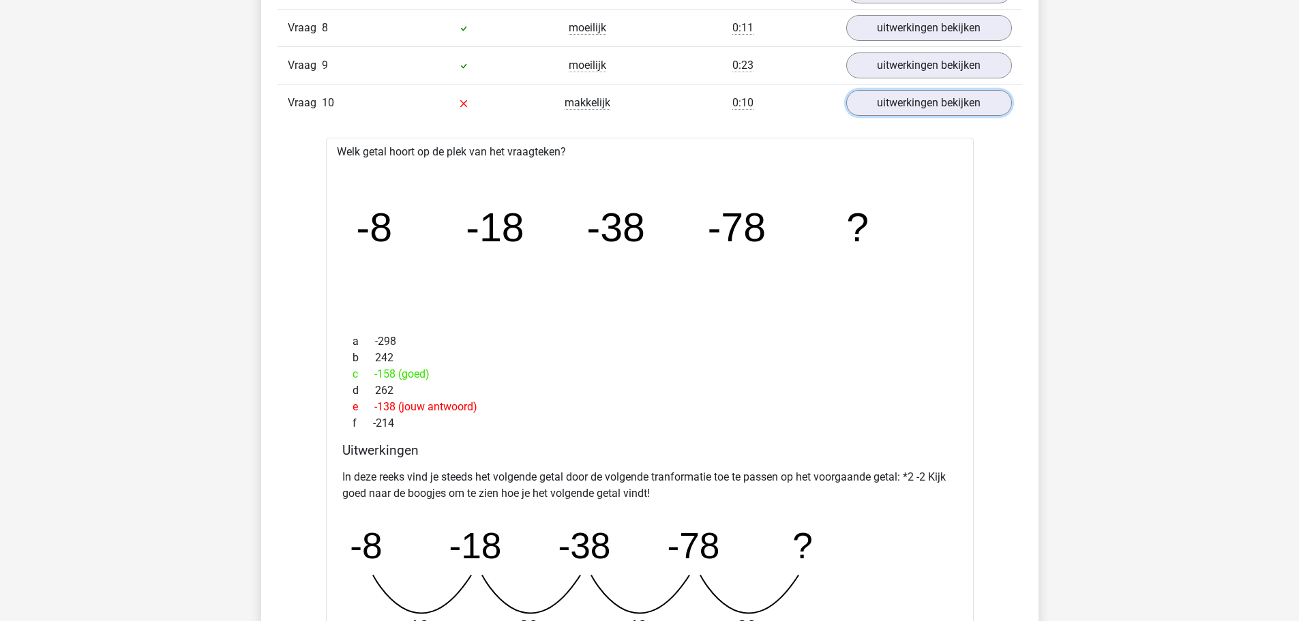
scroll to position [1494, 0]
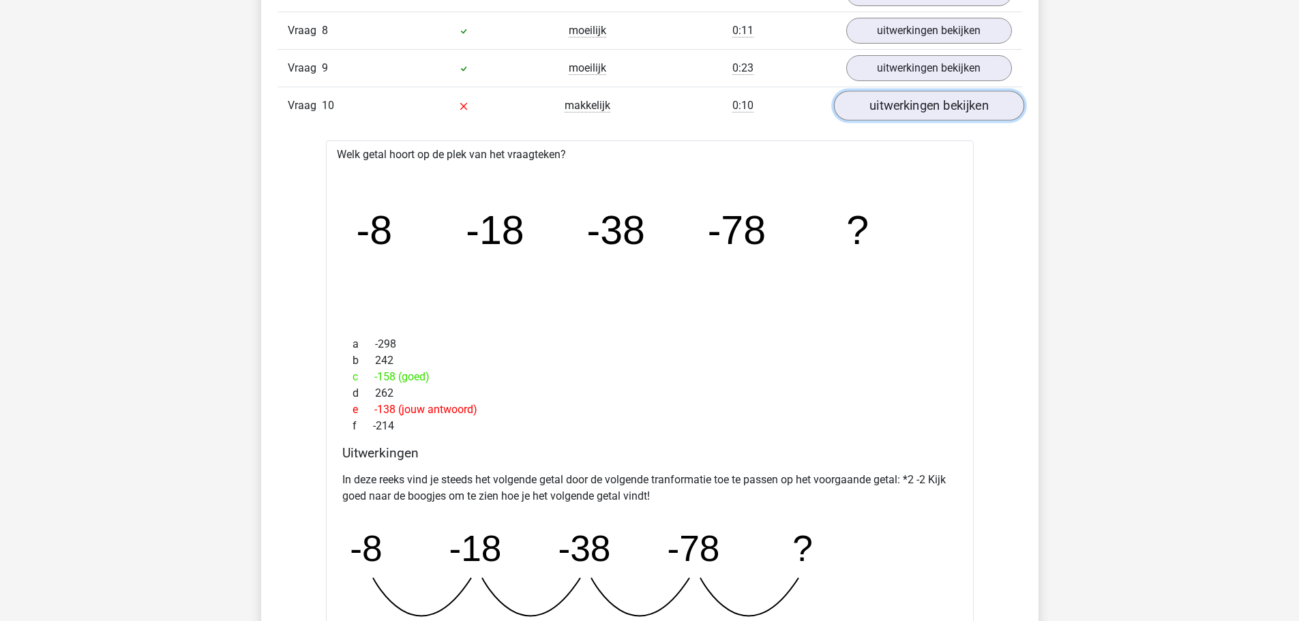
click at [902, 111] on link "uitwerkingen bekijken" at bounding box center [928, 106] width 190 height 30
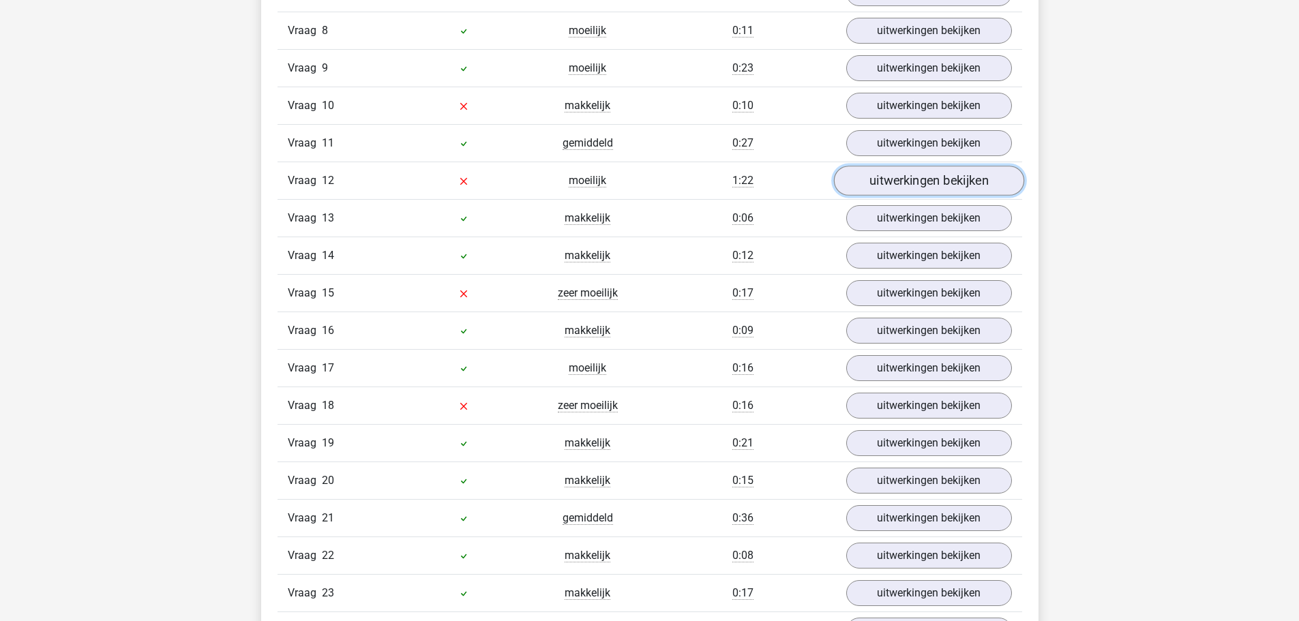
click at [887, 187] on link "uitwerkingen bekijken" at bounding box center [928, 181] width 190 height 30
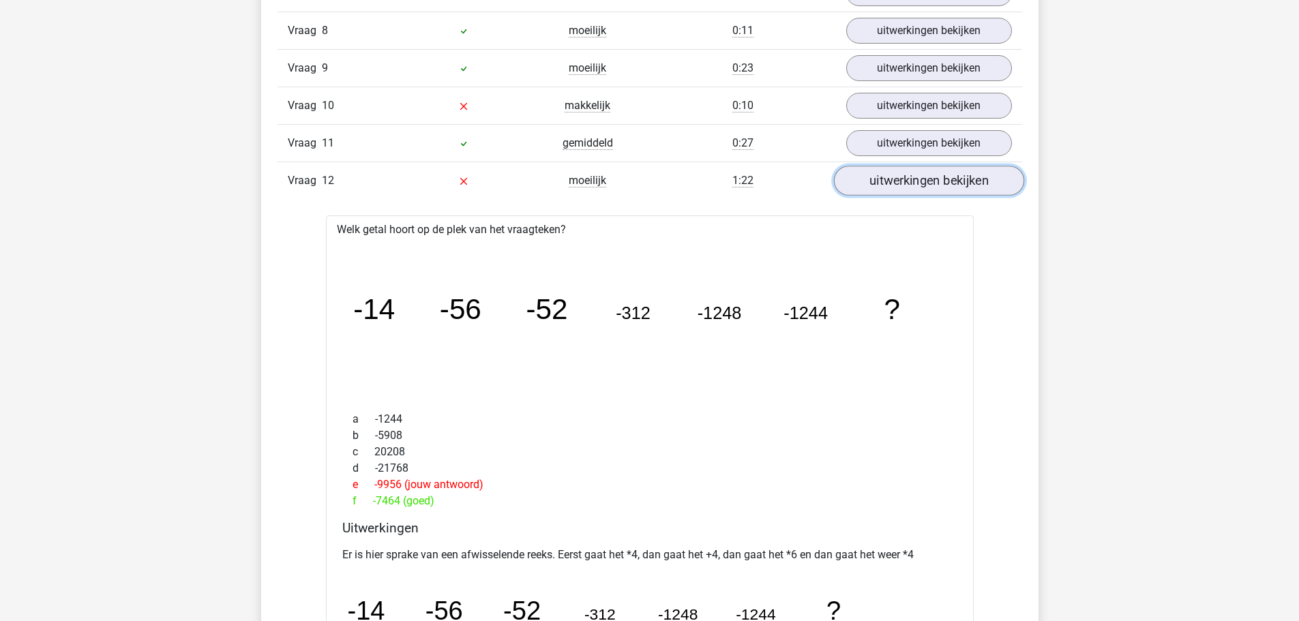
click at [863, 181] on link "uitwerkingen bekijken" at bounding box center [928, 181] width 190 height 30
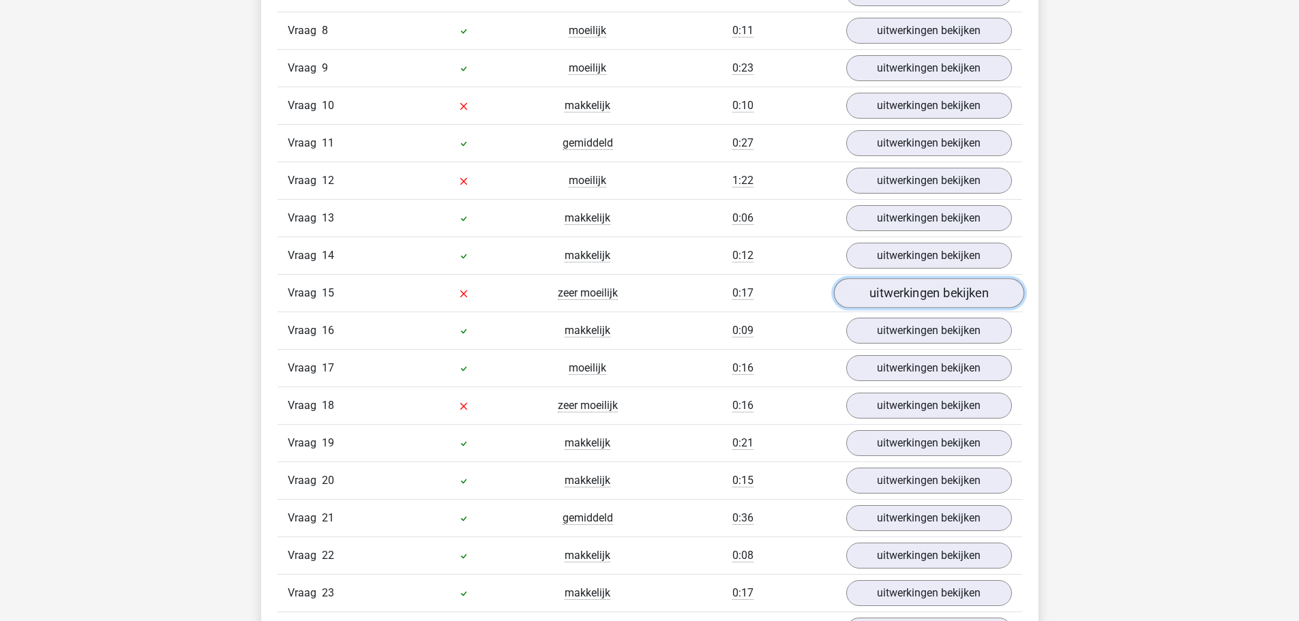
click at [876, 301] on link "uitwerkingen bekijken" at bounding box center [928, 293] width 190 height 30
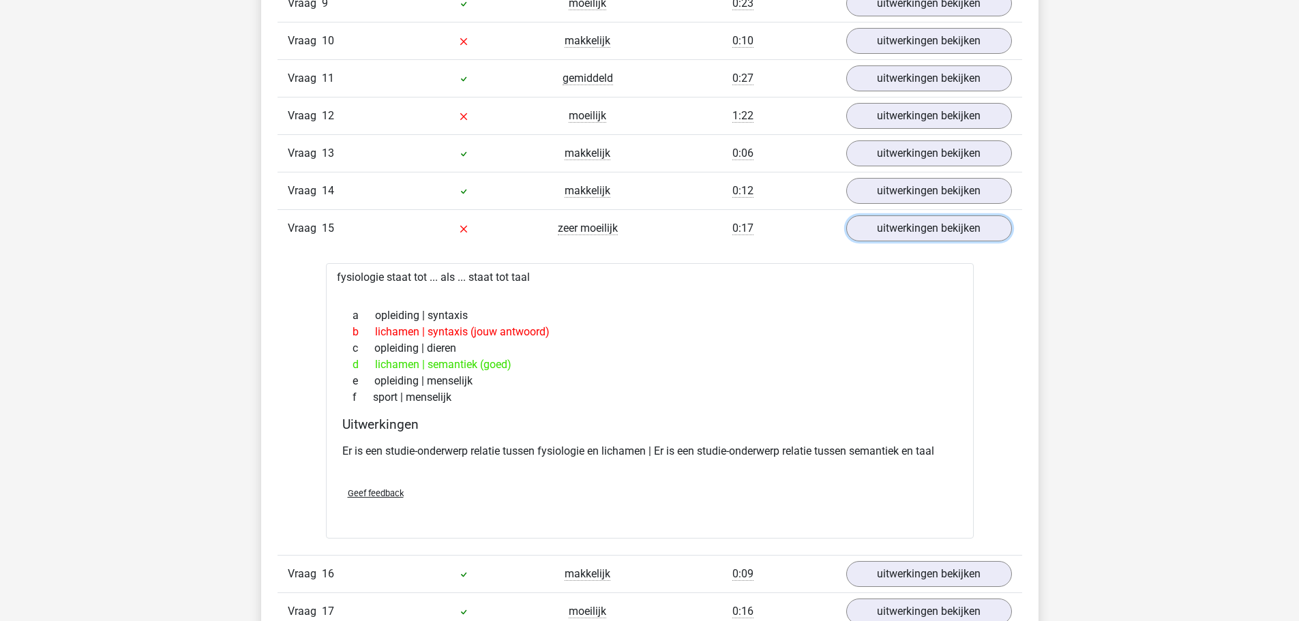
scroll to position [1562, 0]
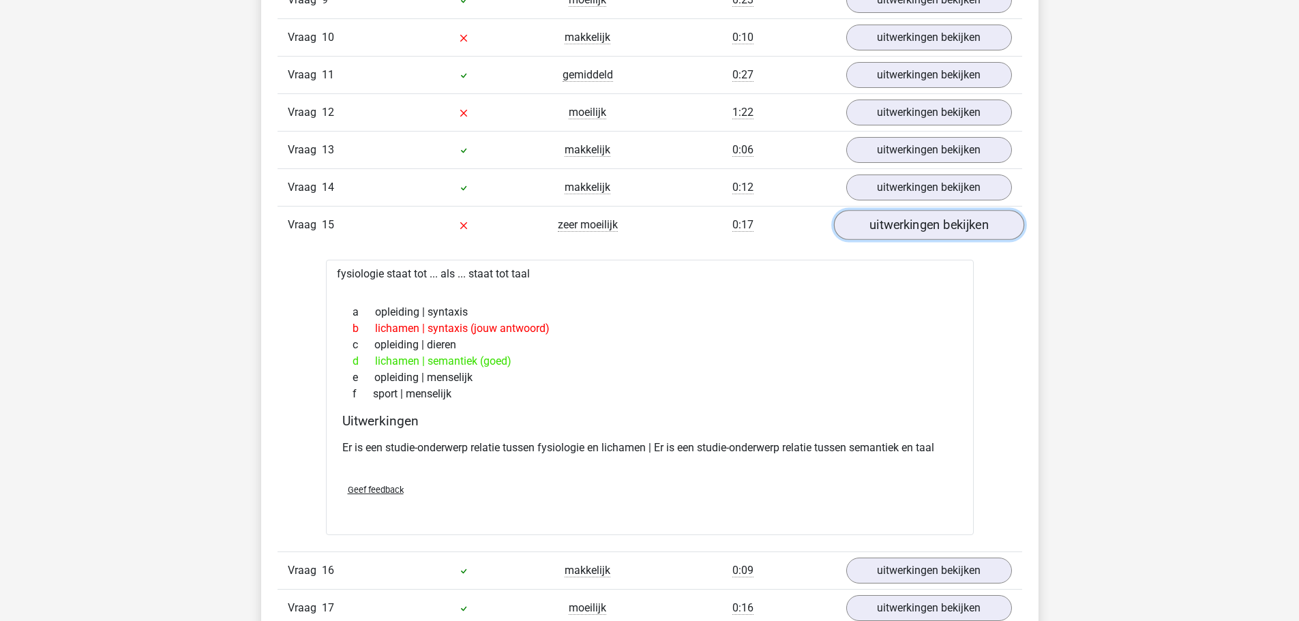
click at [876, 222] on link "uitwerkingen bekijken" at bounding box center [928, 225] width 190 height 30
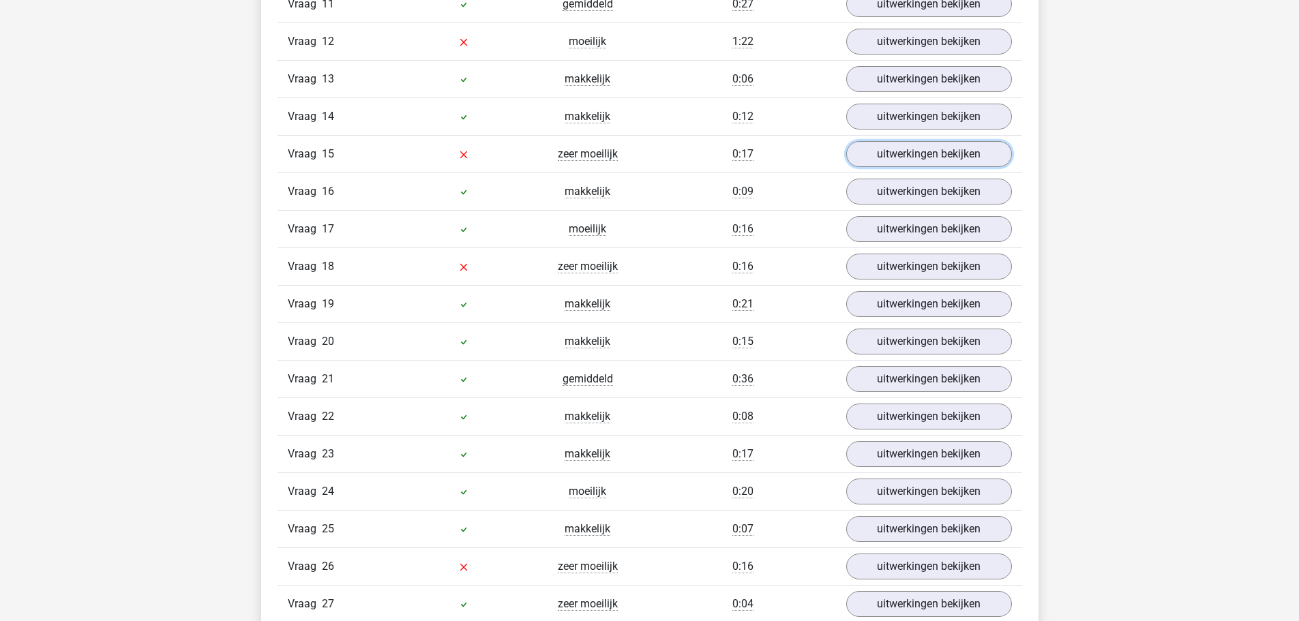
scroll to position [1630, 0]
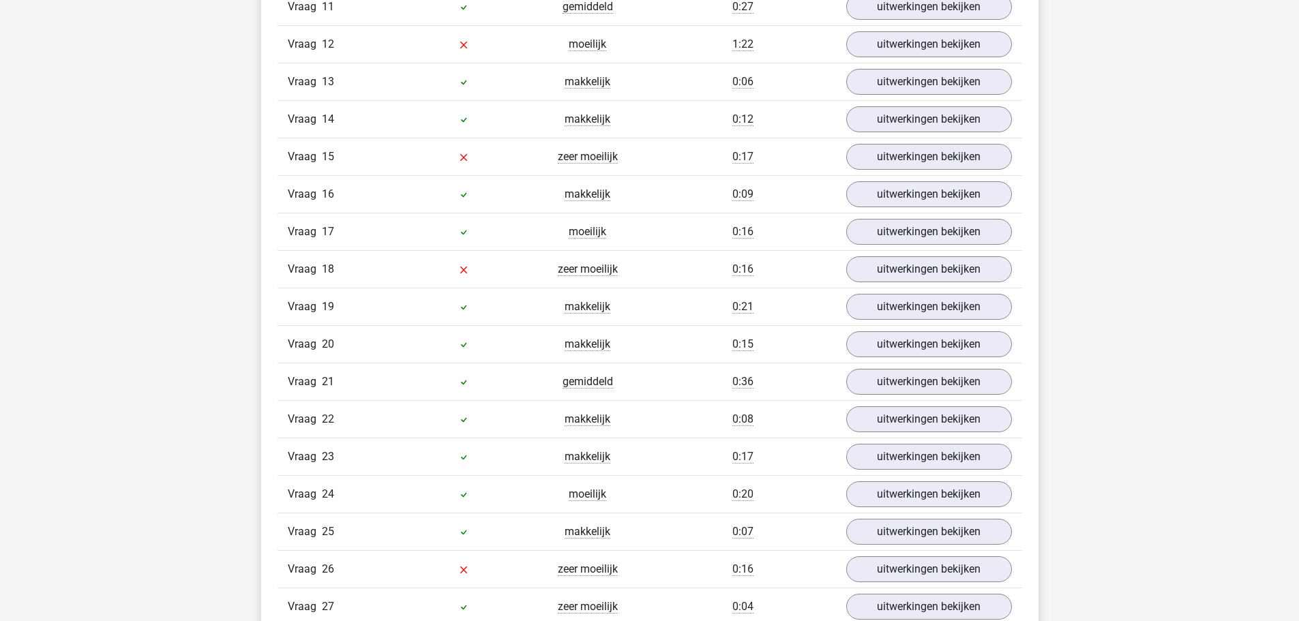
click at [892, 172] on div "Vraag 15 zeer moeilijk 0:17 uitwerkingen bekijken" at bounding box center [650, 157] width 745 height 38
click at [899, 161] on link "uitwerkingen bekijken" at bounding box center [928, 157] width 190 height 30
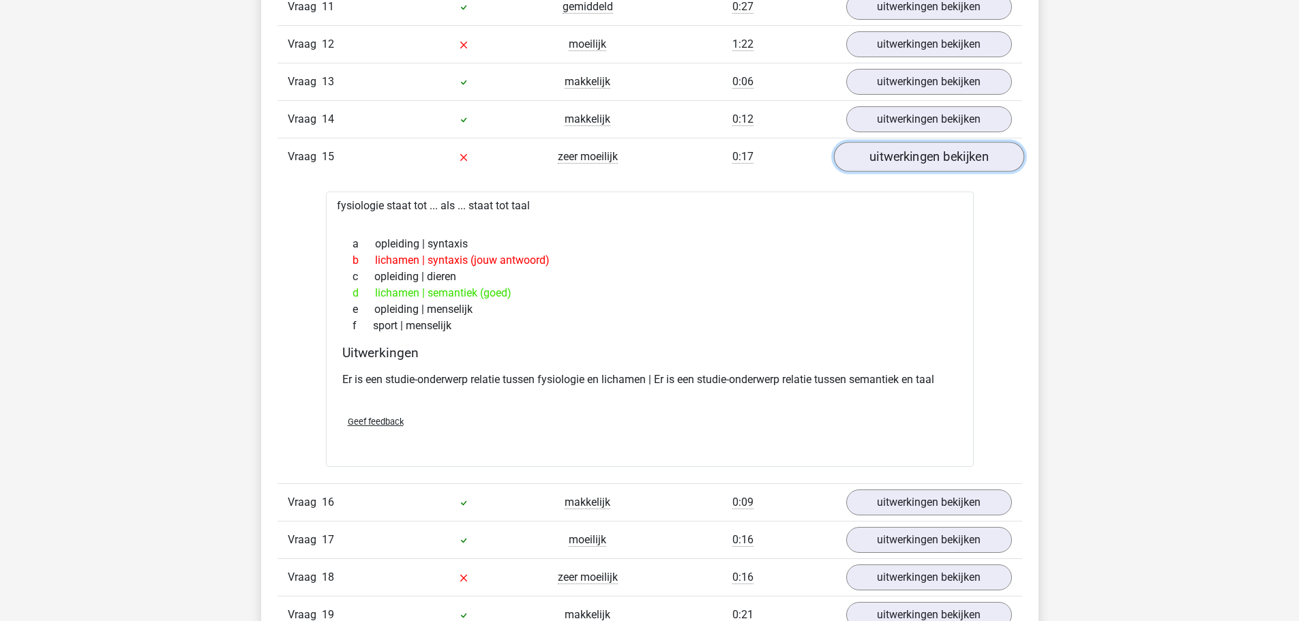
click at [899, 161] on link "uitwerkingen bekijken" at bounding box center [928, 157] width 190 height 30
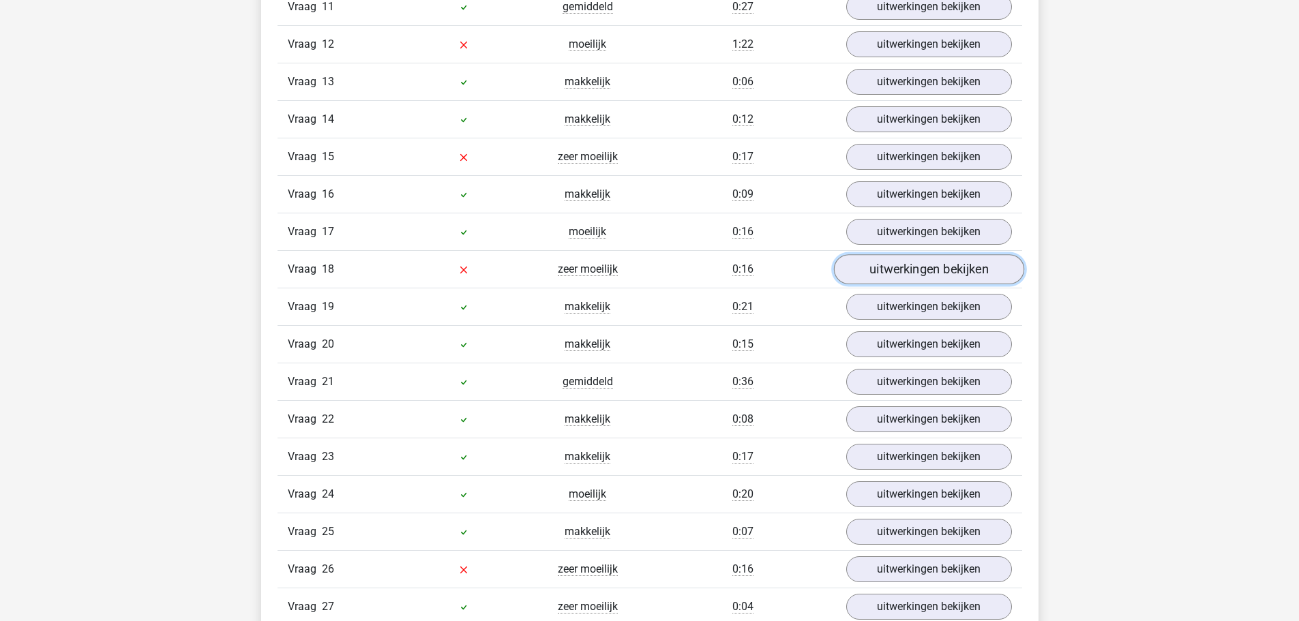
click at [896, 279] on link "uitwerkingen bekijken" at bounding box center [928, 269] width 190 height 30
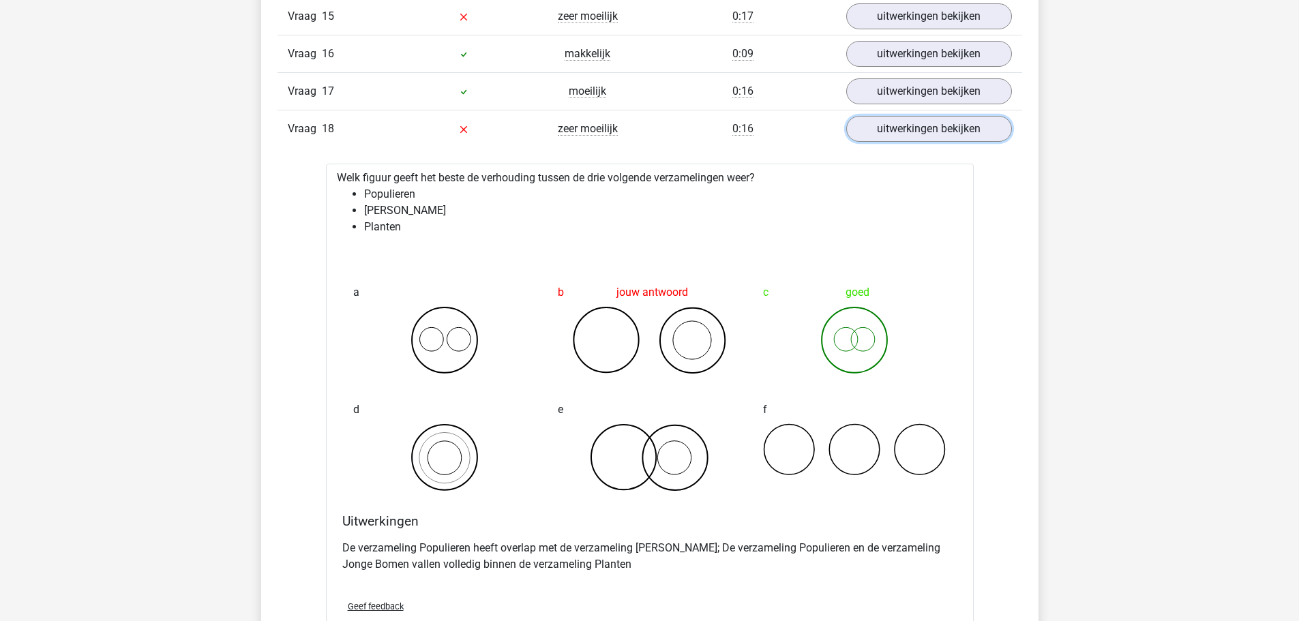
scroll to position [1766, 0]
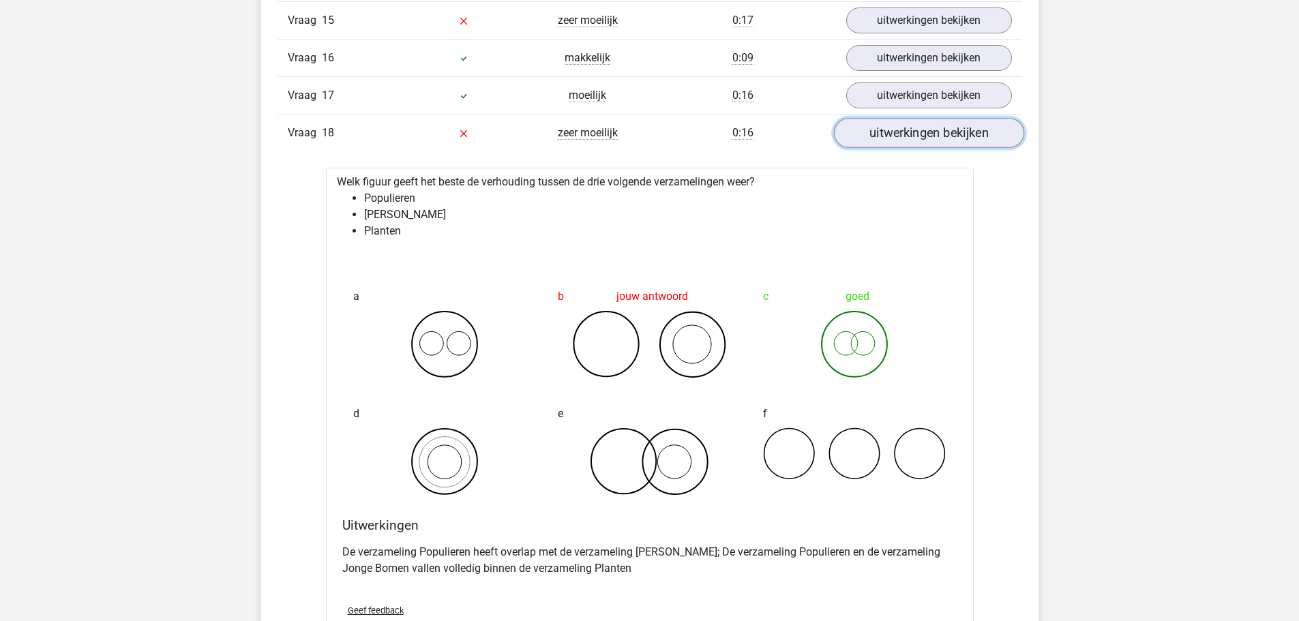
click at [915, 142] on link "uitwerkingen bekijken" at bounding box center [928, 133] width 190 height 30
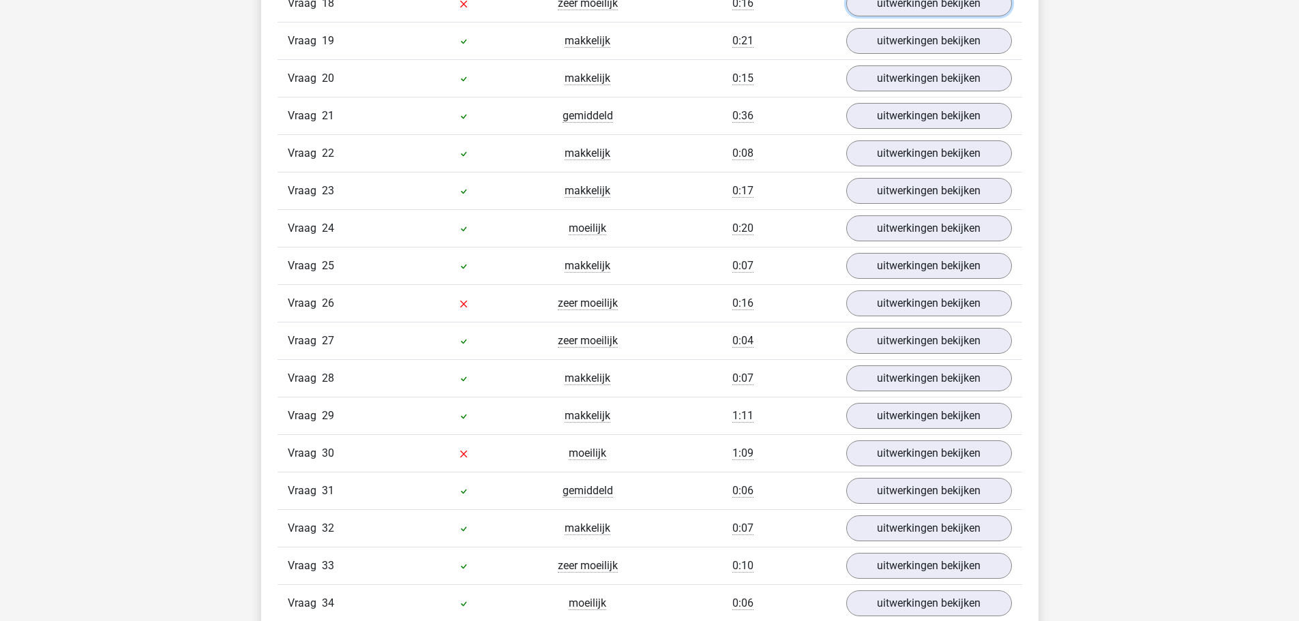
scroll to position [1903, 0]
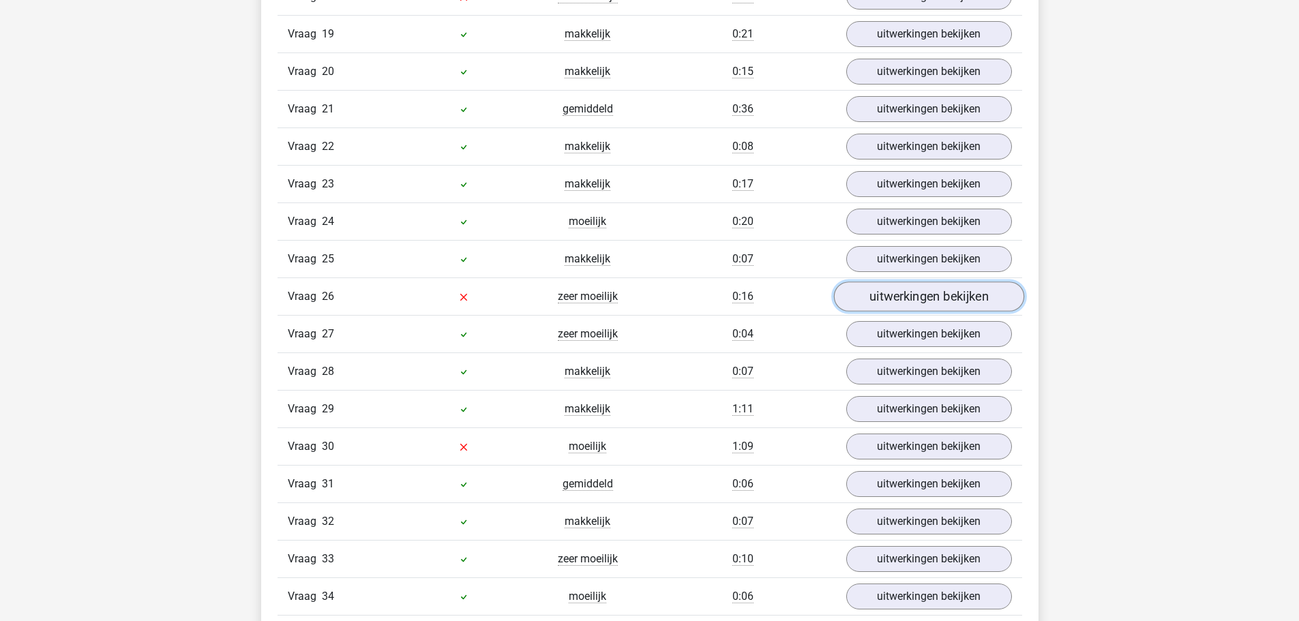
click at [893, 301] on link "uitwerkingen bekijken" at bounding box center [928, 297] width 190 height 30
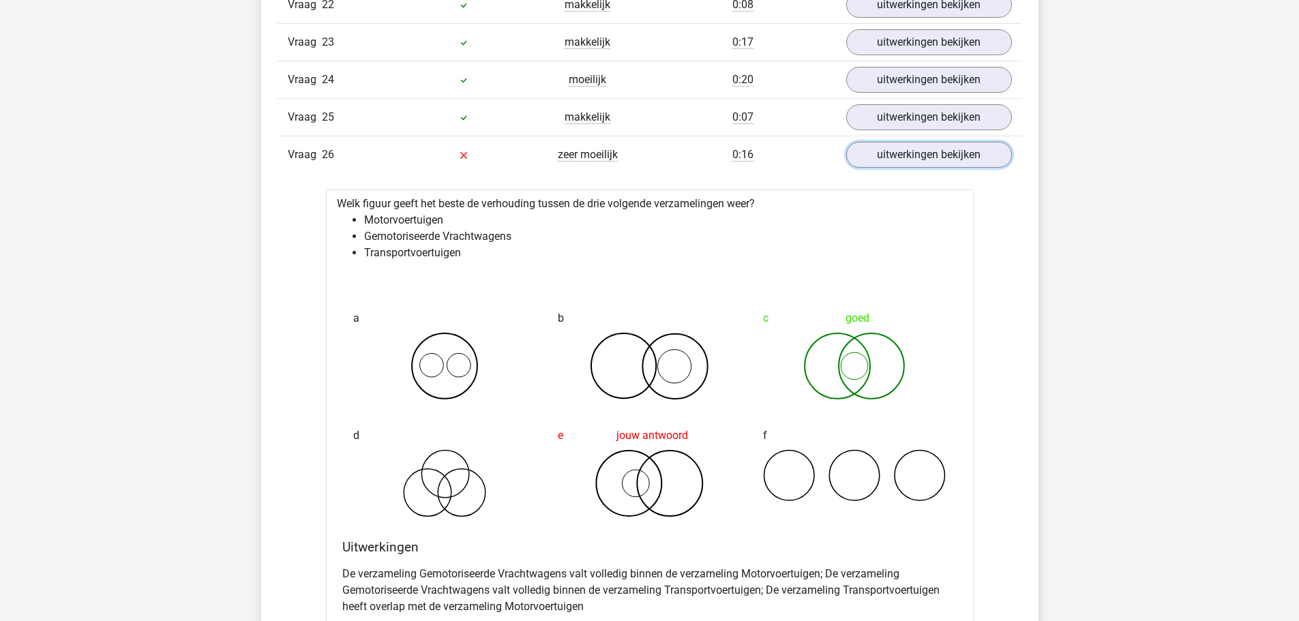
scroll to position [2039, 0]
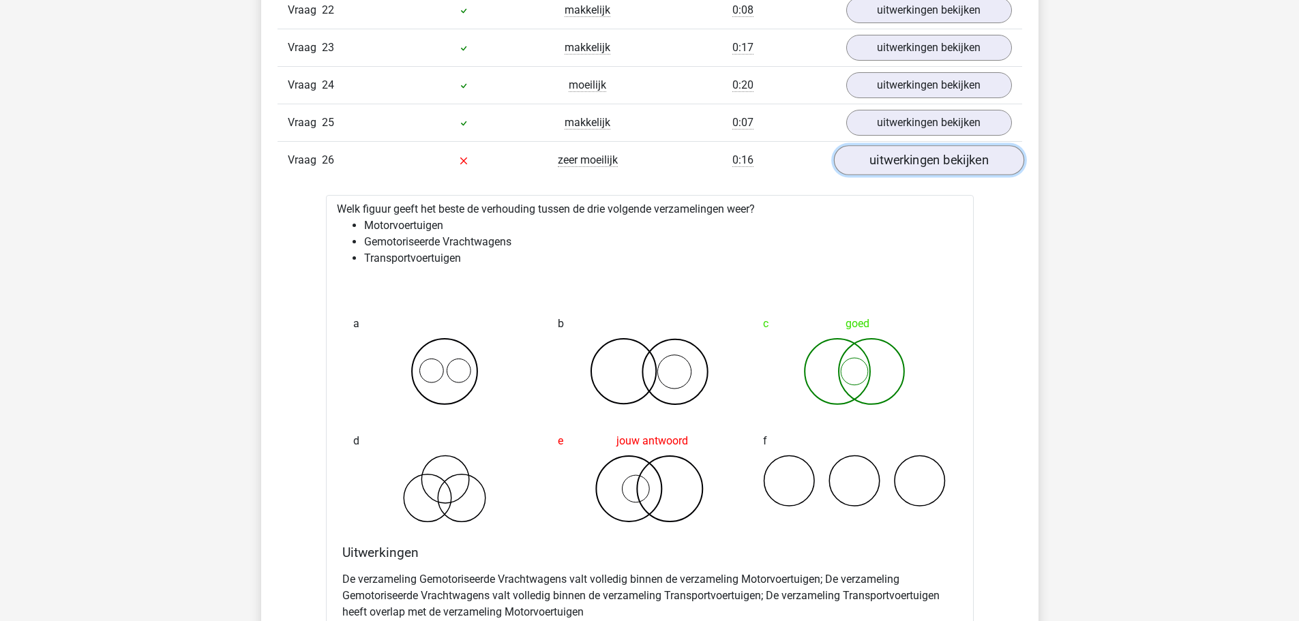
click at [936, 164] on link "uitwerkingen bekijken" at bounding box center [928, 160] width 190 height 30
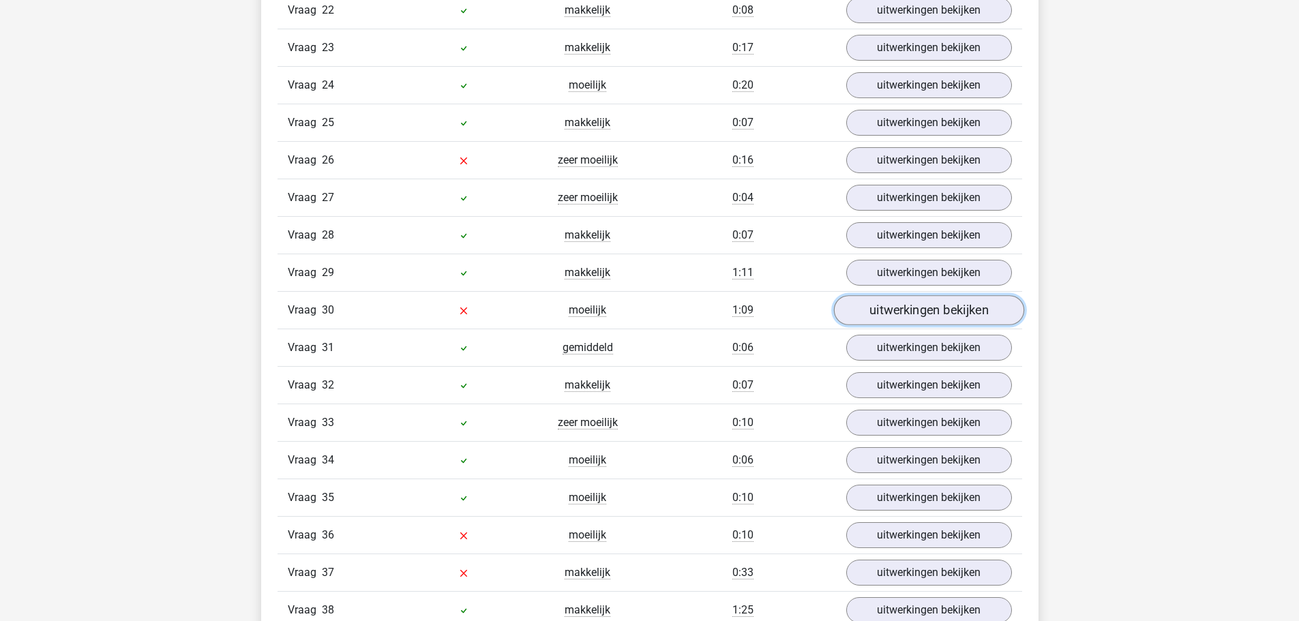
click at [891, 315] on link "uitwerkingen bekijken" at bounding box center [928, 310] width 190 height 30
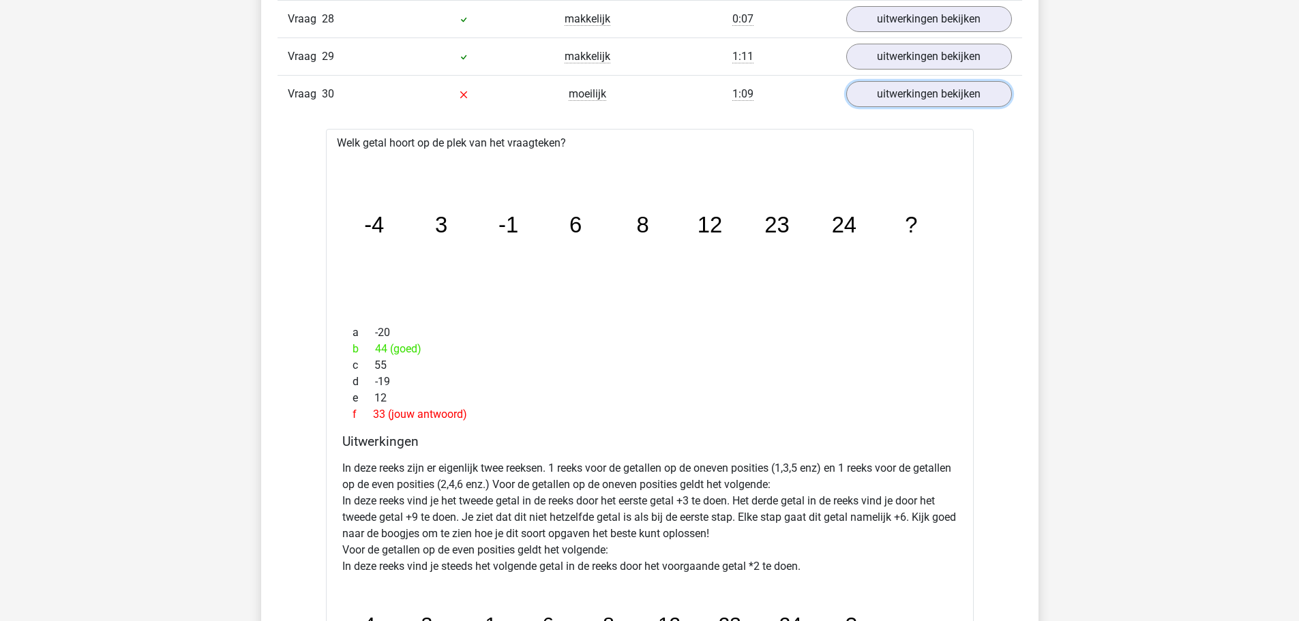
scroll to position [2244, 0]
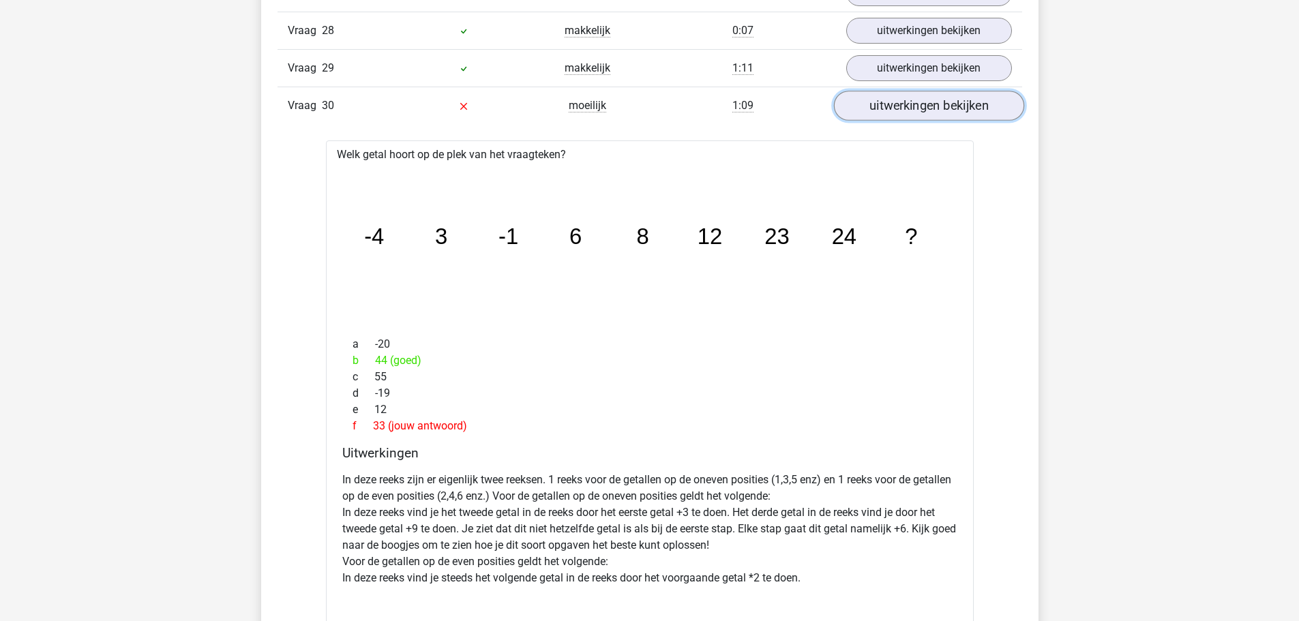
click at [888, 108] on link "uitwerkingen bekijken" at bounding box center [928, 106] width 190 height 30
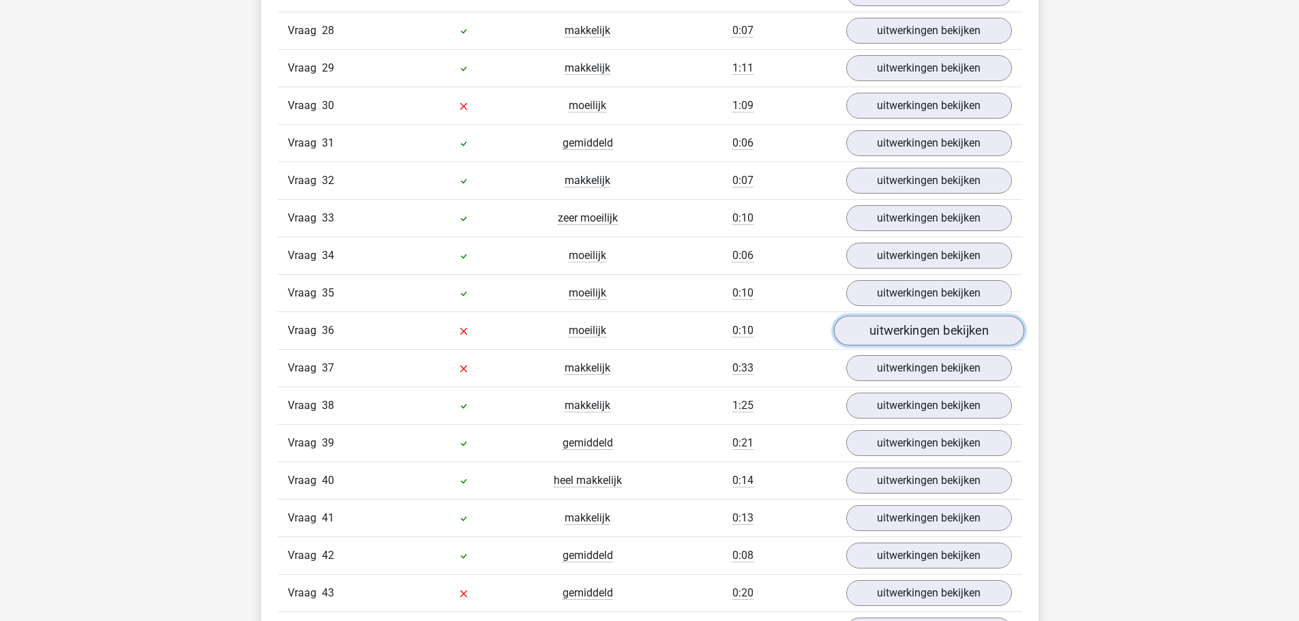
click at [883, 327] on link "uitwerkingen bekijken" at bounding box center [928, 331] width 190 height 30
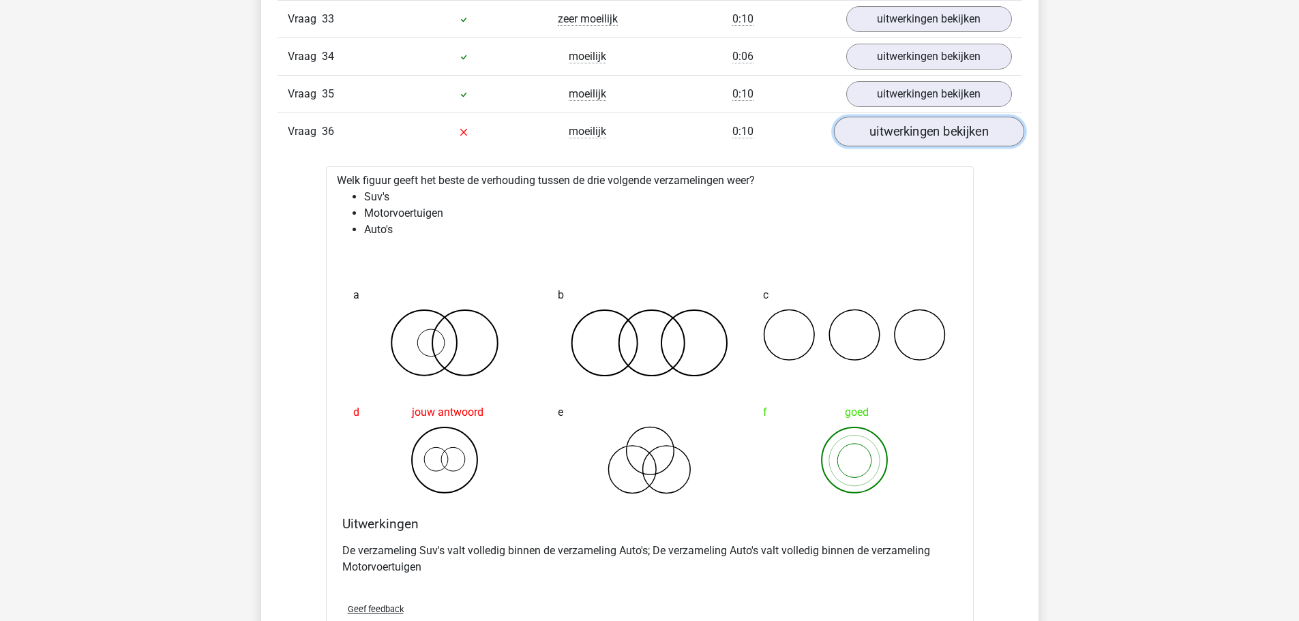
scroll to position [2449, 0]
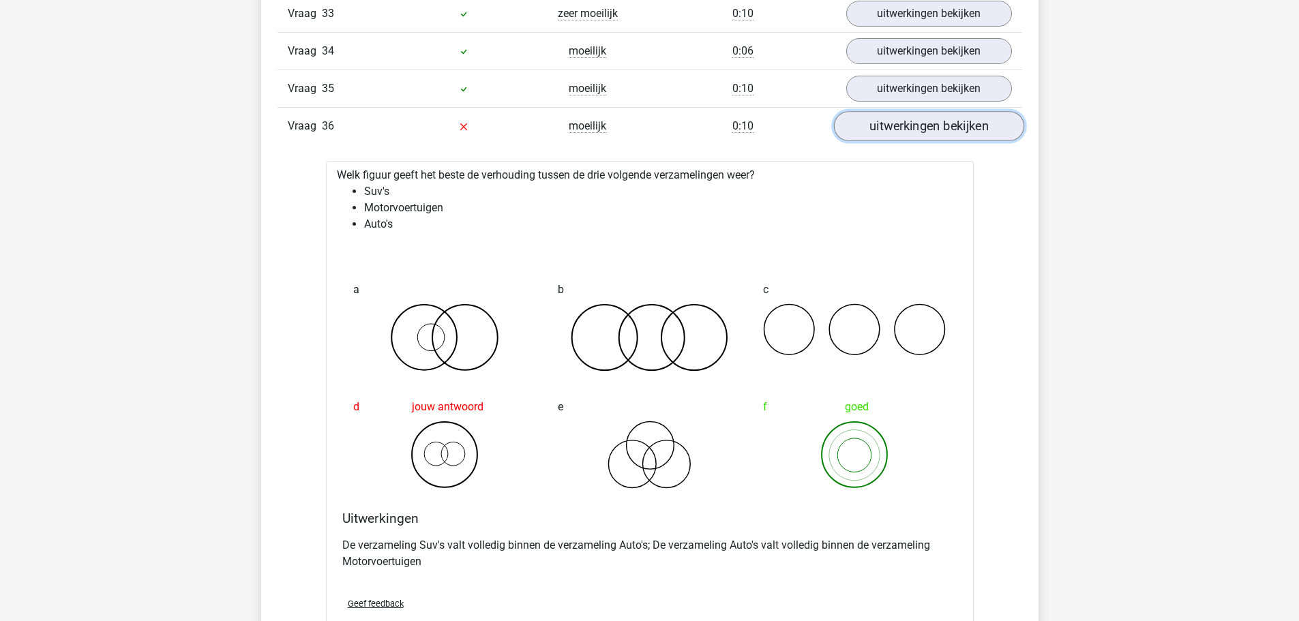
click at [927, 122] on link "uitwerkingen bekijken" at bounding box center [928, 126] width 190 height 30
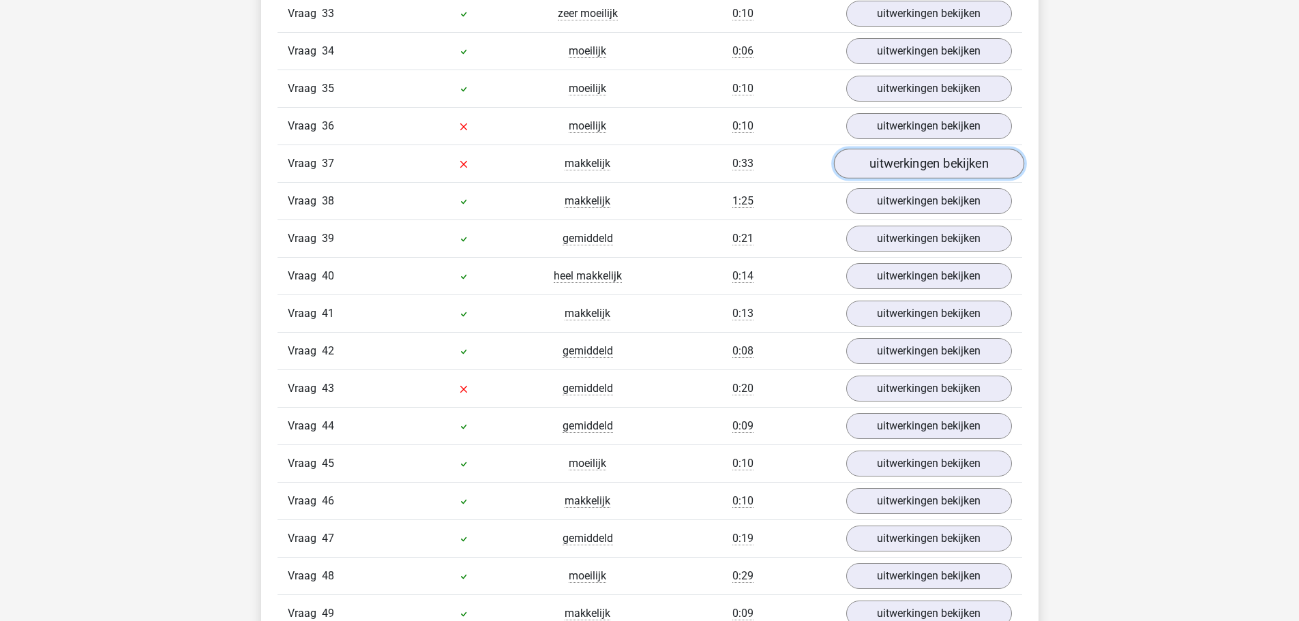
click at [909, 171] on link "uitwerkingen bekijken" at bounding box center [928, 164] width 190 height 30
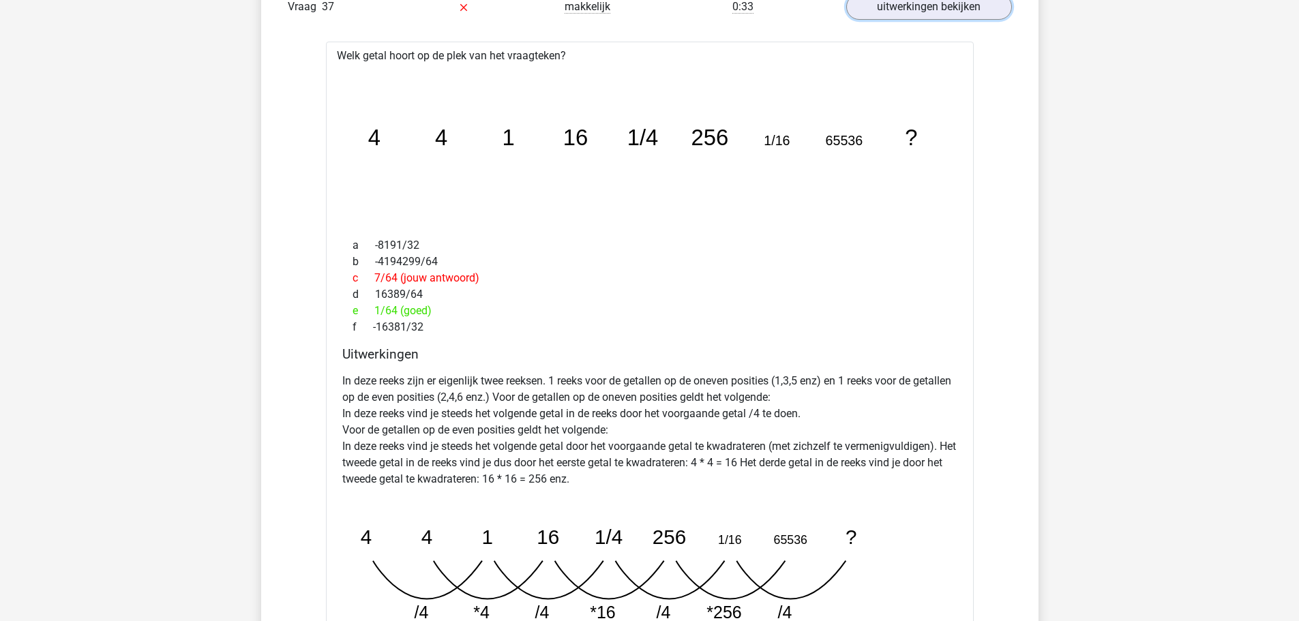
scroll to position [2517, 0]
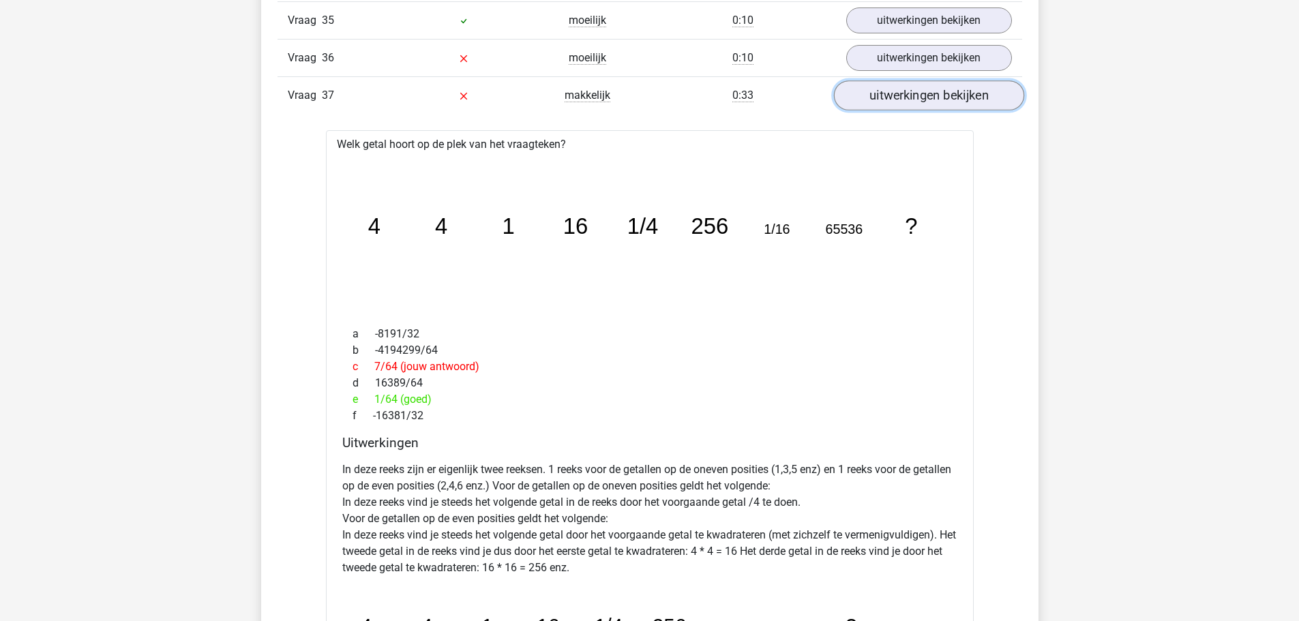
click at [913, 89] on link "uitwerkingen bekijken" at bounding box center [928, 95] width 190 height 30
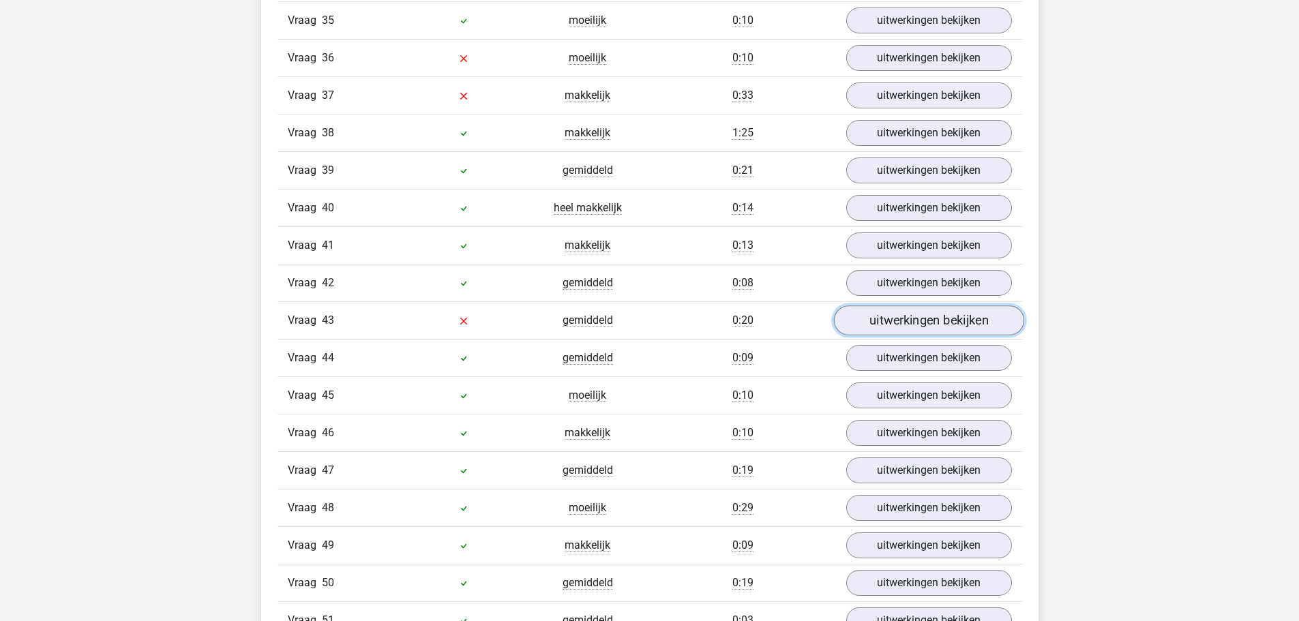
click at [868, 317] on link "uitwerkingen bekijken" at bounding box center [928, 321] width 190 height 30
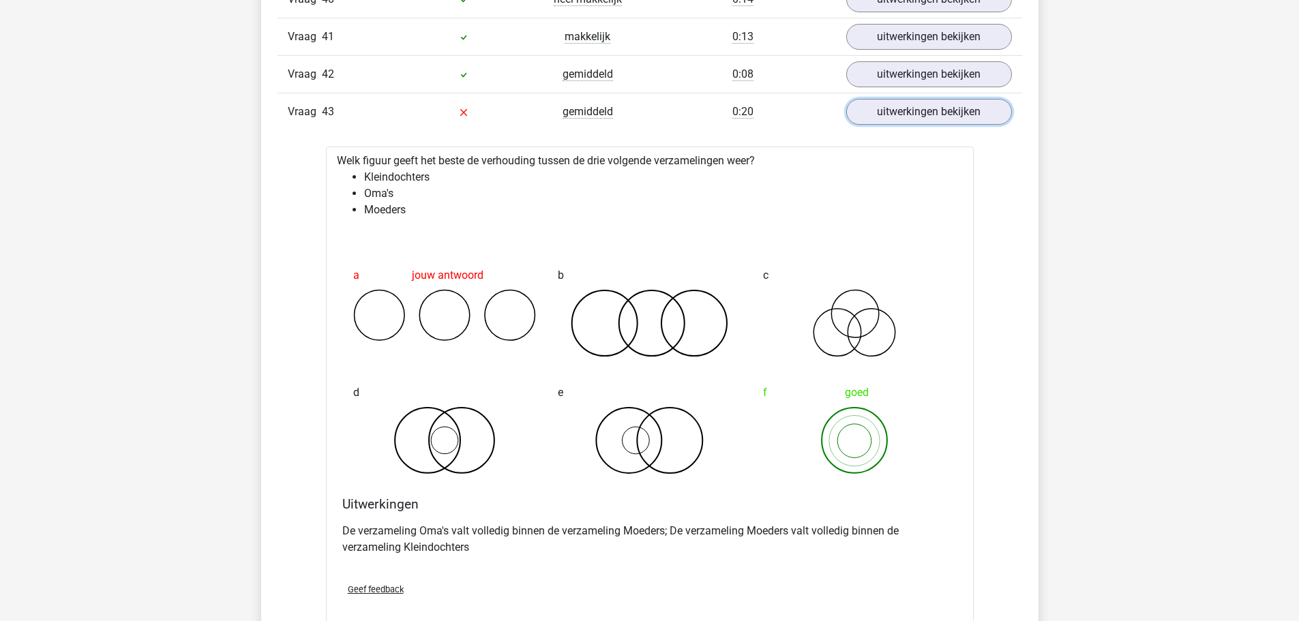
scroll to position [2721, 0]
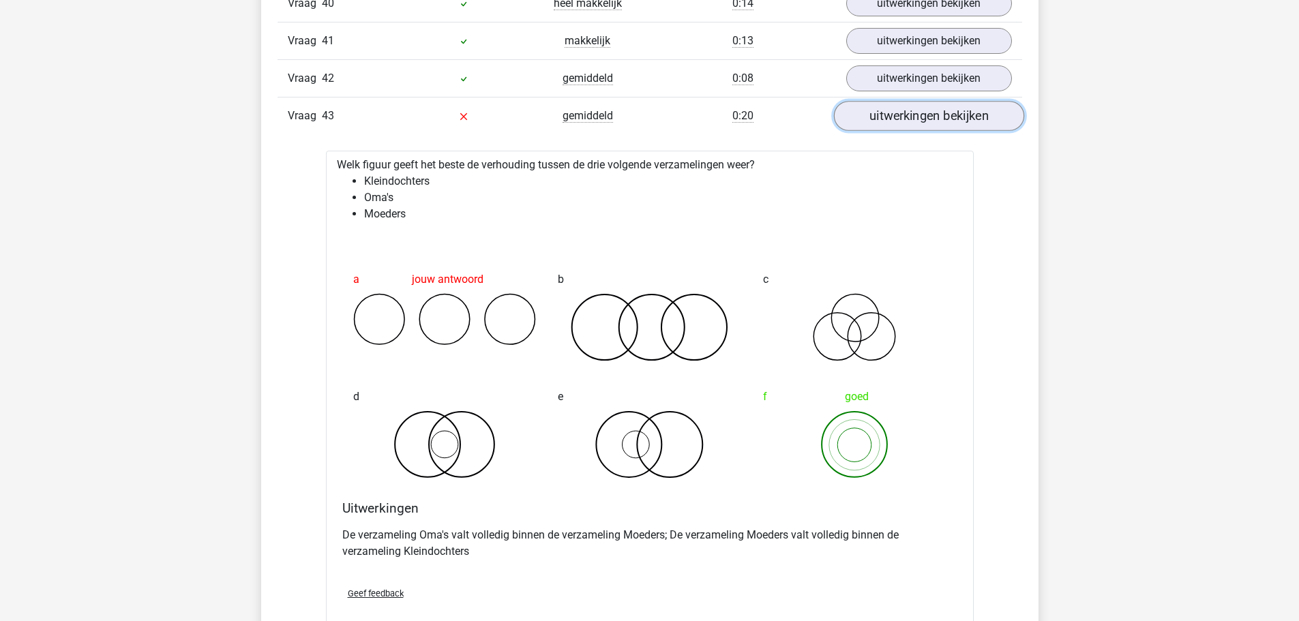
click at [902, 122] on link "uitwerkingen bekijken" at bounding box center [928, 116] width 190 height 30
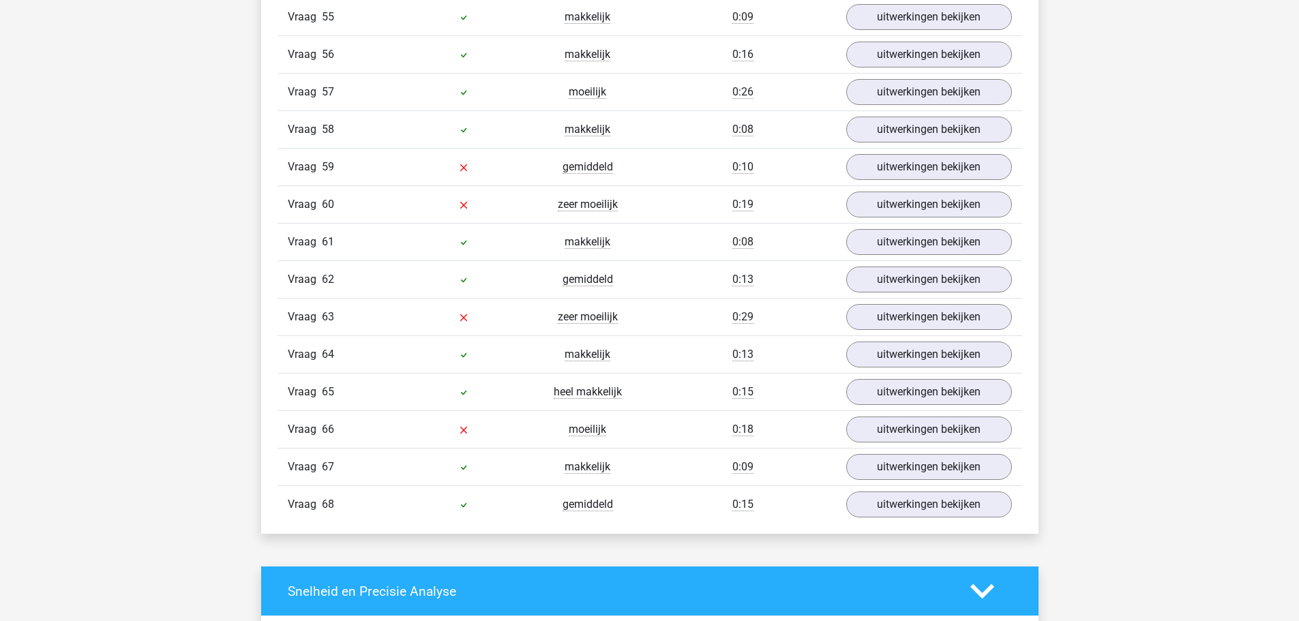
scroll to position [3267, 0]
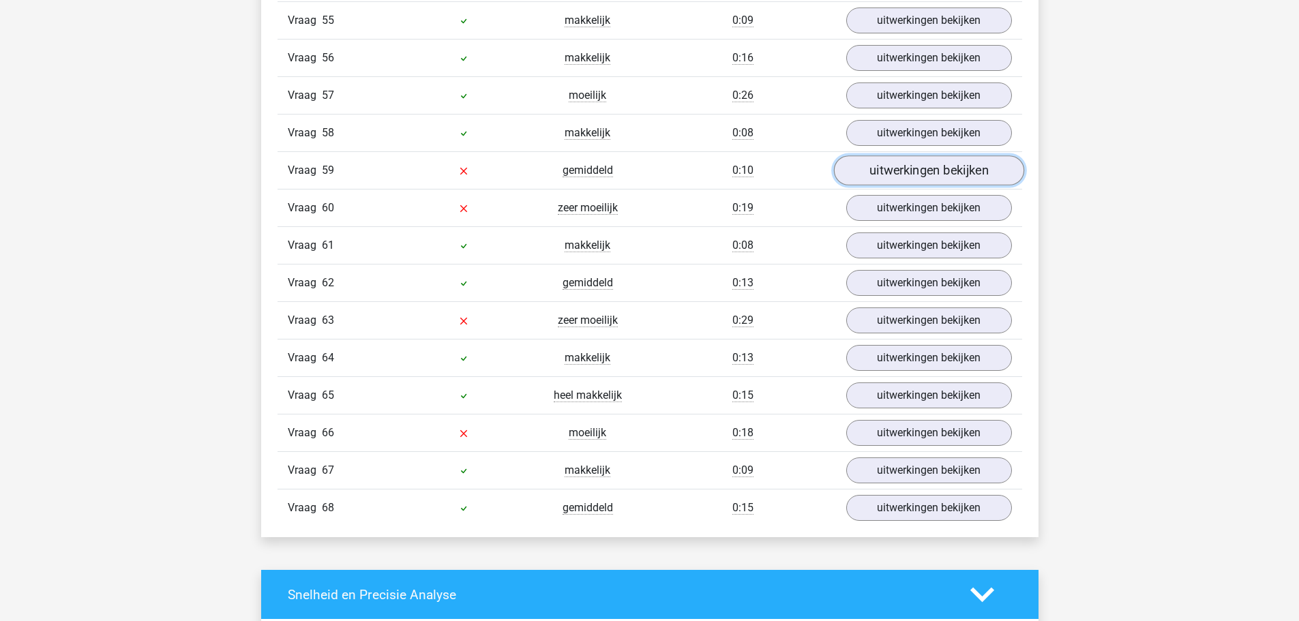
click at [885, 179] on link "uitwerkingen bekijken" at bounding box center [928, 171] width 190 height 30
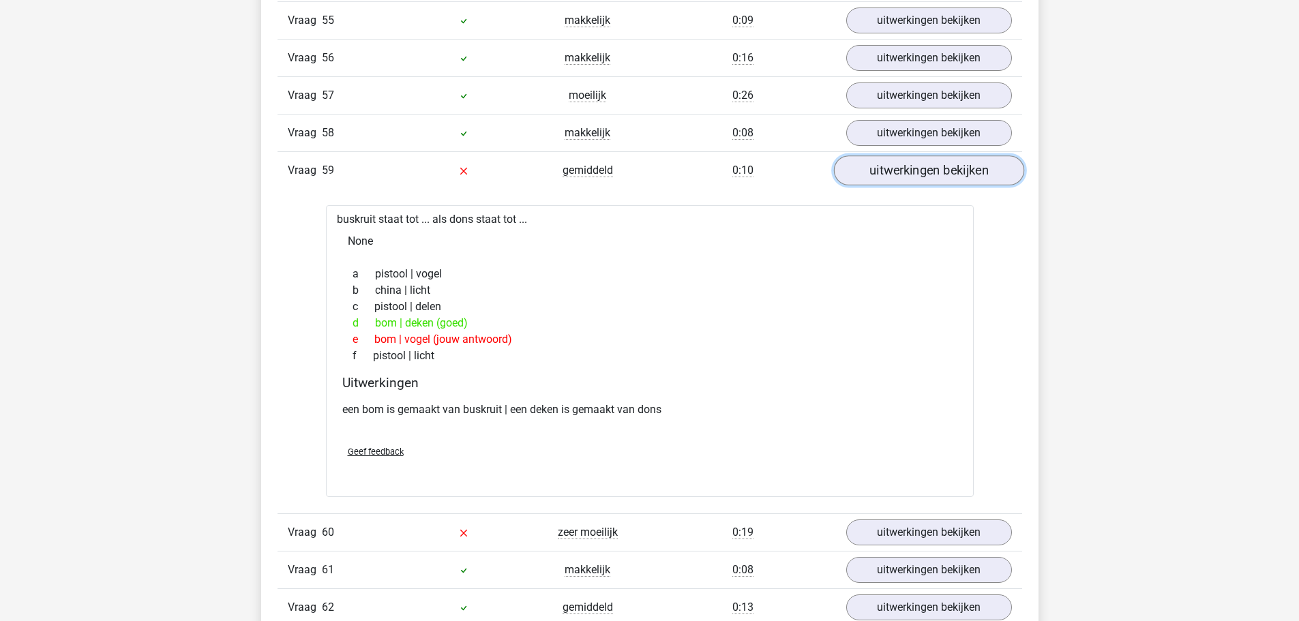
click at [885, 179] on link "uitwerkingen bekijken" at bounding box center [928, 171] width 190 height 30
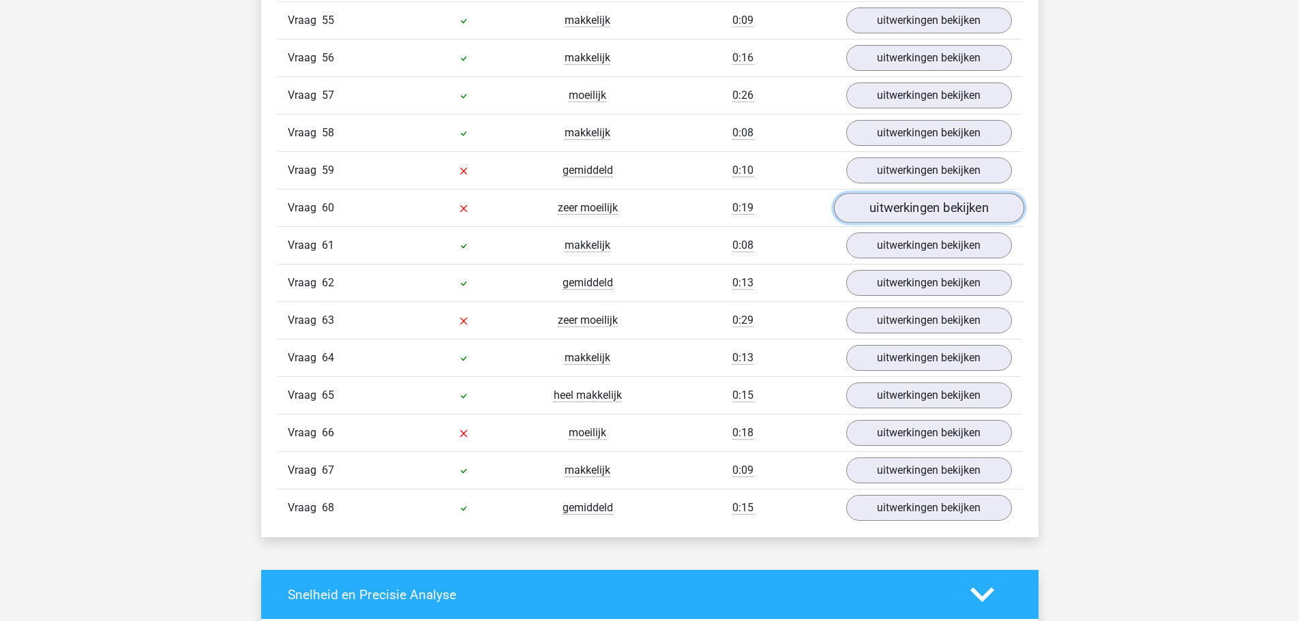
click at [889, 209] on link "uitwerkingen bekijken" at bounding box center [928, 208] width 190 height 30
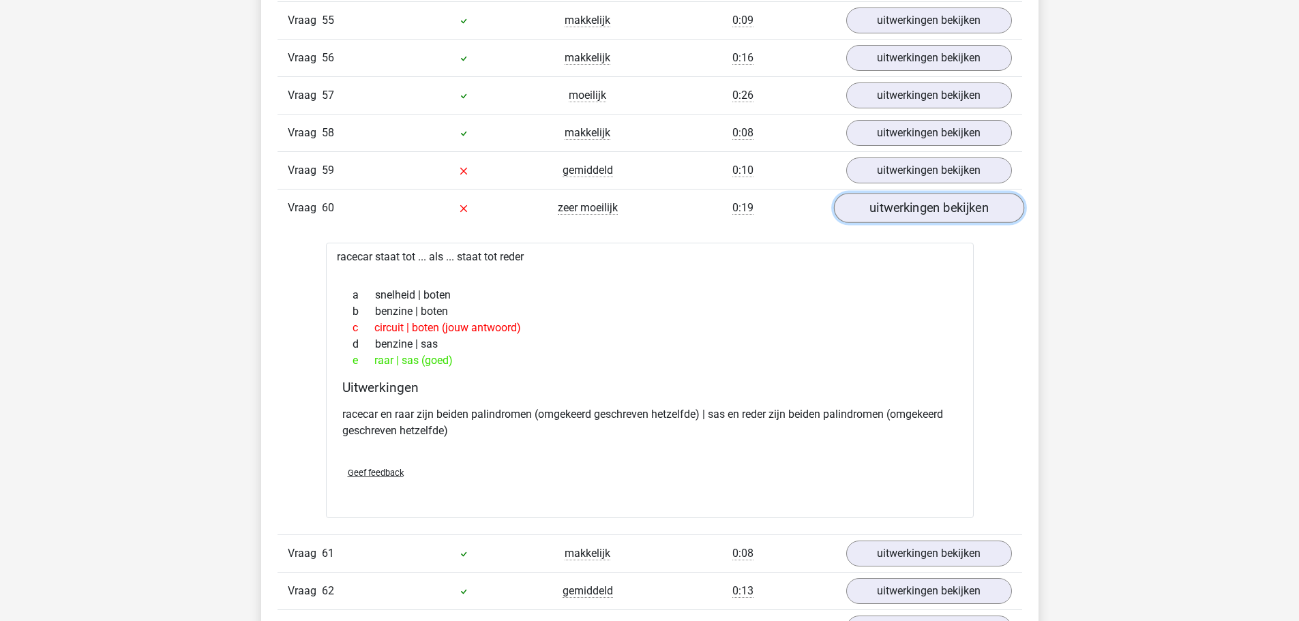
click at [889, 209] on link "uitwerkingen bekijken" at bounding box center [928, 208] width 190 height 30
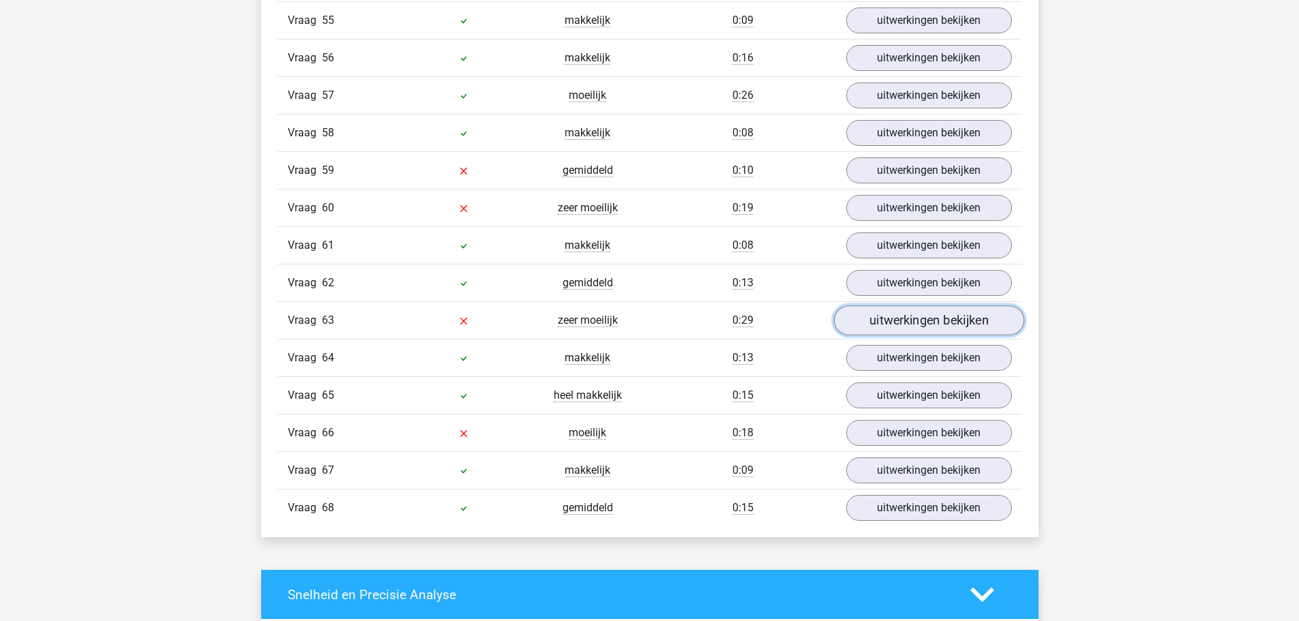
click at [893, 325] on link "uitwerkingen bekijken" at bounding box center [928, 321] width 190 height 30
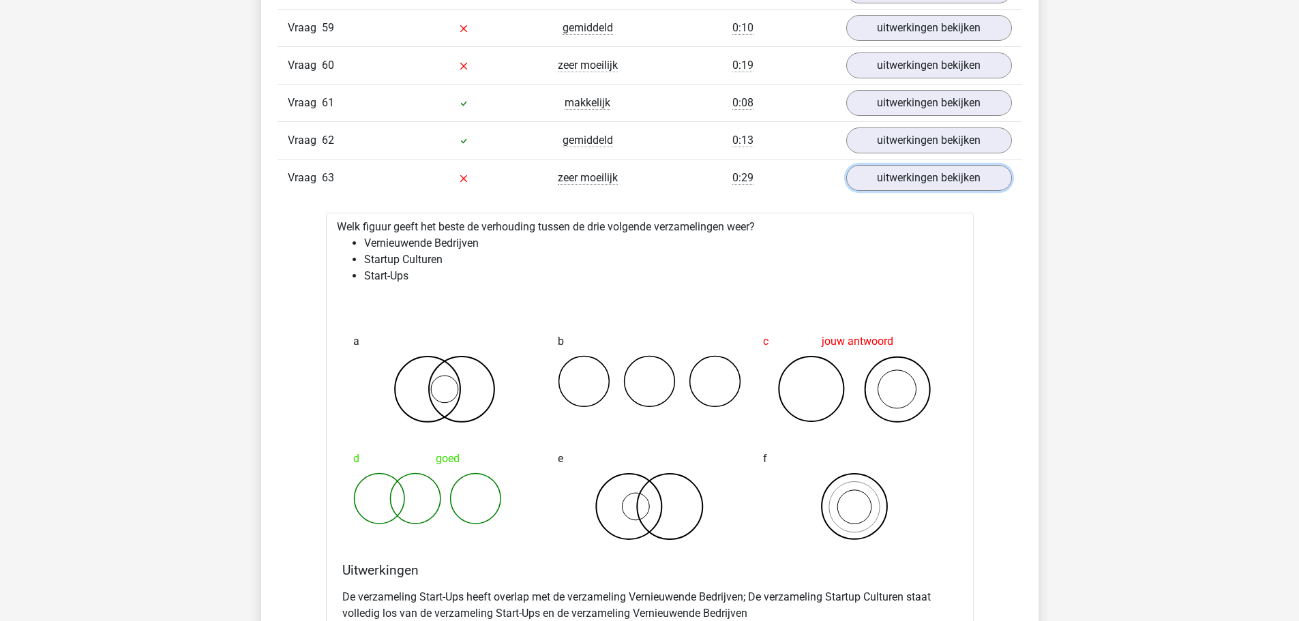
scroll to position [3403, 0]
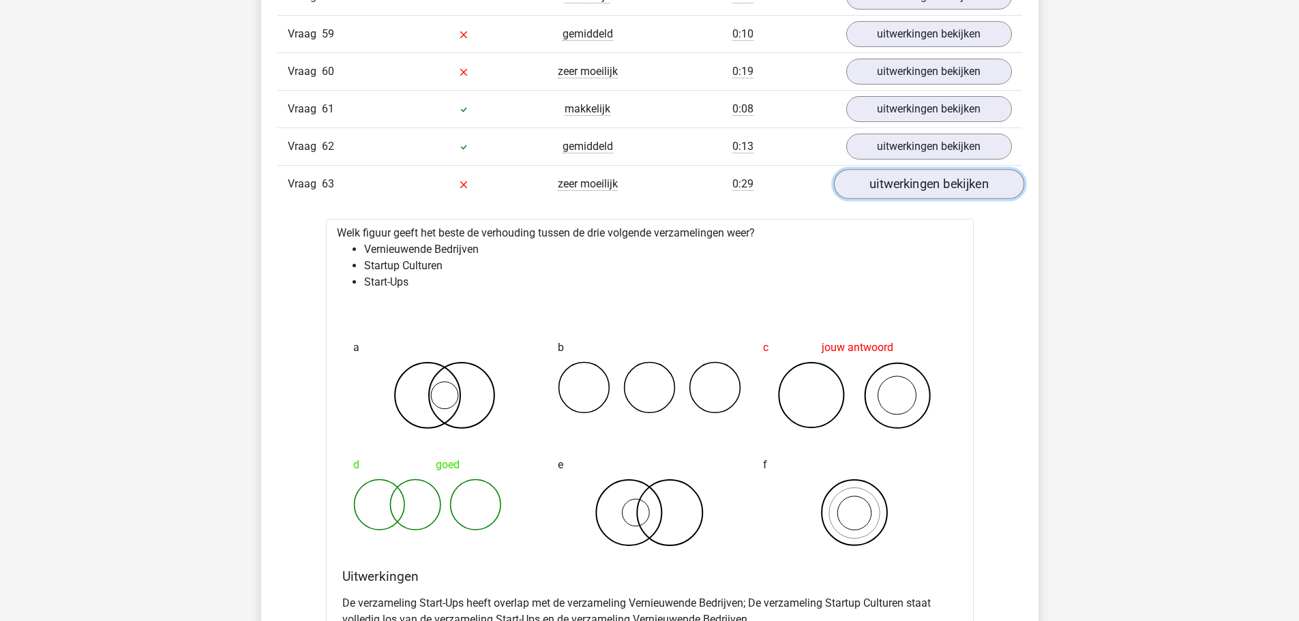
click at [881, 177] on link "uitwerkingen bekijken" at bounding box center [928, 184] width 190 height 30
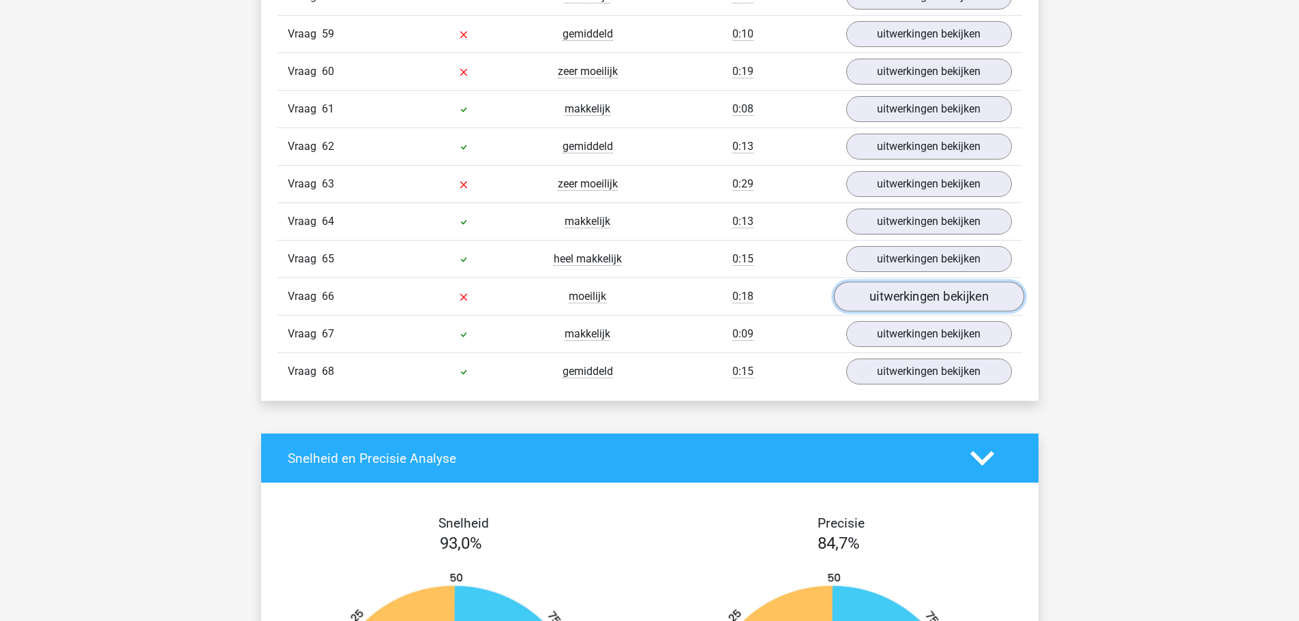
click at [889, 302] on link "uitwerkingen bekijken" at bounding box center [928, 297] width 190 height 30
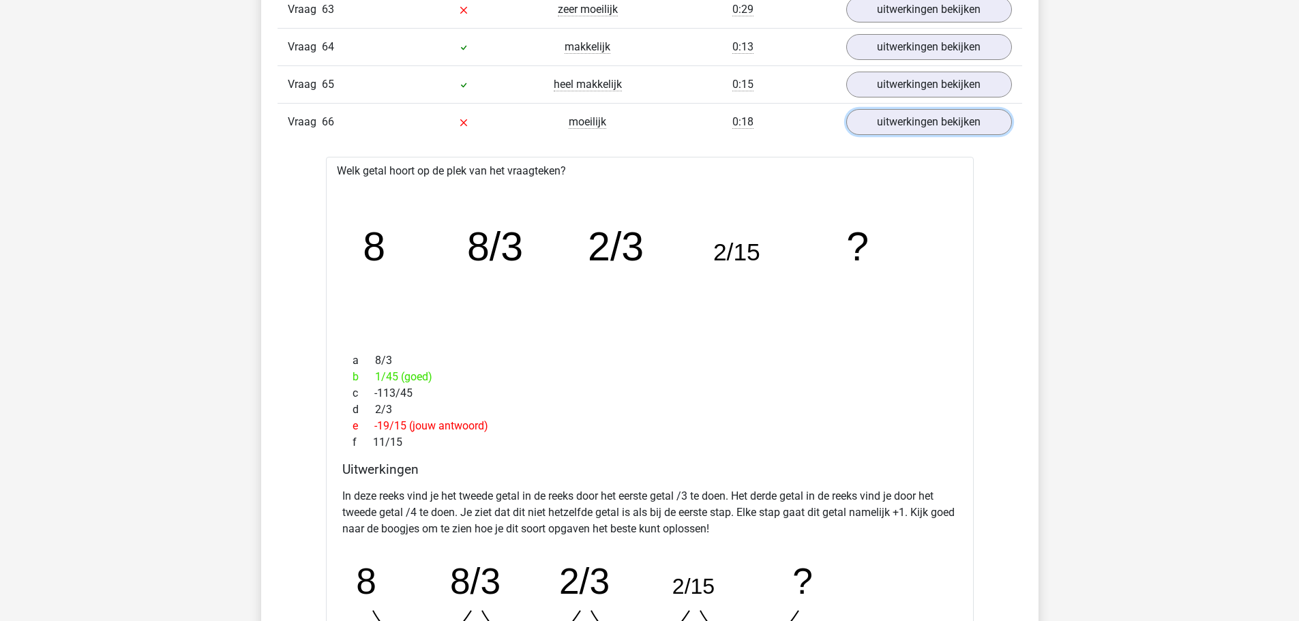
scroll to position [3540, 0]
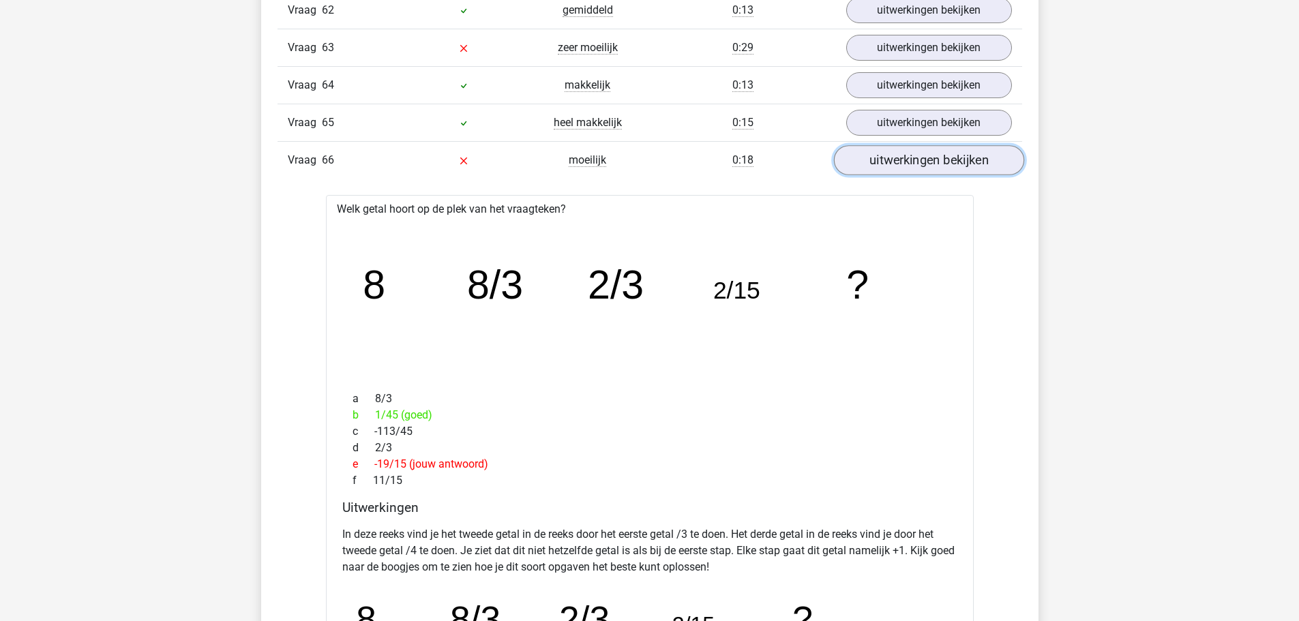
click at [890, 171] on link "uitwerkingen bekijken" at bounding box center [928, 160] width 190 height 30
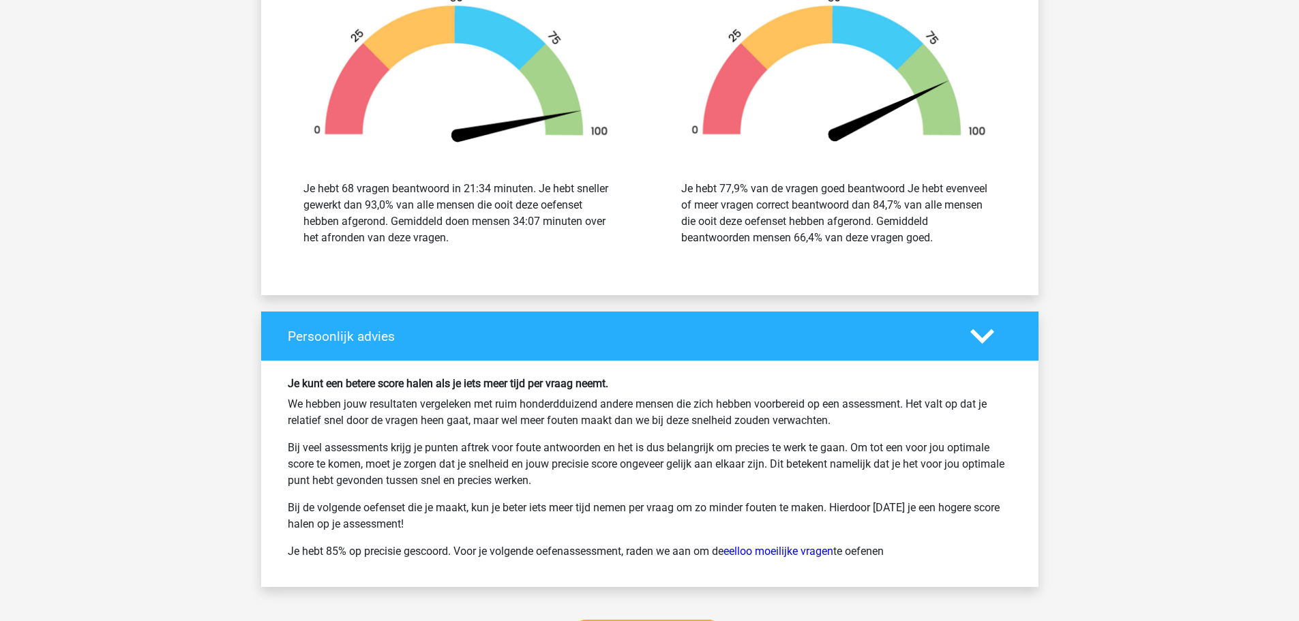
scroll to position [3949, 0]
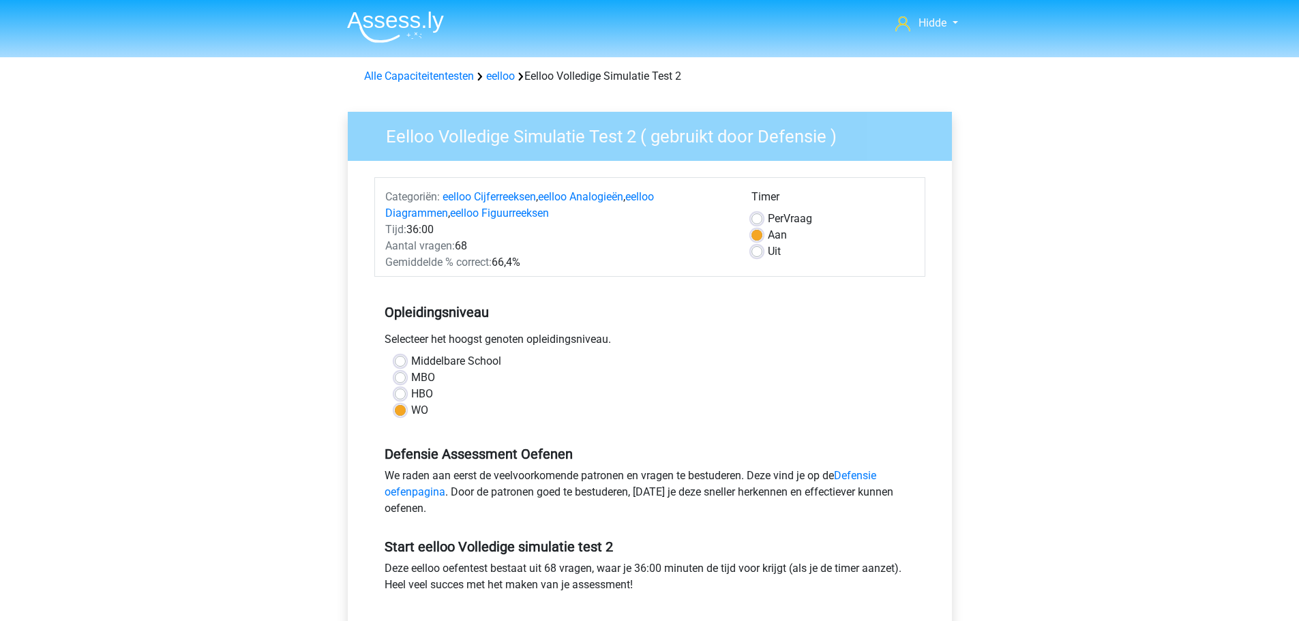
scroll to position [68, 0]
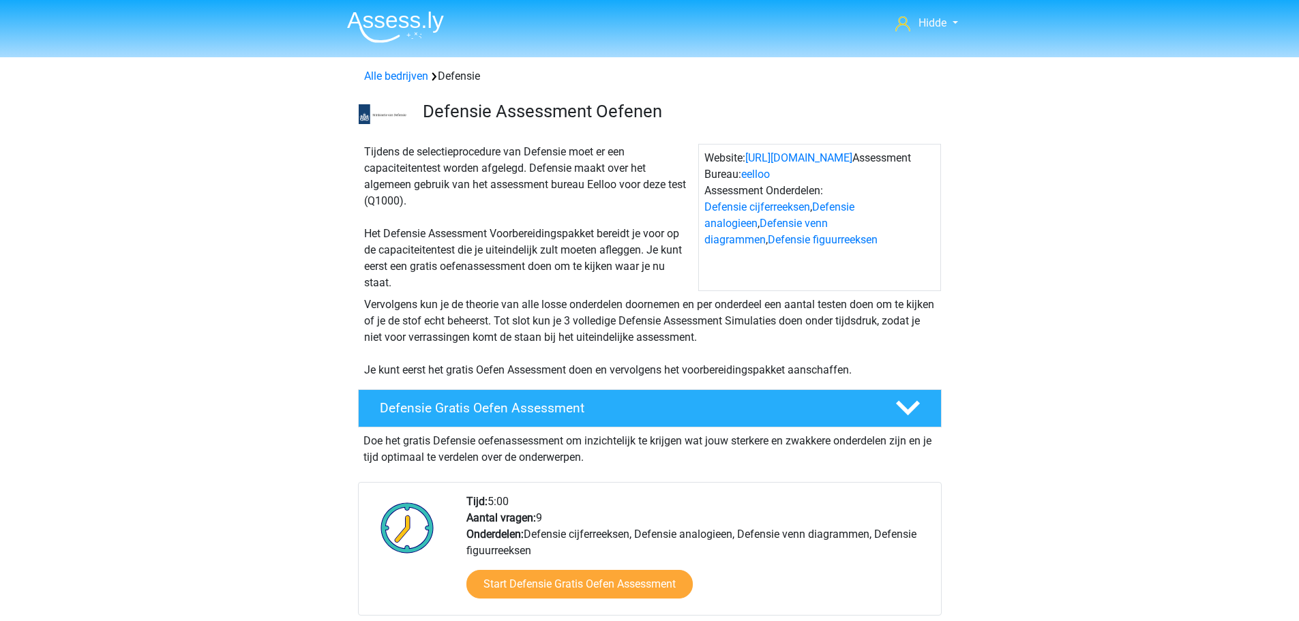
scroll to position [680, 0]
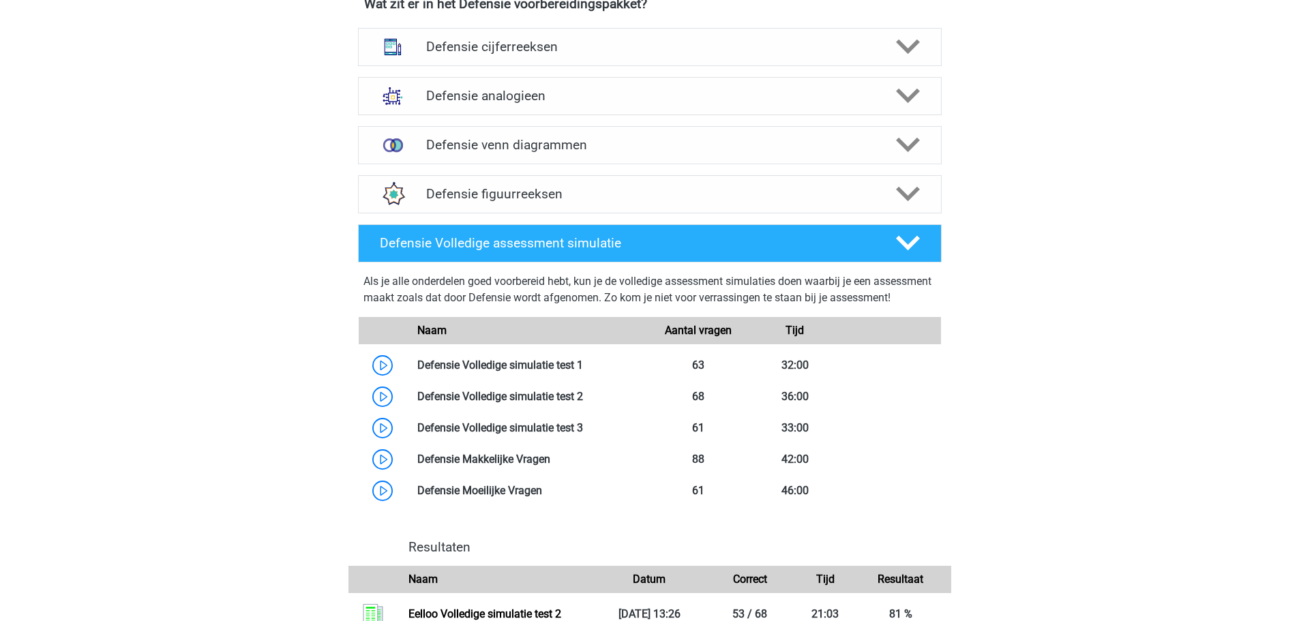
drag, startPoint x: 581, startPoint y: 289, endPoint x: 587, endPoint y: 295, distance: 8.7
click at [482, 204] on div "Defensie figuurreeksen" at bounding box center [650, 194] width 584 height 38
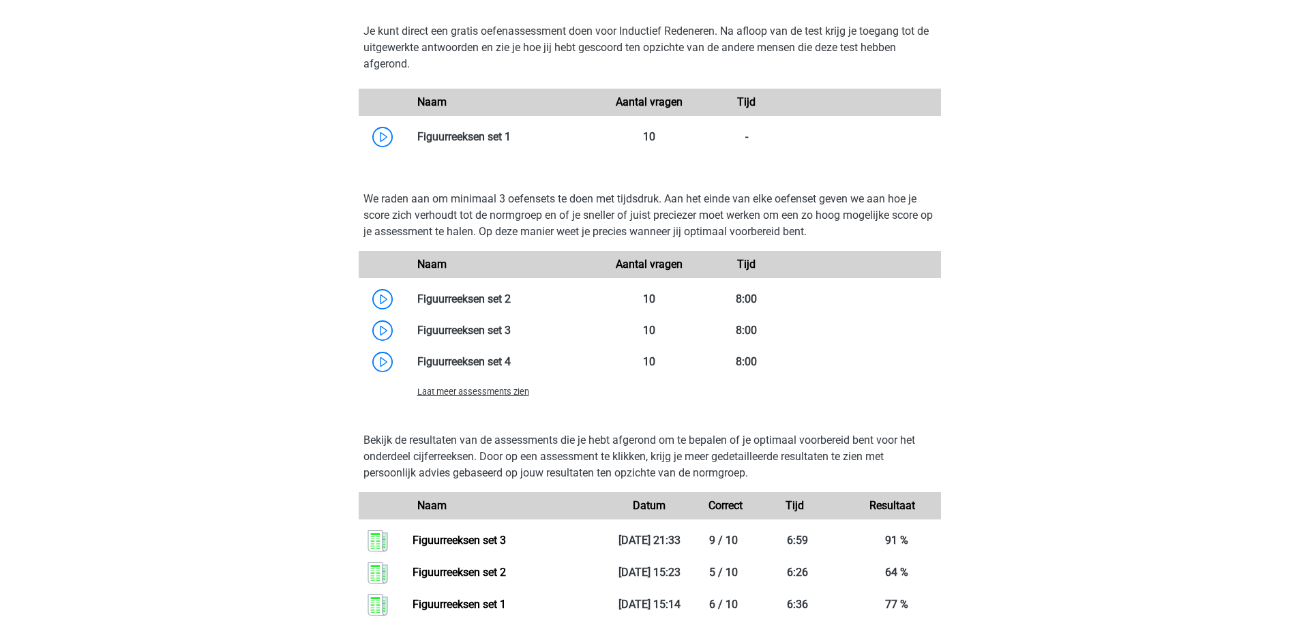
scroll to position [1089, 0]
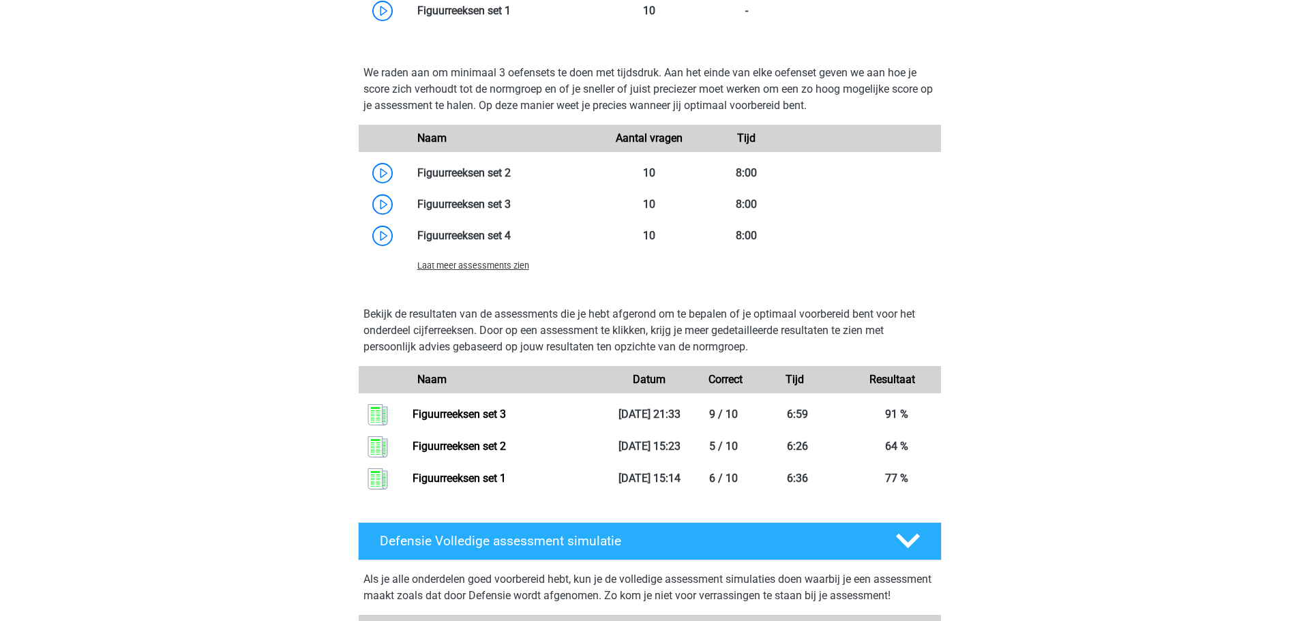
click at [480, 265] on span "Laat meer assessments zien" at bounding box center [473, 266] width 112 height 10
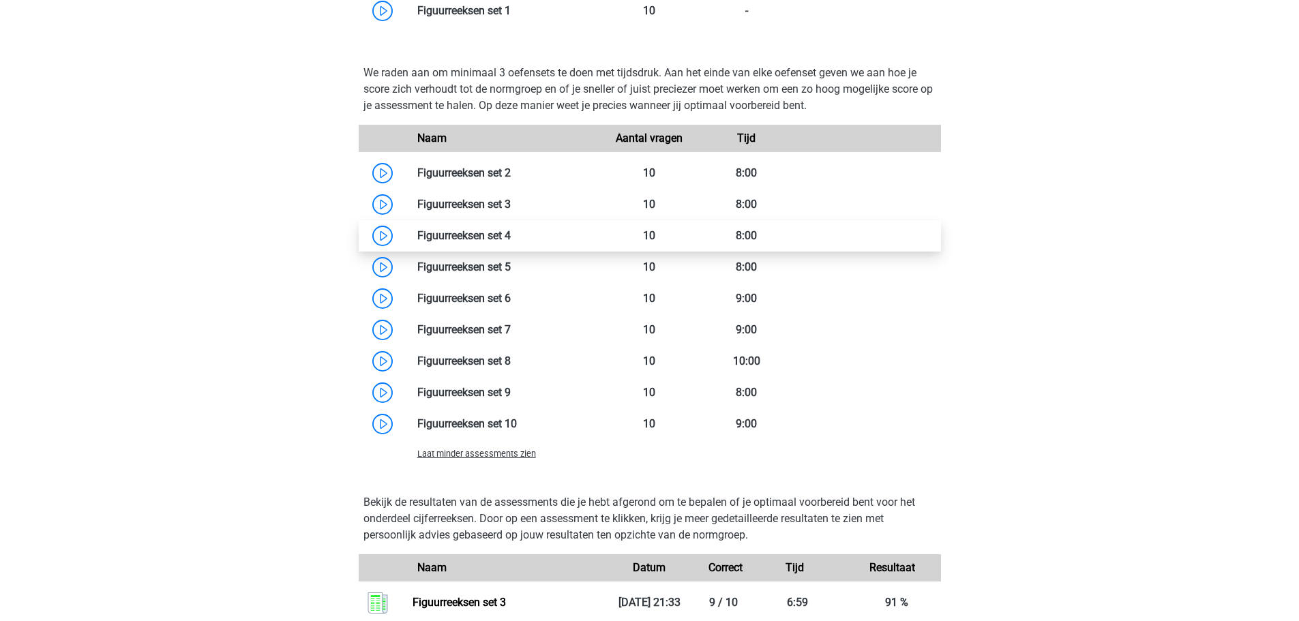
click at [511, 229] on link at bounding box center [511, 235] width 0 height 13
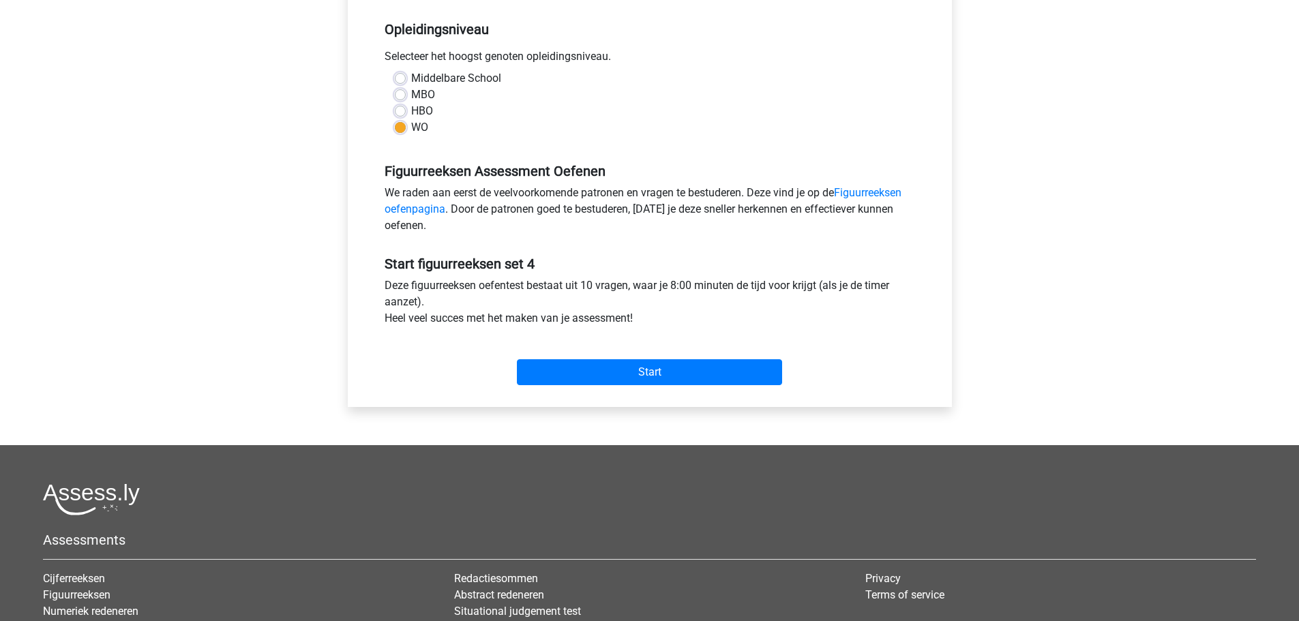
scroll to position [273, 0]
click at [638, 382] on input "Start" at bounding box center [649, 372] width 265 height 26
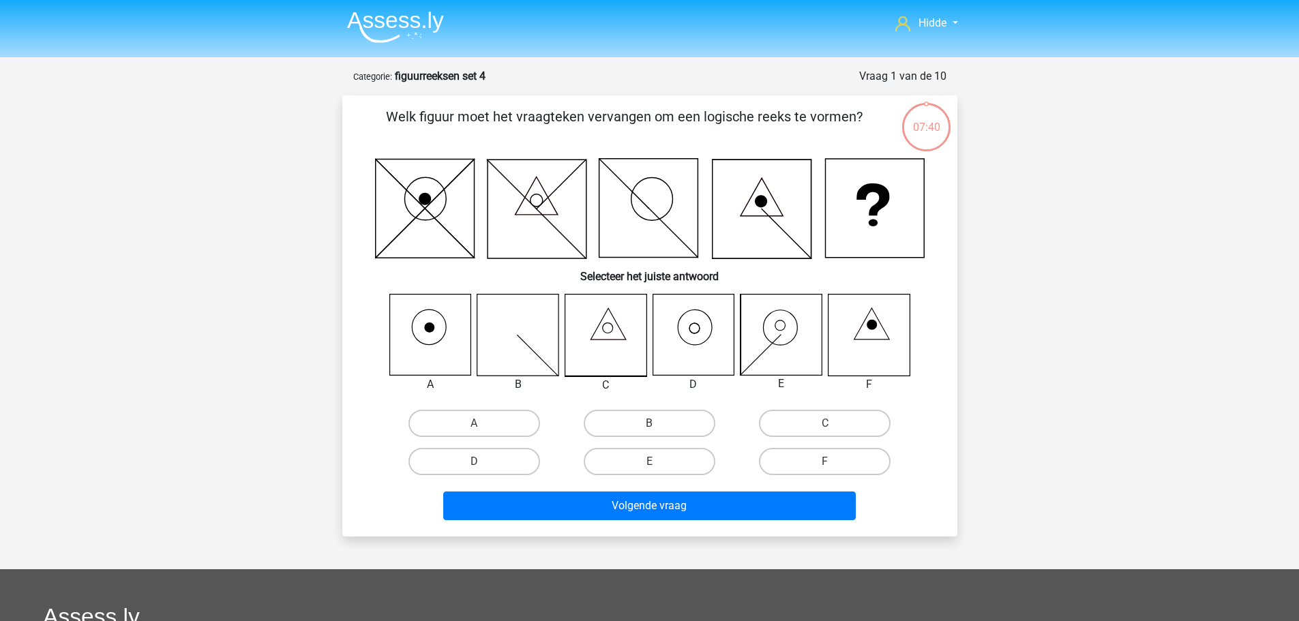
click at [705, 342] on icon at bounding box center [694, 335] width 83 height 83
click at [493, 463] on label "D" at bounding box center [475, 461] width 132 height 27
click at [483, 463] on input "D" at bounding box center [478, 466] width 9 height 9
radio input "true"
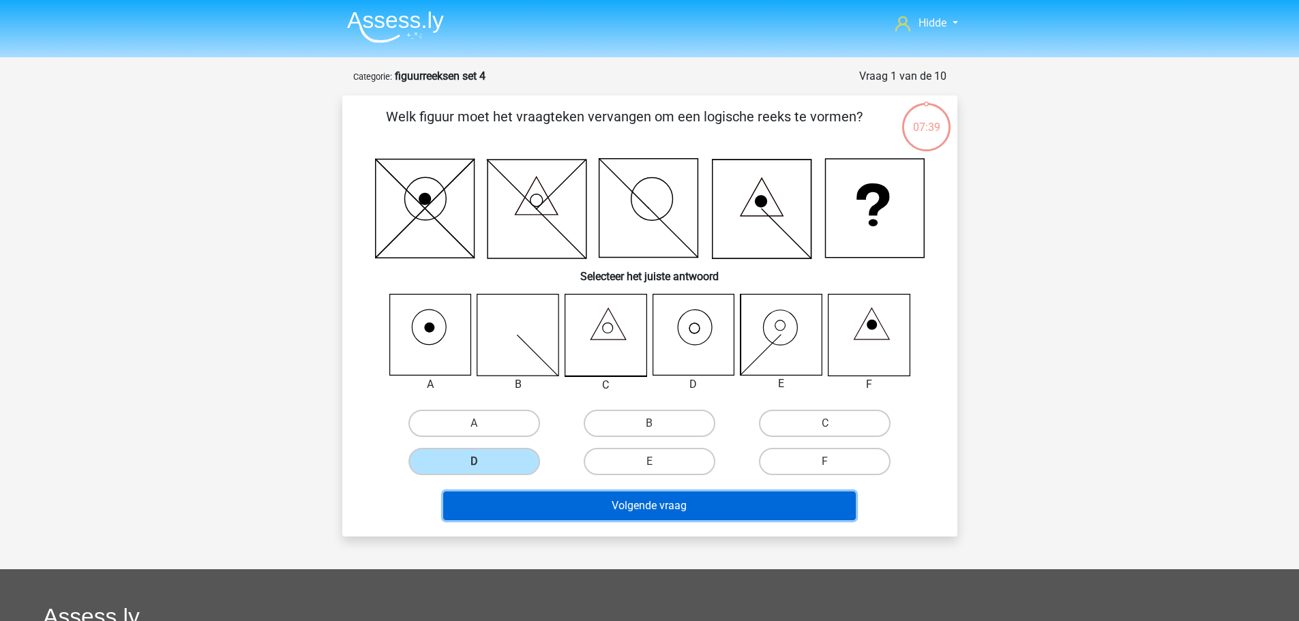
click at [520, 500] on button "Volgende vraag" at bounding box center [649, 506] width 413 height 29
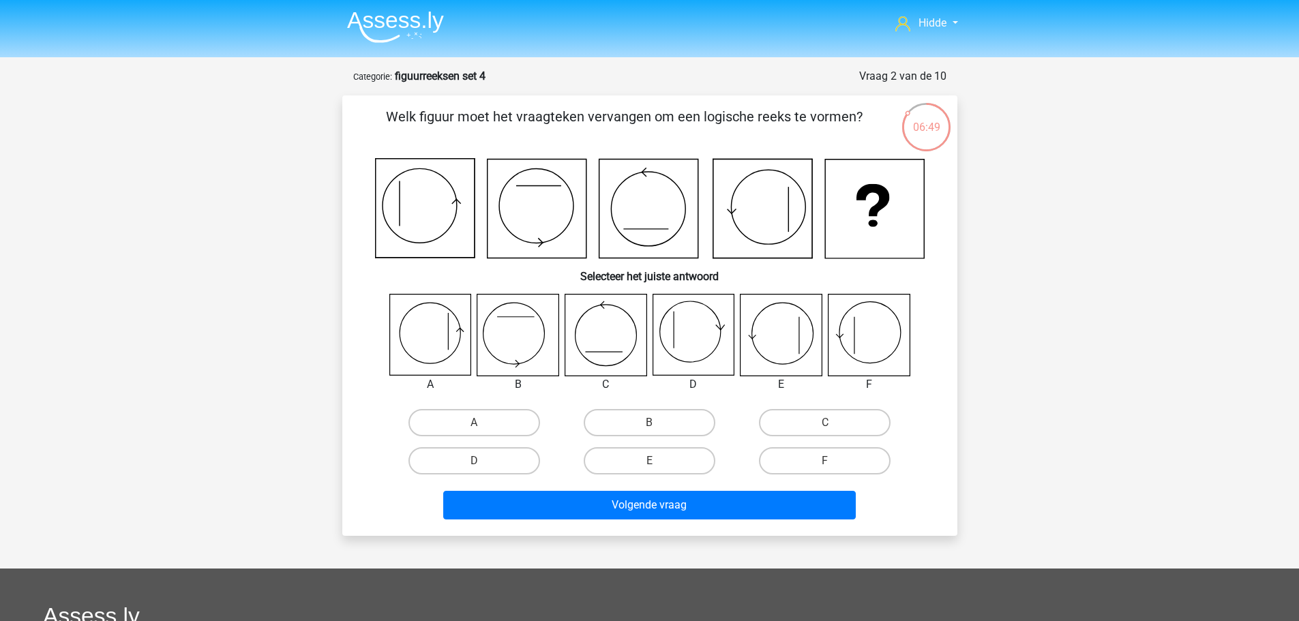
click at [765, 338] on icon at bounding box center [781, 335] width 81 height 81
click at [623, 461] on label "E" at bounding box center [650, 460] width 132 height 27
click at [649, 461] on input "E" at bounding box center [653, 465] width 9 height 9
radio input "true"
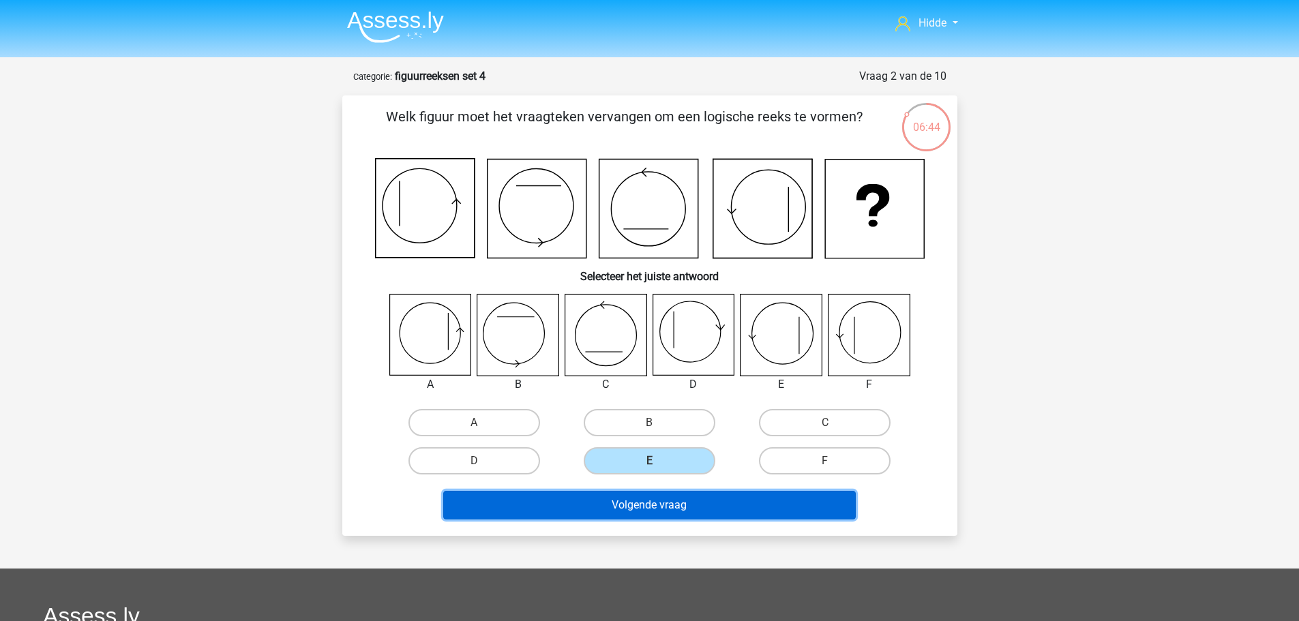
click at [648, 506] on button "Volgende vraag" at bounding box center [649, 505] width 413 height 29
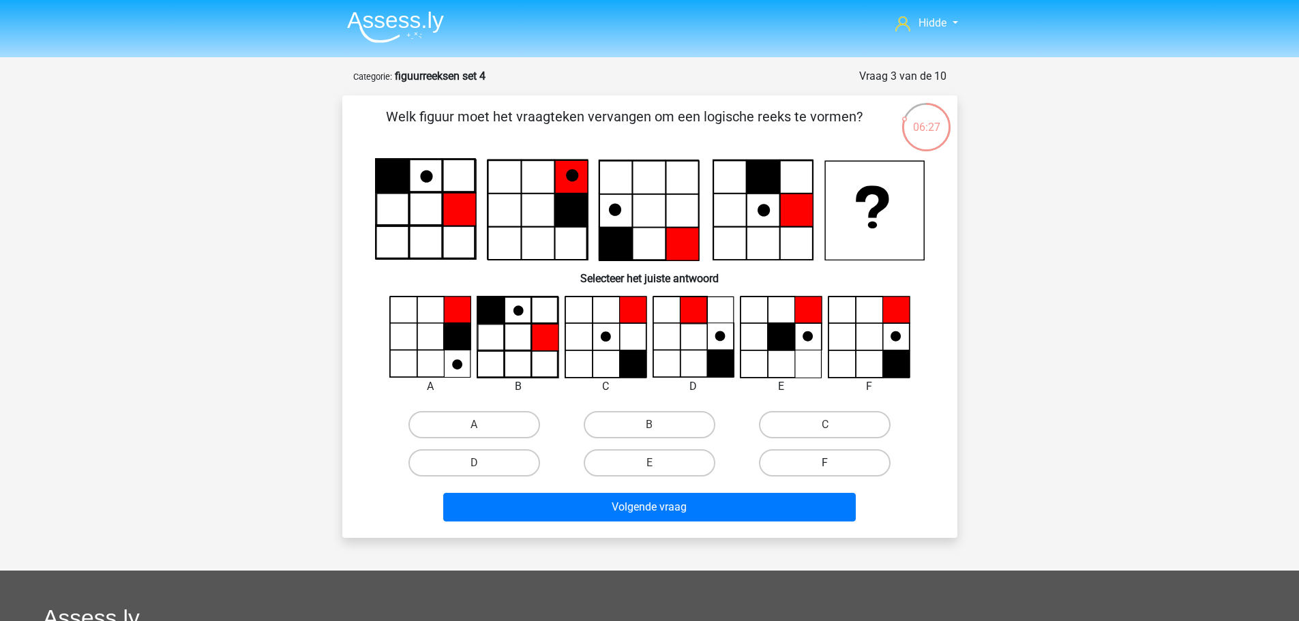
click at [823, 470] on label "F" at bounding box center [825, 462] width 132 height 27
click at [825, 470] on input "F" at bounding box center [829, 467] width 9 height 9
radio input "true"
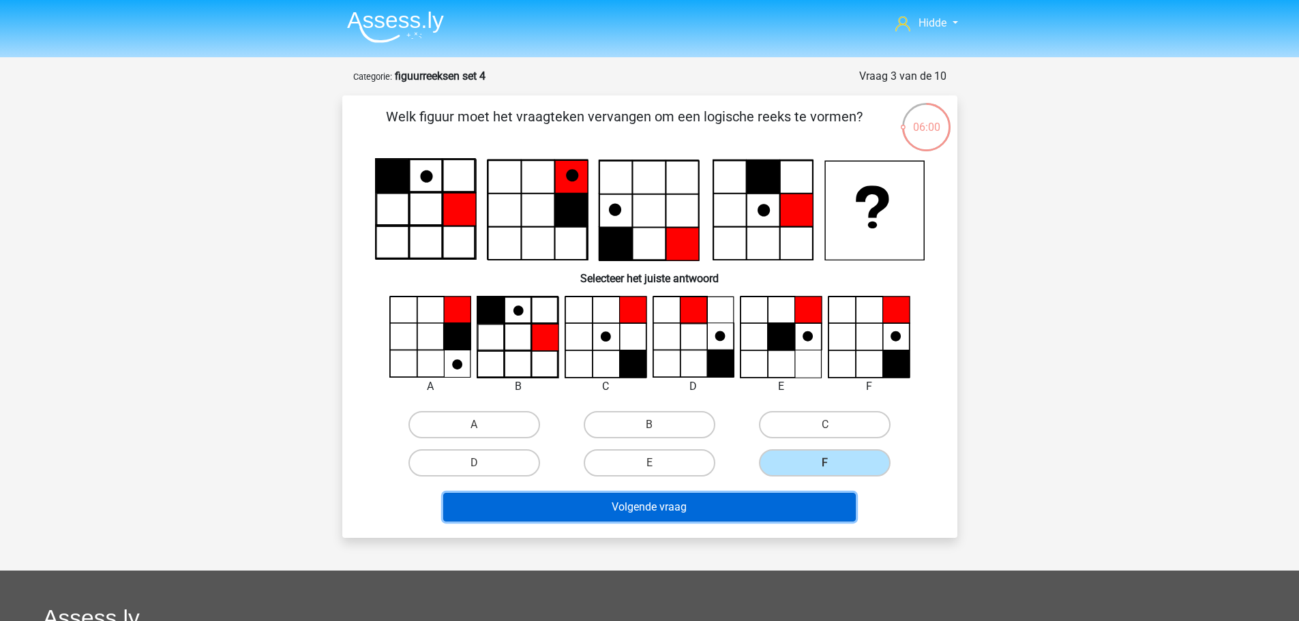
click at [695, 500] on button "Volgende vraag" at bounding box center [649, 507] width 413 height 29
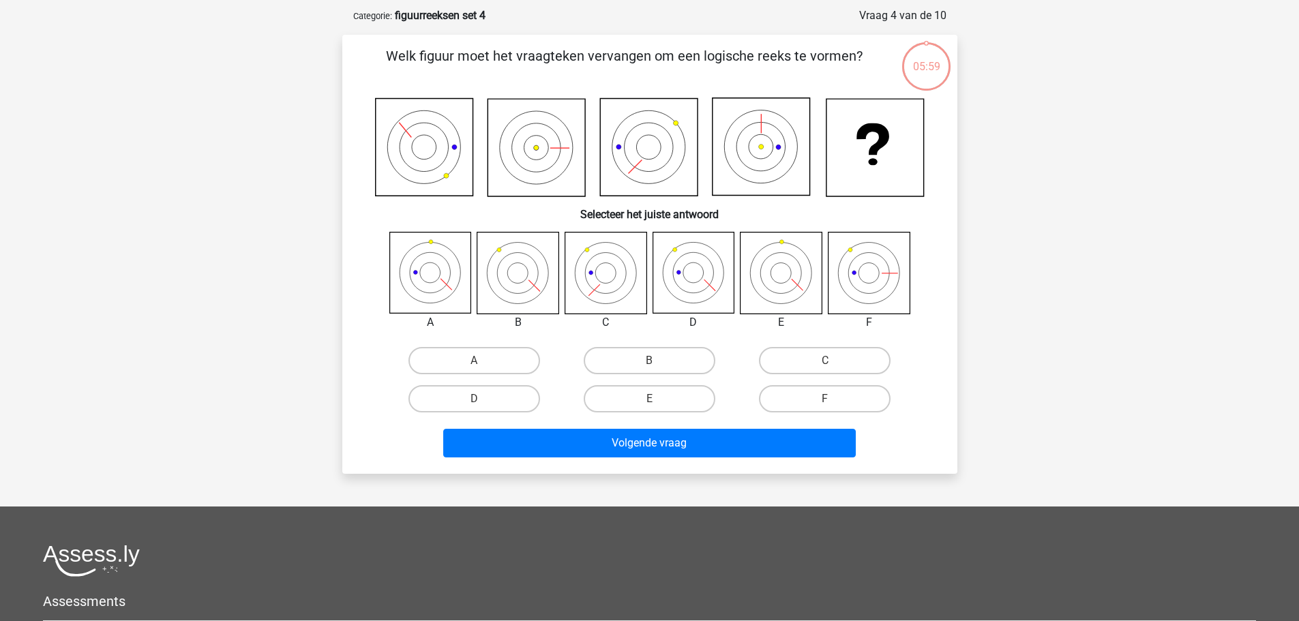
scroll to position [68, 0]
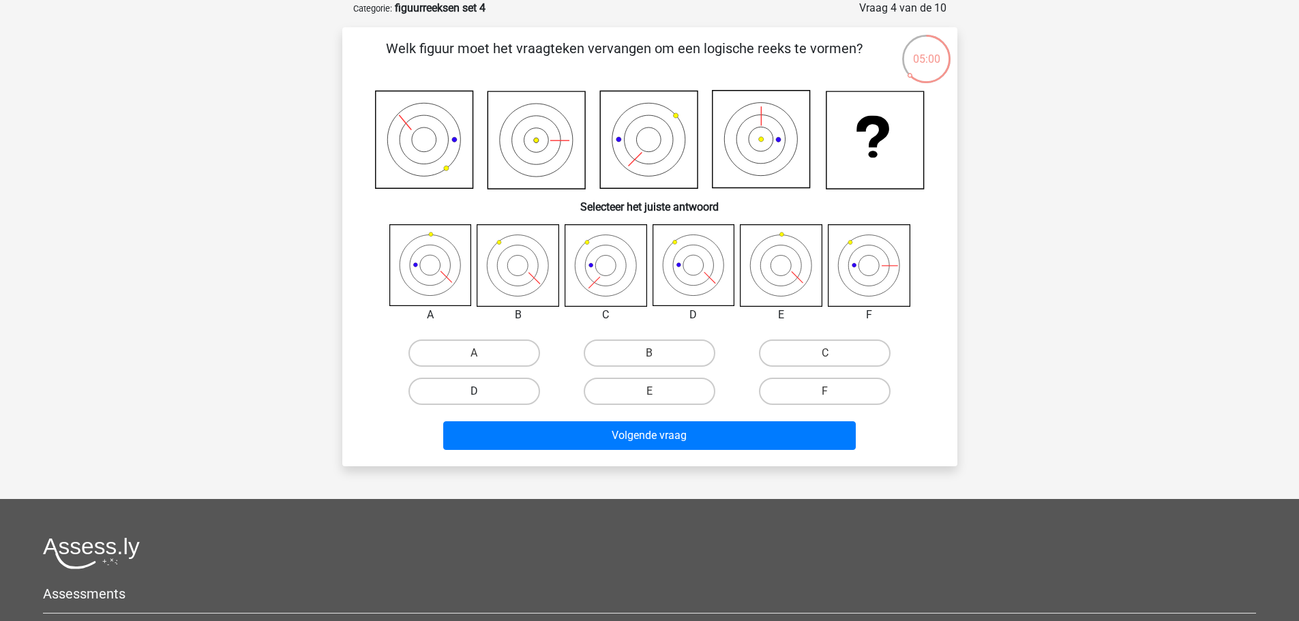
click at [492, 386] on label "D" at bounding box center [475, 391] width 132 height 27
click at [483, 391] on input "D" at bounding box center [478, 395] width 9 height 9
radio input "true"
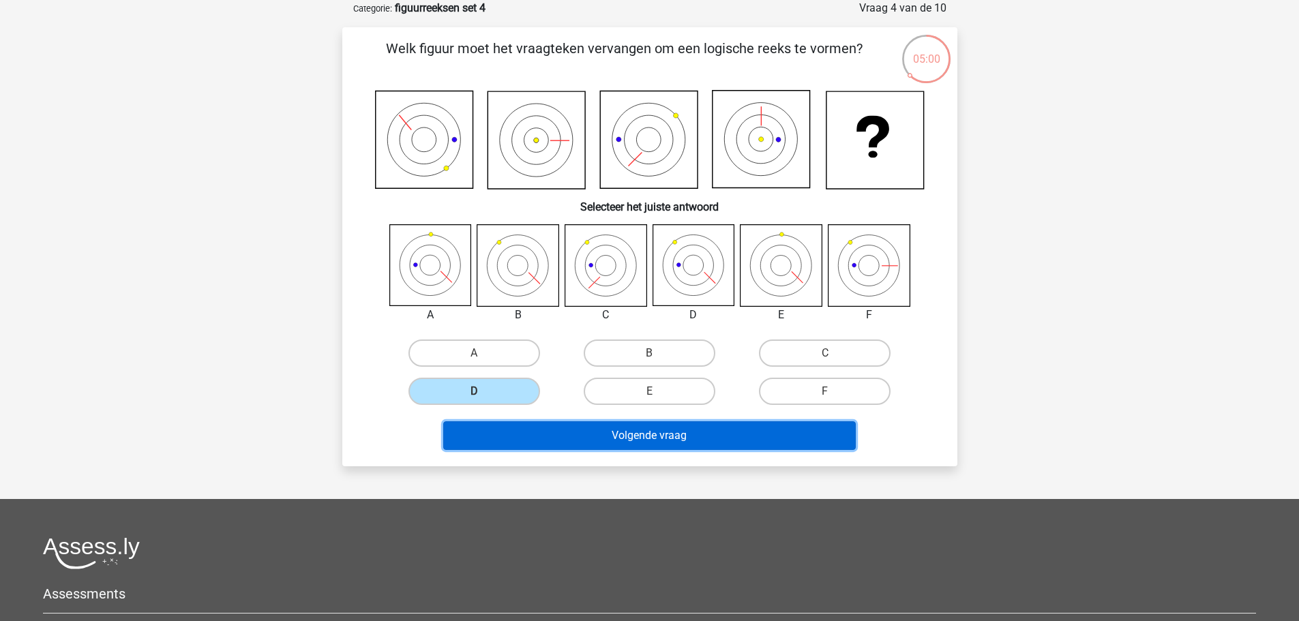
click at [568, 446] on button "Volgende vraag" at bounding box center [649, 436] width 413 height 29
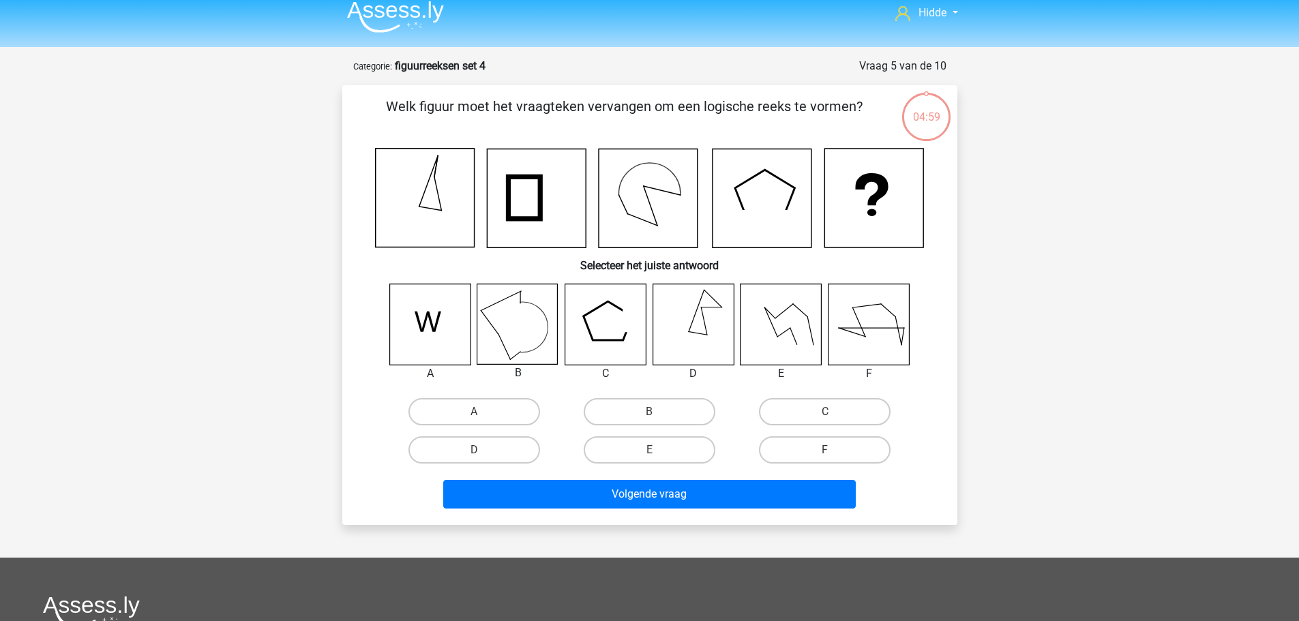
scroll to position [0, 0]
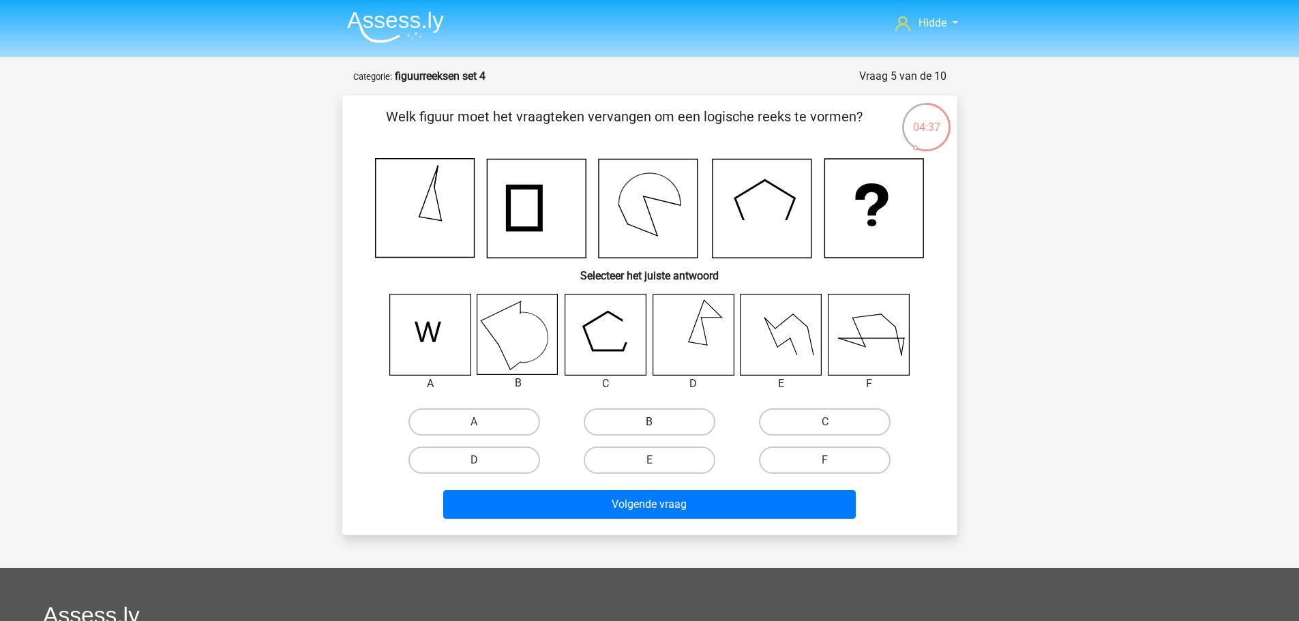
click at [665, 419] on label "B" at bounding box center [650, 422] width 132 height 27
click at [658, 422] on input "B" at bounding box center [653, 426] width 9 height 9
radio input "true"
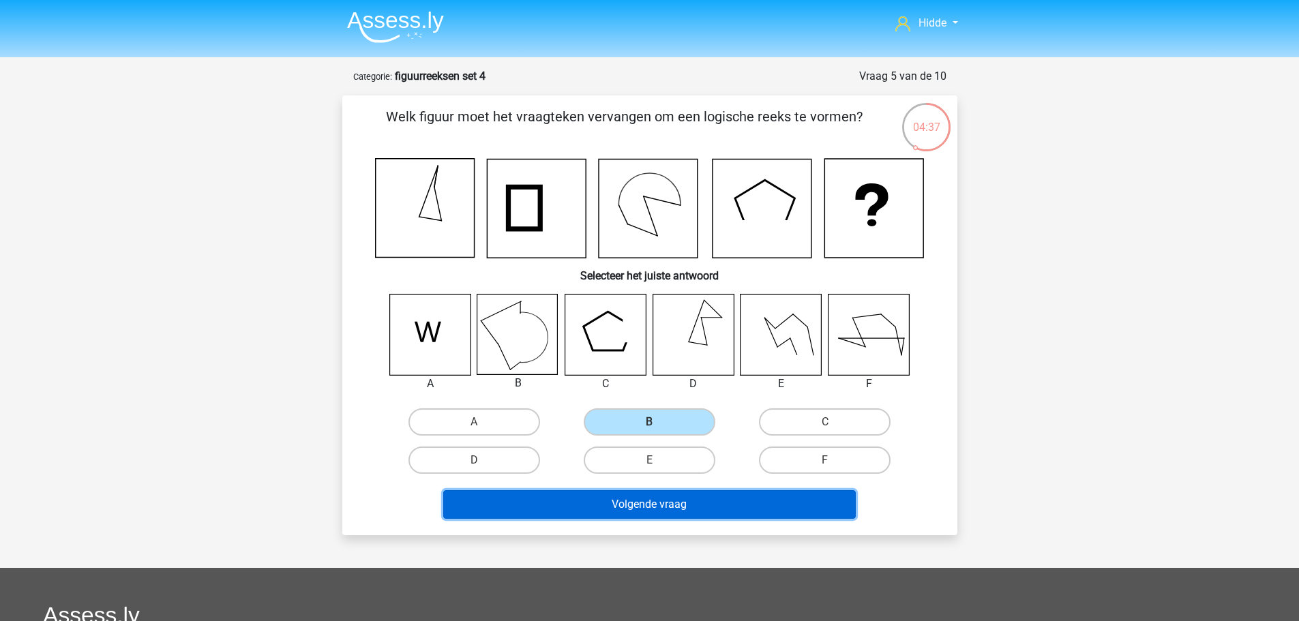
click at [636, 505] on button "Volgende vraag" at bounding box center [649, 504] width 413 height 29
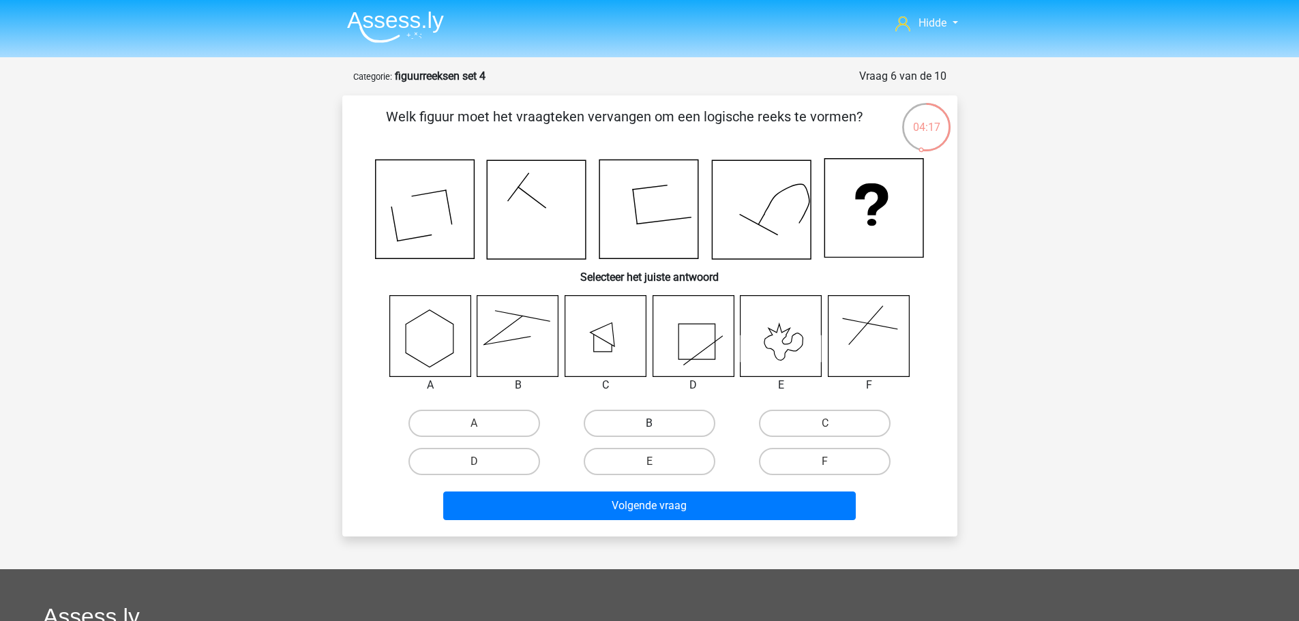
click at [668, 428] on label "B" at bounding box center [650, 423] width 132 height 27
click at [658, 428] on input "B" at bounding box center [653, 428] width 9 height 9
radio input "true"
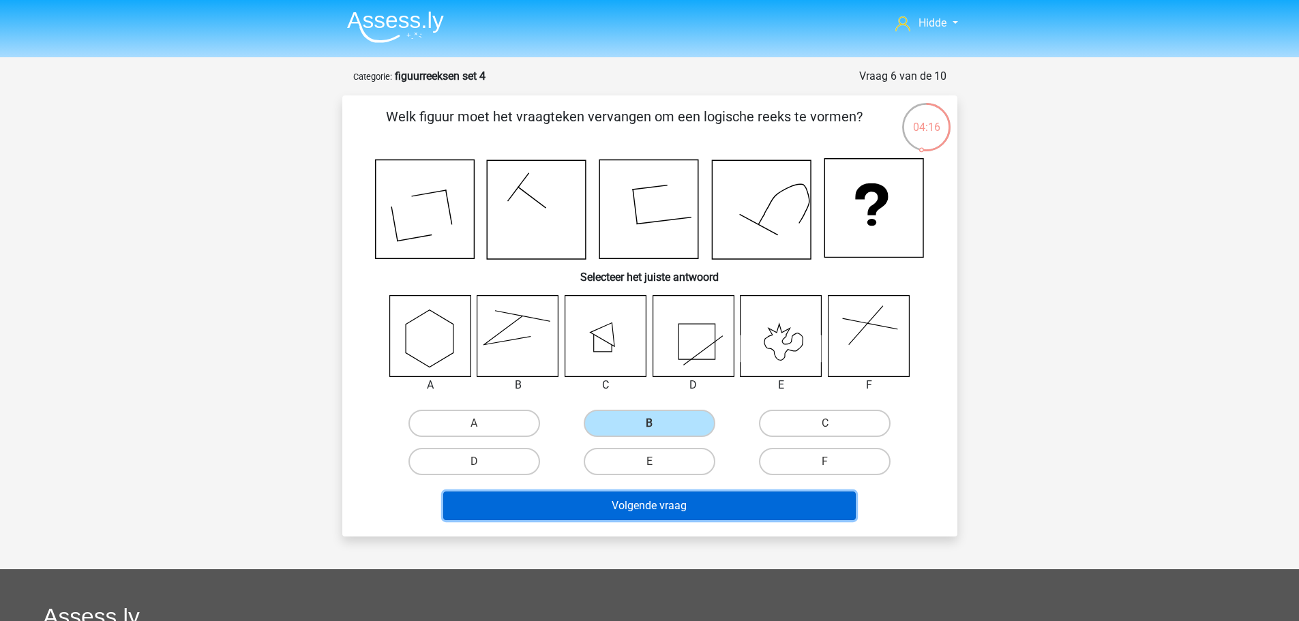
click at [655, 507] on button "Volgende vraag" at bounding box center [649, 506] width 413 height 29
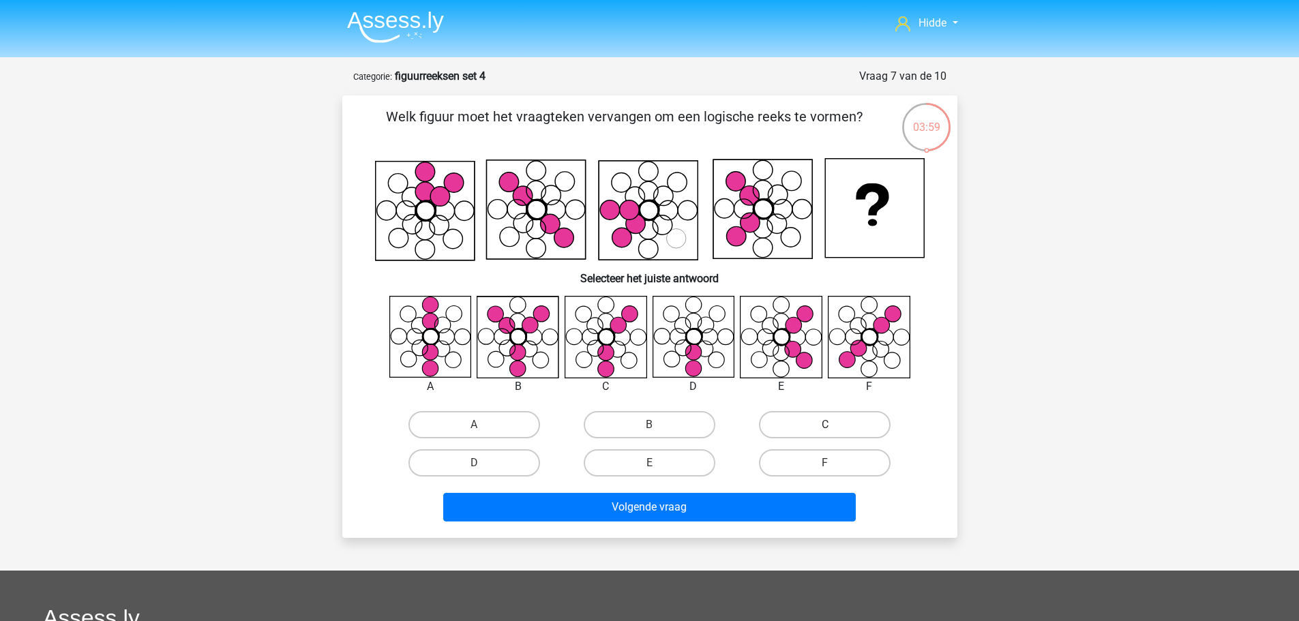
click at [799, 428] on label "C" at bounding box center [825, 424] width 132 height 27
click at [825, 428] on input "C" at bounding box center [829, 429] width 9 height 9
radio input "true"
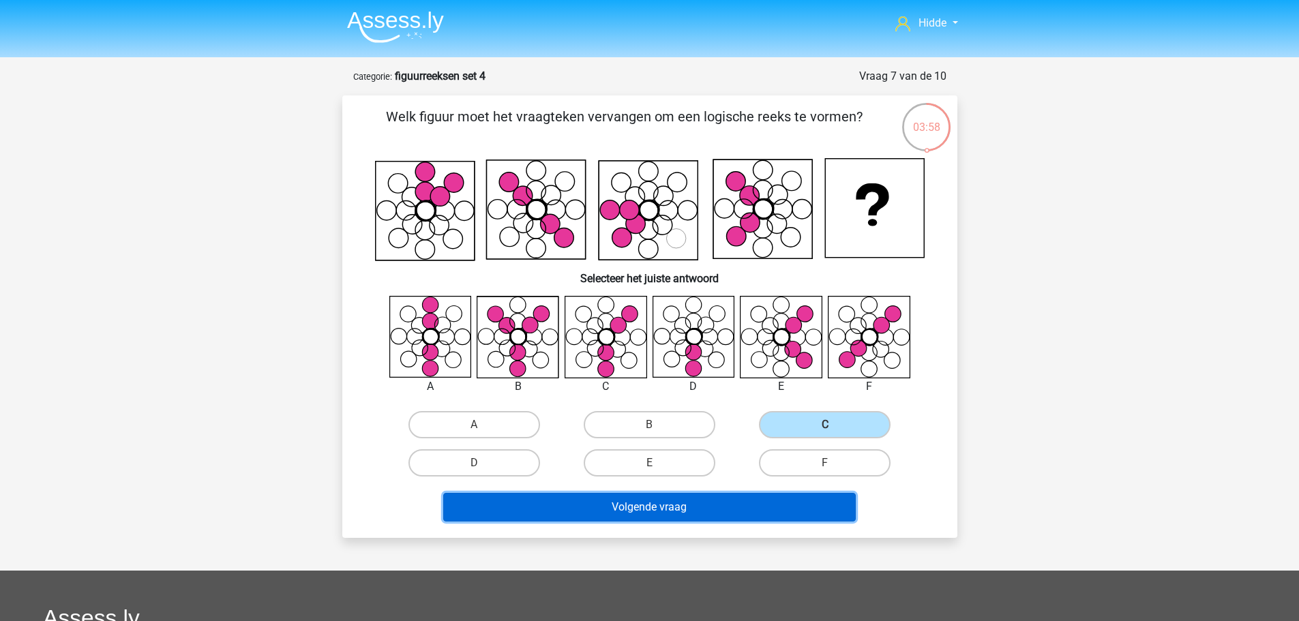
click at [658, 505] on button "Volgende vraag" at bounding box center [649, 507] width 413 height 29
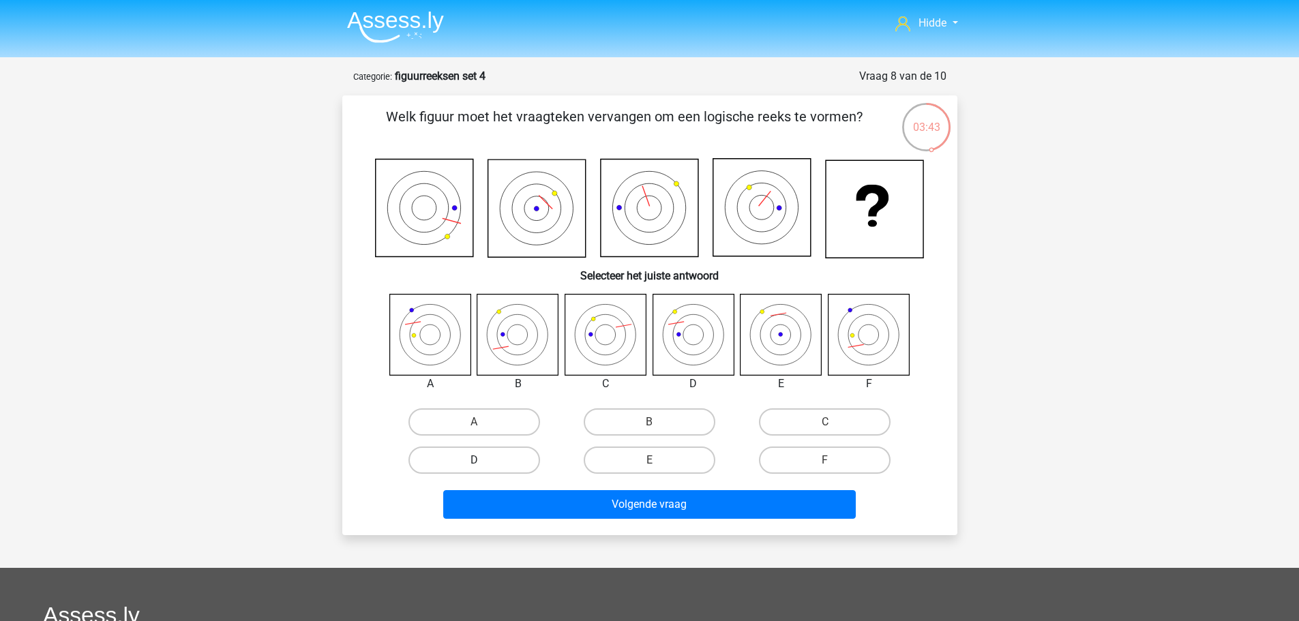
click at [456, 454] on label "D" at bounding box center [475, 460] width 132 height 27
click at [474, 460] on input "D" at bounding box center [478, 464] width 9 height 9
radio input "true"
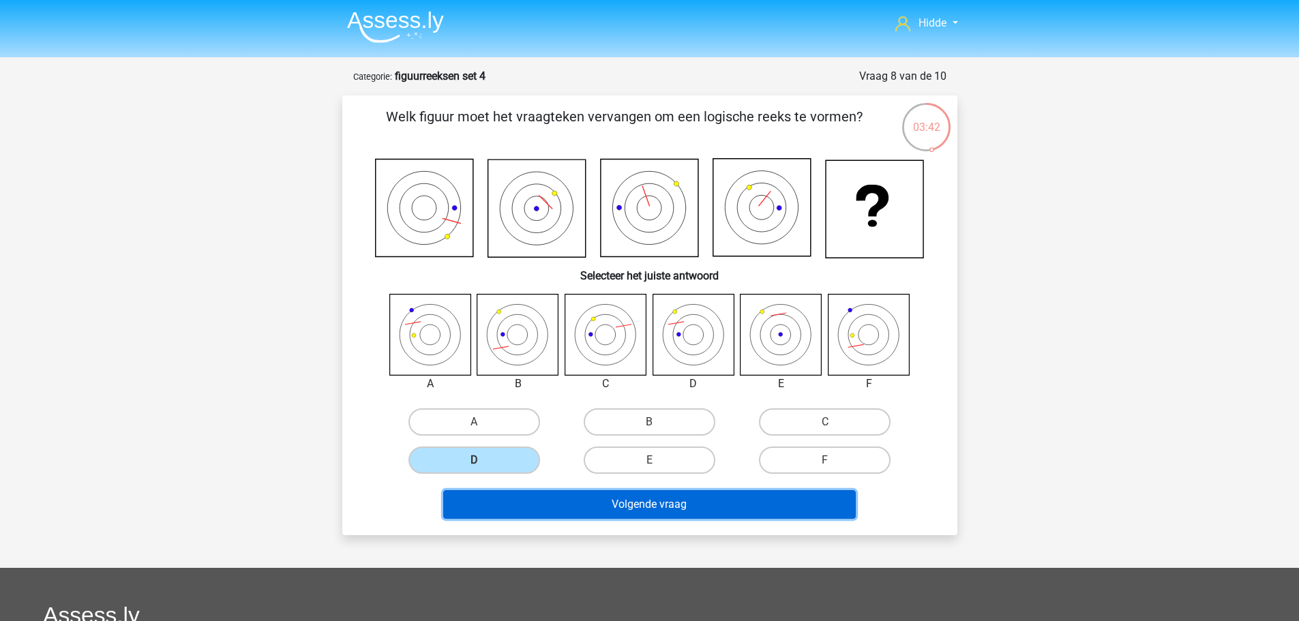
click at [536, 499] on button "Volgende vraag" at bounding box center [649, 504] width 413 height 29
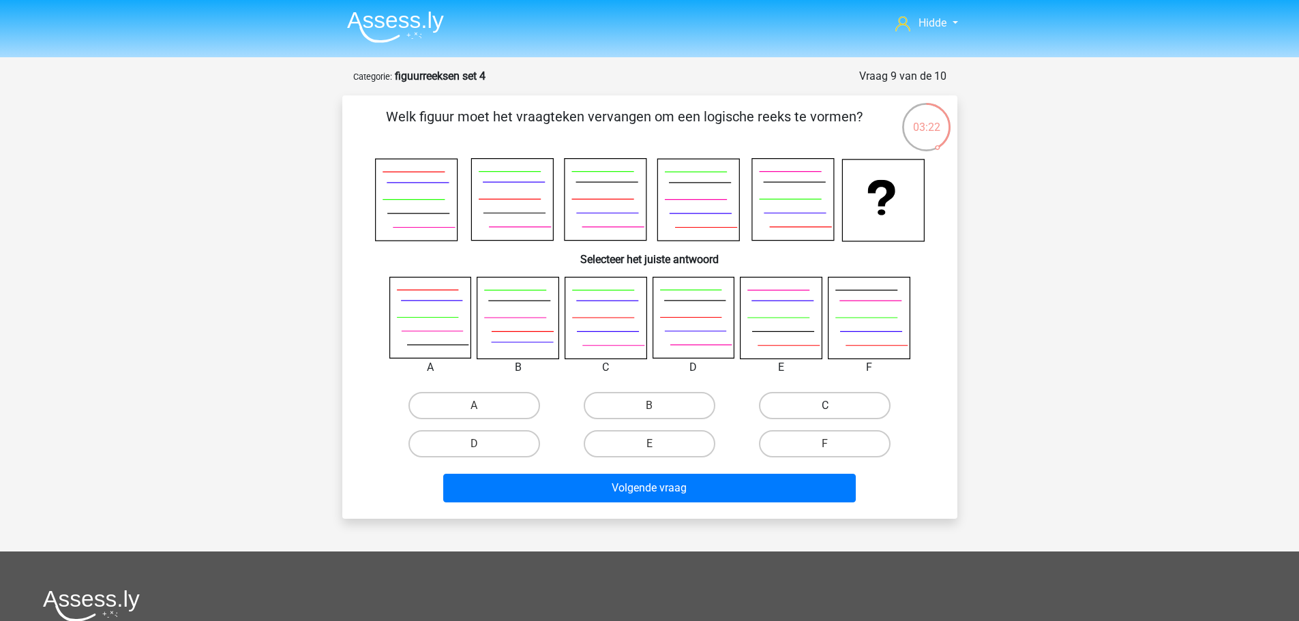
click at [838, 411] on label "C" at bounding box center [825, 405] width 132 height 27
click at [834, 411] on input "C" at bounding box center [829, 410] width 9 height 9
radio input "true"
click at [657, 471] on div "Volgende vraag" at bounding box center [650, 485] width 572 height 45
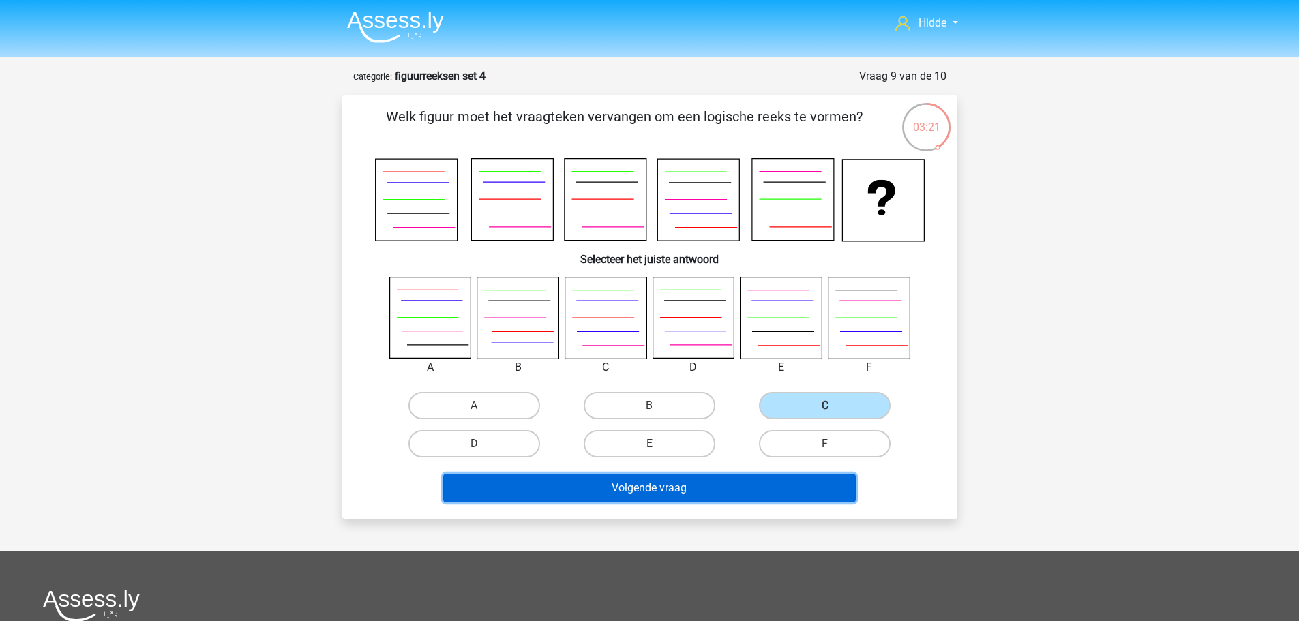
click at [614, 475] on button "Volgende vraag" at bounding box center [649, 488] width 413 height 29
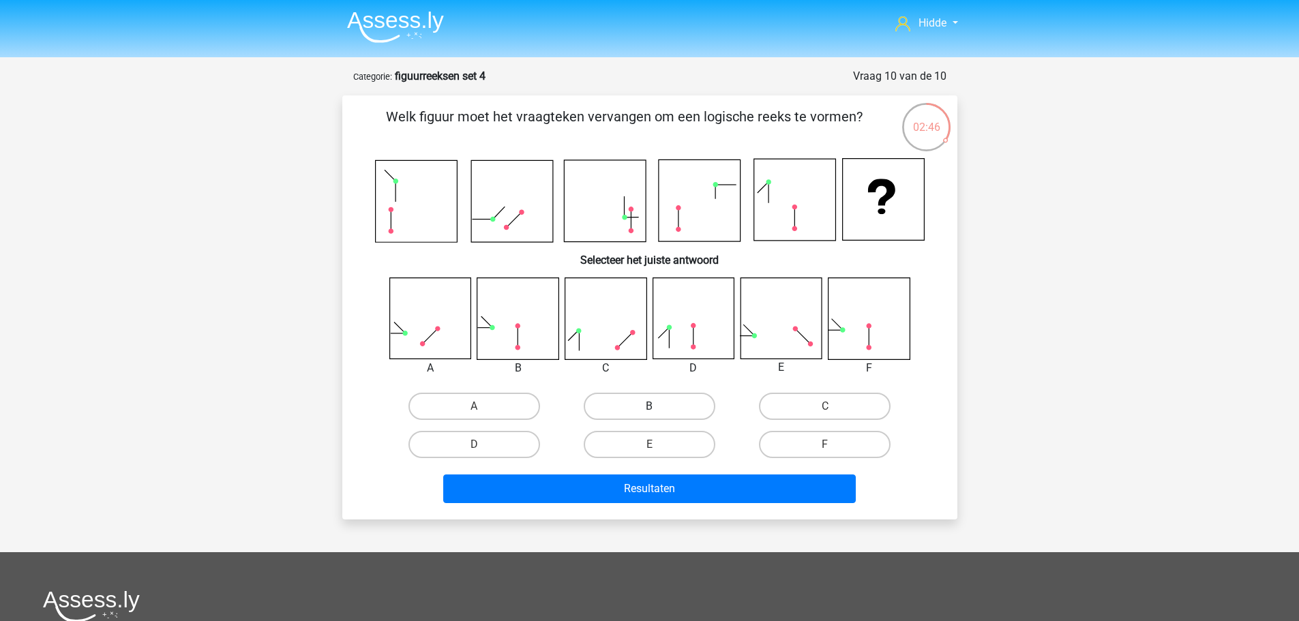
click at [645, 407] on label "B" at bounding box center [650, 406] width 132 height 27
click at [649, 407] on input "B" at bounding box center [653, 410] width 9 height 9
radio input "true"
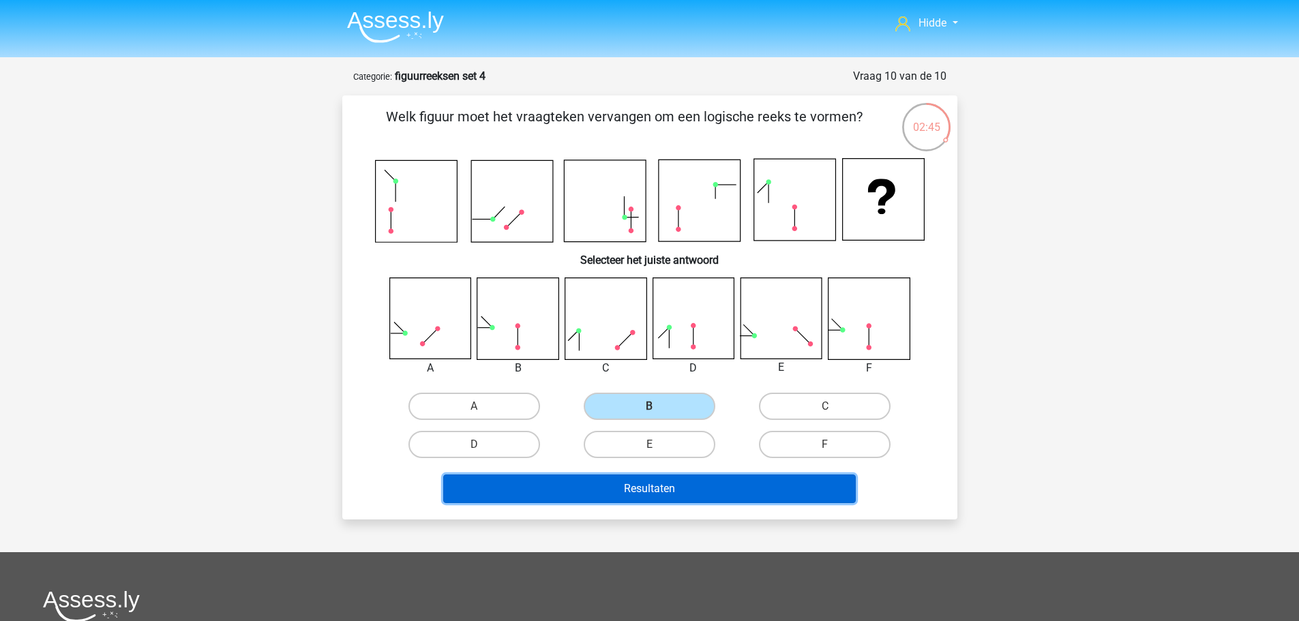
drag, startPoint x: 596, startPoint y: 494, endPoint x: 574, endPoint y: 486, distance: 24.2
click at [595, 494] on button "Resultaten" at bounding box center [649, 489] width 413 height 29
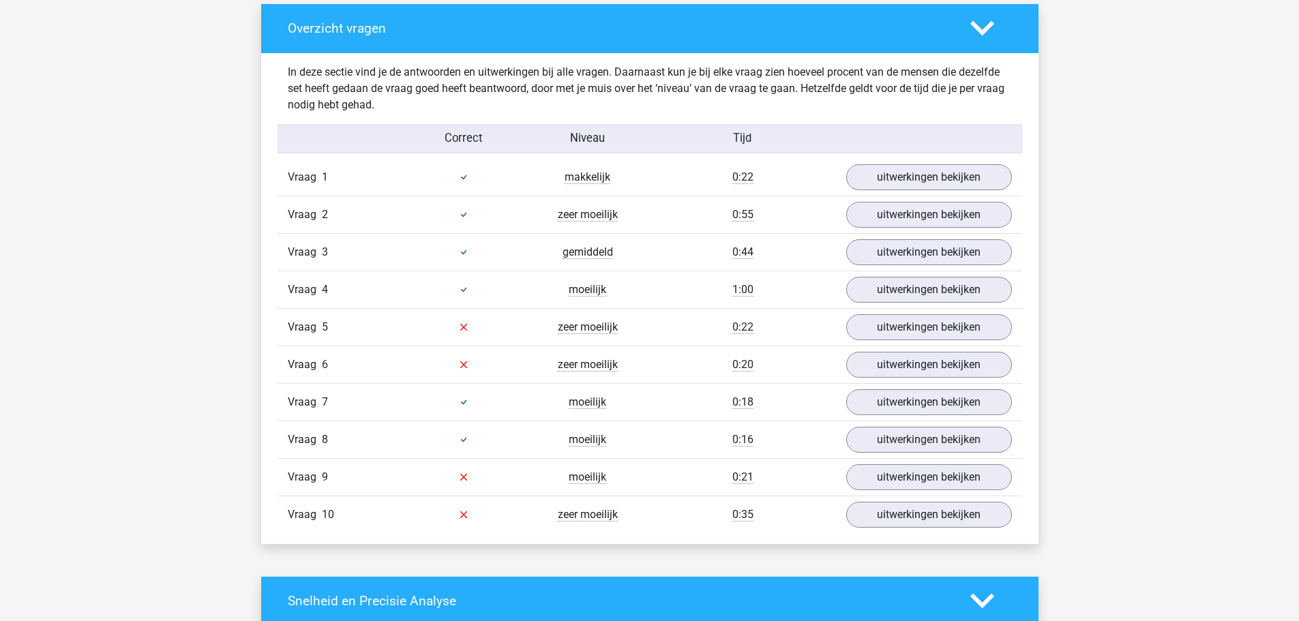
scroll to position [682, 0]
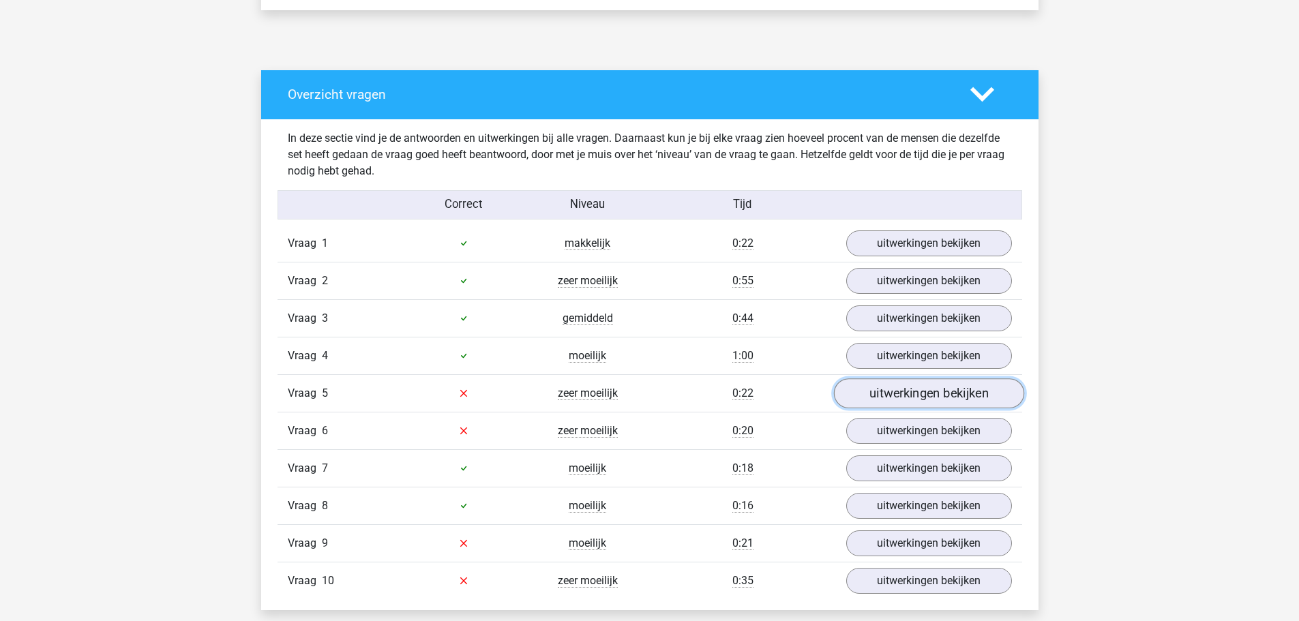
click at [918, 397] on link "uitwerkingen bekijken" at bounding box center [928, 394] width 190 height 30
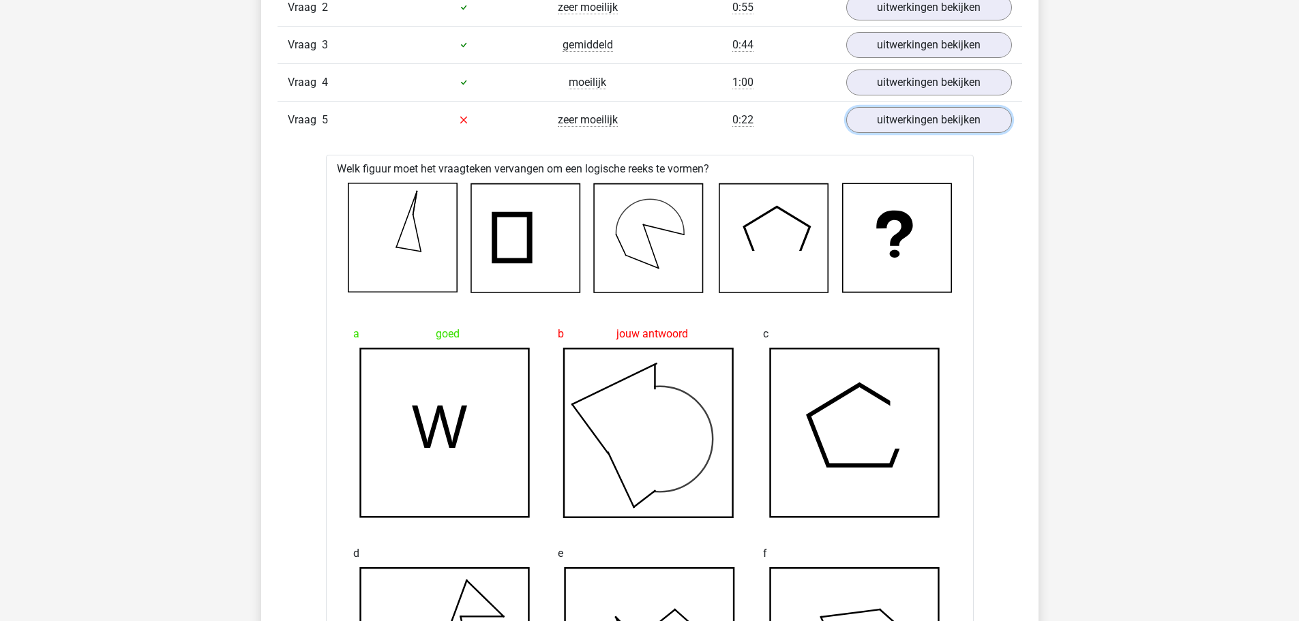
scroll to position [955, 0]
click at [891, 121] on link "uitwerkingen bekijken" at bounding box center [928, 121] width 190 height 30
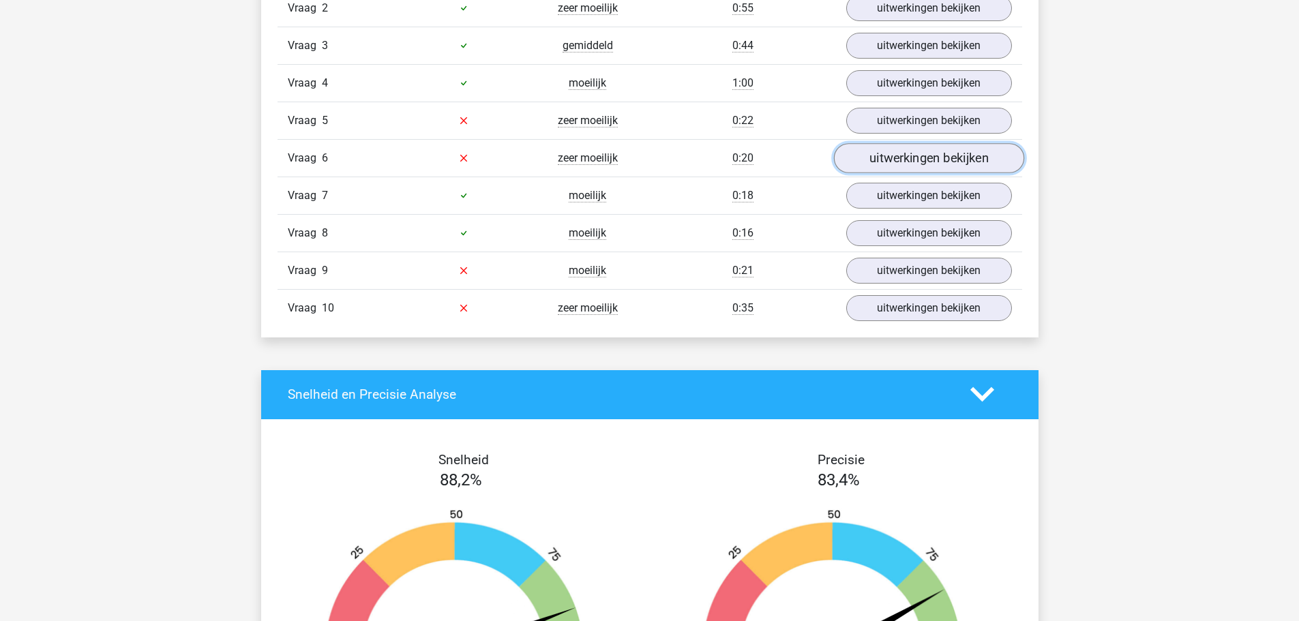
click at [887, 164] on link "uitwerkingen bekijken" at bounding box center [928, 158] width 190 height 30
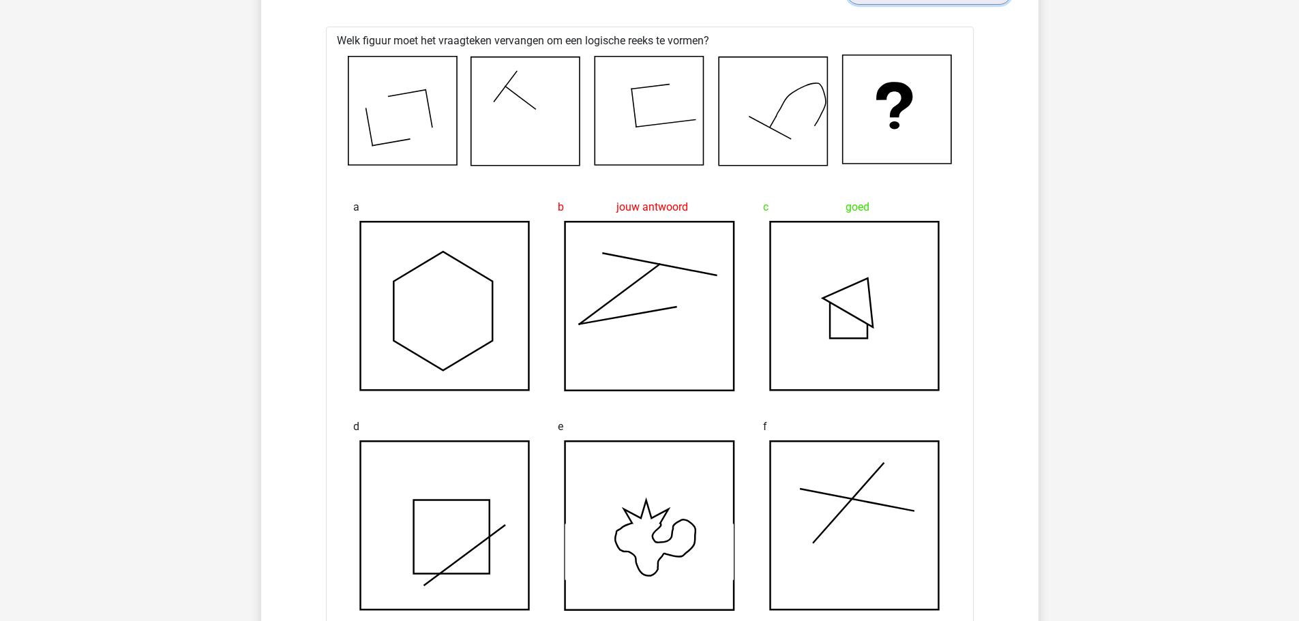
scroll to position [1091, 0]
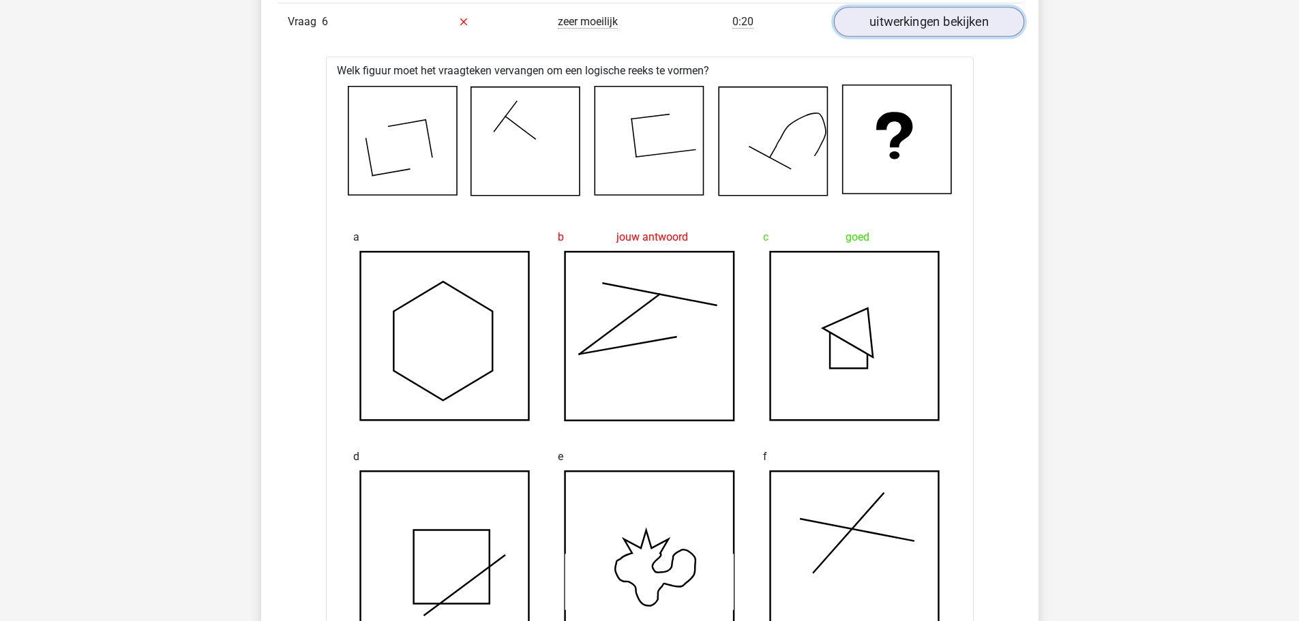
click at [933, 27] on link "uitwerkingen bekijken" at bounding box center [928, 22] width 190 height 30
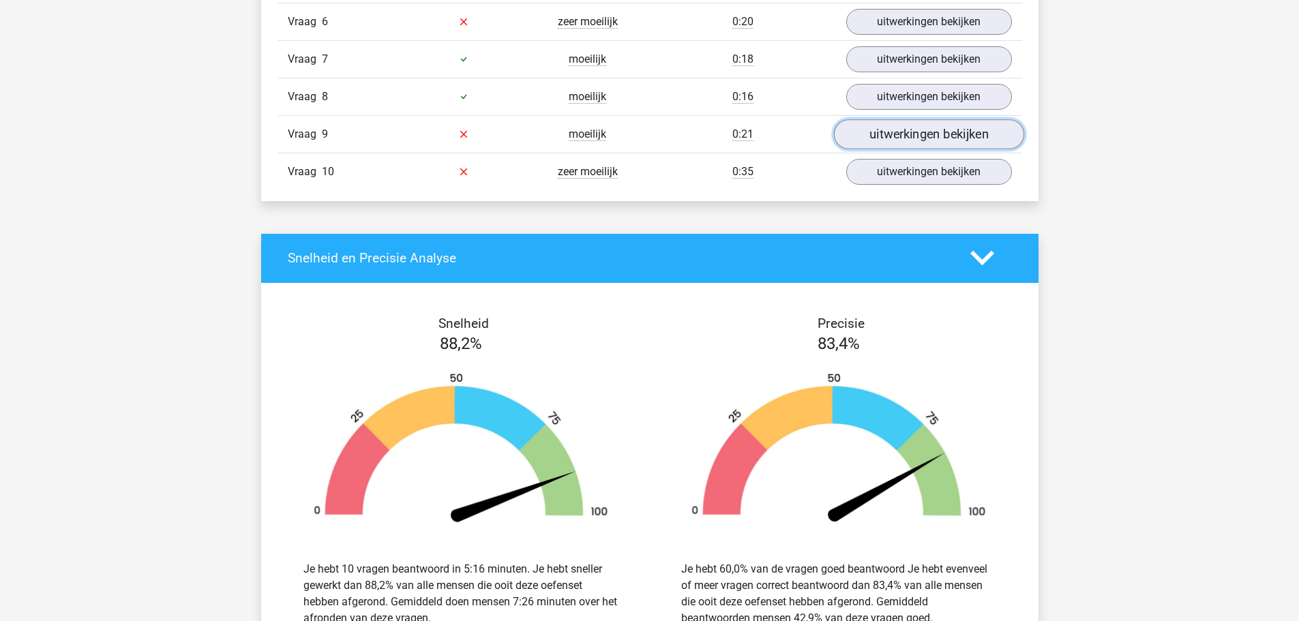
click at [902, 141] on link "uitwerkingen bekijken" at bounding box center [928, 134] width 190 height 30
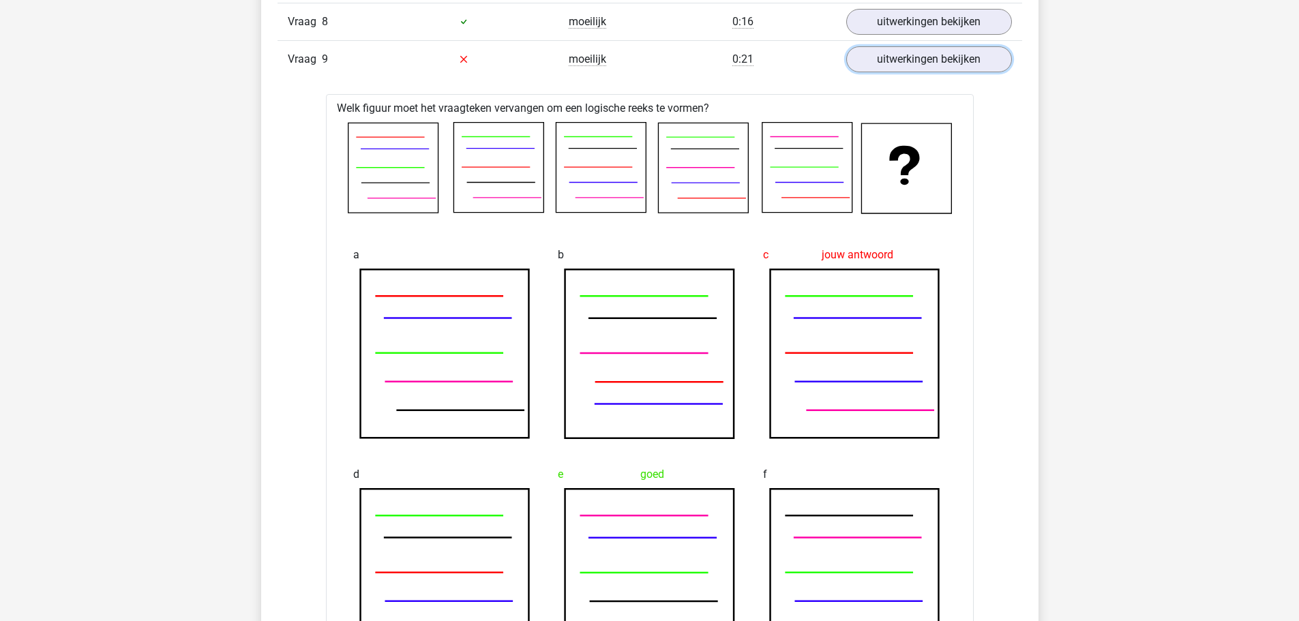
scroll to position [1159, 0]
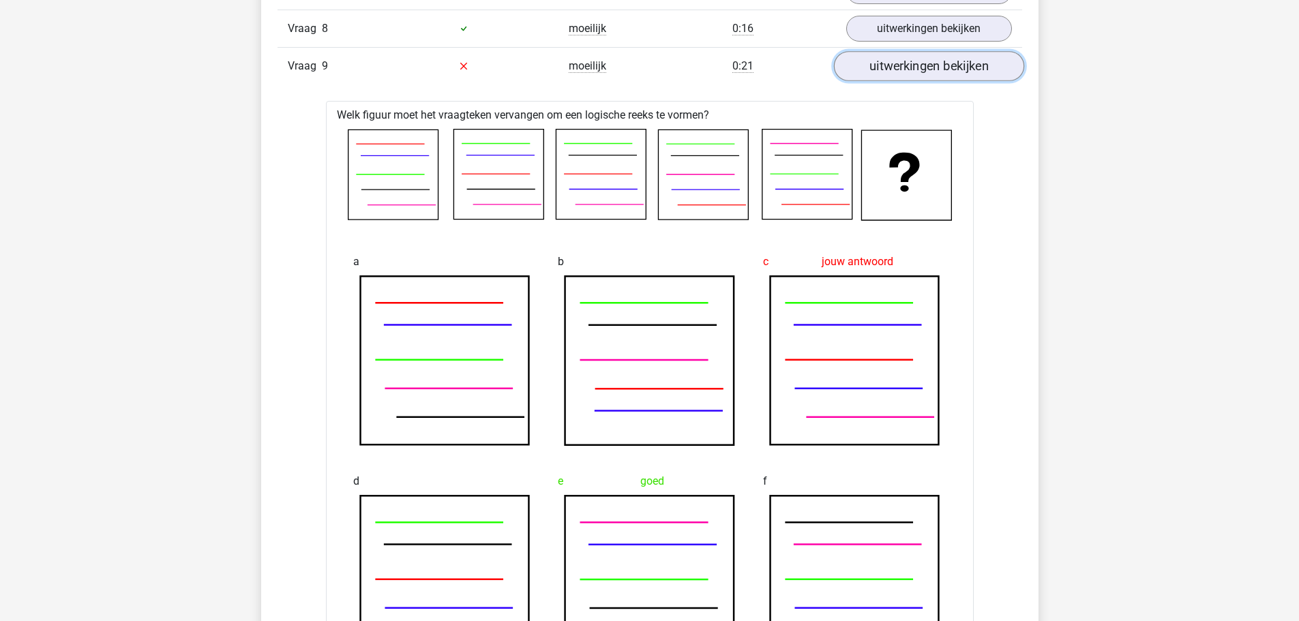
click at [938, 65] on link "uitwerkingen bekijken" at bounding box center [928, 66] width 190 height 30
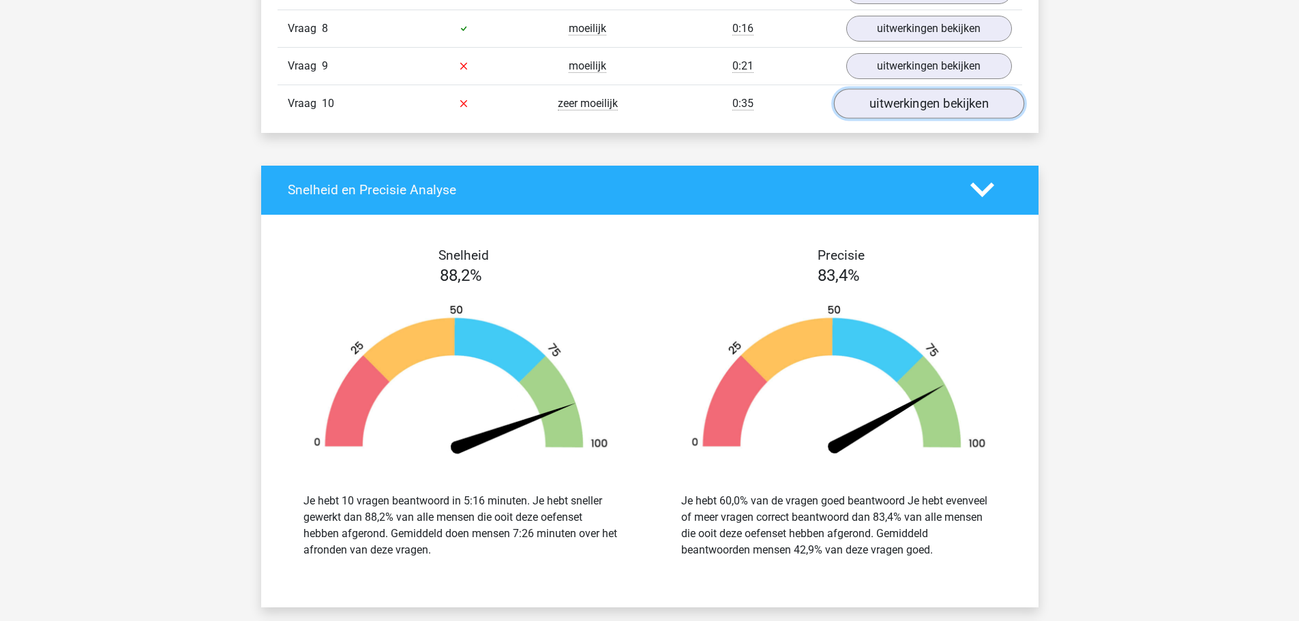
click at [893, 100] on link "uitwerkingen bekijken" at bounding box center [928, 104] width 190 height 30
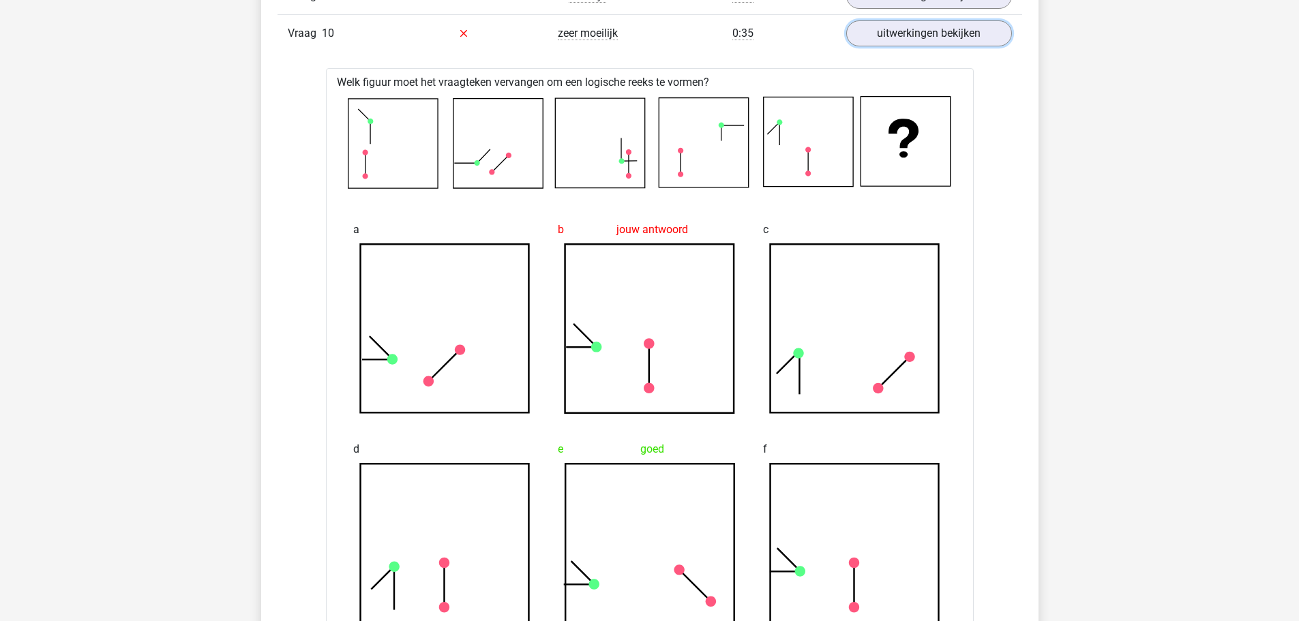
scroll to position [1228, 0]
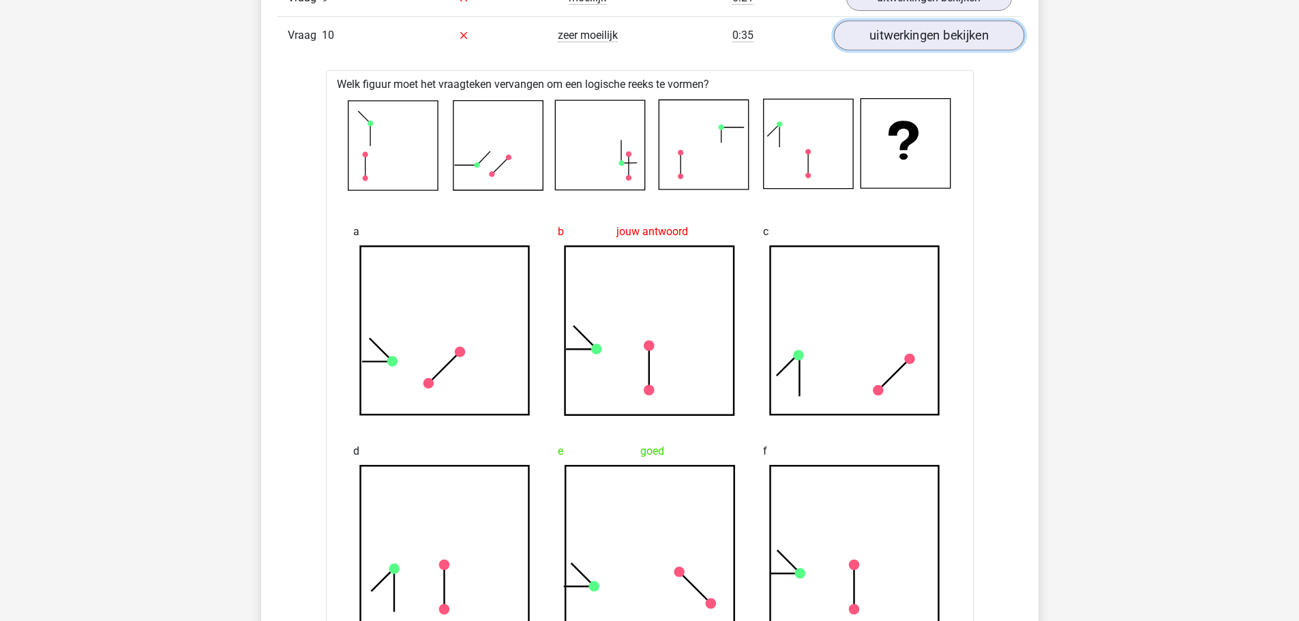
click at [898, 40] on link "uitwerkingen bekijken" at bounding box center [928, 35] width 190 height 30
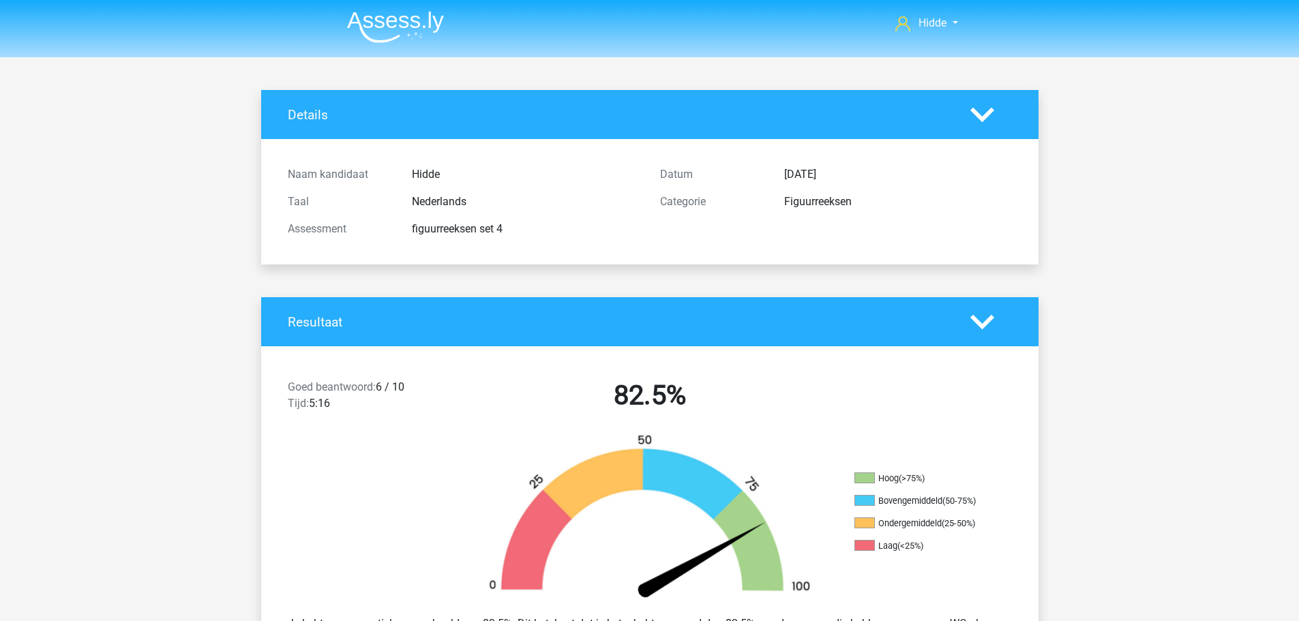
scroll to position [409, 0]
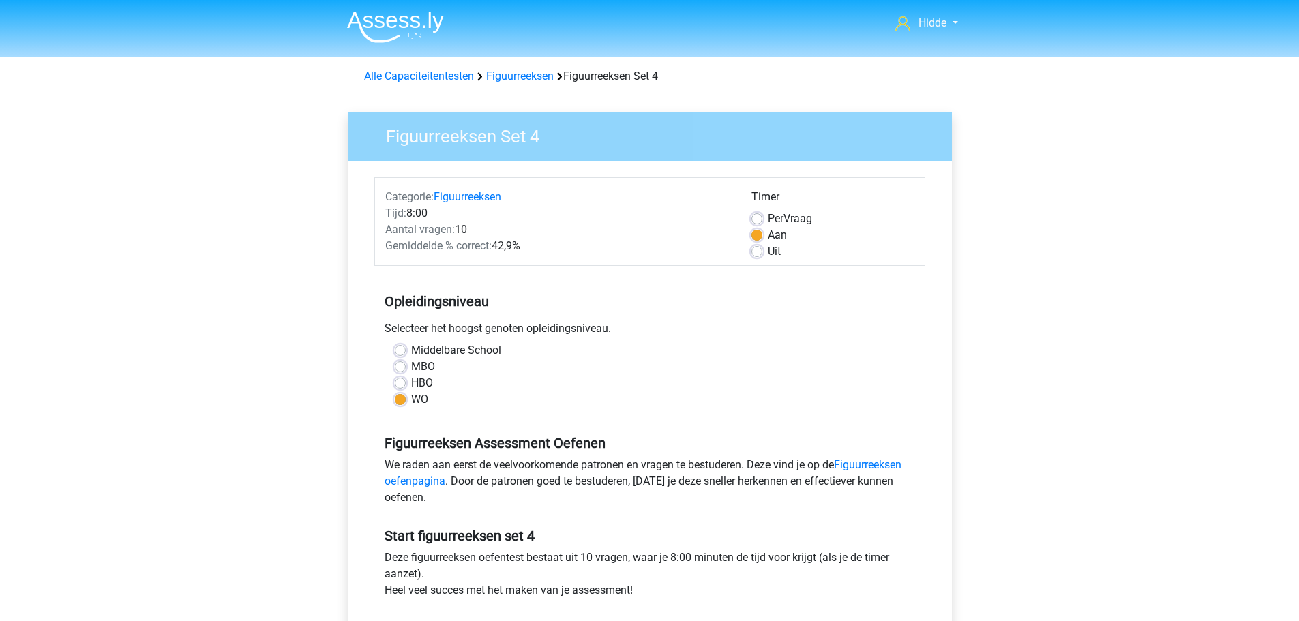
scroll to position [273, 0]
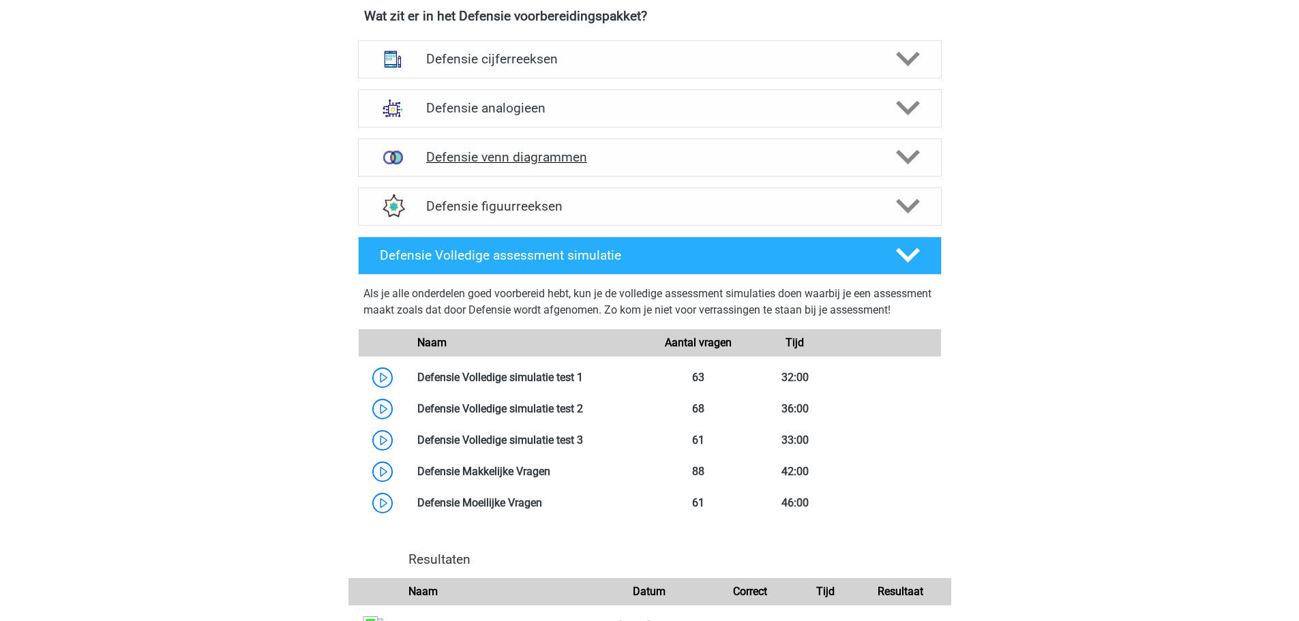
scroll to position [612, 0]
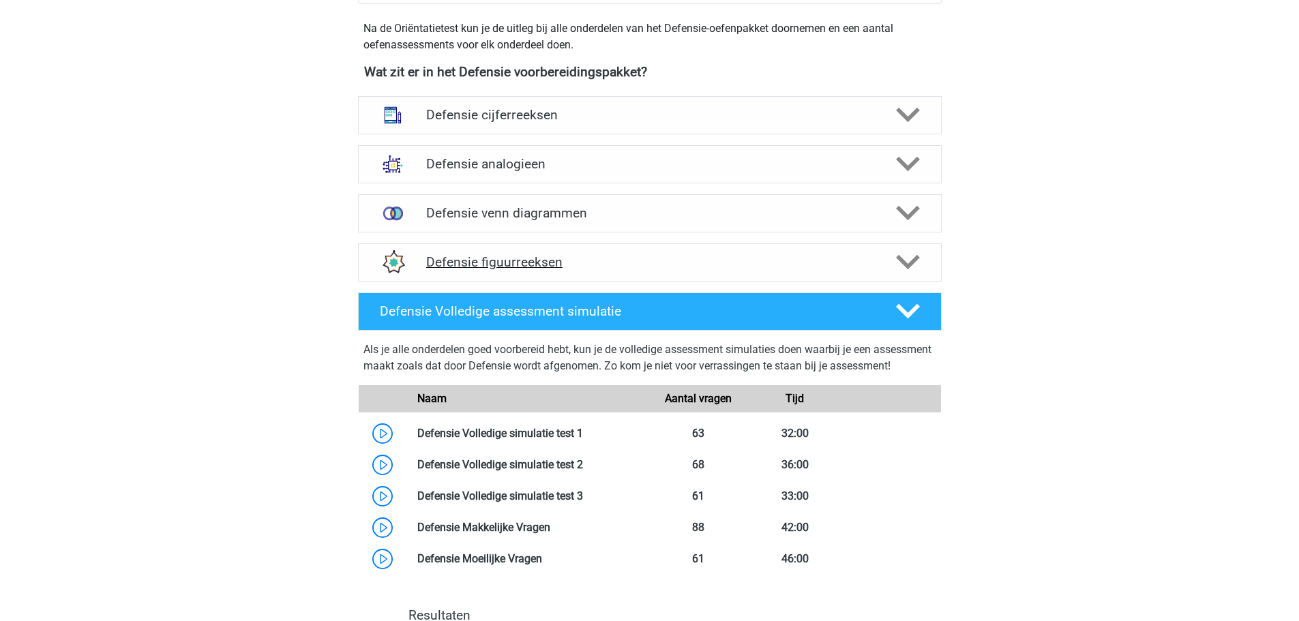
click at [458, 265] on h4 "Defensie figuurreeksen" at bounding box center [649, 262] width 447 height 16
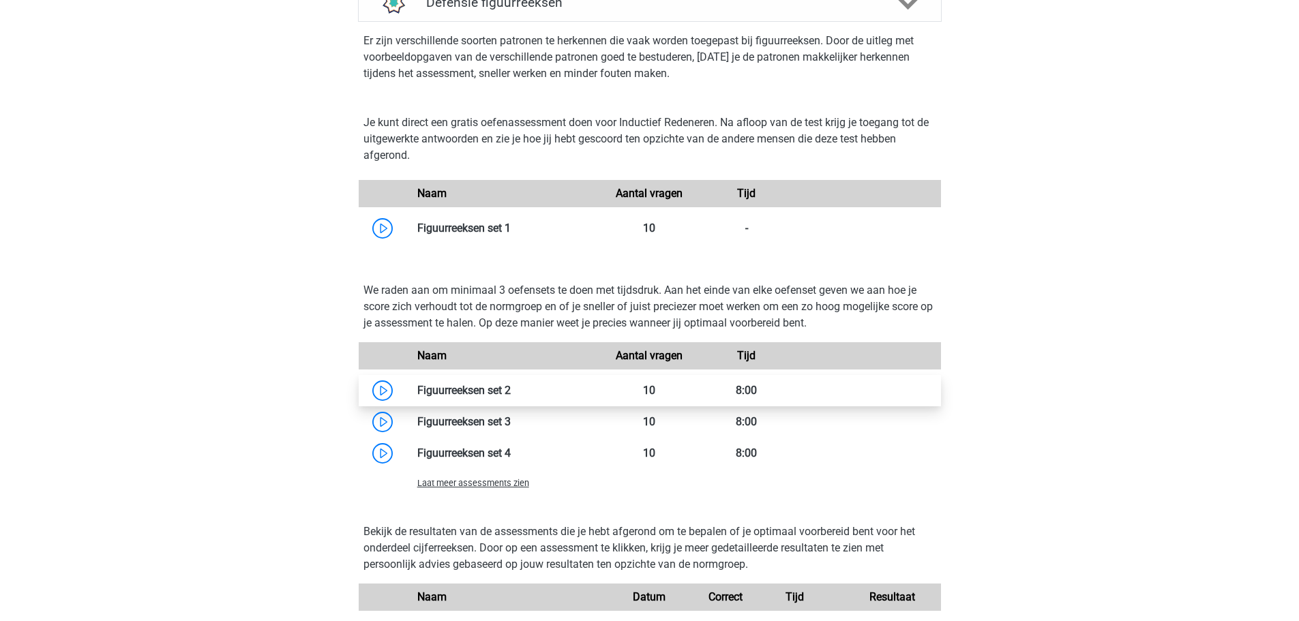
scroll to position [885, 0]
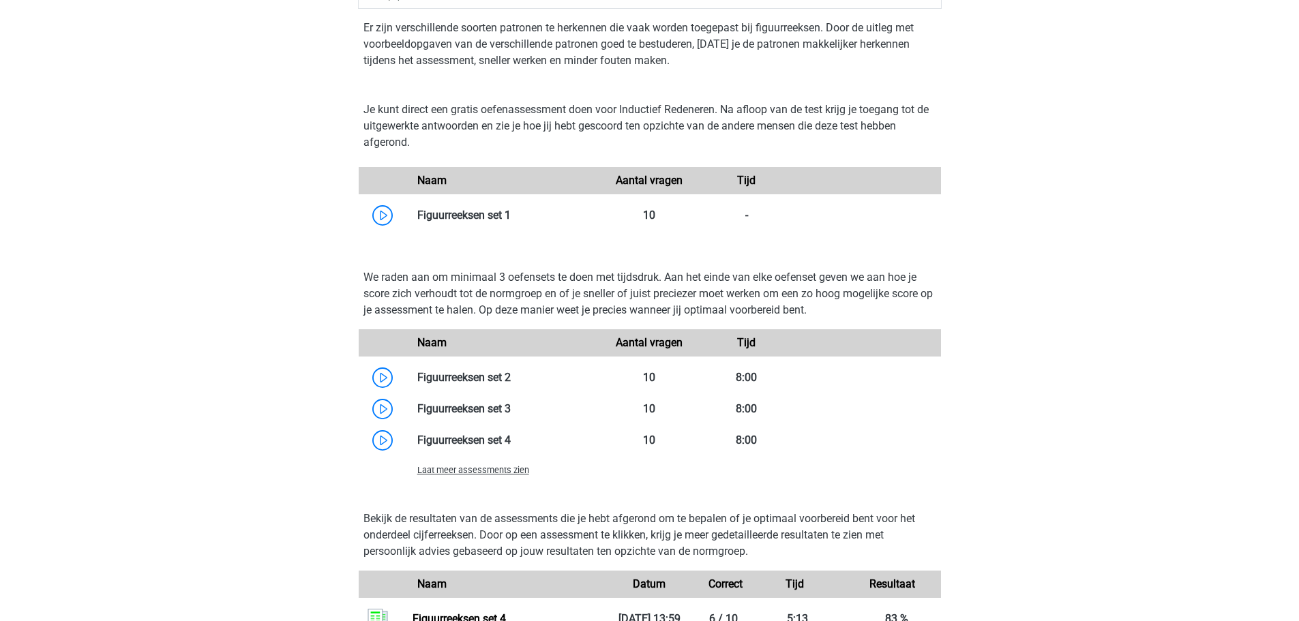
click at [441, 475] on div "Laat meer assessments zien" at bounding box center [504, 470] width 194 height 16
click at [440, 472] on span "Laat meer assessments zien" at bounding box center [473, 470] width 112 height 10
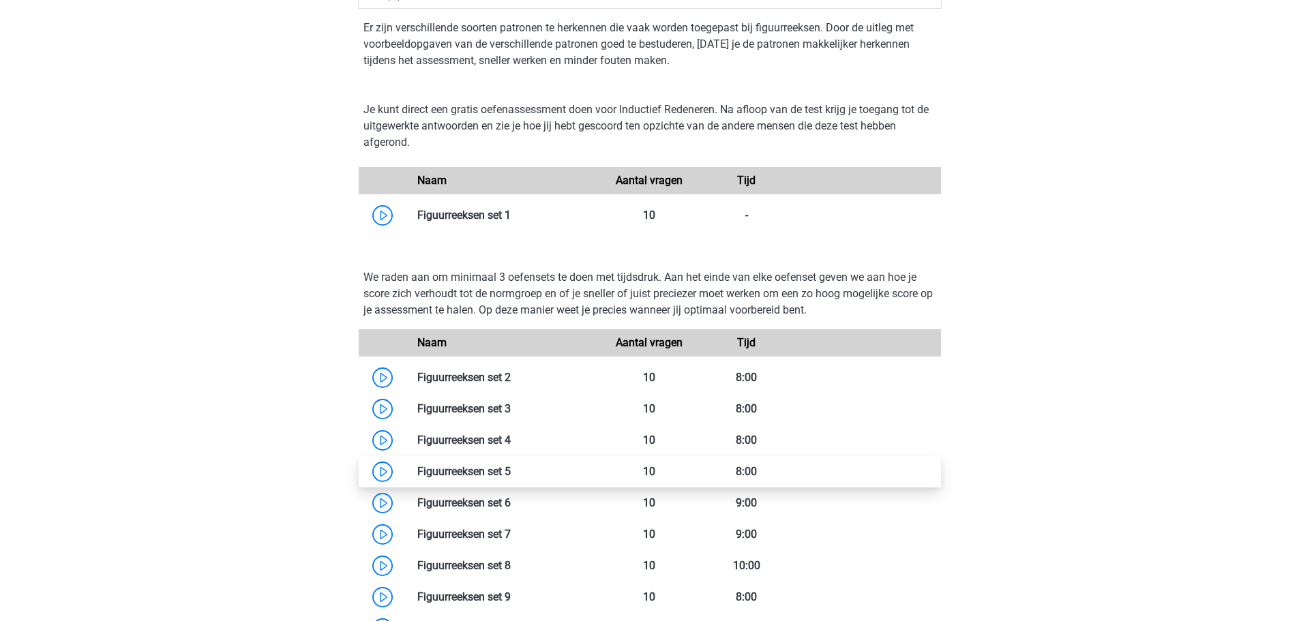
click at [511, 471] on link at bounding box center [511, 471] width 0 height 13
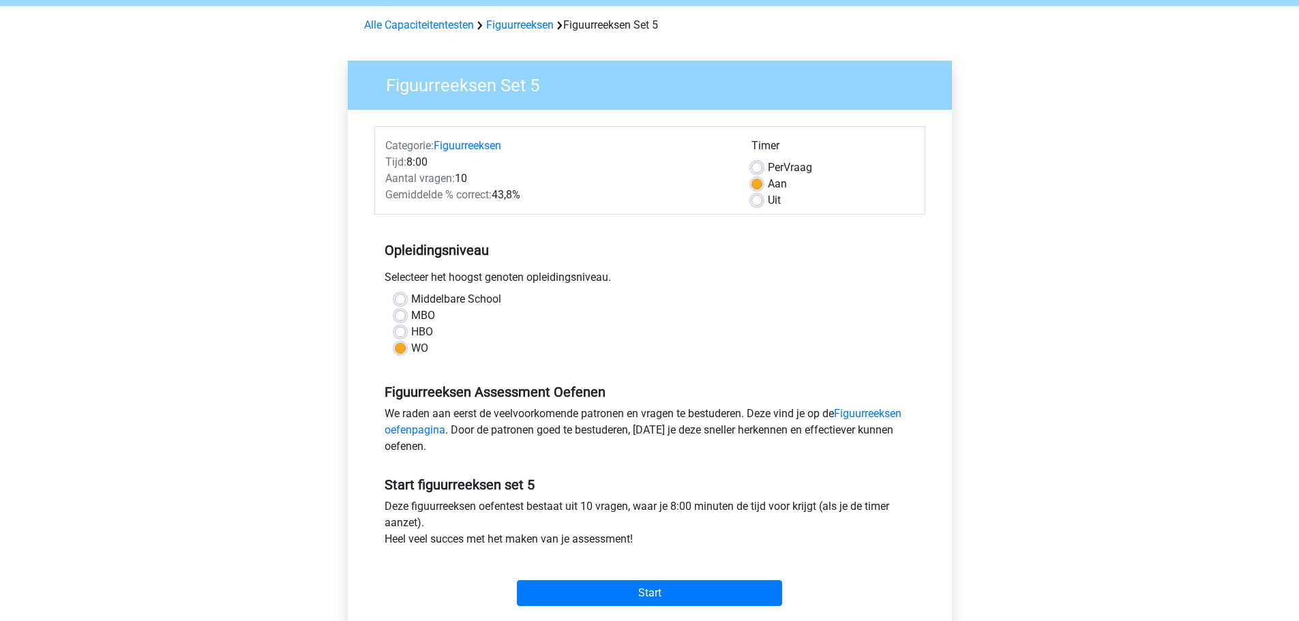
scroll to position [341, 0]
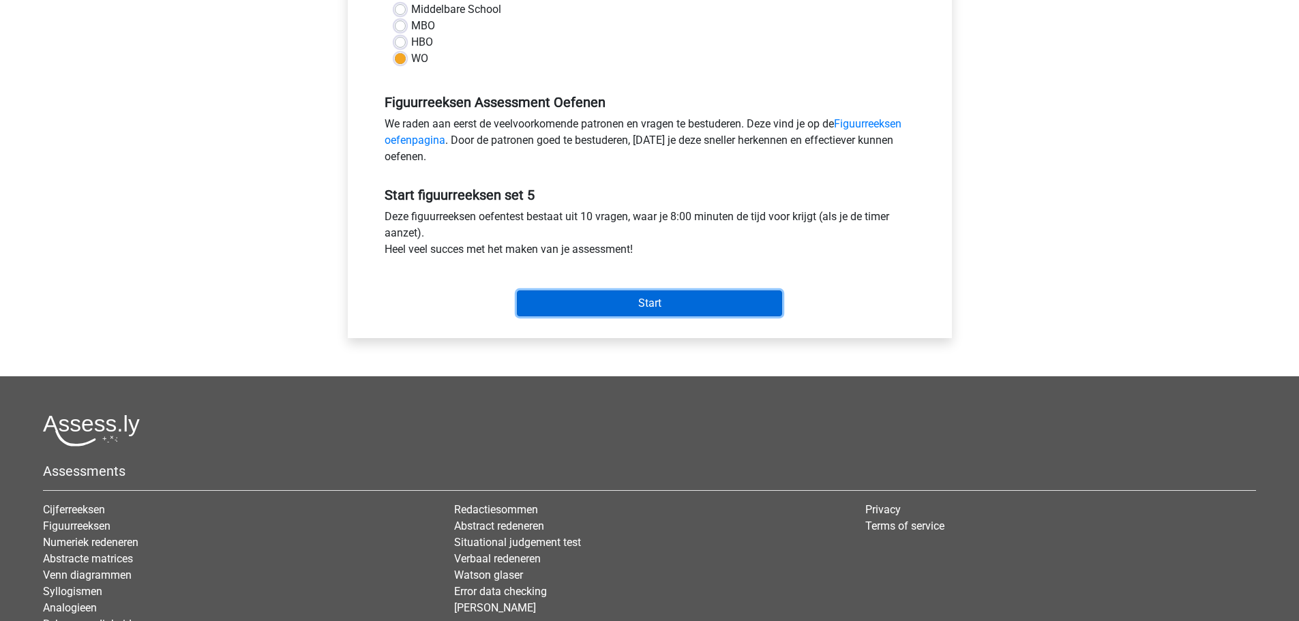
click at [659, 301] on input "Start" at bounding box center [649, 304] width 265 height 26
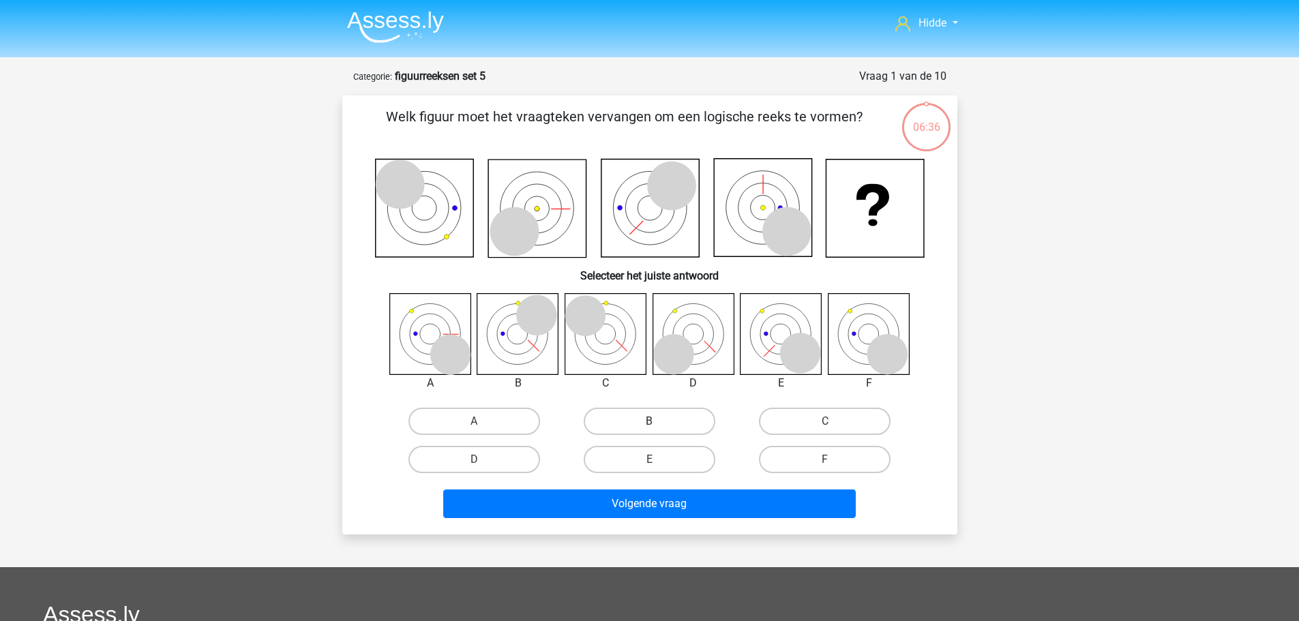
click at [645, 413] on label "B" at bounding box center [650, 421] width 132 height 27
click at [649, 422] on input "B" at bounding box center [653, 426] width 9 height 9
radio input "true"
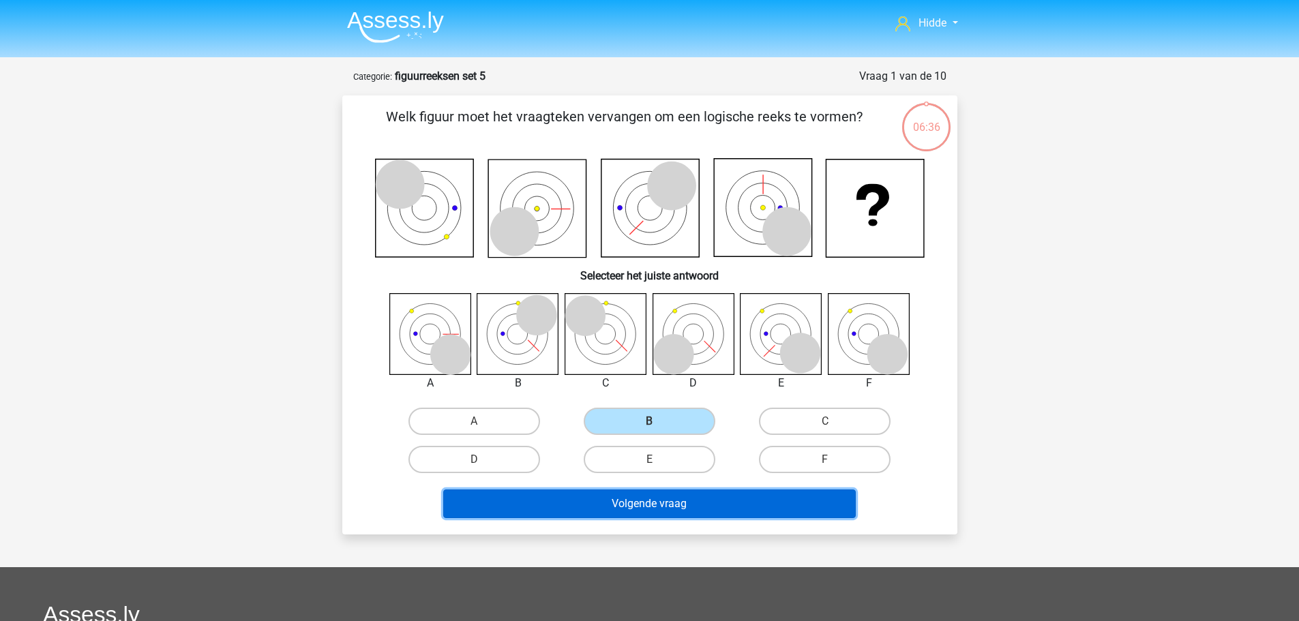
click at [612, 501] on button "Volgende vraag" at bounding box center [649, 504] width 413 height 29
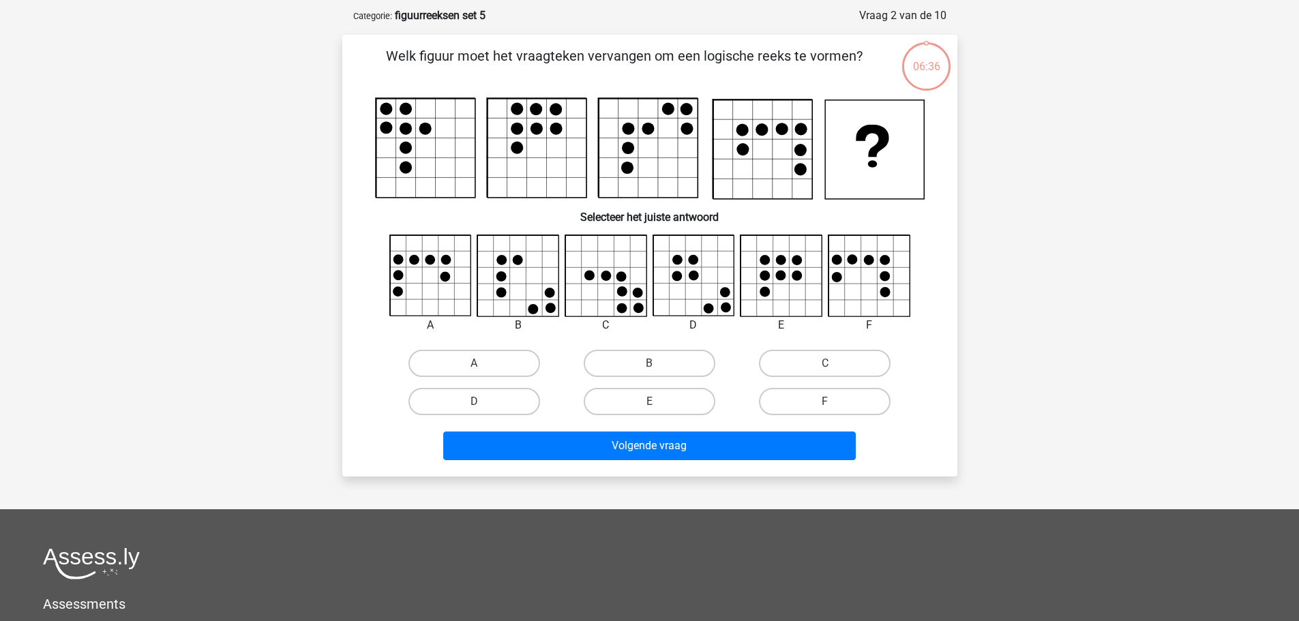
scroll to position [68, 0]
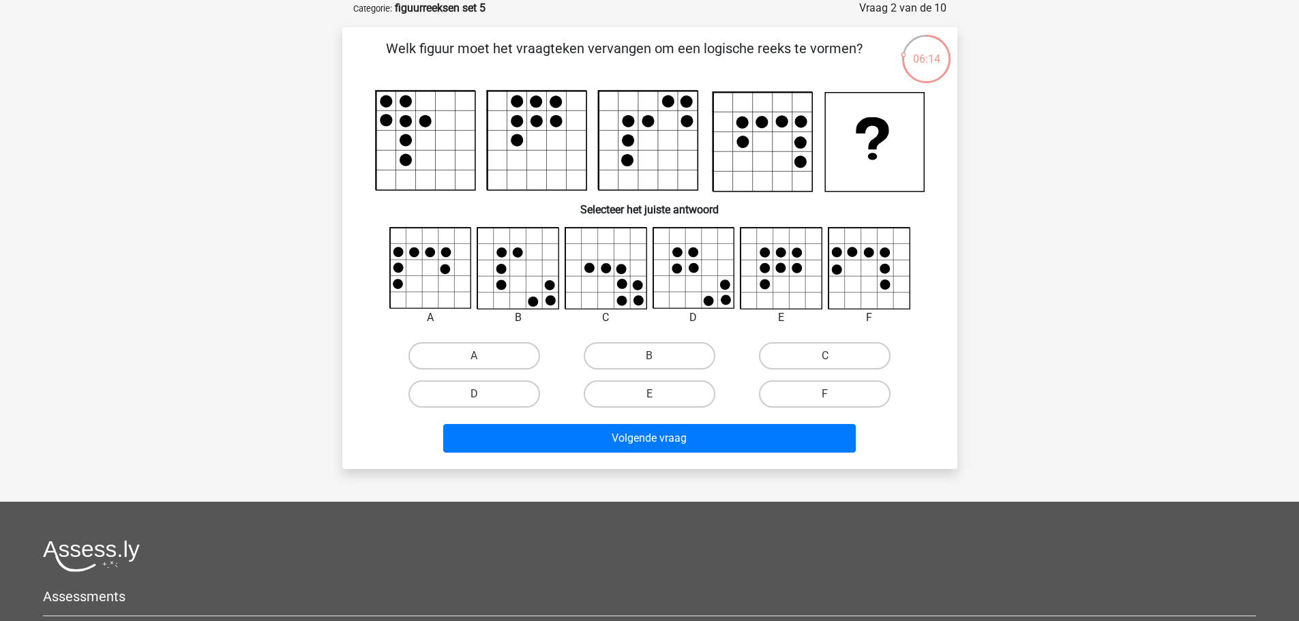
click at [714, 371] on div "B" at bounding box center [649, 356] width 175 height 38
click at [677, 361] on label "B" at bounding box center [650, 355] width 132 height 27
click at [658, 361] on input "B" at bounding box center [653, 360] width 9 height 9
radio input "true"
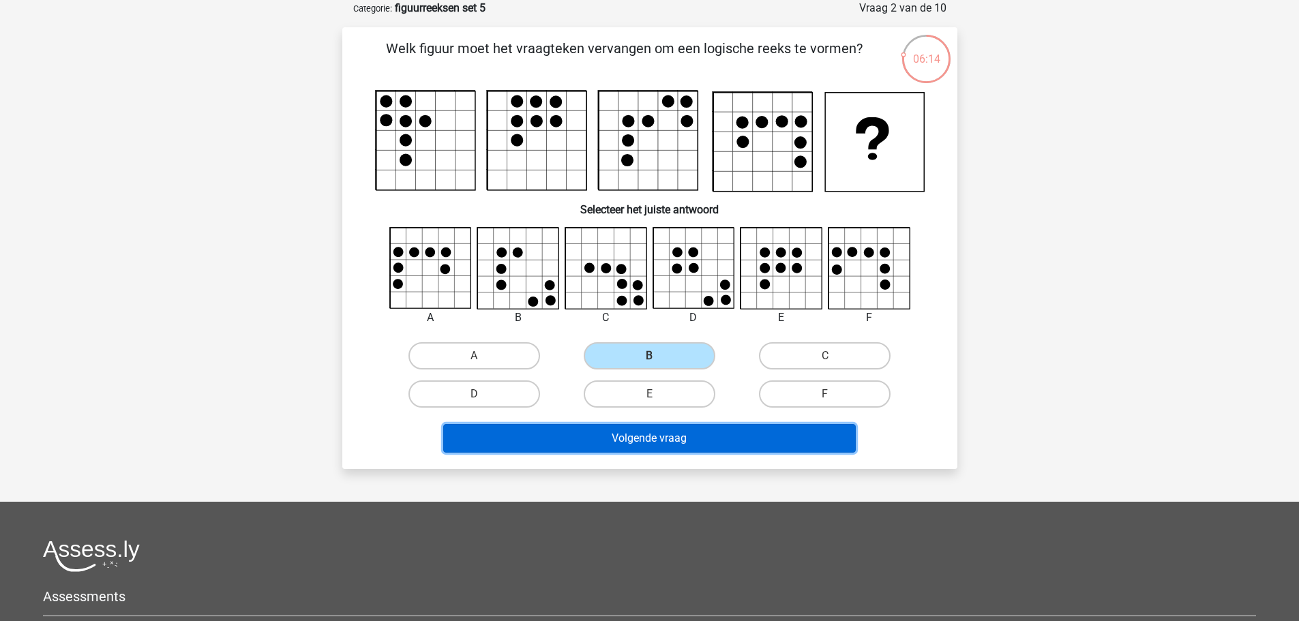
click at [684, 450] on button "Volgende vraag" at bounding box center [649, 438] width 413 height 29
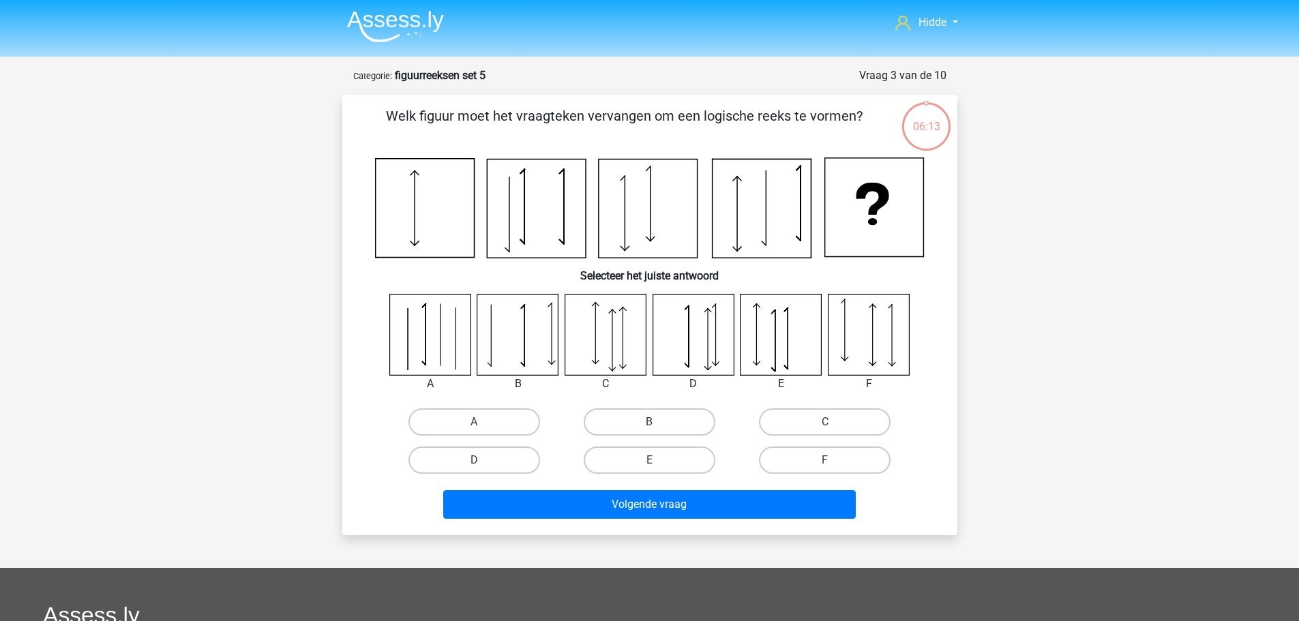
scroll to position [0, 0]
drag, startPoint x: 479, startPoint y: 460, endPoint x: 512, endPoint y: 471, distance: 34.5
click at [478, 460] on label "D" at bounding box center [475, 460] width 132 height 27
click at [478, 461] on input "D" at bounding box center [478, 465] width 9 height 9
radio input "true"
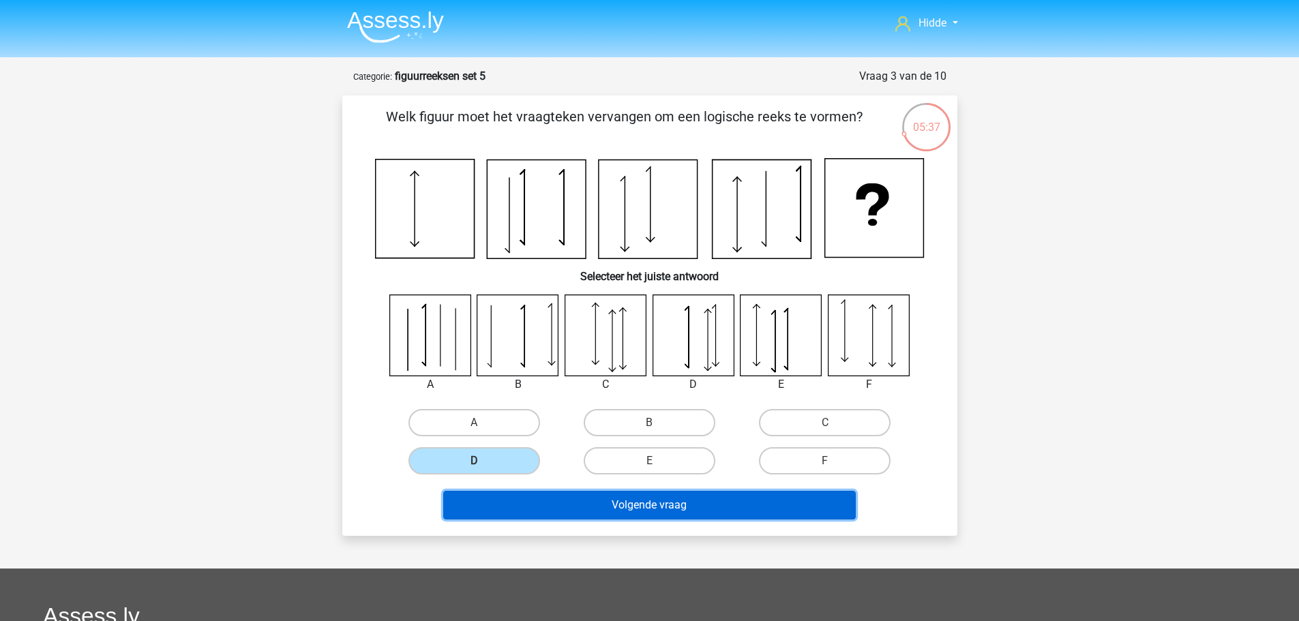
click at [546, 494] on button "Volgende vraag" at bounding box center [649, 505] width 413 height 29
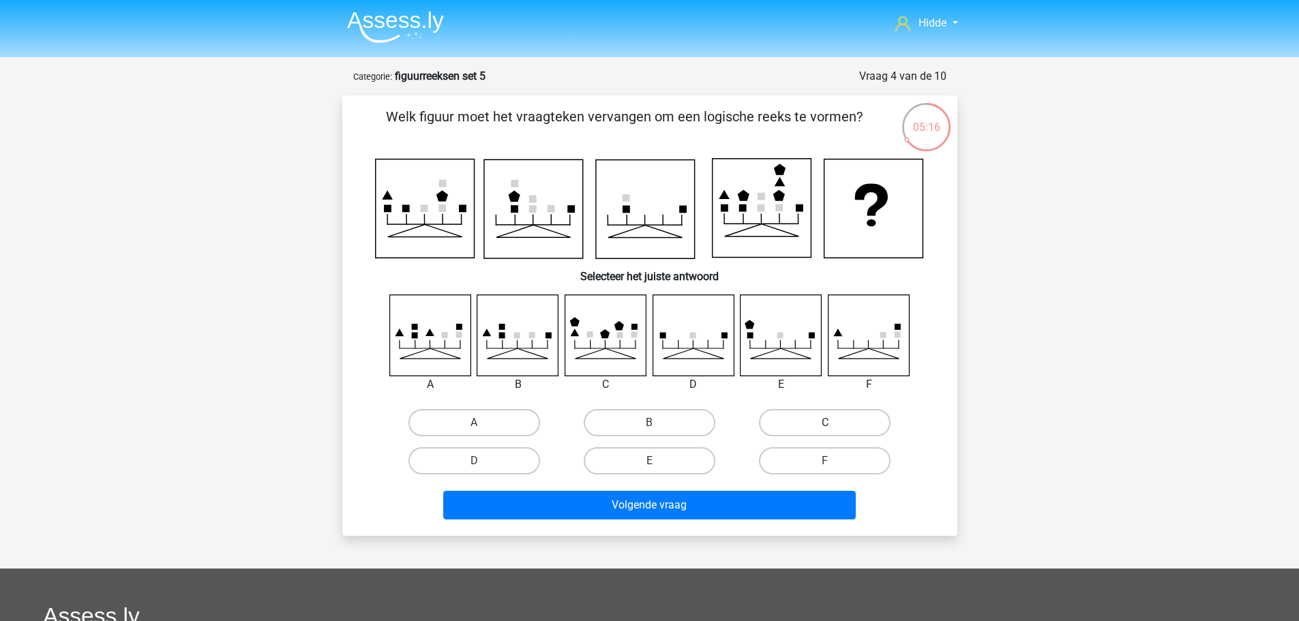
click at [823, 423] on label "C" at bounding box center [825, 422] width 132 height 27
click at [825, 423] on input "C" at bounding box center [829, 427] width 9 height 9
radio input "true"
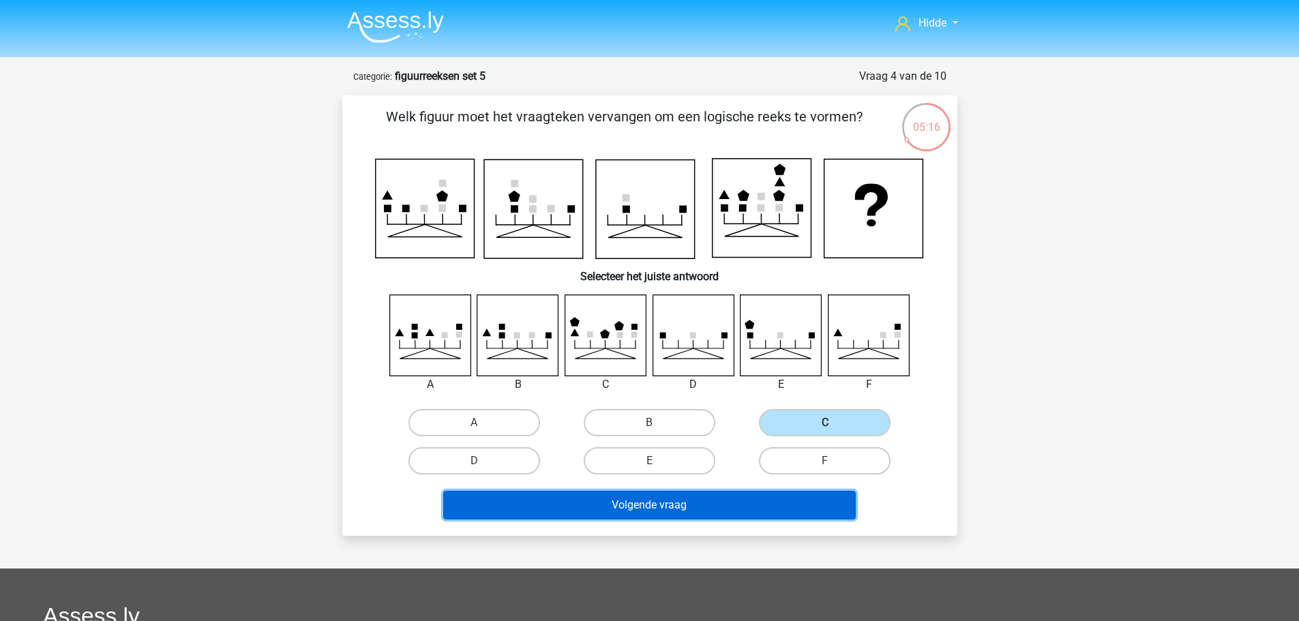
click at [685, 491] on button "Volgende vraag" at bounding box center [649, 505] width 413 height 29
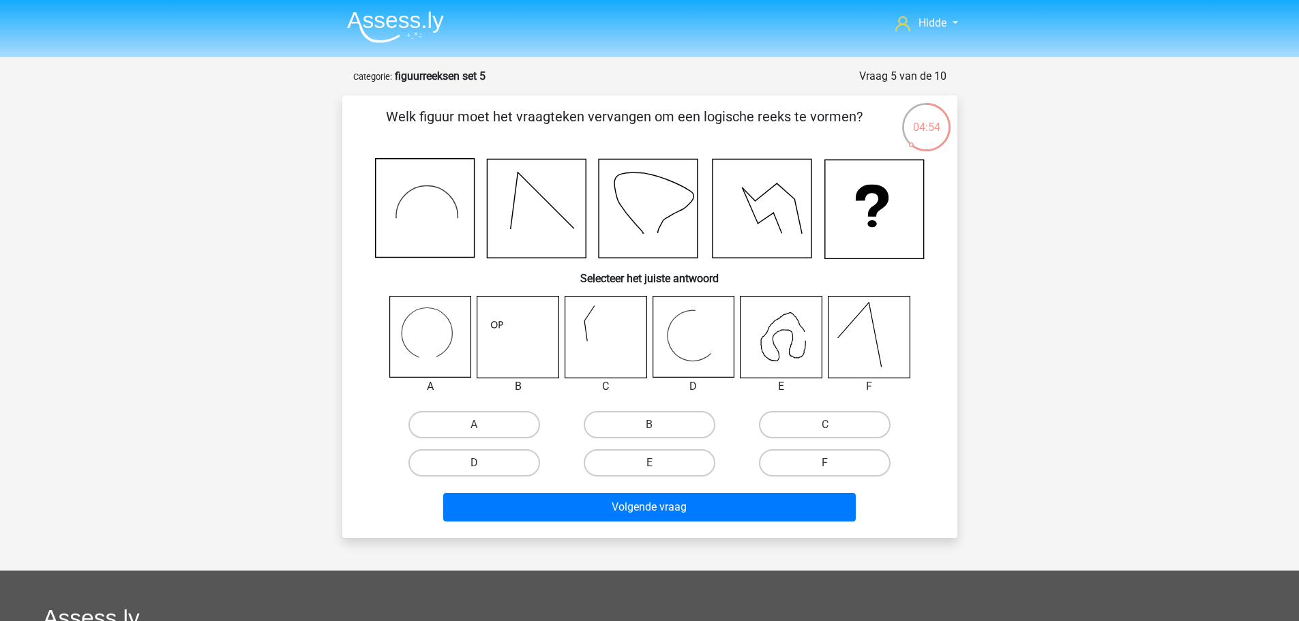
click at [696, 334] on icon at bounding box center [693, 337] width 81 height 81
click at [491, 445] on div "D" at bounding box center [474, 463] width 175 height 38
click at [486, 426] on label "A" at bounding box center [475, 424] width 132 height 27
click at [483, 426] on input "A" at bounding box center [478, 429] width 9 height 9
radio input "true"
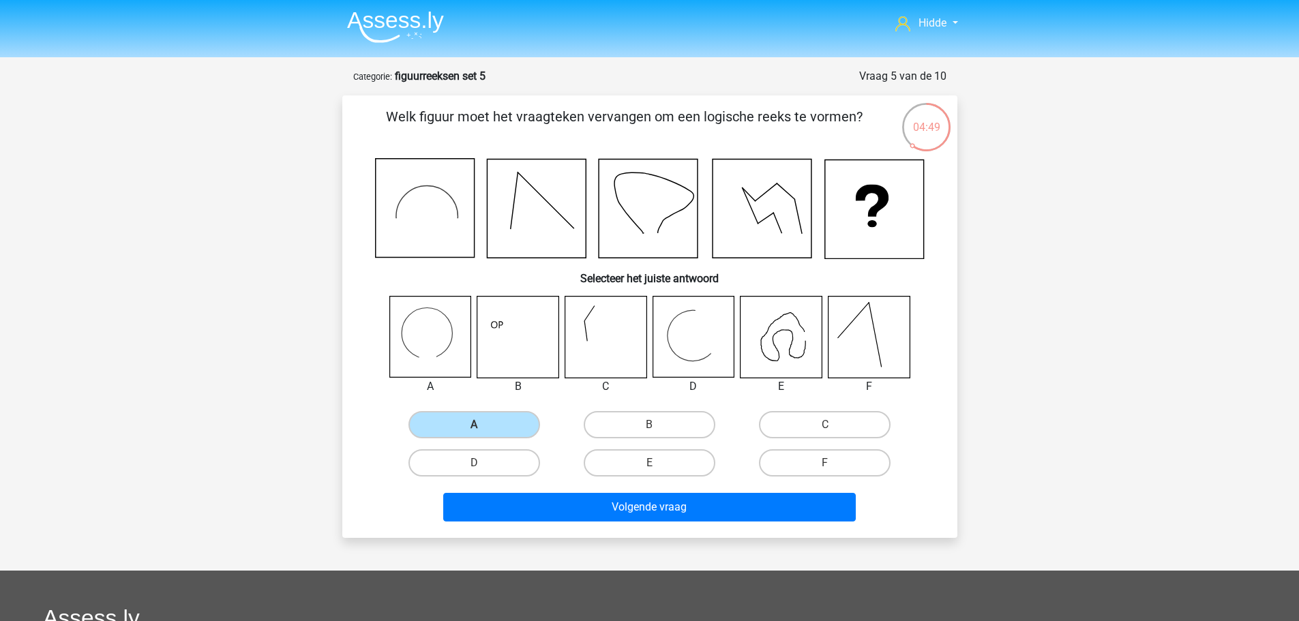
click at [550, 529] on div "Welk figuur moet het vraagteken vervangen om een logische reeks te vormen? Sele…" at bounding box center [649, 316] width 615 height 443
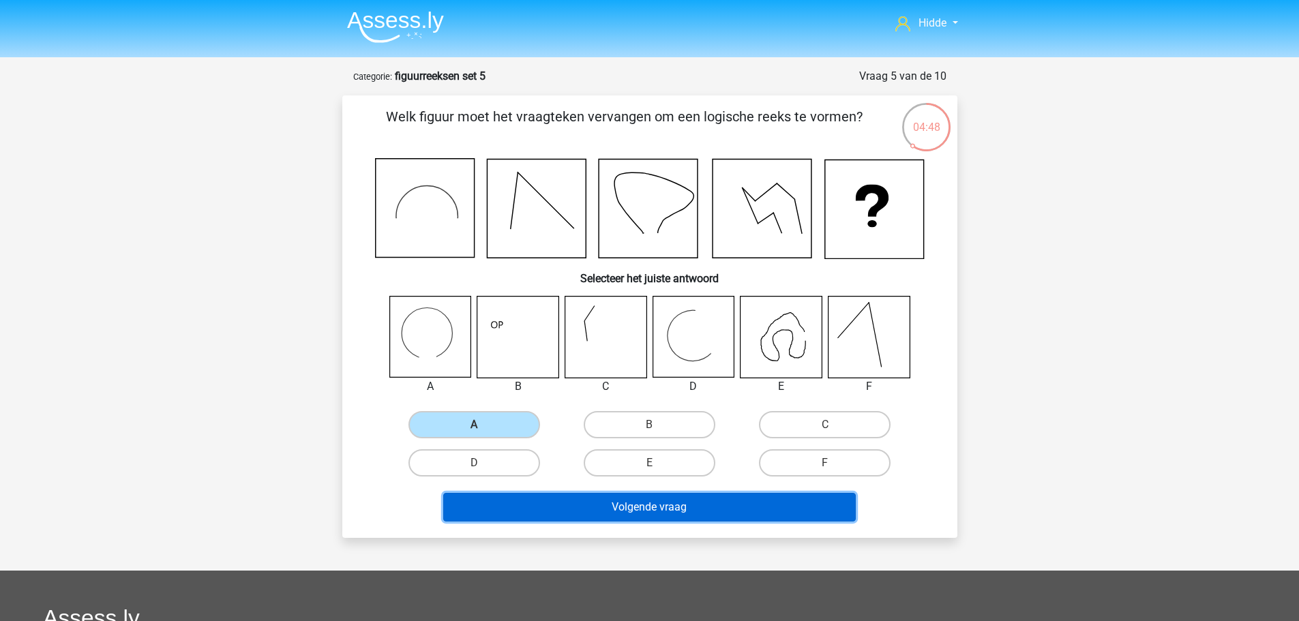
click at [542, 518] on button "Volgende vraag" at bounding box center [649, 507] width 413 height 29
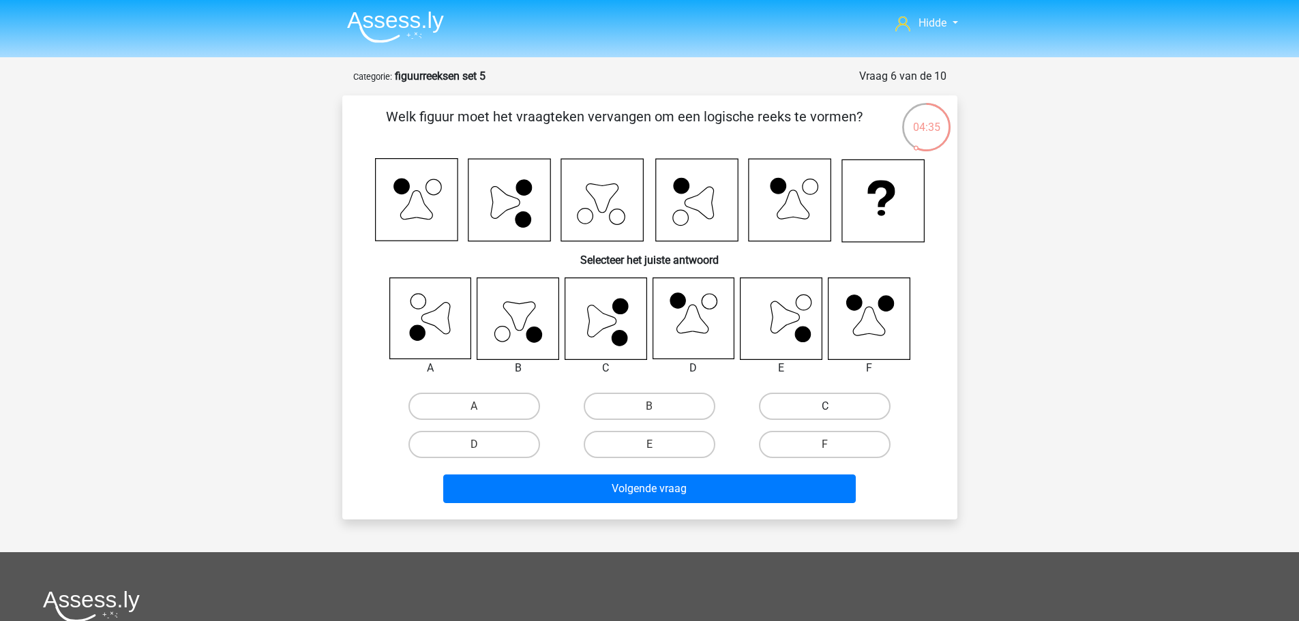
click at [816, 407] on label "C" at bounding box center [825, 406] width 132 height 27
click at [825, 407] on input "C" at bounding box center [829, 410] width 9 height 9
radio input "true"
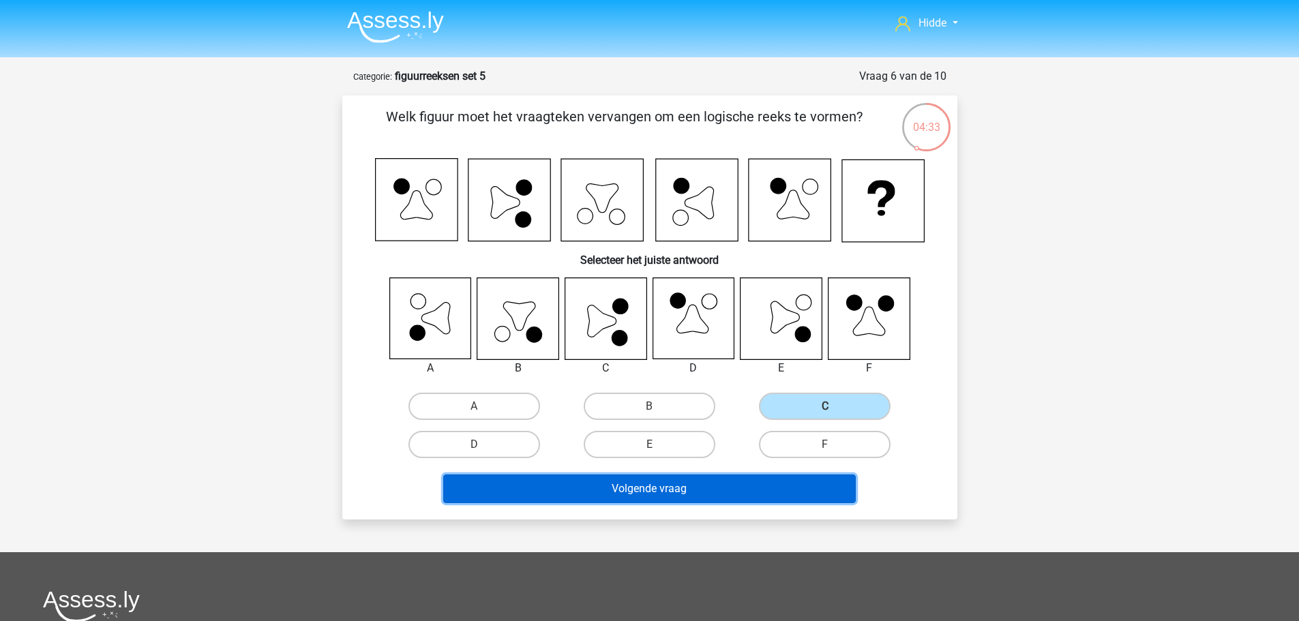
click at [701, 490] on button "Volgende vraag" at bounding box center [649, 489] width 413 height 29
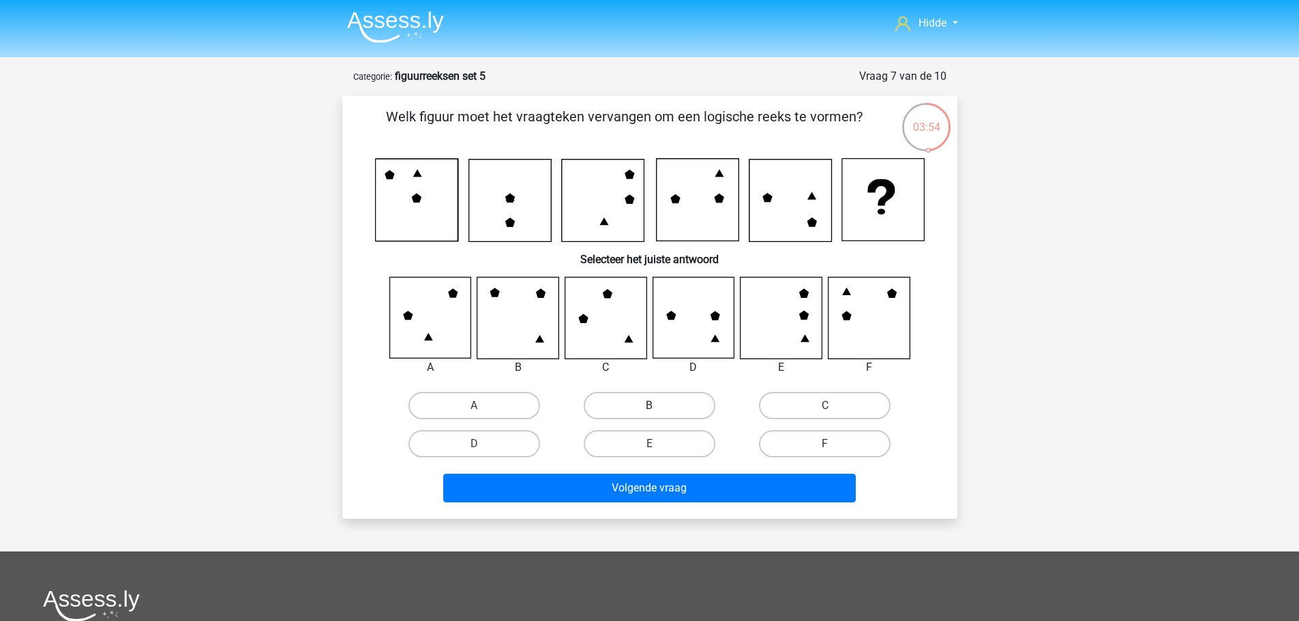
drag, startPoint x: 647, startPoint y: 398, endPoint x: 641, endPoint y: 418, distance: 21.4
click at [648, 398] on label "B" at bounding box center [650, 405] width 132 height 27
click at [649, 406] on input "B" at bounding box center [653, 410] width 9 height 9
radio input "true"
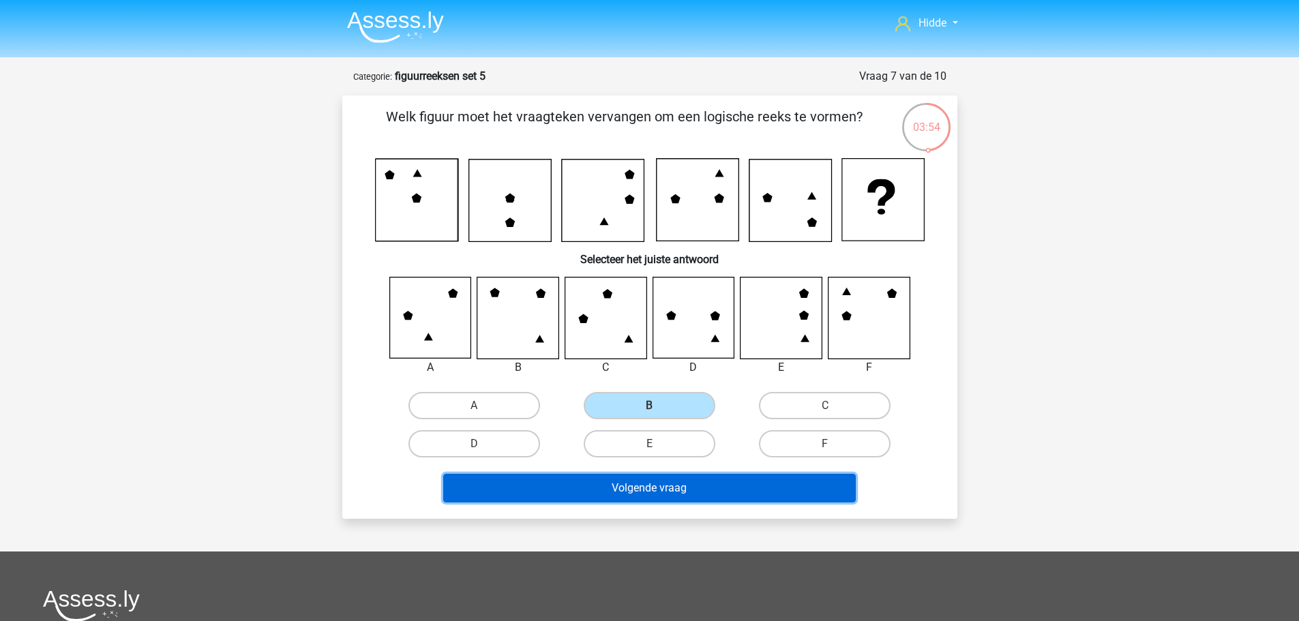
click at [634, 482] on button "Volgende vraag" at bounding box center [649, 488] width 413 height 29
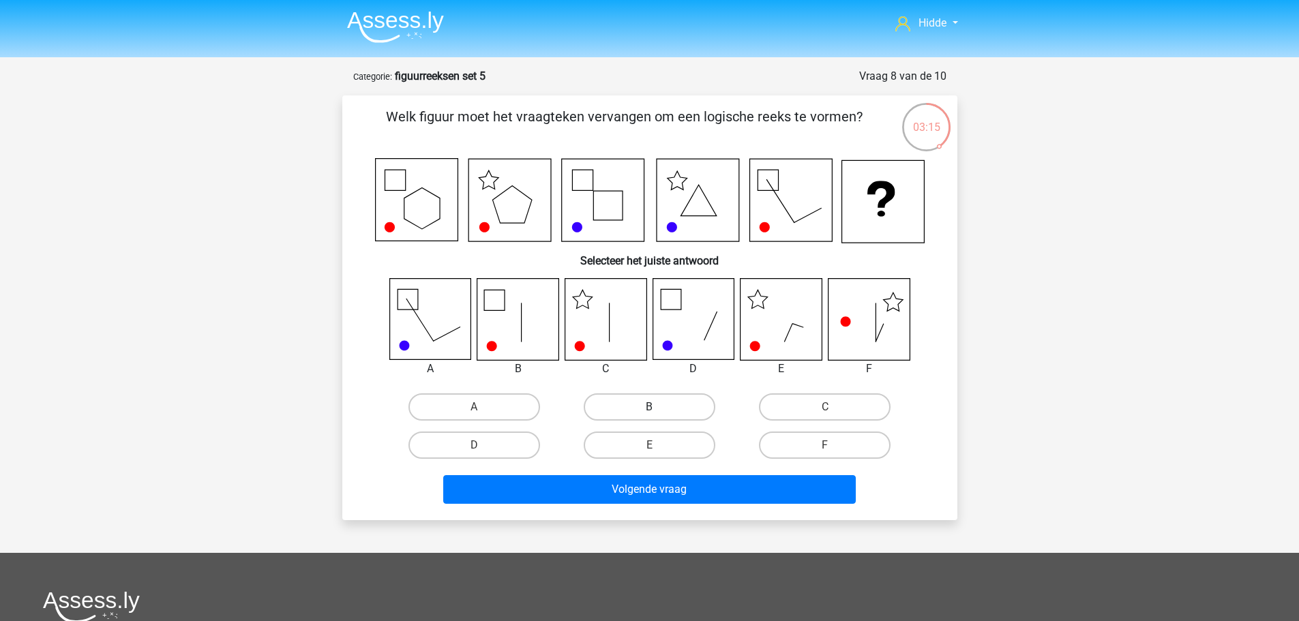
click at [649, 401] on label "B" at bounding box center [650, 407] width 132 height 27
click at [649, 407] on input "B" at bounding box center [653, 411] width 9 height 9
radio input "true"
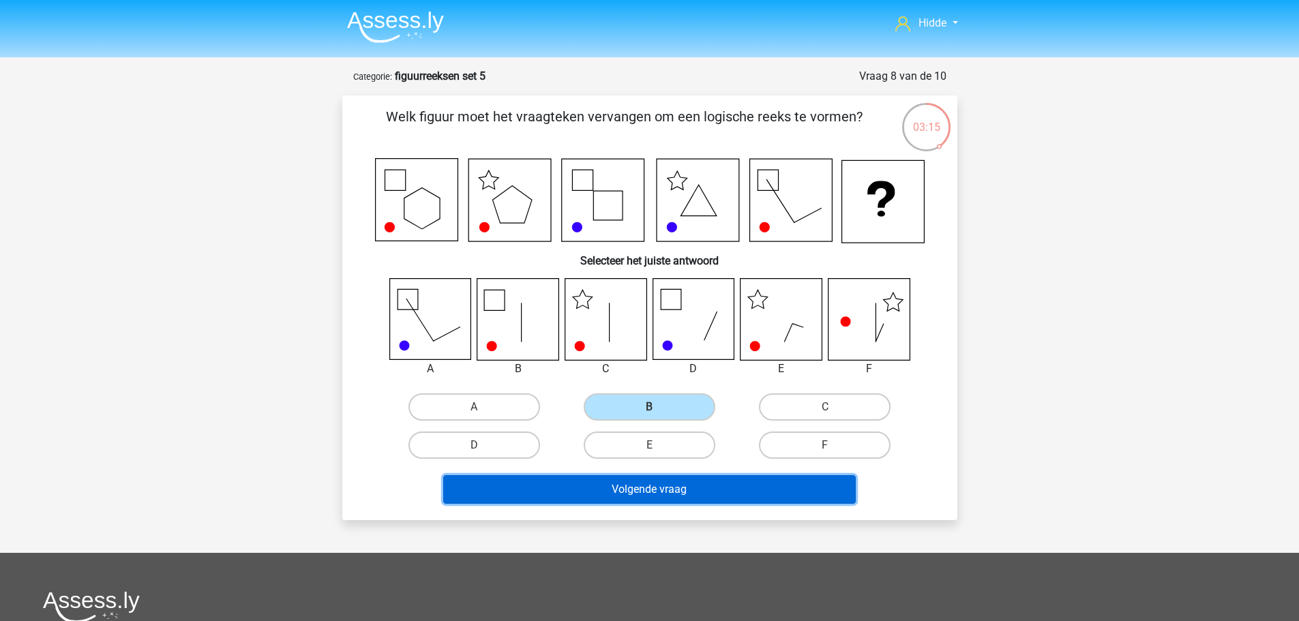
click at [629, 480] on button "Volgende vraag" at bounding box center [649, 489] width 413 height 29
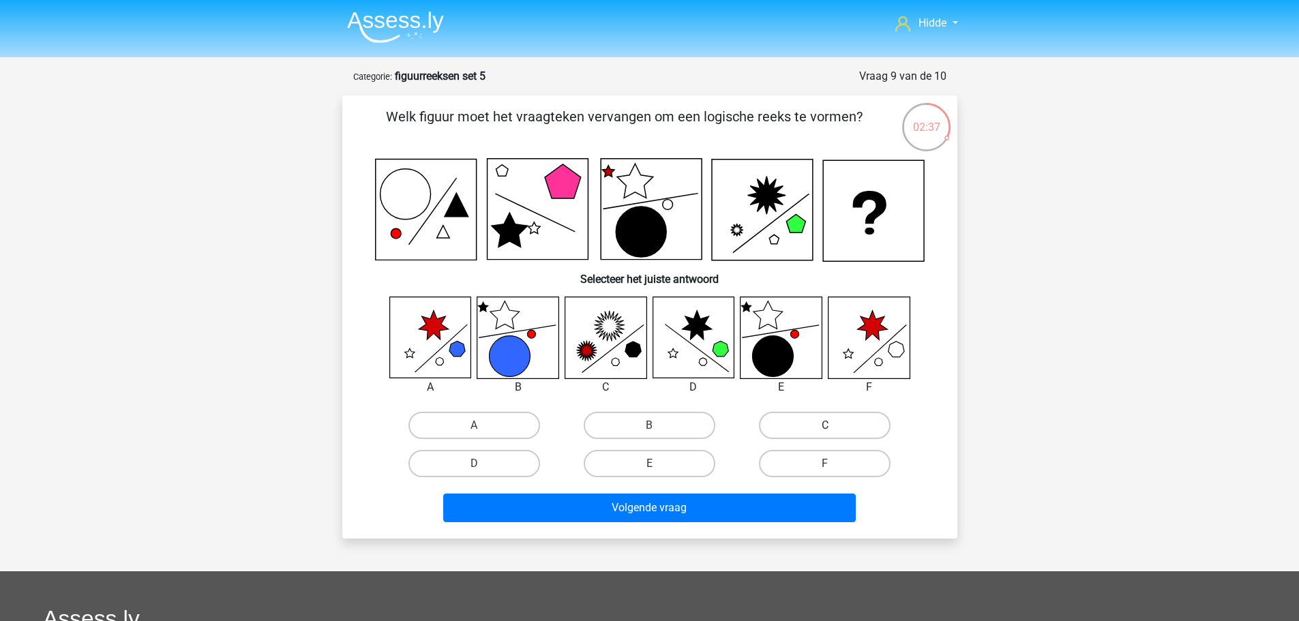
click at [812, 422] on label "C" at bounding box center [825, 425] width 132 height 27
click at [825, 426] on input "C" at bounding box center [829, 430] width 9 height 9
radio input "true"
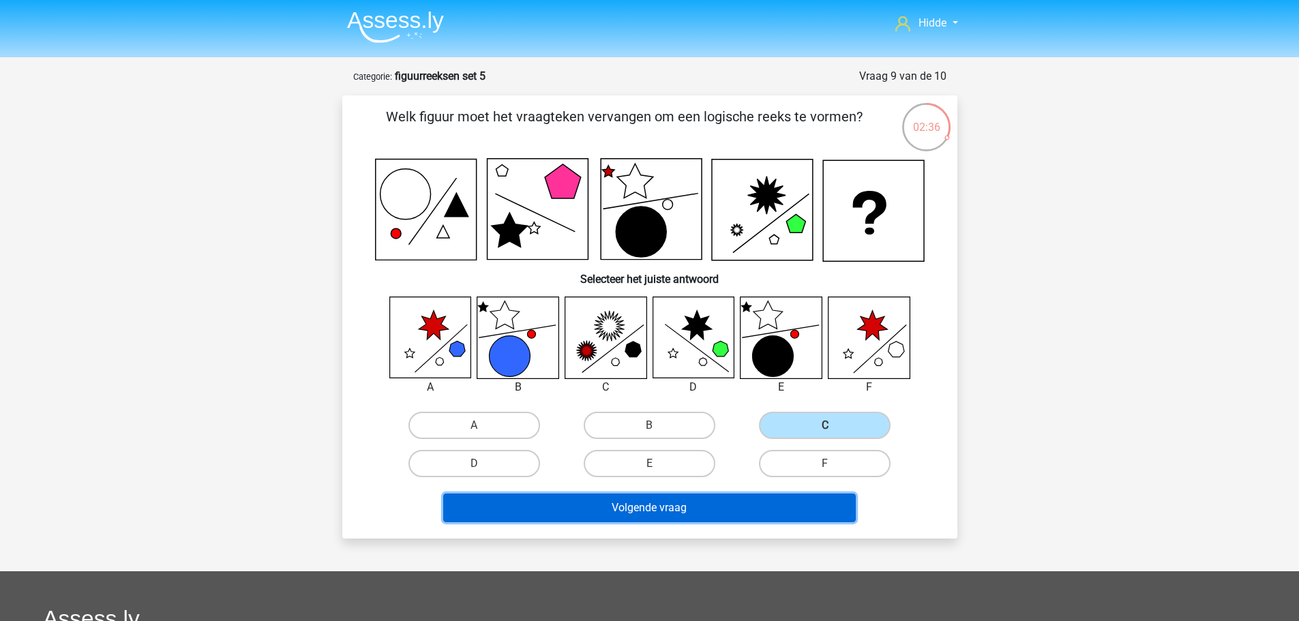
click at [726, 500] on button "Volgende vraag" at bounding box center [649, 508] width 413 height 29
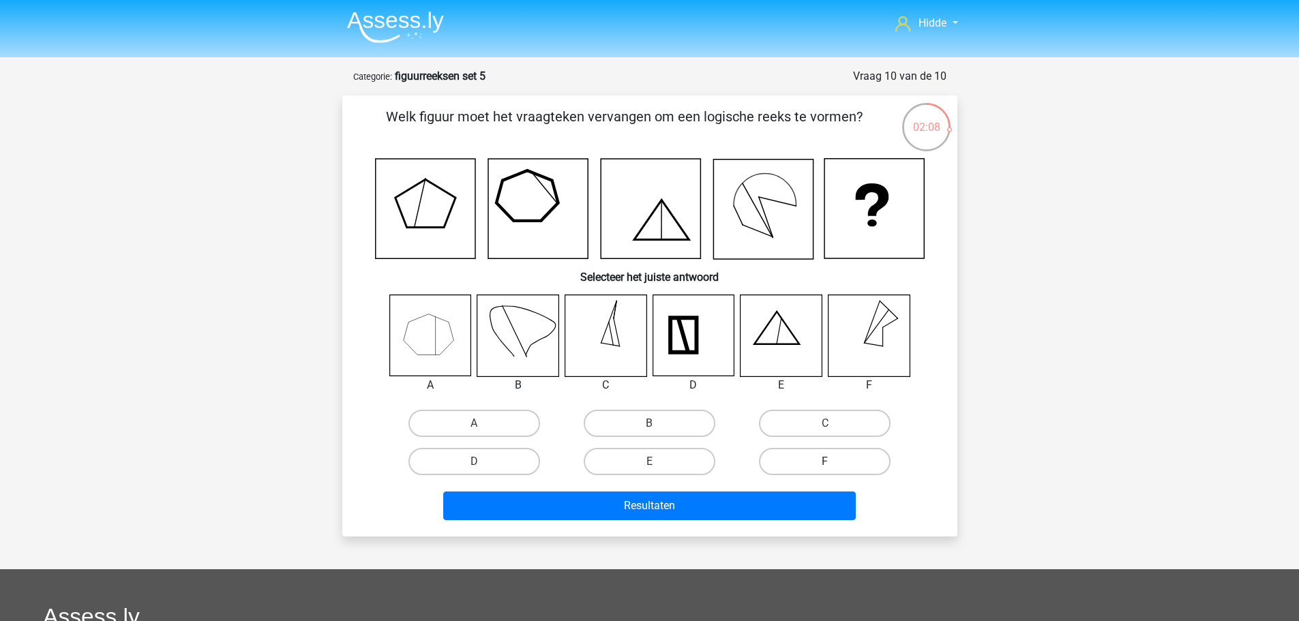
click at [823, 467] on label "F" at bounding box center [825, 461] width 132 height 27
click at [825, 467] on input "F" at bounding box center [829, 466] width 9 height 9
radio input "true"
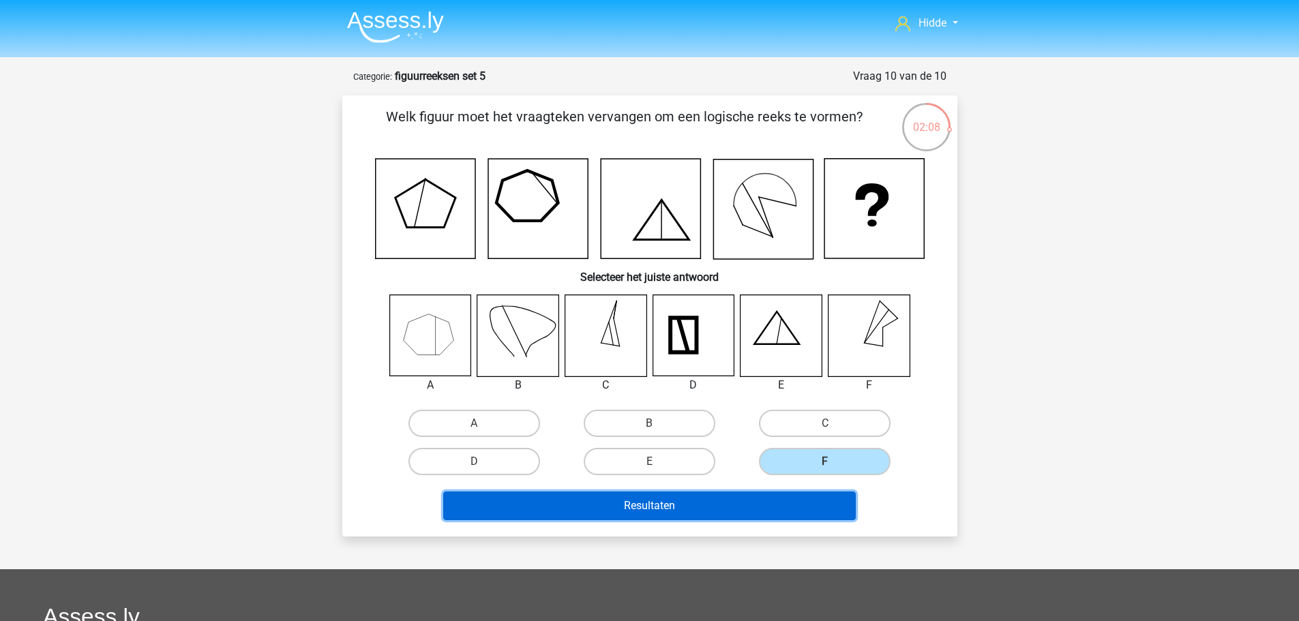
click at [743, 495] on button "Resultaten" at bounding box center [649, 506] width 413 height 29
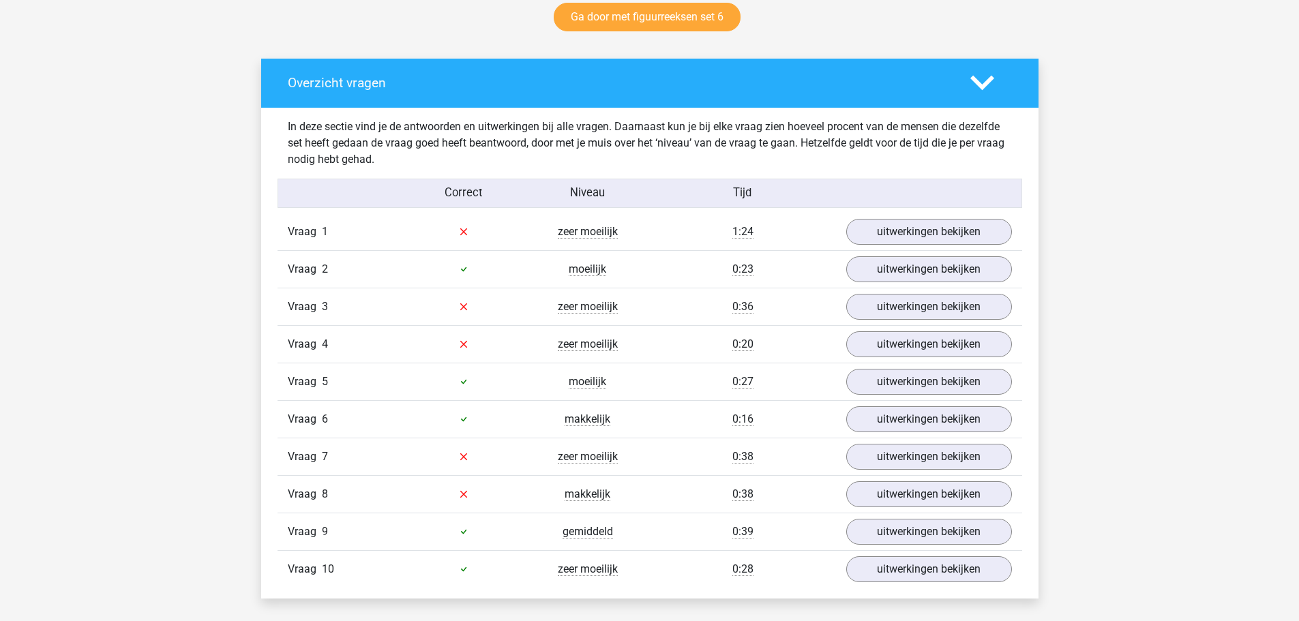
scroll to position [750, 0]
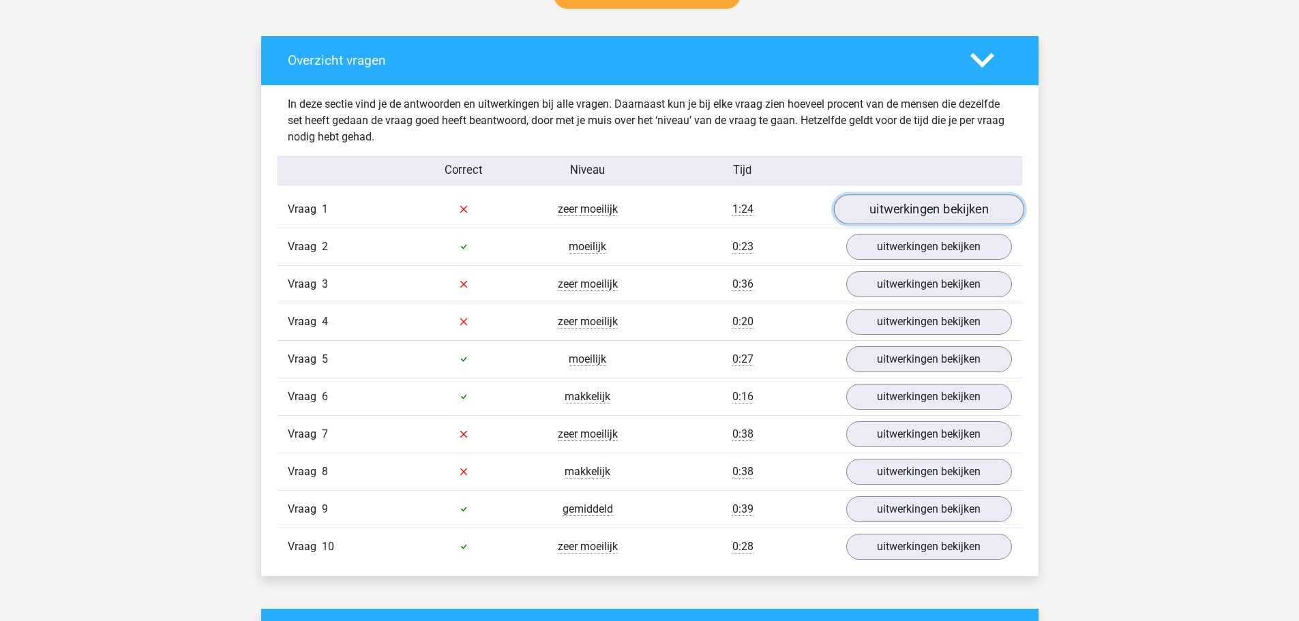
click at [882, 209] on link "uitwerkingen bekijken" at bounding box center [928, 209] width 190 height 30
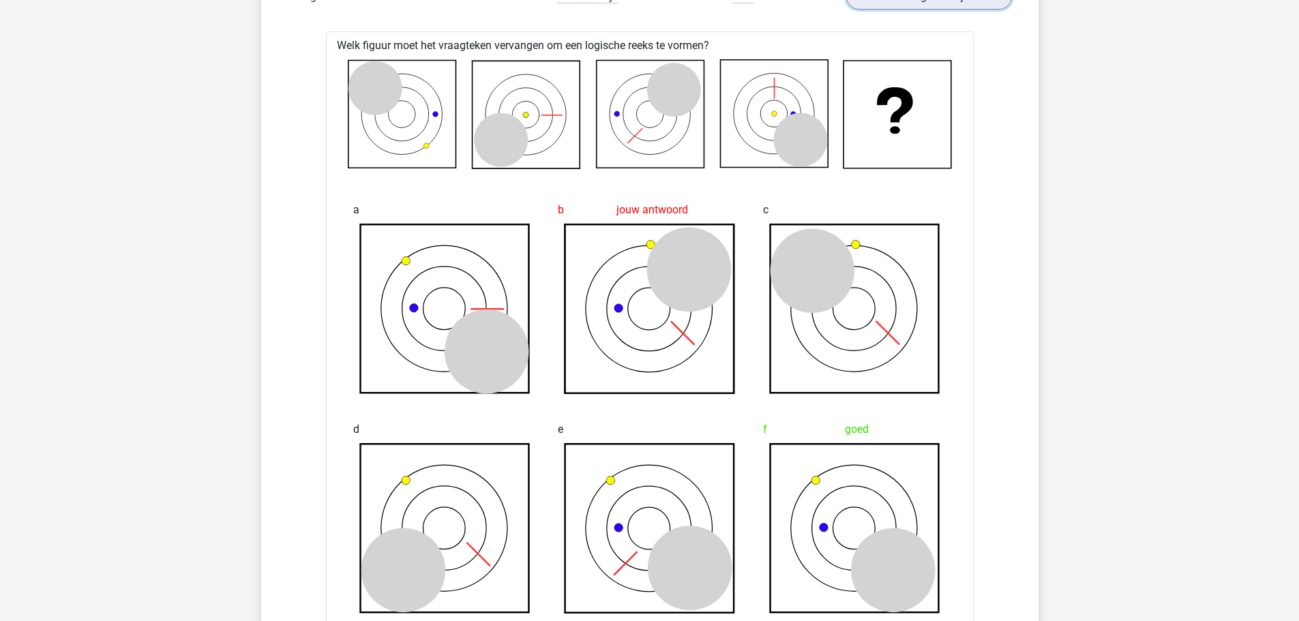
scroll to position [887, 0]
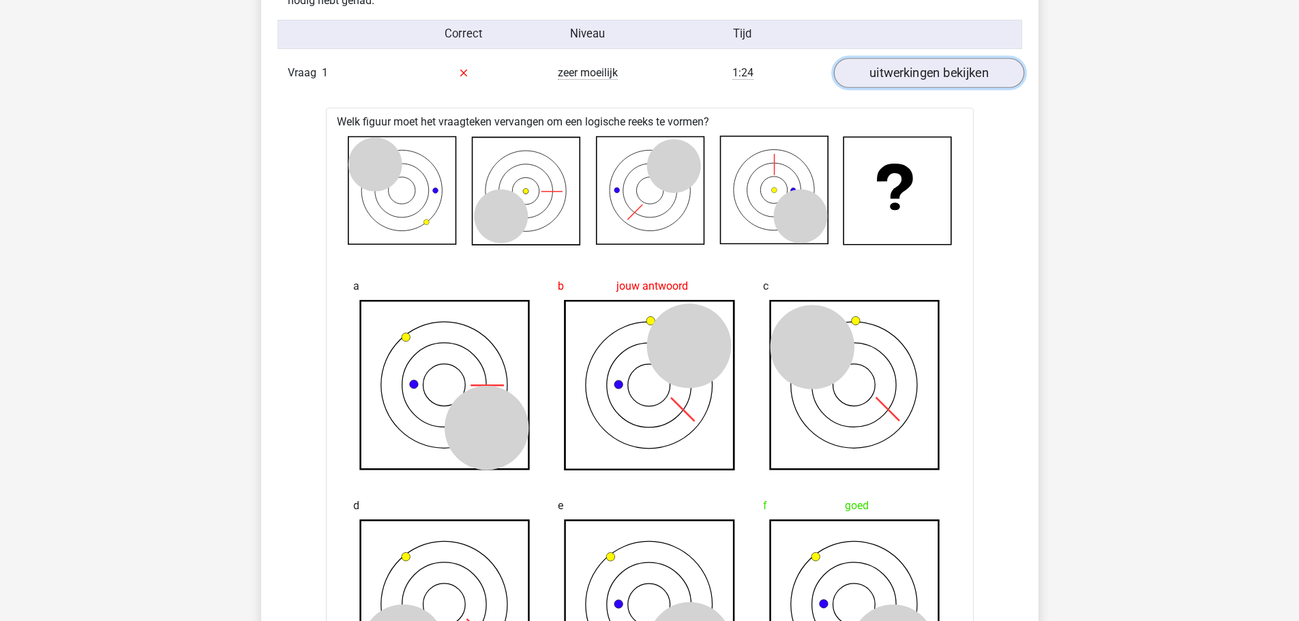
click at [917, 74] on link "uitwerkingen bekijken" at bounding box center [928, 73] width 190 height 30
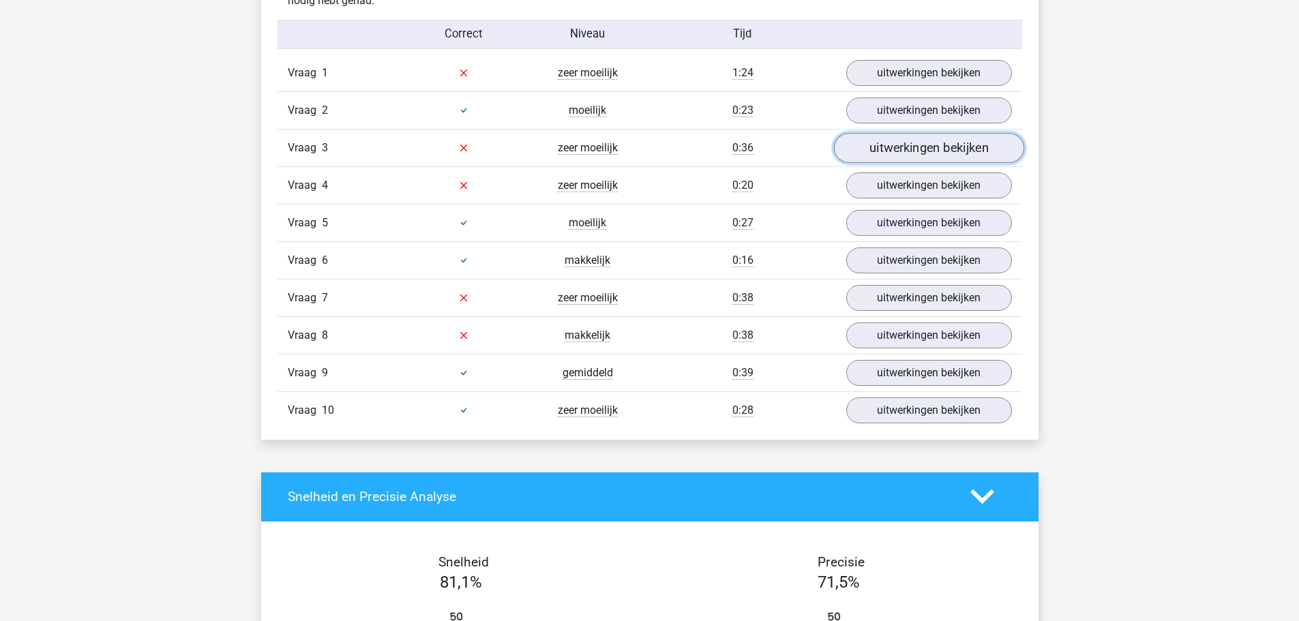
click at [916, 144] on link "uitwerkingen bekijken" at bounding box center [928, 148] width 190 height 30
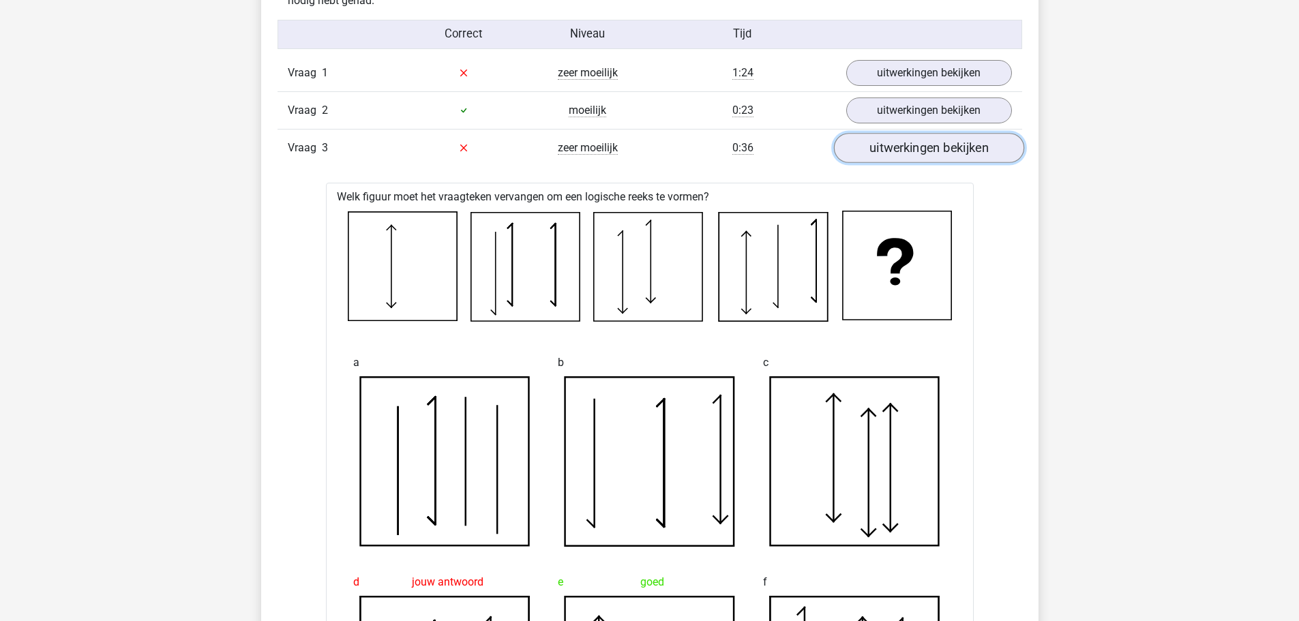
click at [895, 153] on link "uitwerkingen bekijken" at bounding box center [928, 148] width 190 height 30
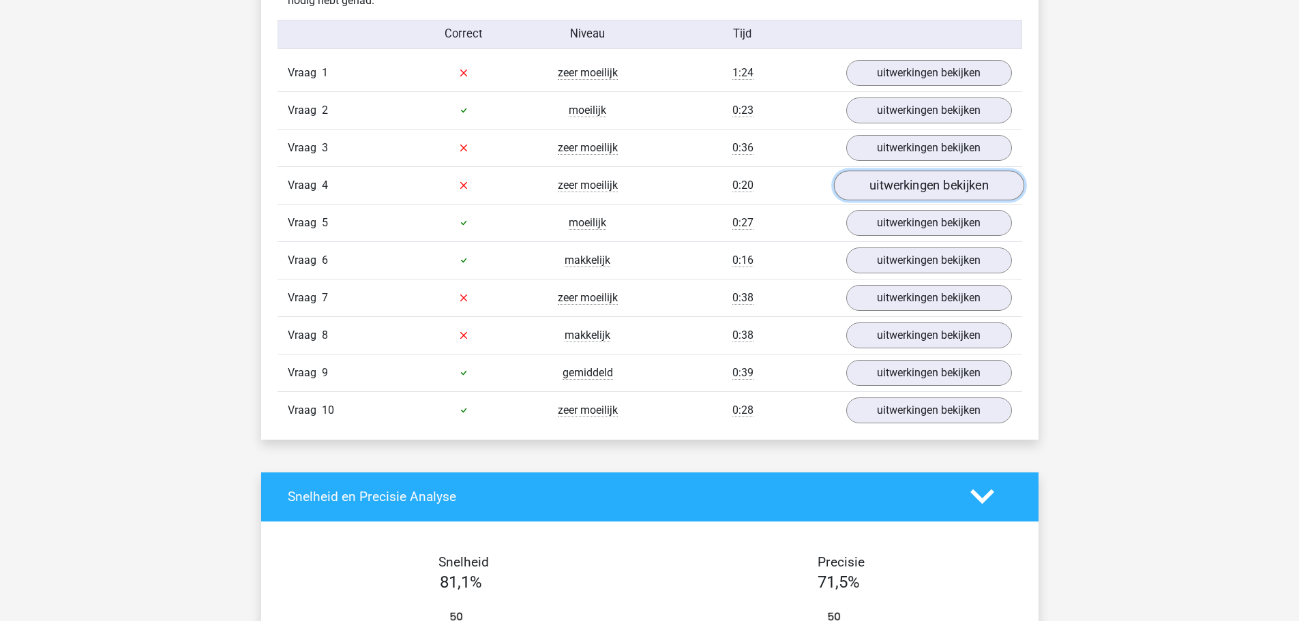
click at [888, 183] on link "uitwerkingen bekijken" at bounding box center [928, 186] width 190 height 30
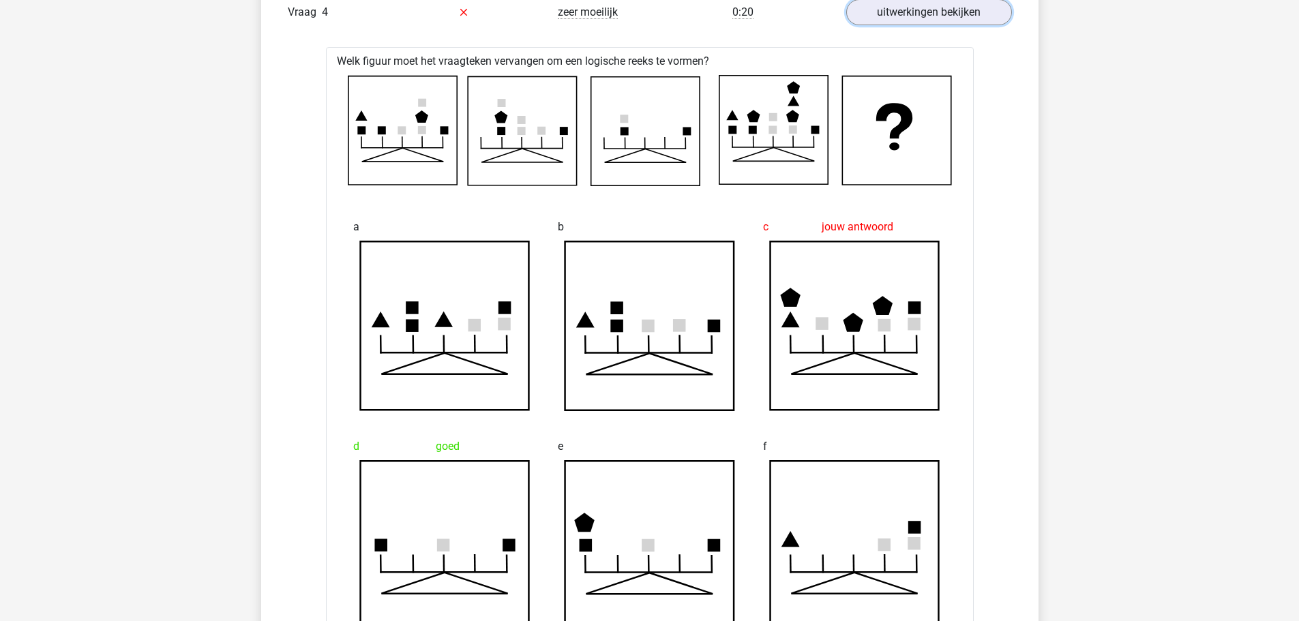
scroll to position [818, 0]
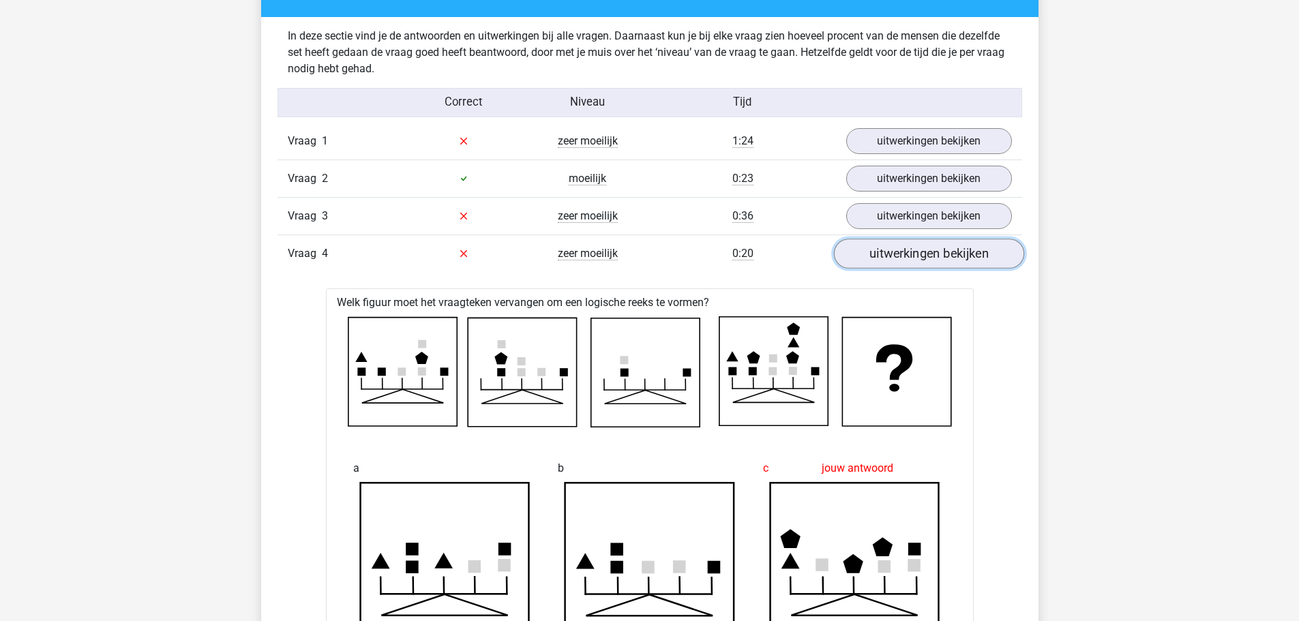
click at [900, 257] on link "uitwerkingen bekijken" at bounding box center [928, 254] width 190 height 30
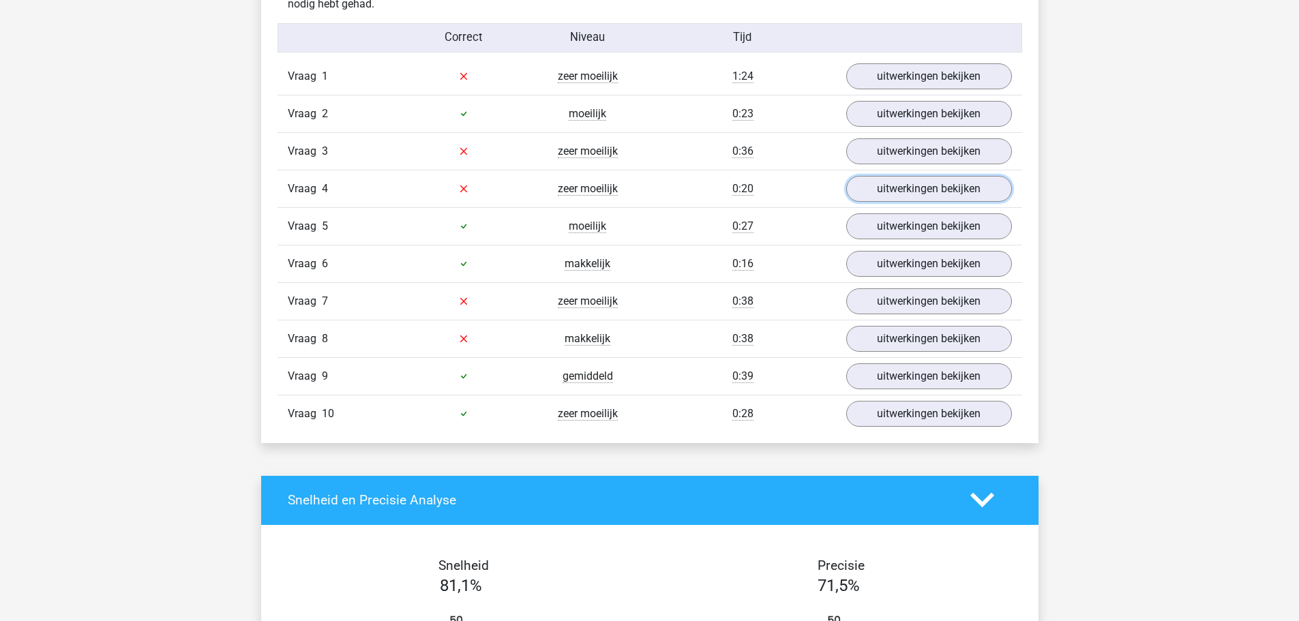
scroll to position [887, 0]
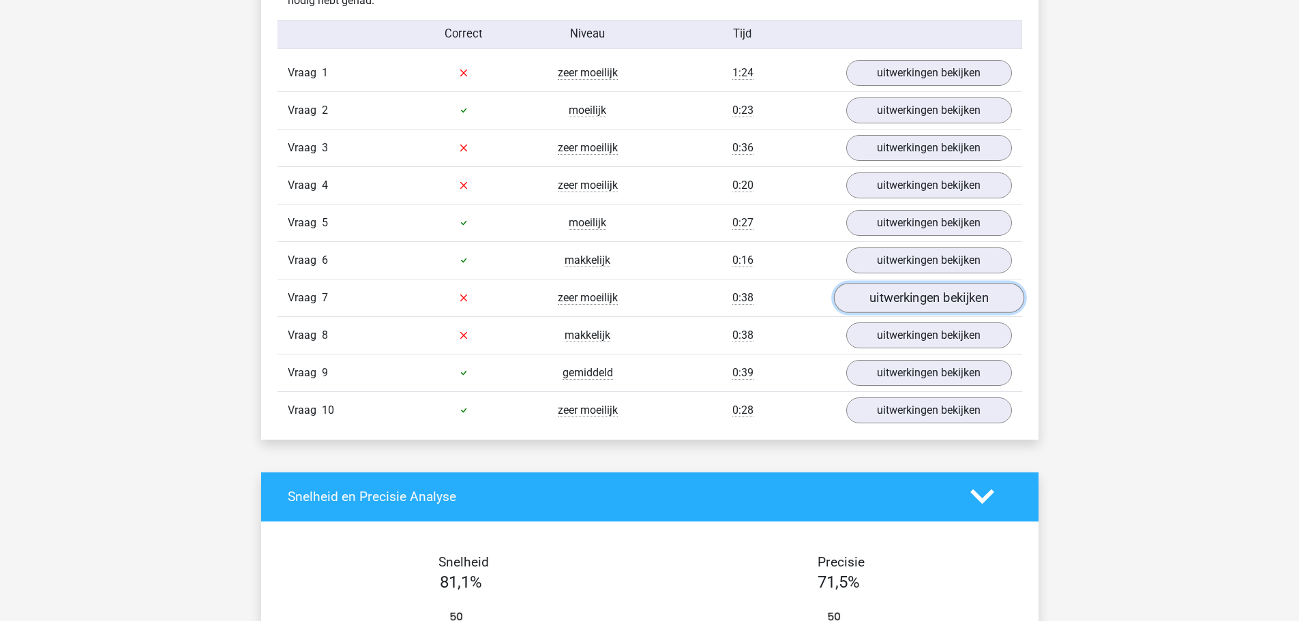
click at [907, 301] on link "uitwerkingen bekijken" at bounding box center [928, 298] width 190 height 30
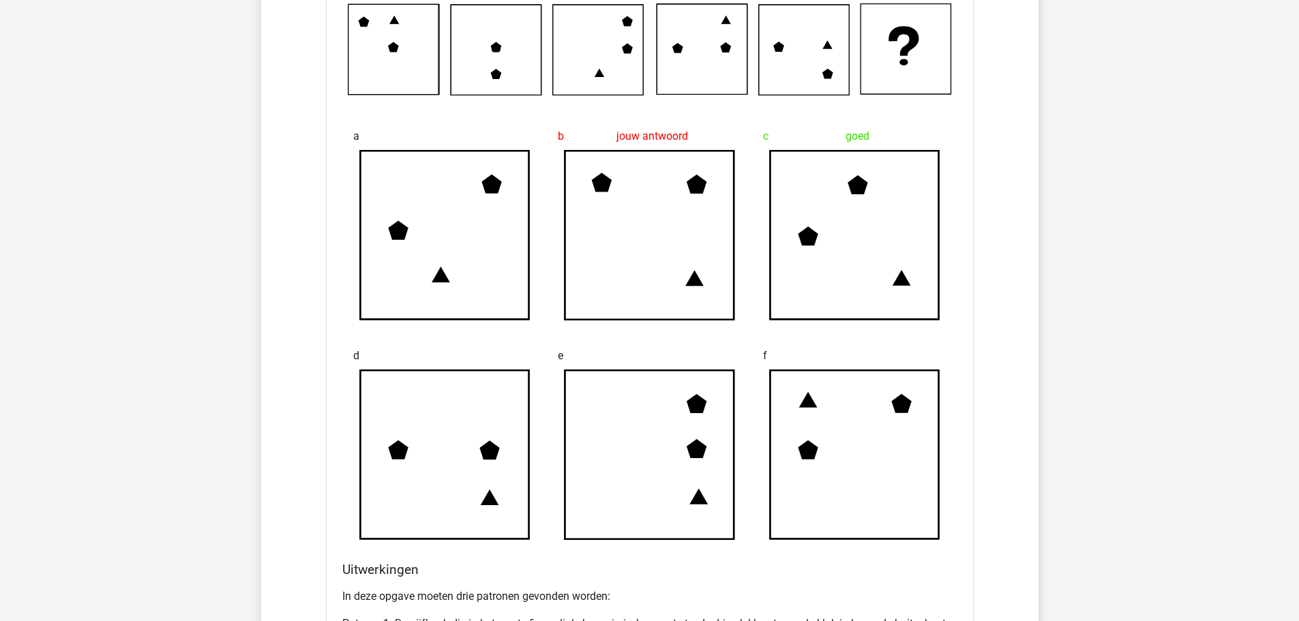
scroll to position [1159, 0]
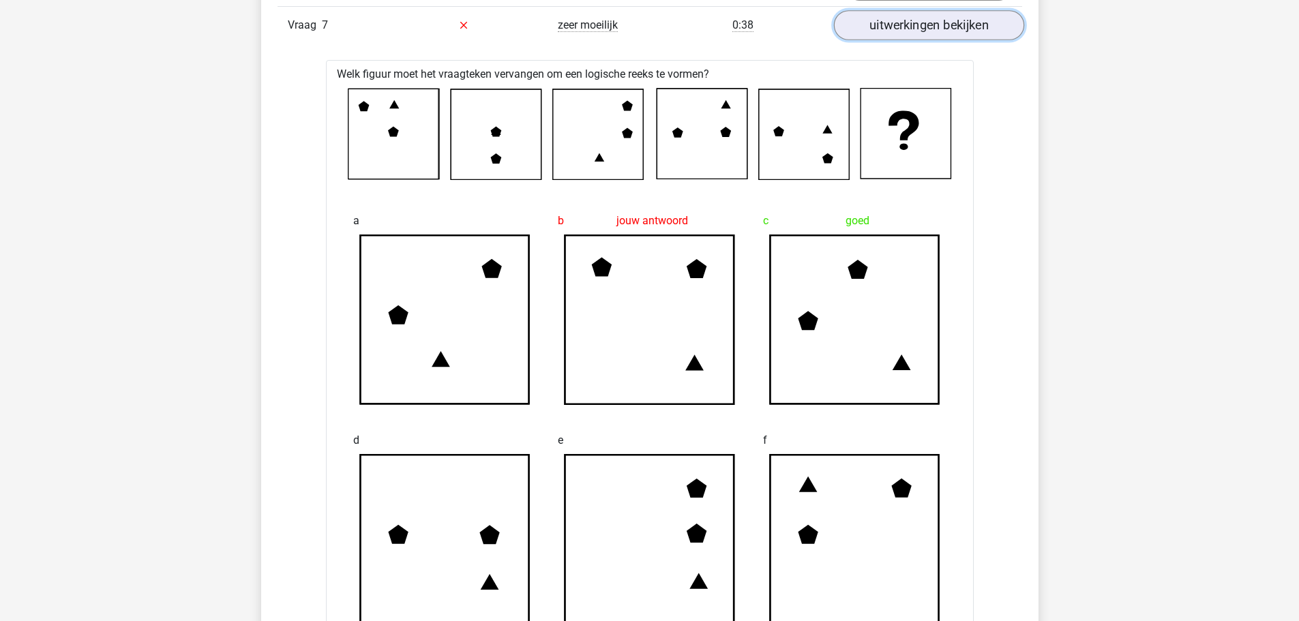
click at [934, 27] on link "uitwerkingen bekijken" at bounding box center [928, 25] width 190 height 30
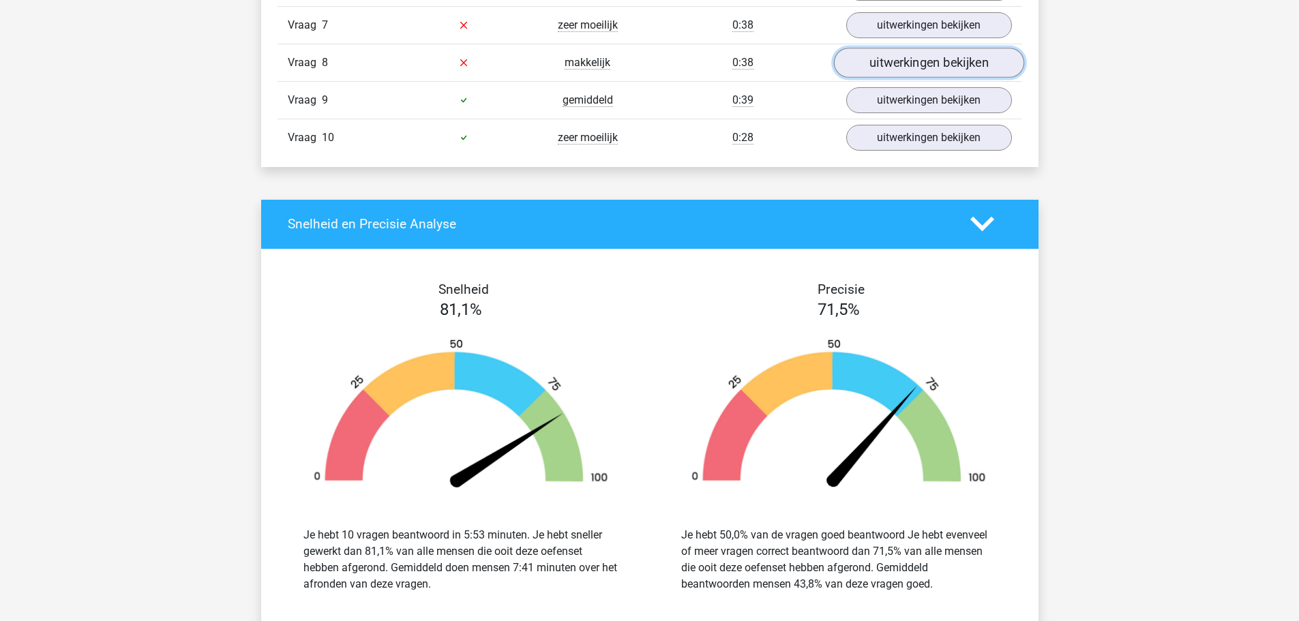
click at [922, 70] on link "uitwerkingen bekijken" at bounding box center [928, 63] width 190 height 30
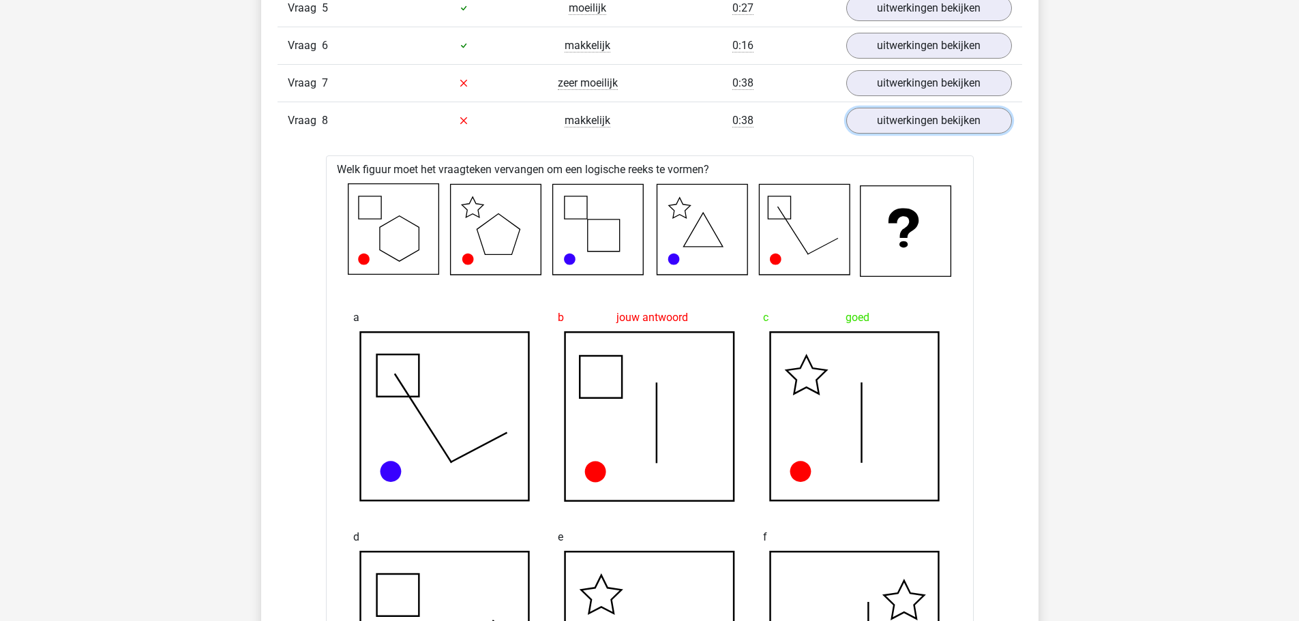
scroll to position [1091, 0]
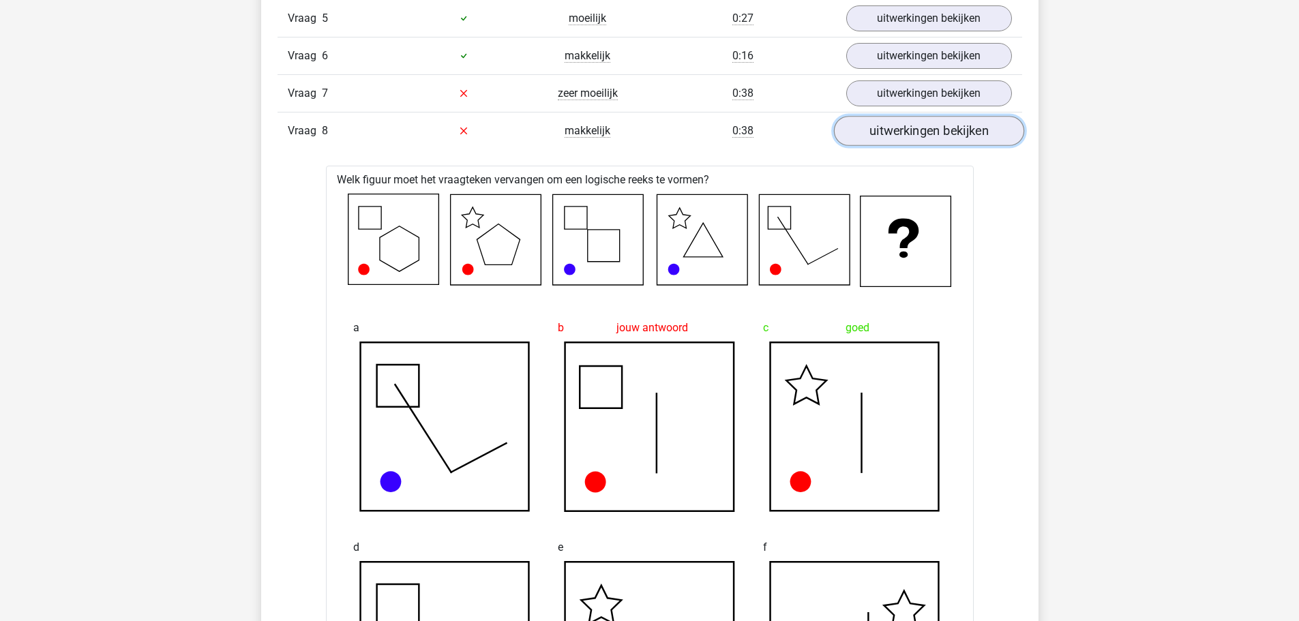
click at [930, 136] on link "uitwerkingen bekijken" at bounding box center [928, 131] width 190 height 30
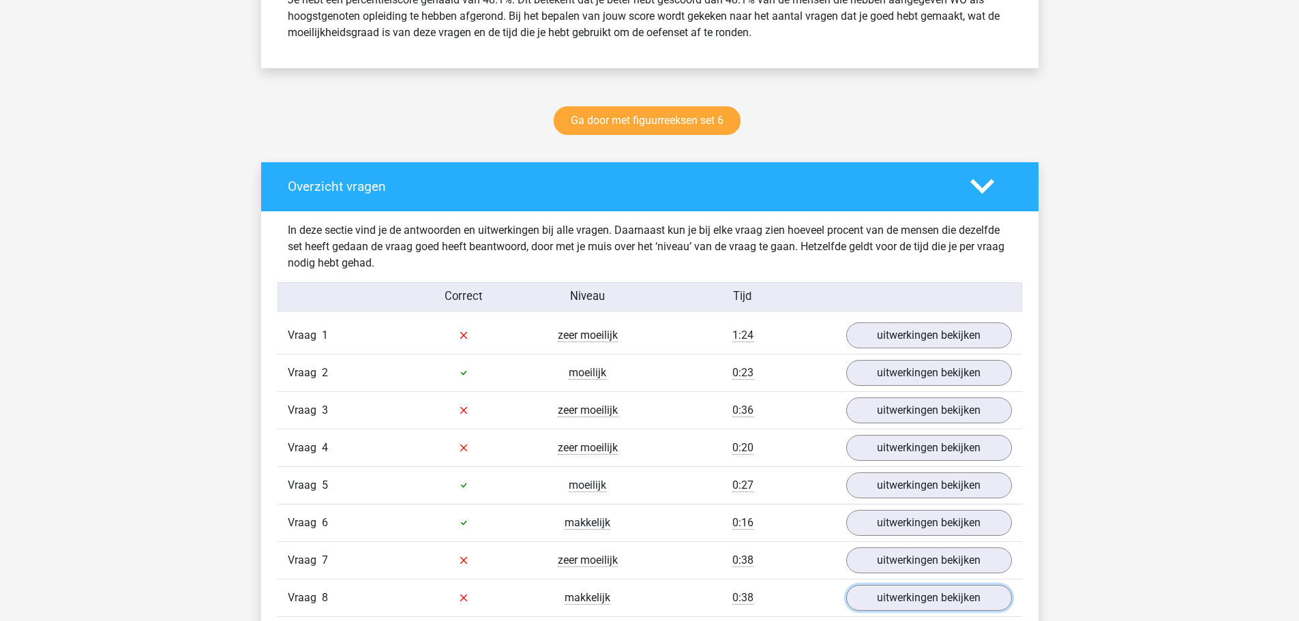
scroll to position [341, 0]
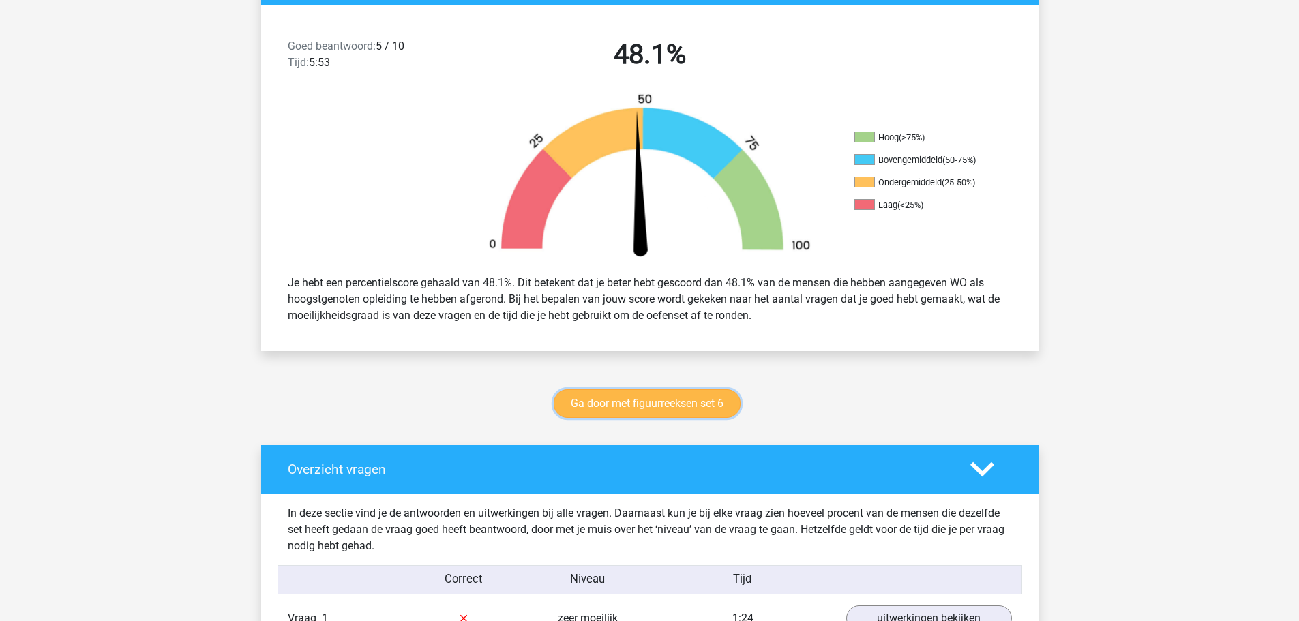
click at [623, 406] on link "Ga door met figuurreeksen set 6" at bounding box center [647, 403] width 187 height 29
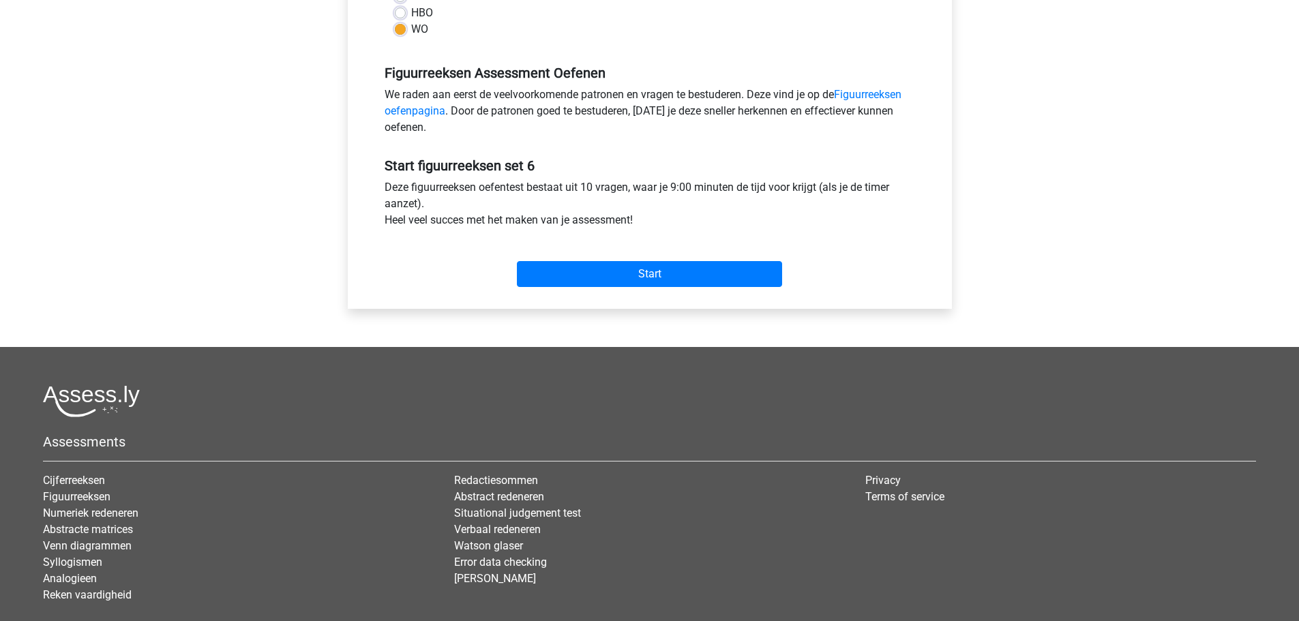
scroll to position [205, 0]
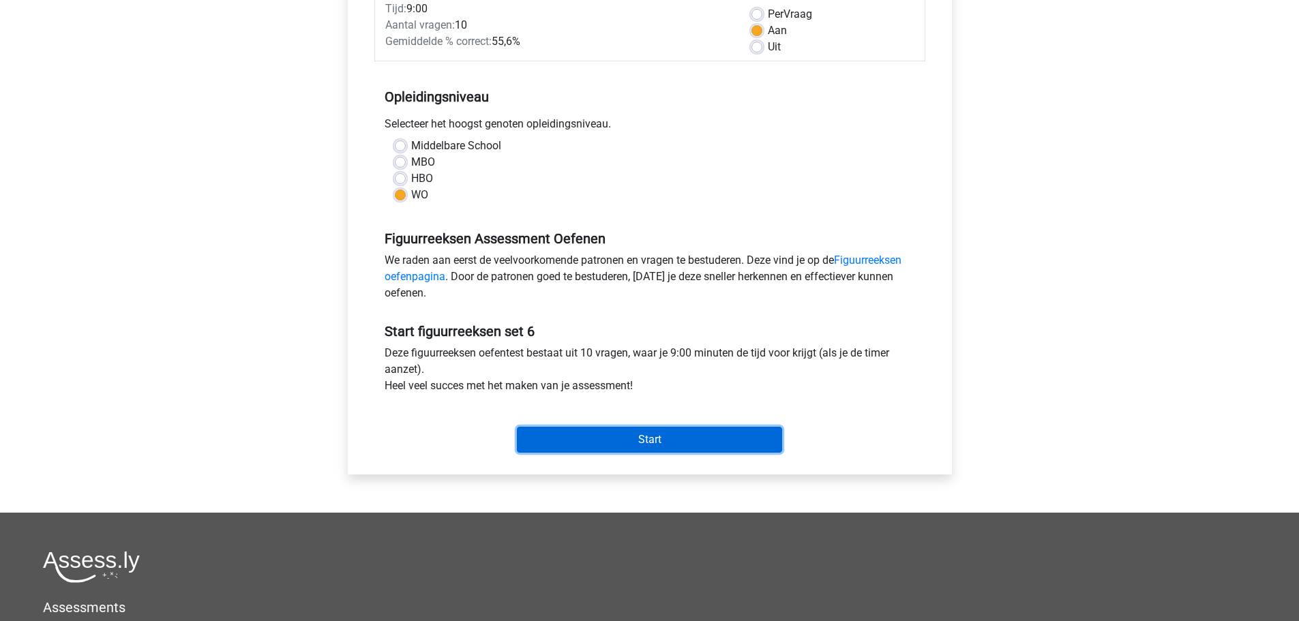
click at [633, 437] on input "Start" at bounding box center [649, 440] width 265 height 26
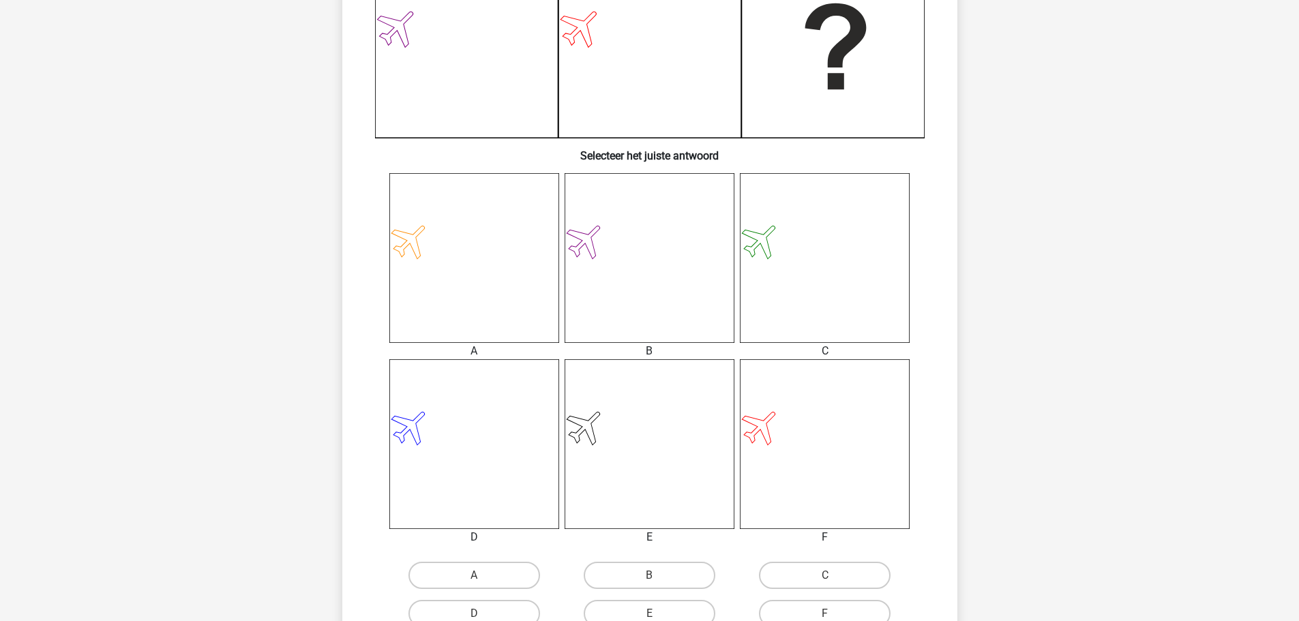
scroll to position [409, 0]
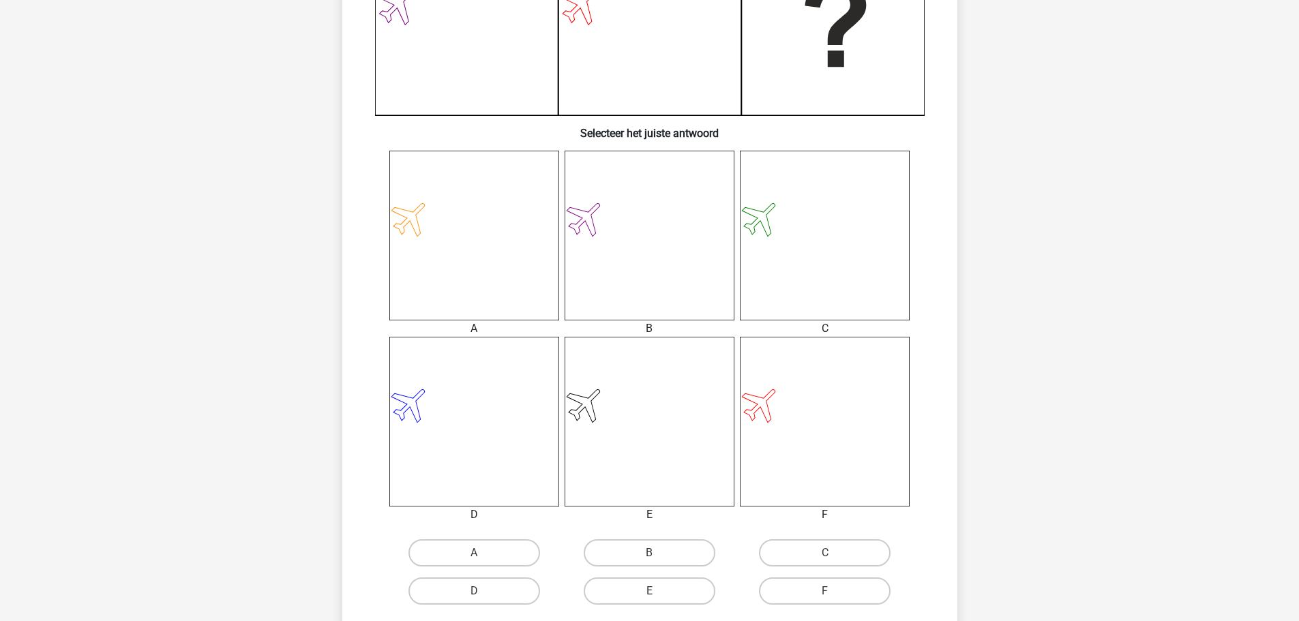
click at [829, 418] on icon at bounding box center [825, 422] width 170 height 170
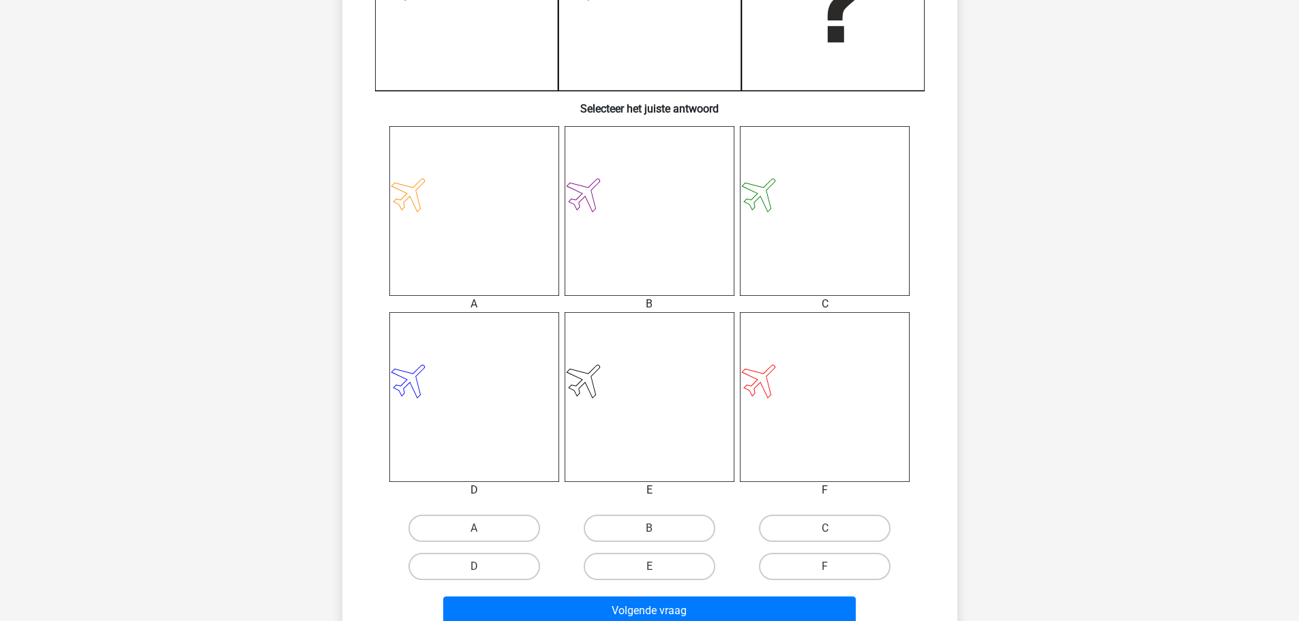
scroll to position [477, 0]
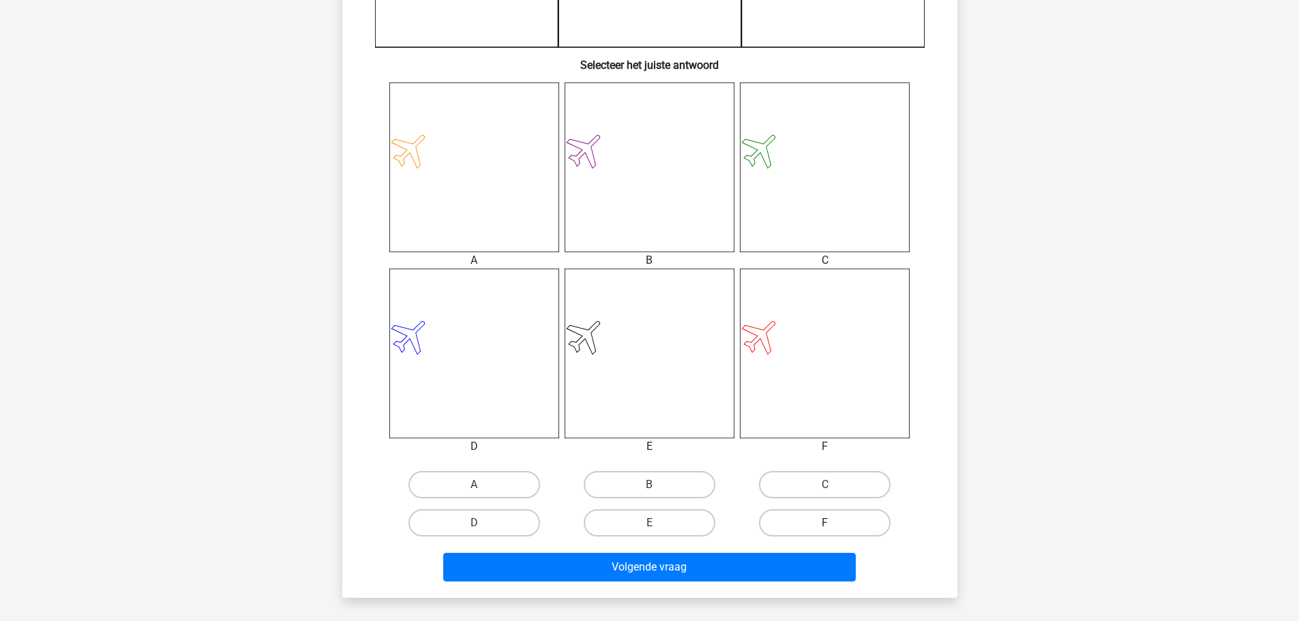
click at [825, 517] on label "F" at bounding box center [825, 522] width 132 height 27
click at [825, 523] on input "F" at bounding box center [829, 527] width 9 height 9
radio input "true"
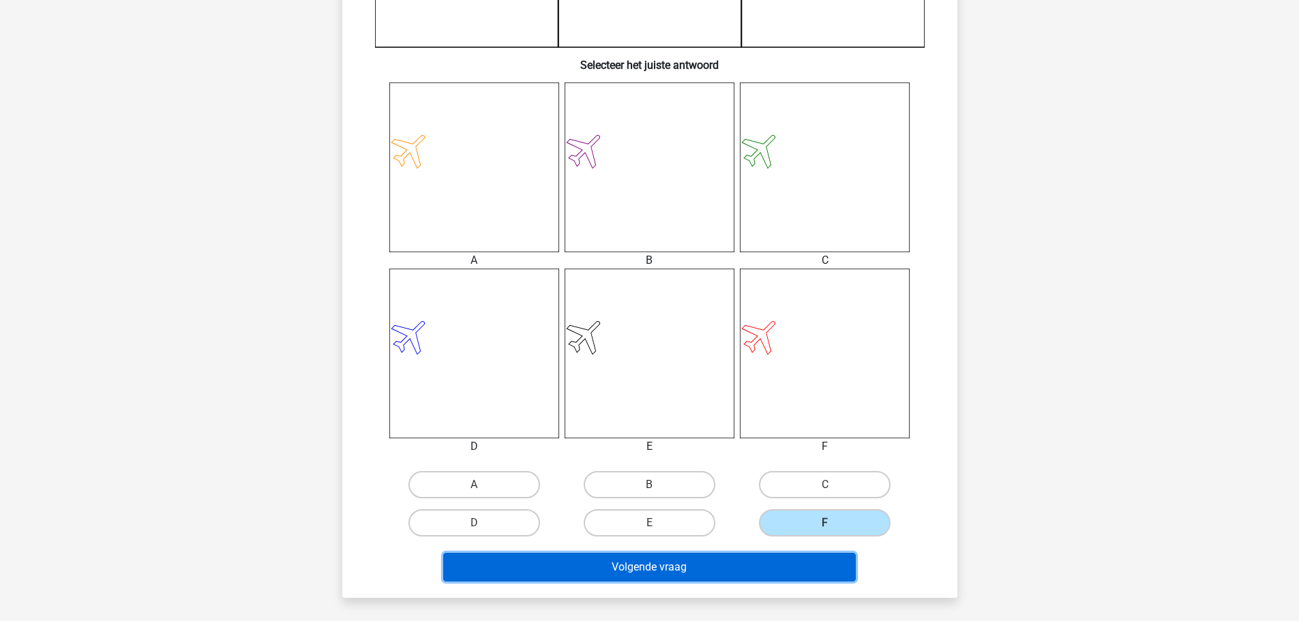
click at [751, 565] on button "Volgende vraag" at bounding box center [649, 567] width 413 height 29
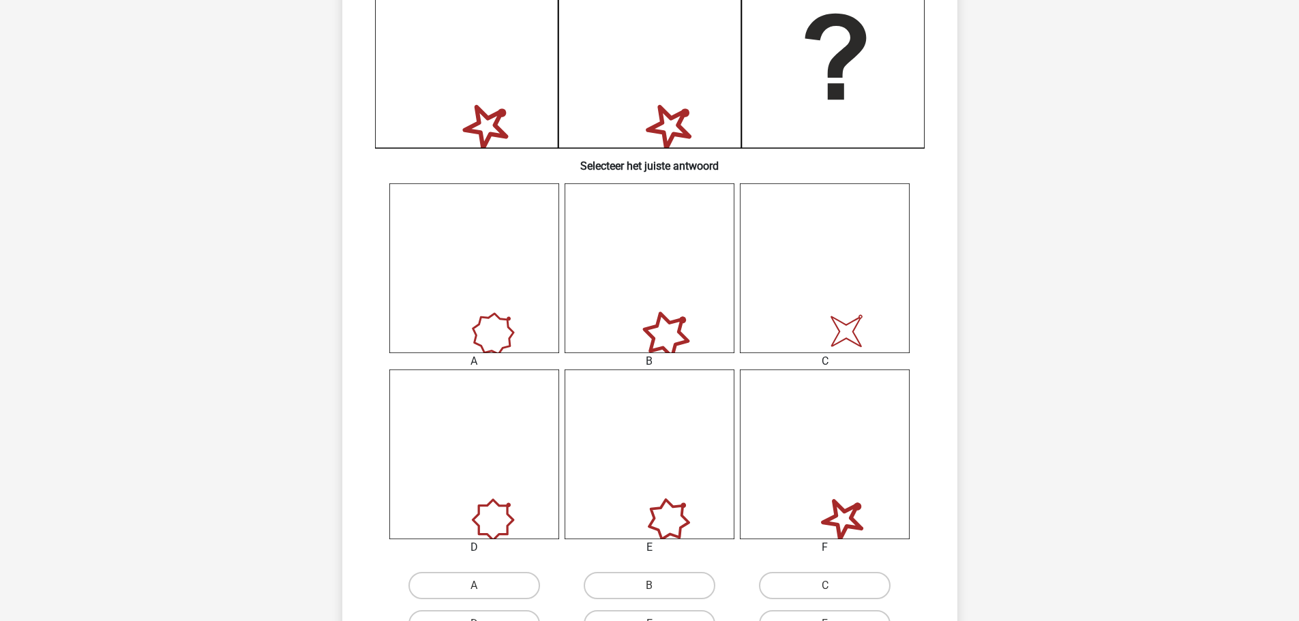
scroll to position [409, 0]
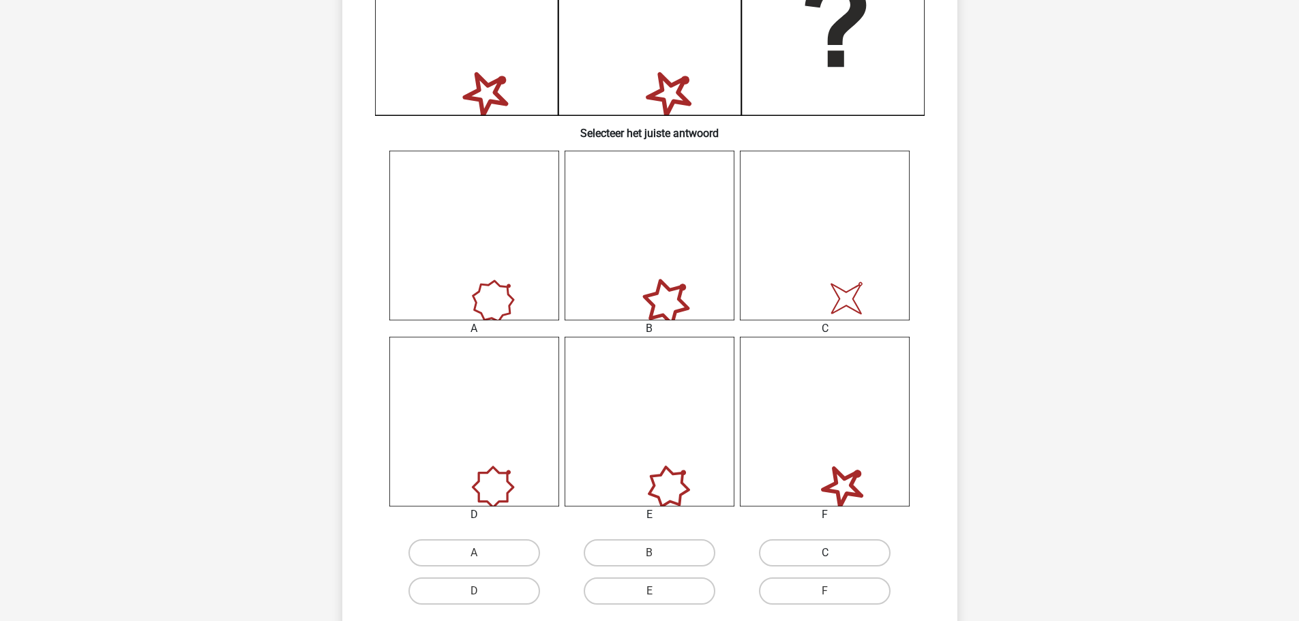
click at [837, 556] on label "C" at bounding box center [825, 552] width 132 height 27
click at [834, 556] on input "C" at bounding box center [829, 557] width 9 height 9
radio input "true"
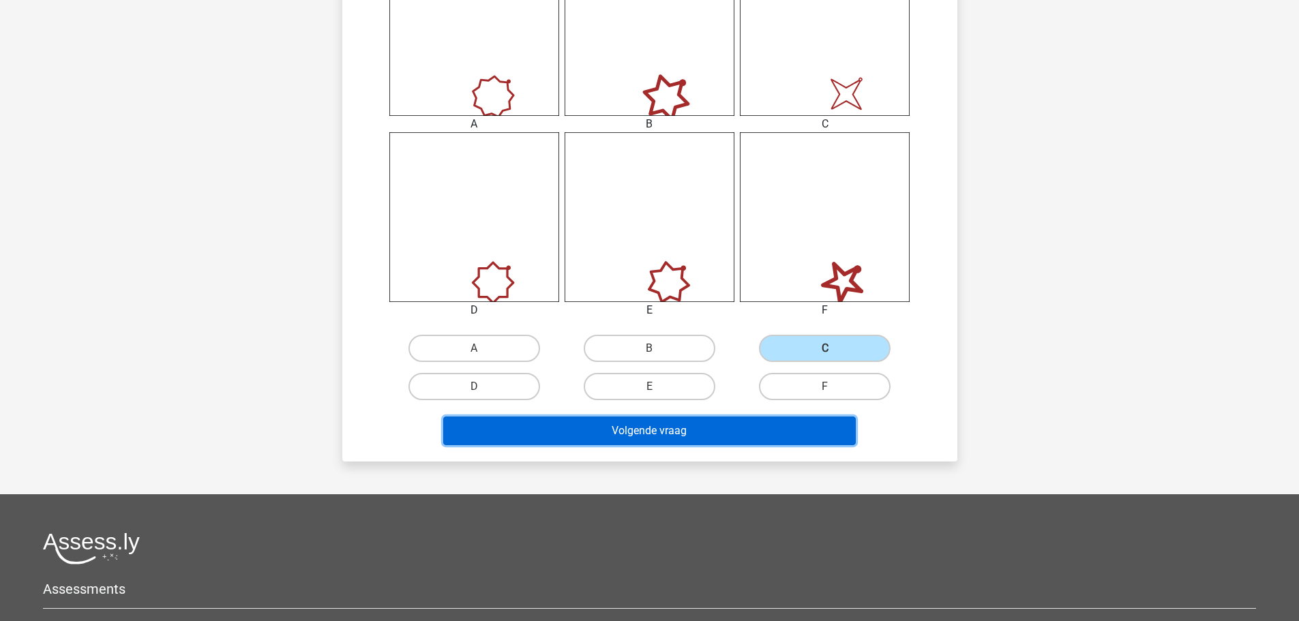
click at [612, 432] on button "Volgende vraag" at bounding box center [649, 431] width 413 height 29
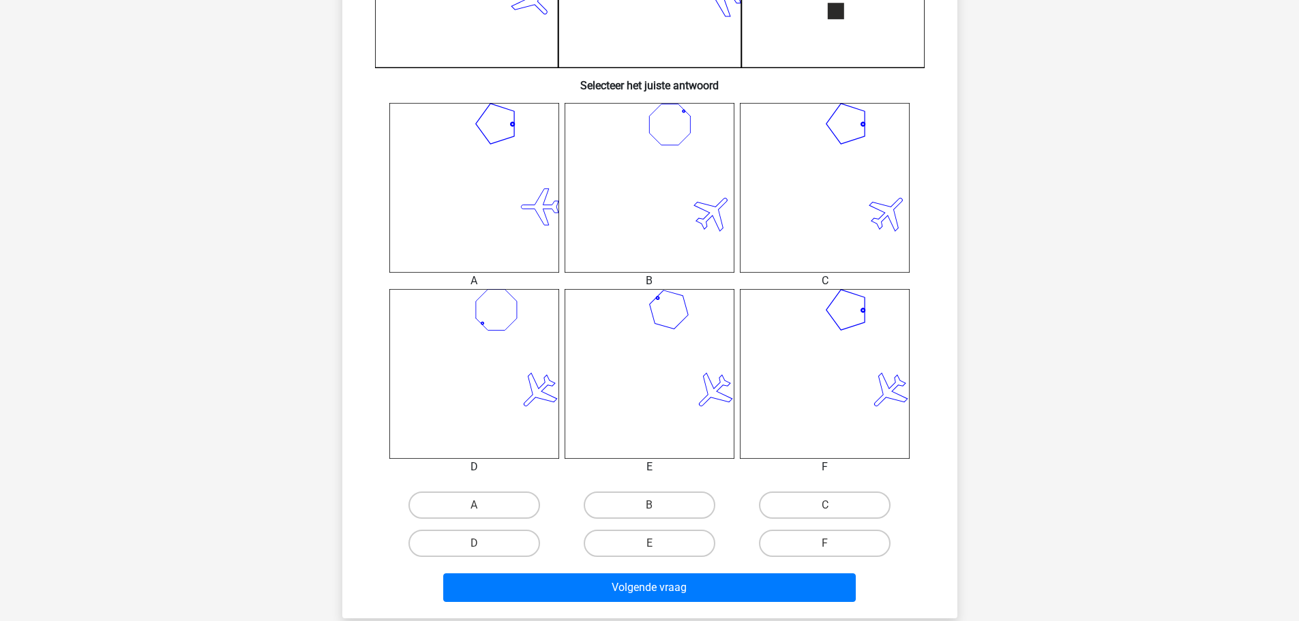
scroll to position [477, 0]
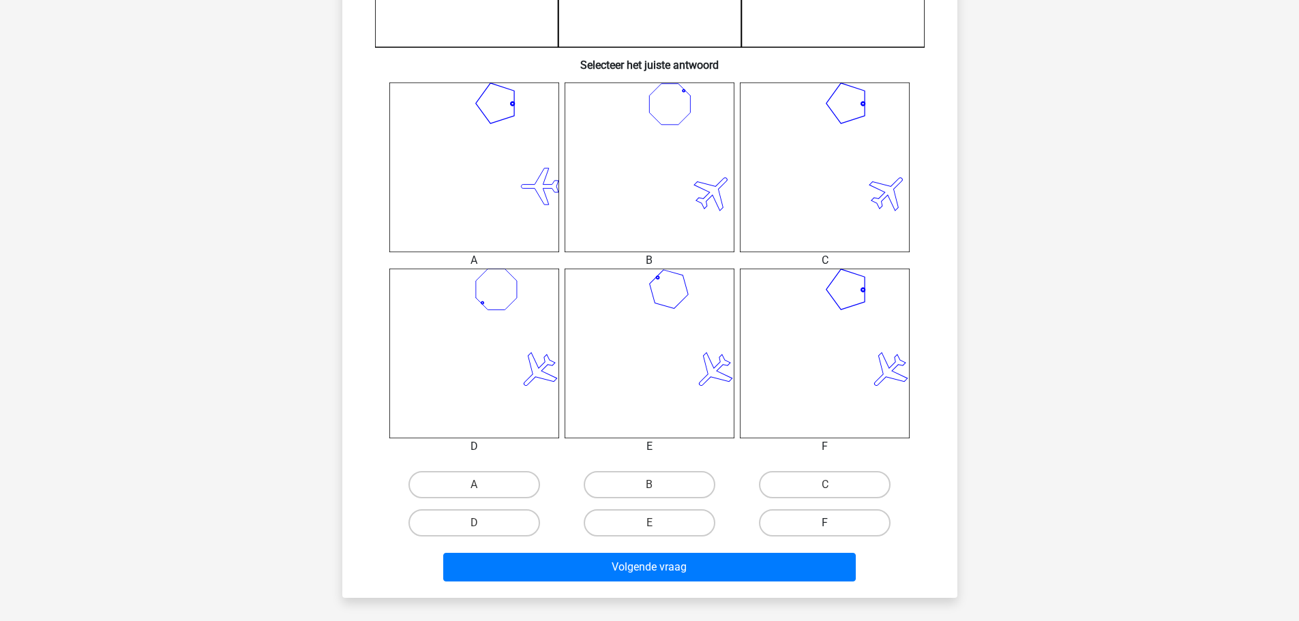
click at [829, 522] on label "F" at bounding box center [825, 522] width 132 height 27
click at [829, 523] on input "F" at bounding box center [829, 527] width 9 height 9
radio input "true"
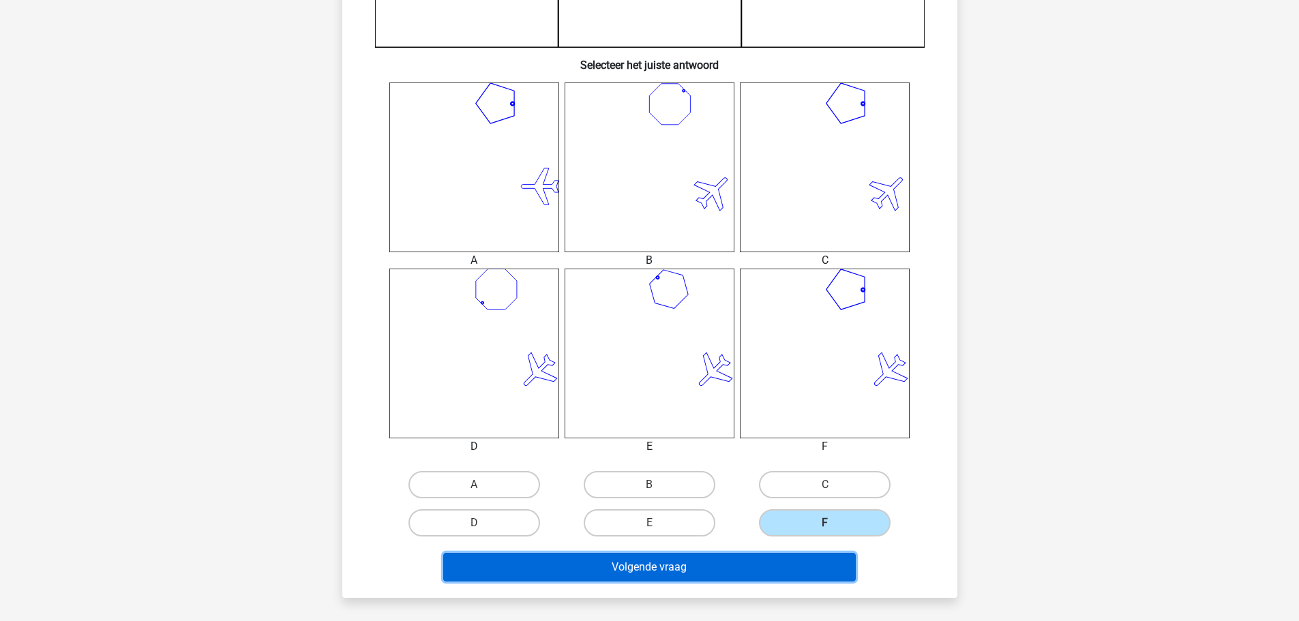
click at [726, 561] on button "Volgende vraag" at bounding box center [649, 567] width 413 height 29
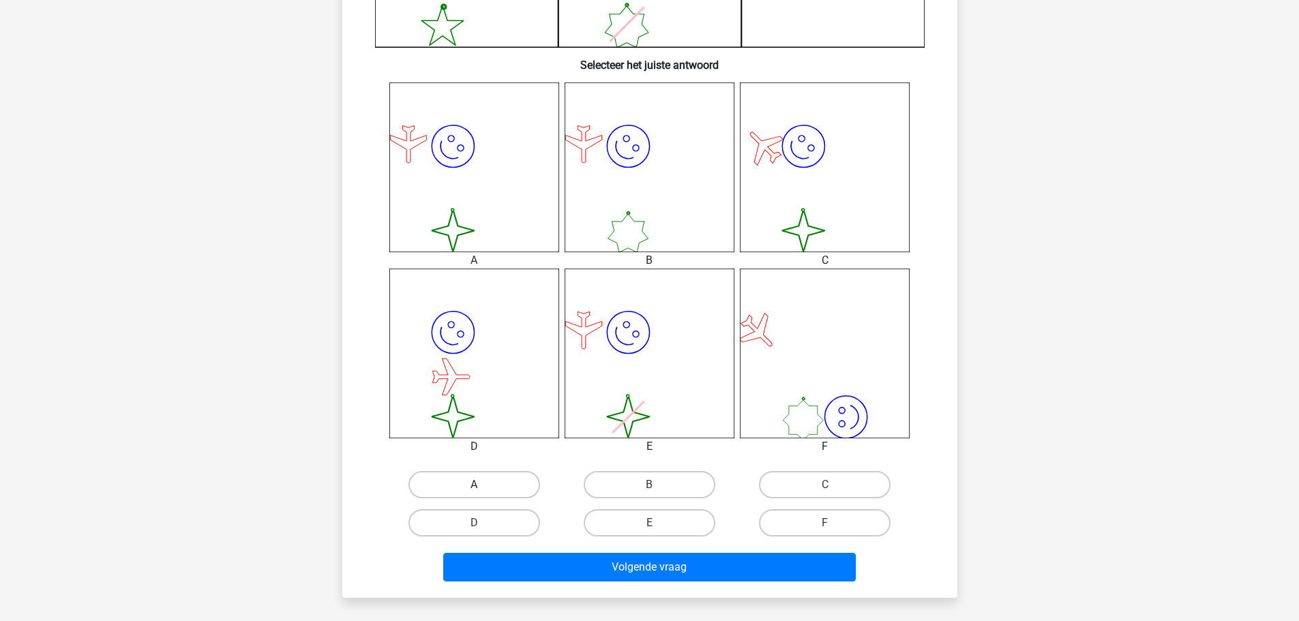
click at [482, 482] on label "A" at bounding box center [475, 484] width 132 height 27
click at [482, 485] on input "A" at bounding box center [478, 489] width 9 height 9
radio input "true"
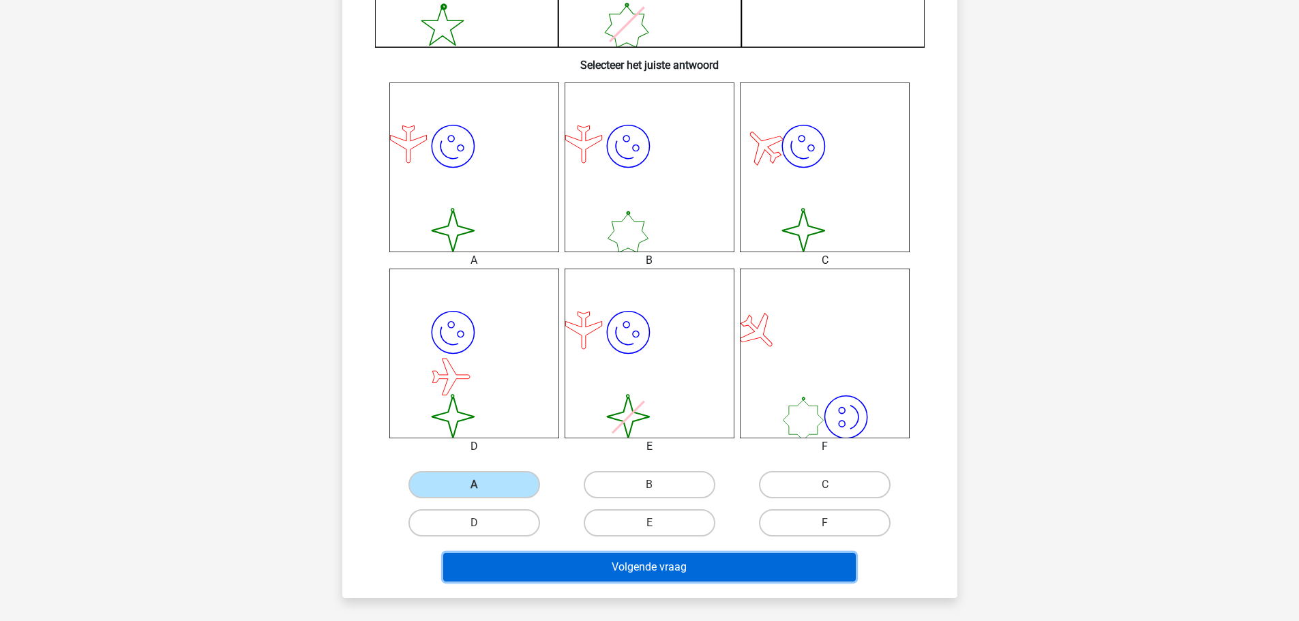
click at [522, 560] on button "Volgende vraag" at bounding box center [649, 567] width 413 height 29
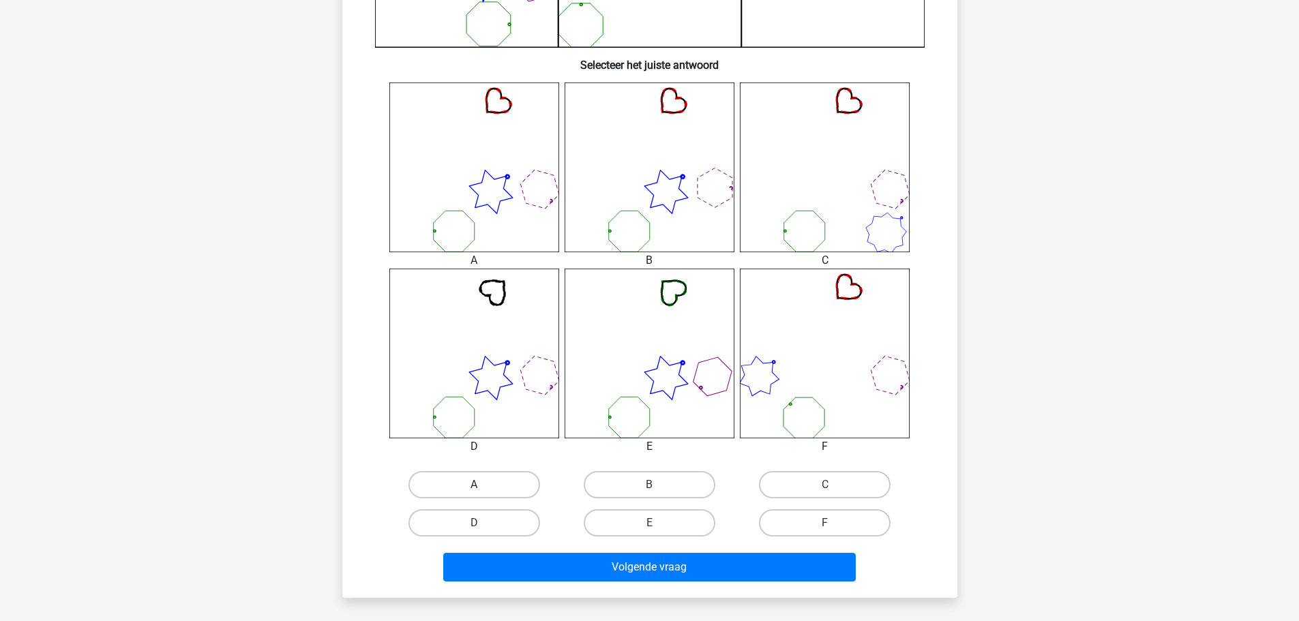
click at [463, 480] on label "A" at bounding box center [475, 484] width 132 height 27
click at [474, 485] on input "A" at bounding box center [478, 489] width 9 height 9
radio input "true"
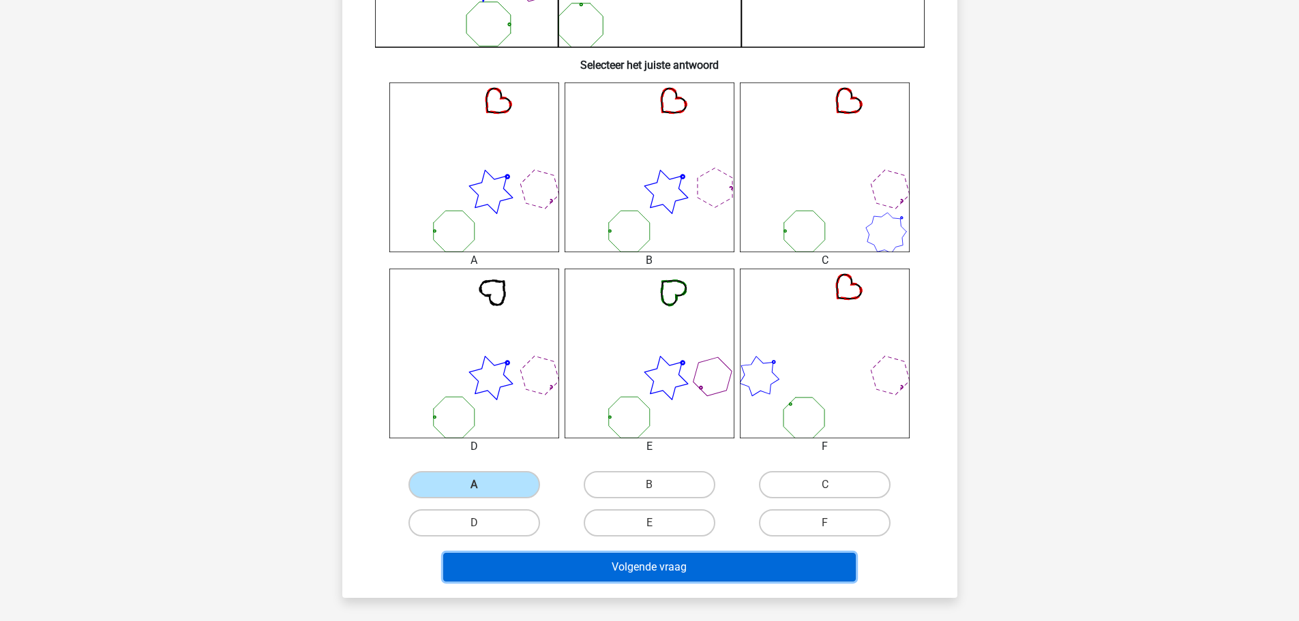
click at [559, 568] on button "Volgende vraag" at bounding box center [649, 567] width 413 height 29
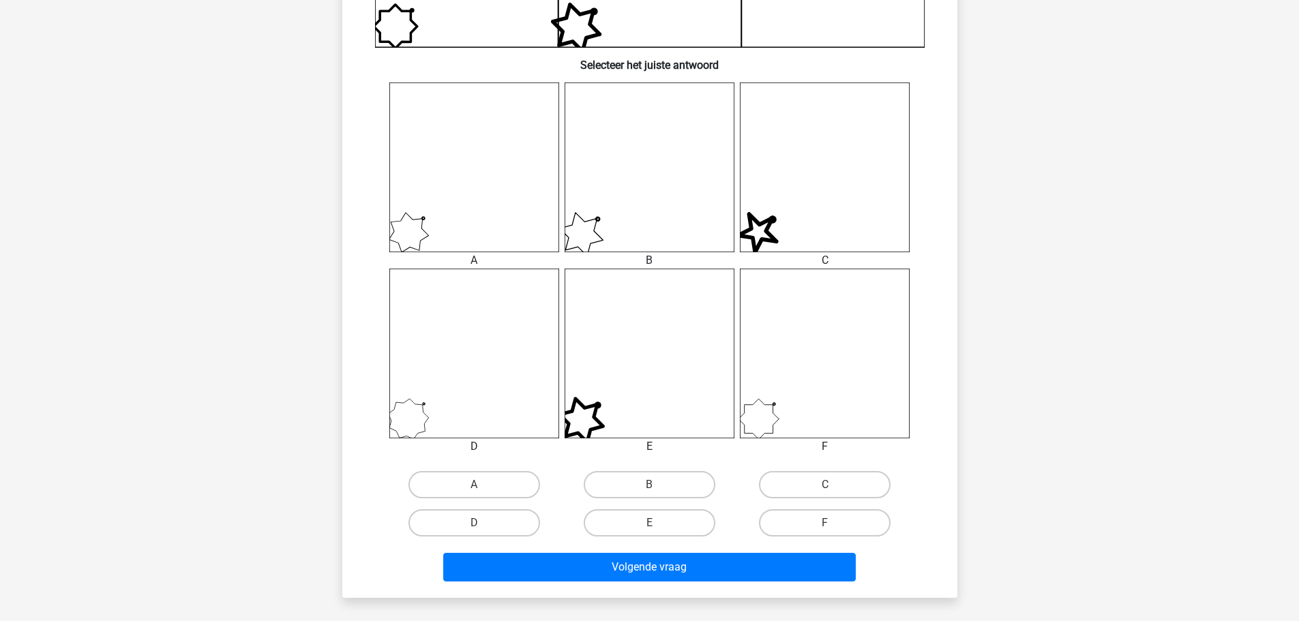
click at [477, 525] on input "D" at bounding box center [478, 527] width 9 height 9
radio input "true"
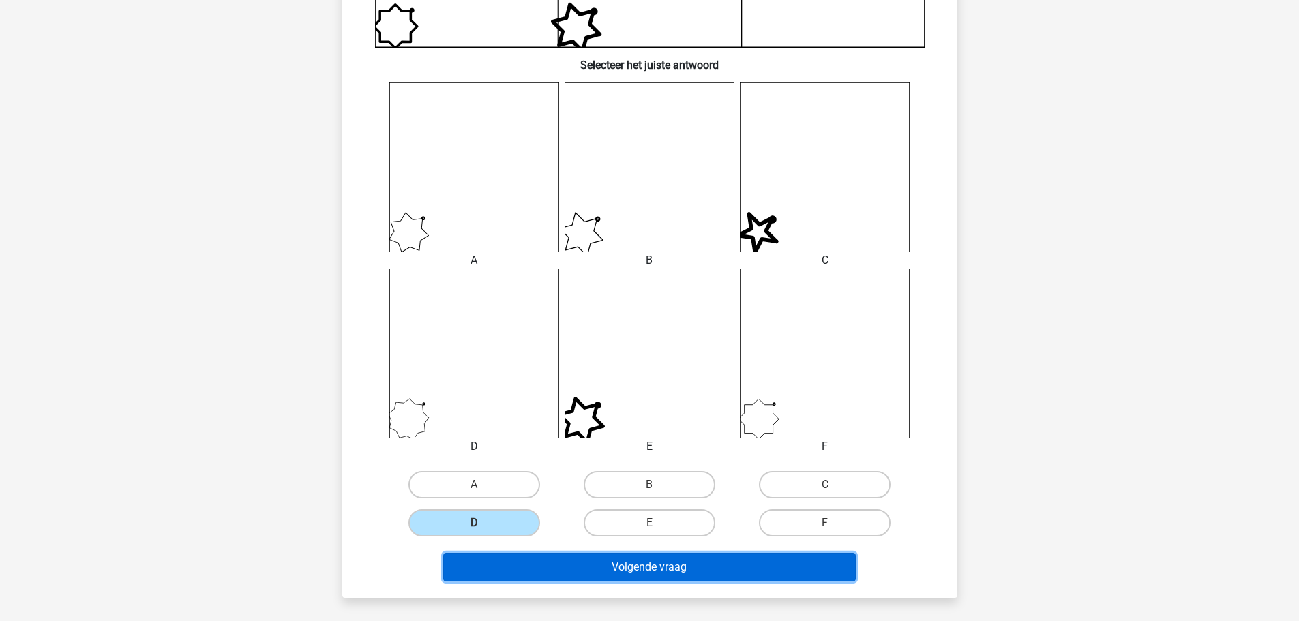
click at [507, 566] on button "Volgende vraag" at bounding box center [649, 567] width 413 height 29
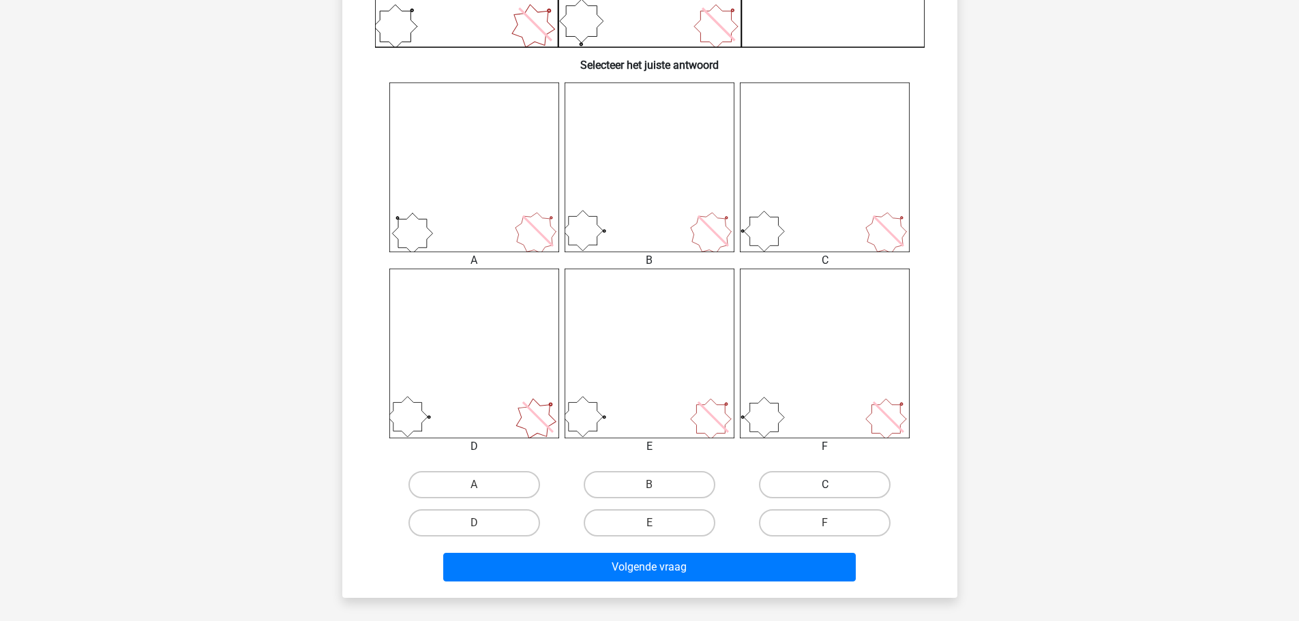
click at [815, 475] on label "C" at bounding box center [825, 484] width 132 height 27
click at [825, 485] on input "C" at bounding box center [829, 489] width 9 height 9
radio input "true"
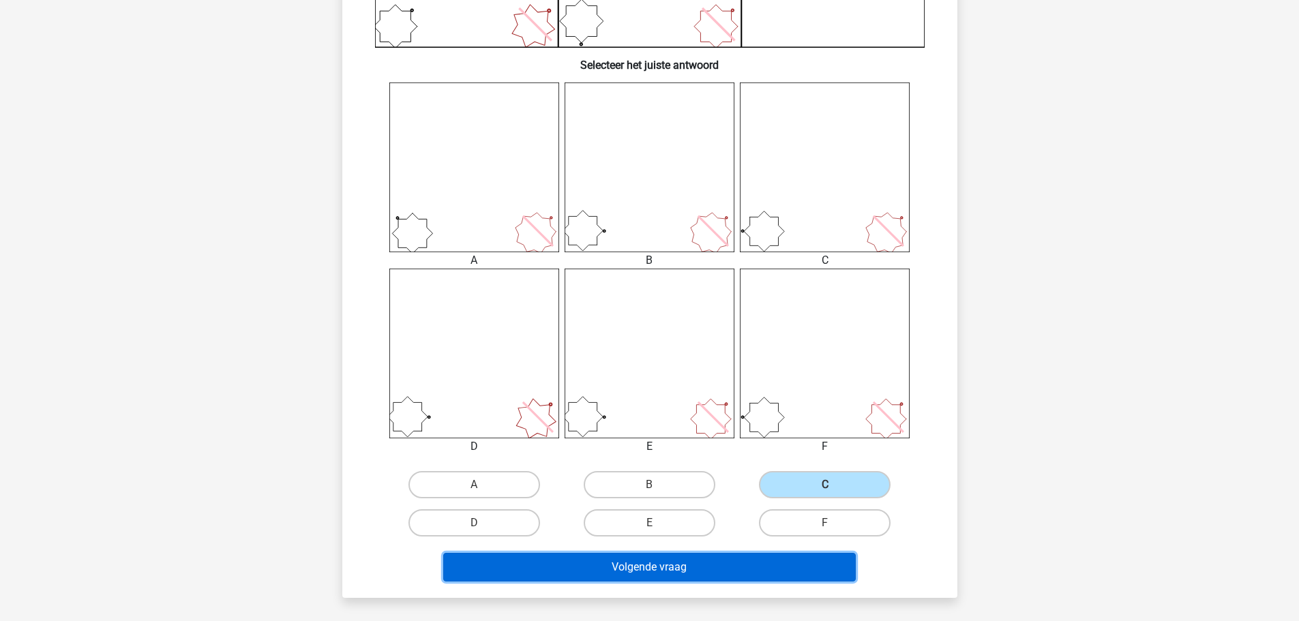
click at [685, 560] on button "Volgende vraag" at bounding box center [649, 567] width 413 height 29
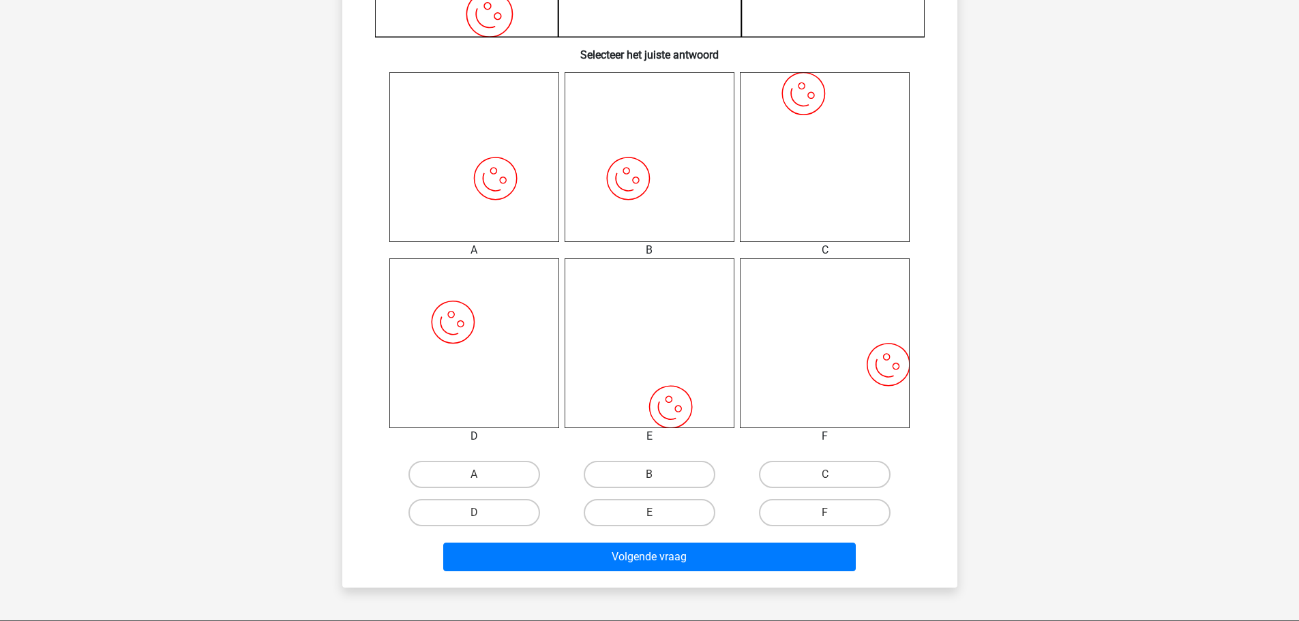
scroll to position [503, 0]
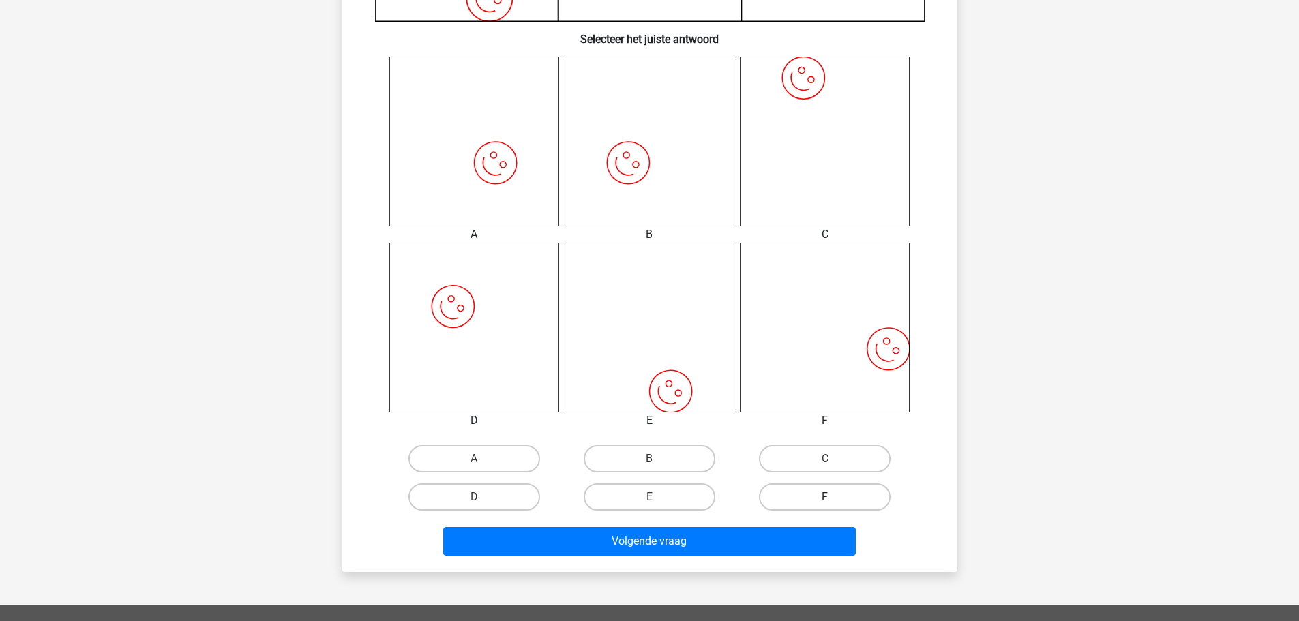
click at [829, 493] on label "F" at bounding box center [825, 497] width 132 height 27
click at [829, 497] on input "F" at bounding box center [829, 501] width 9 height 9
radio input "true"
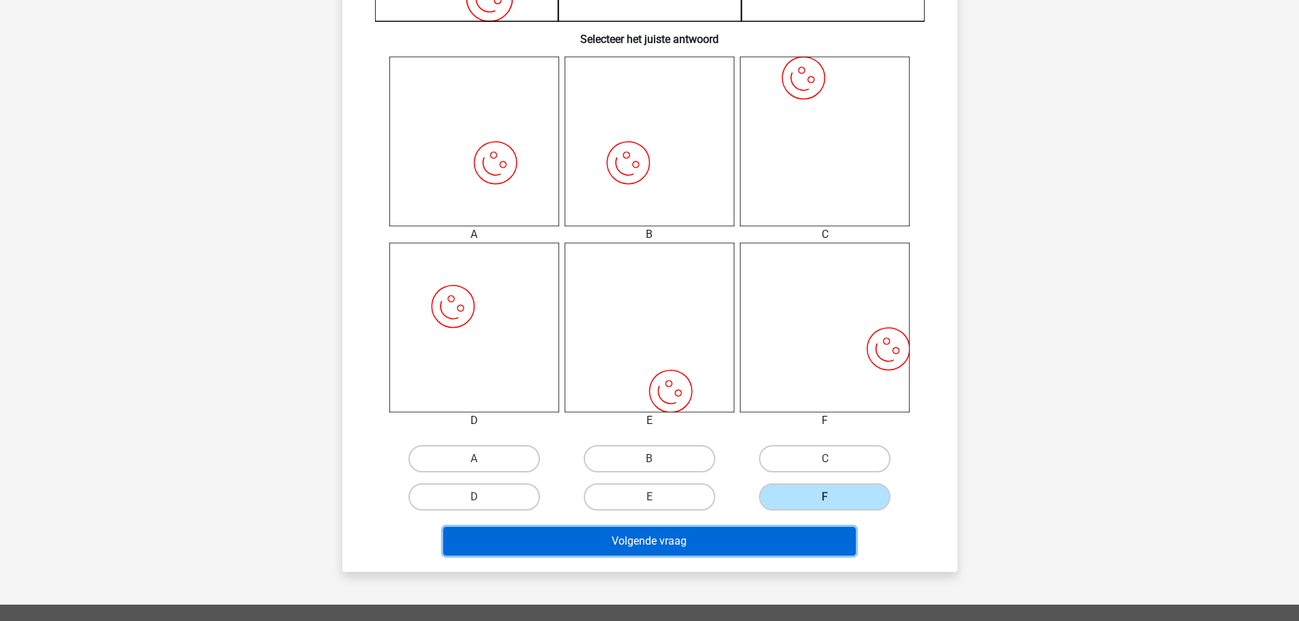
click at [745, 540] on button "Volgende vraag" at bounding box center [649, 541] width 413 height 29
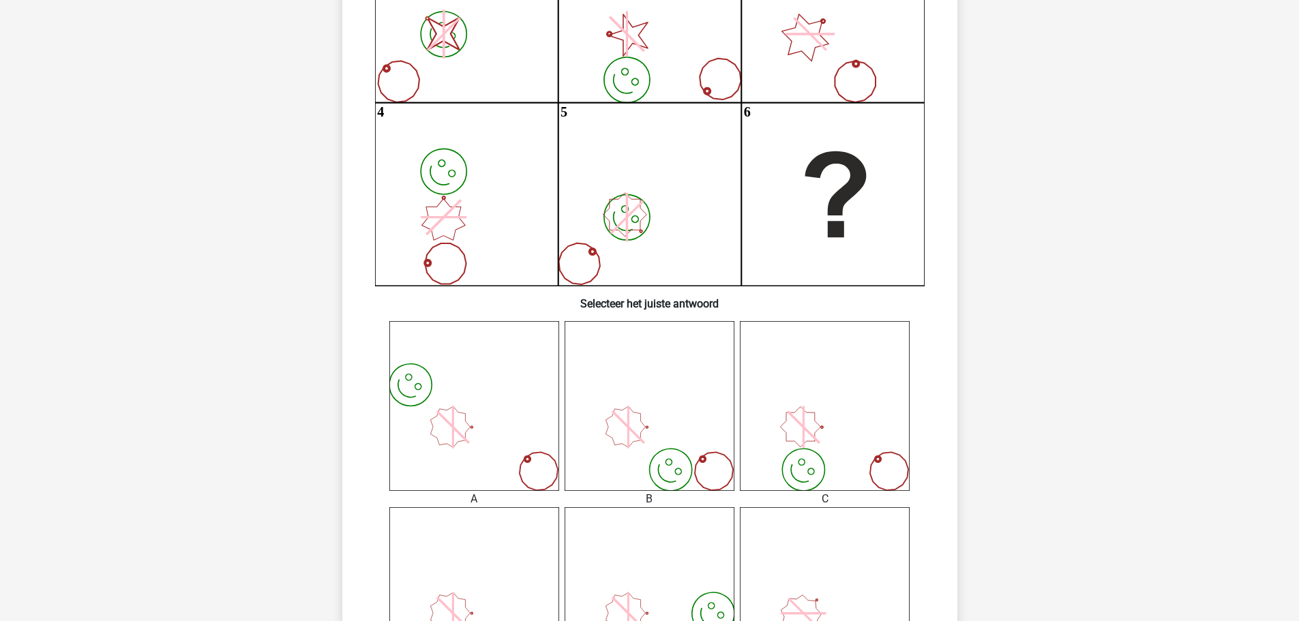
scroll to position [341, 0]
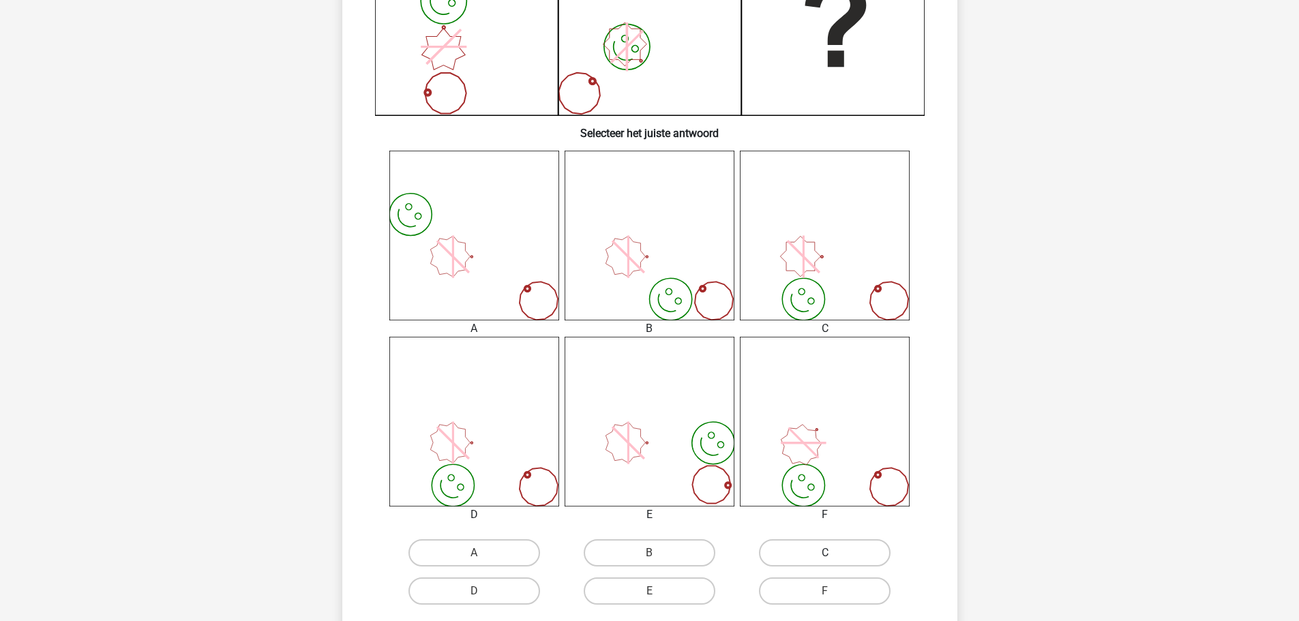
click at [836, 544] on label "C" at bounding box center [825, 552] width 132 height 27
click at [834, 553] on input "C" at bounding box center [829, 557] width 9 height 9
radio input "true"
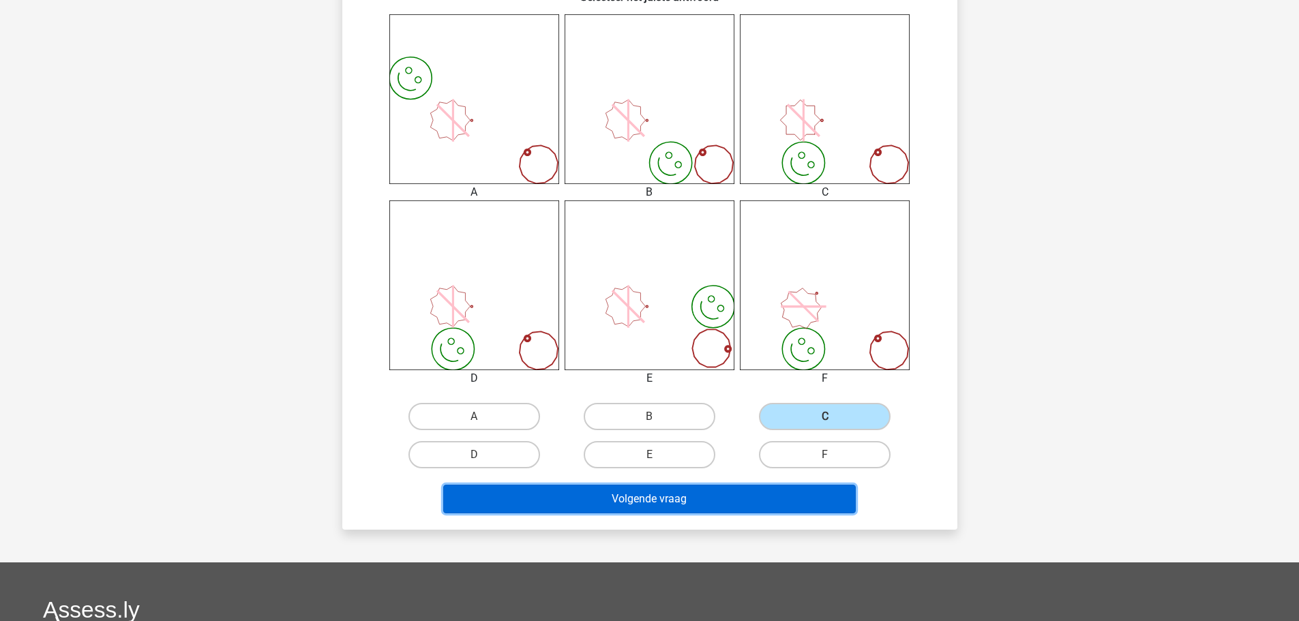
click at [649, 490] on button "Volgende vraag" at bounding box center [649, 499] width 413 height 29
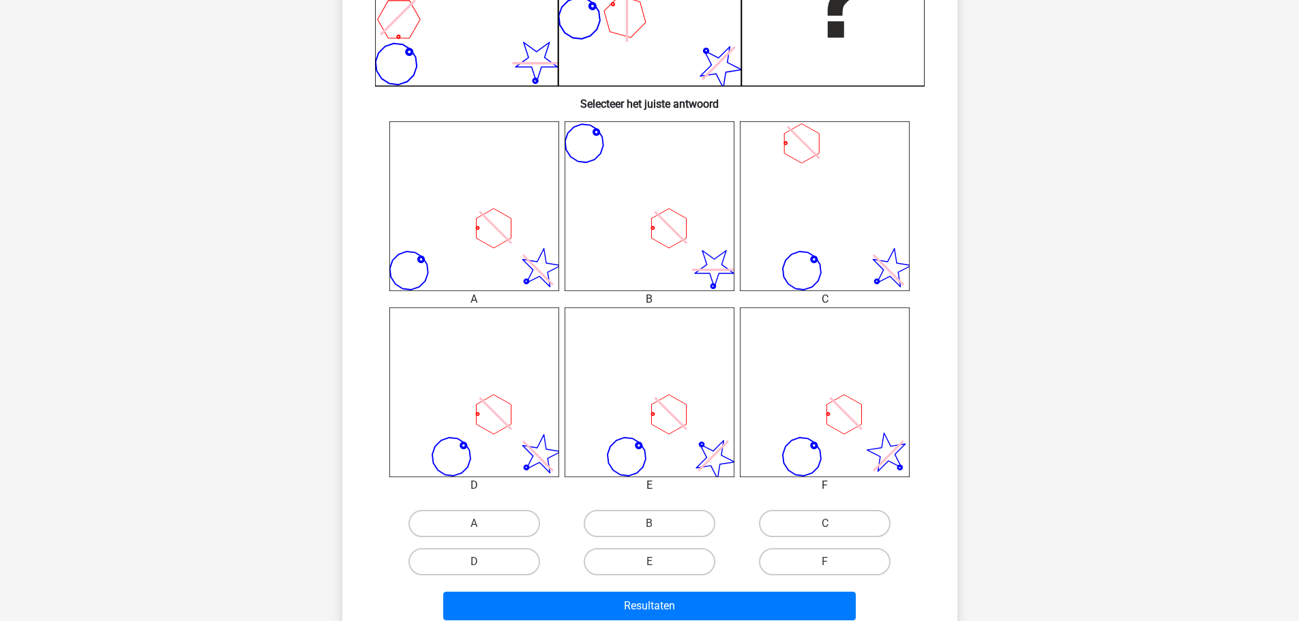
scroll to position [477, 0]
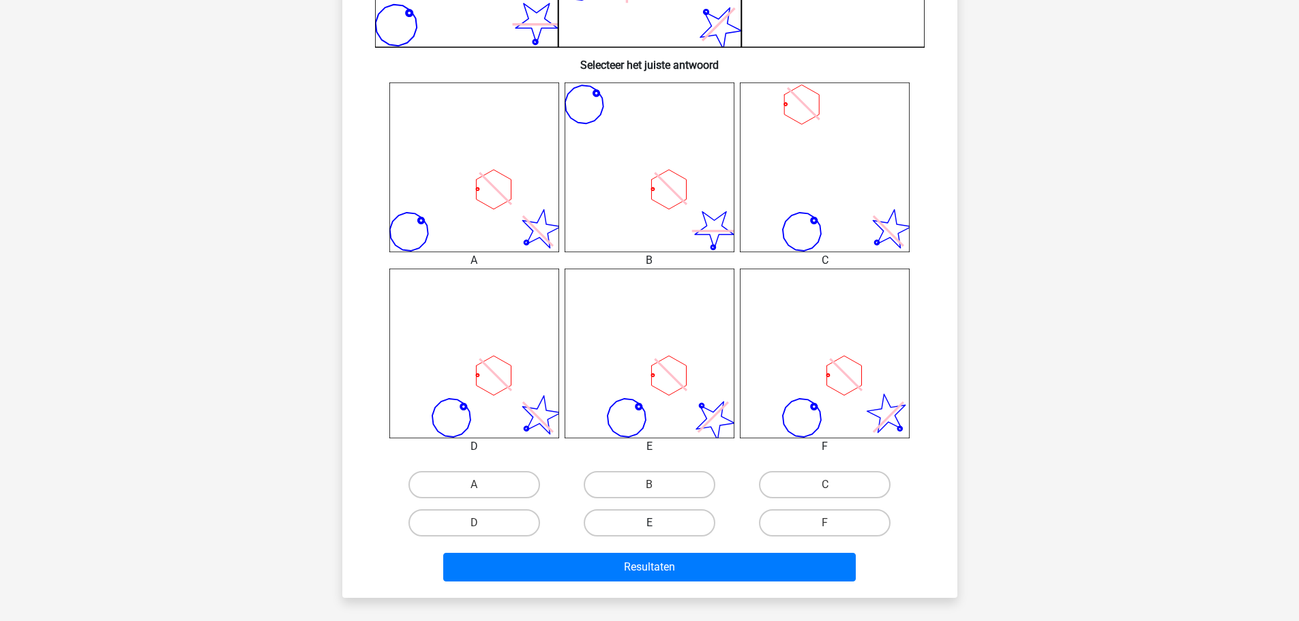
click at [664, 520] on label "E" at bounding box center [650, 522] width 132 height 27
click at [658, 523] on input "E" at bounding box center [653, 527] width 9 height 9
radio input "true"
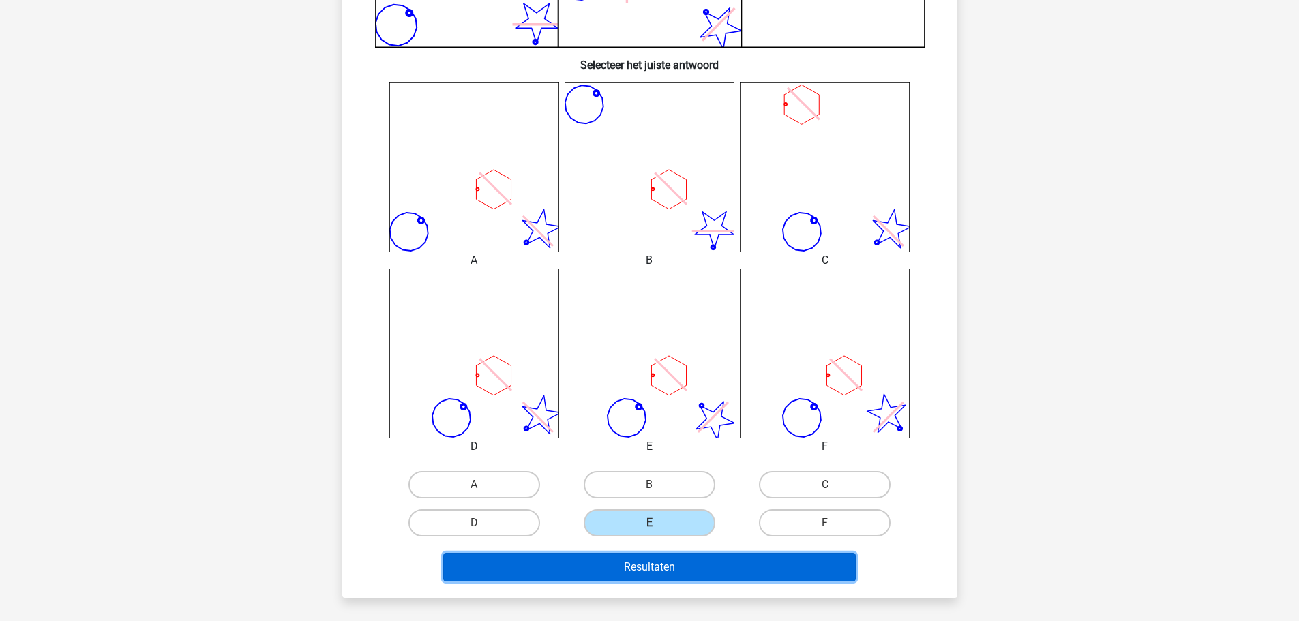
click at [661, 573] on button "Resultaten" at bounding box center [649, 567] width 413 height 29
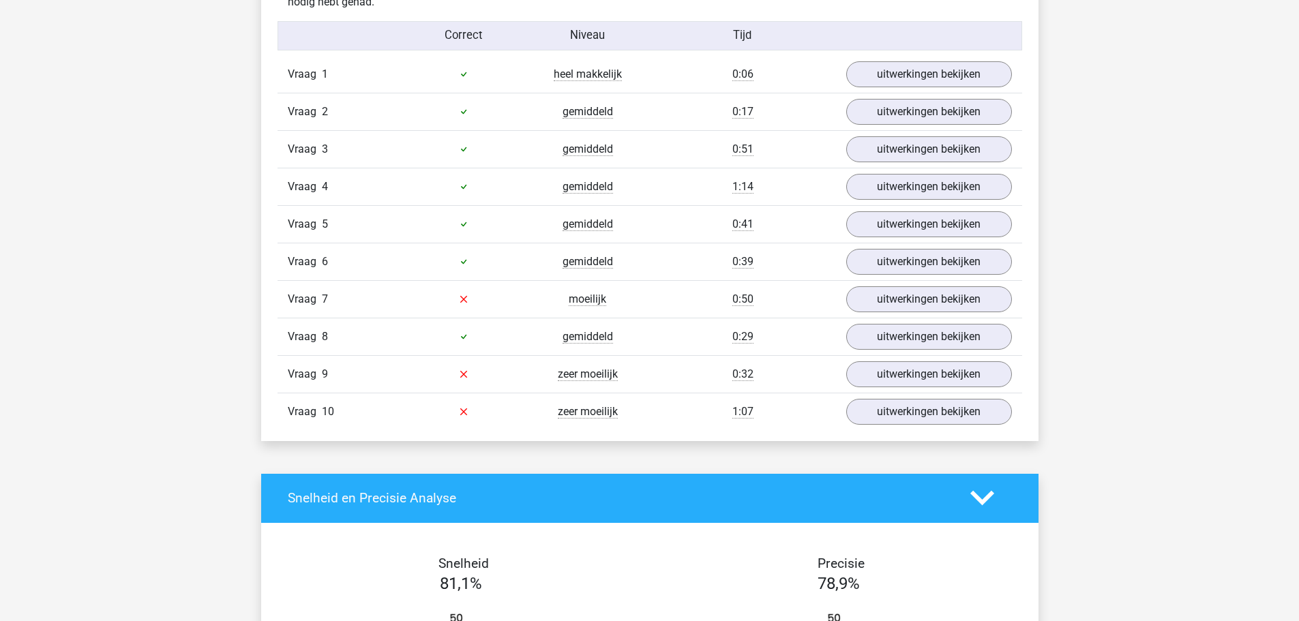
scroll to position [818, 0]
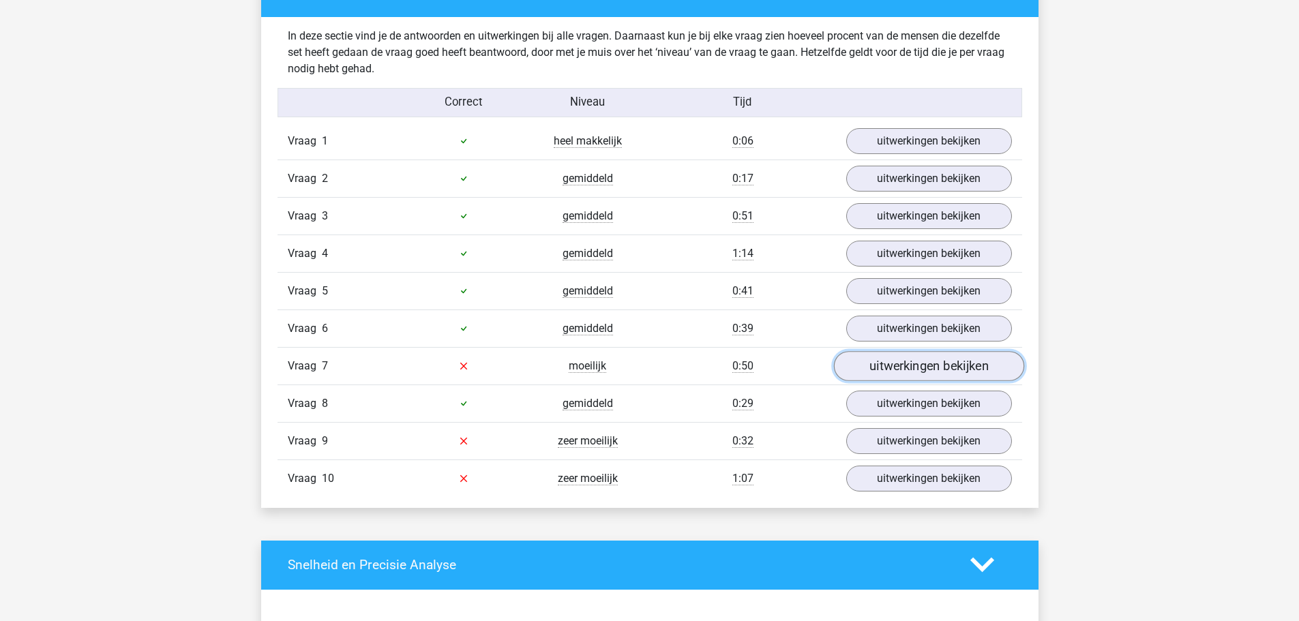
click at [899, 368] on link "uitwerkingen bekijken" at bounding box center [928, 366] width 190 height 30
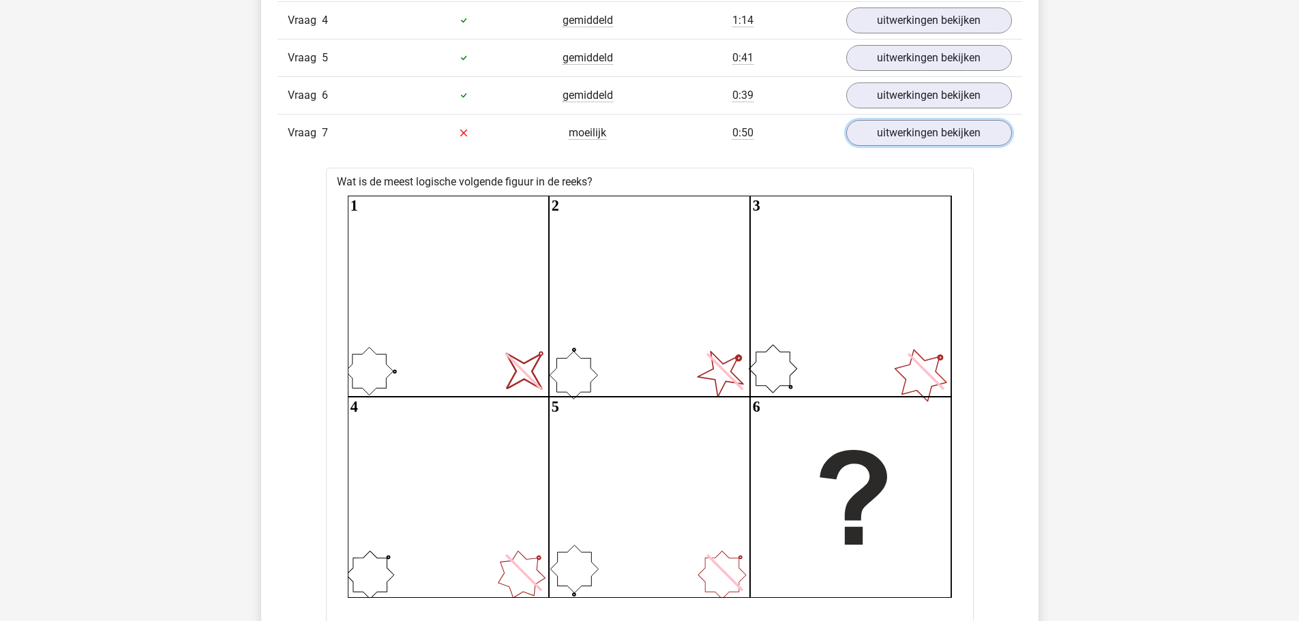
scroll to position [1023, 0]
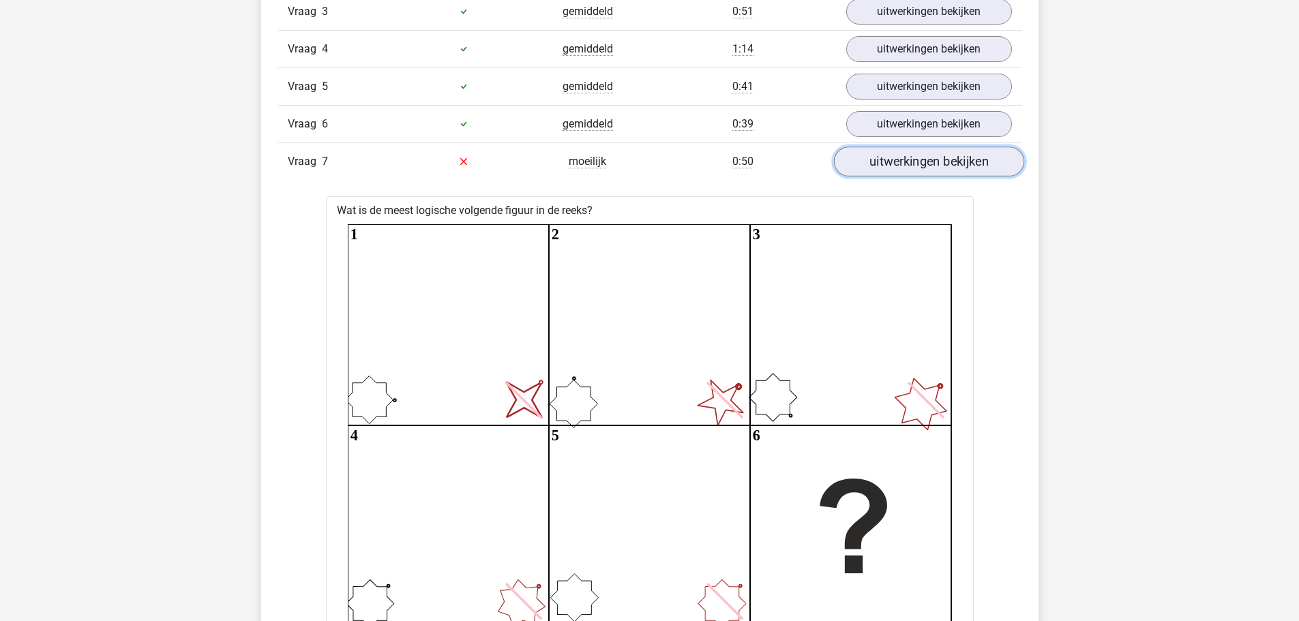
click at [896, 157] on link "uitwerkingen bekijken" at bounding box center [928, 162] width 190 height 30
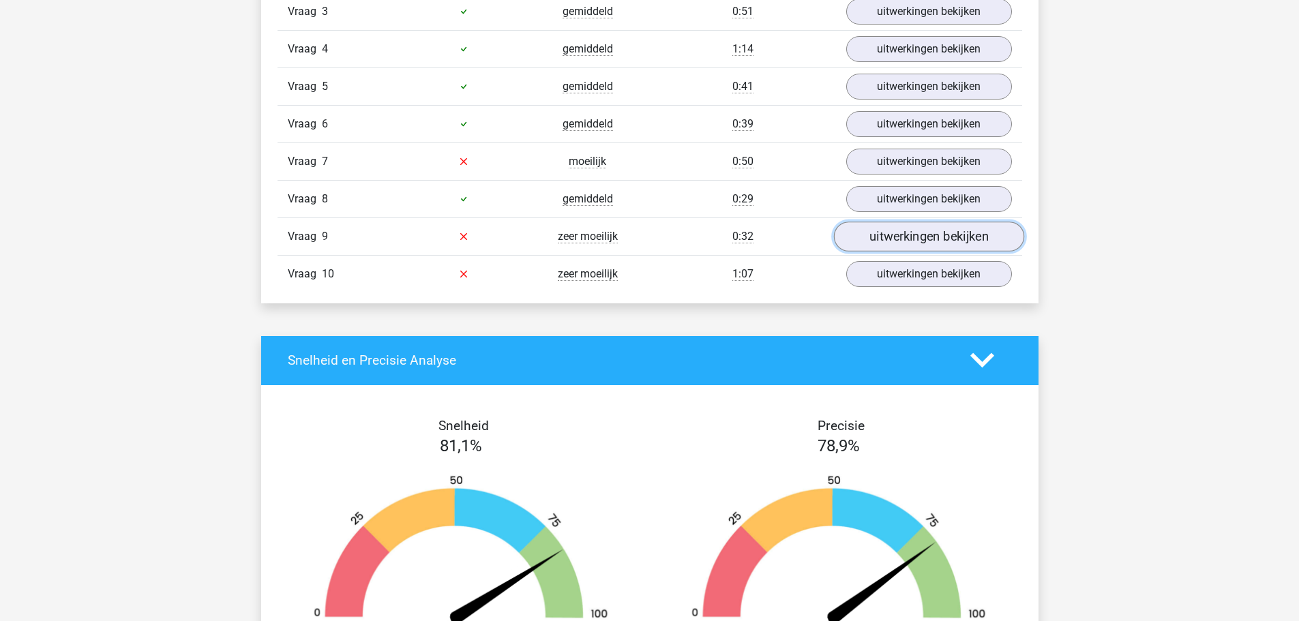
click at [928, 239] on link "uitwerkingen bekijken" at bounding box center [928, 237] width 190 height 30
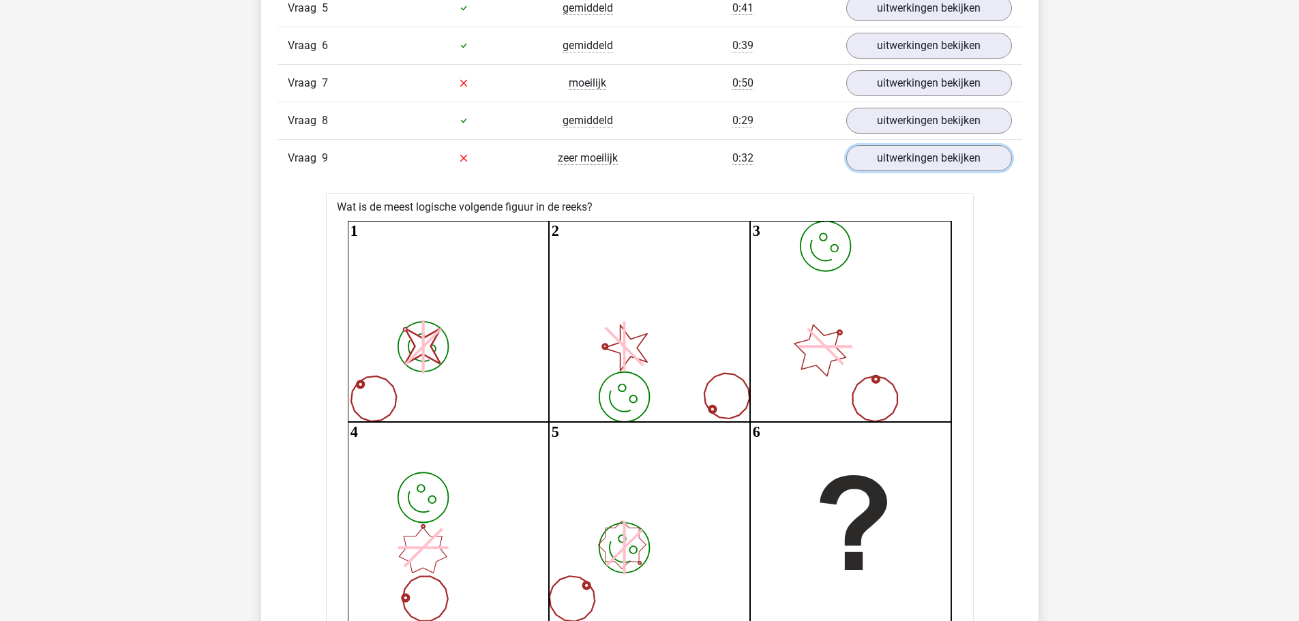
scroll to position [1091, 0]
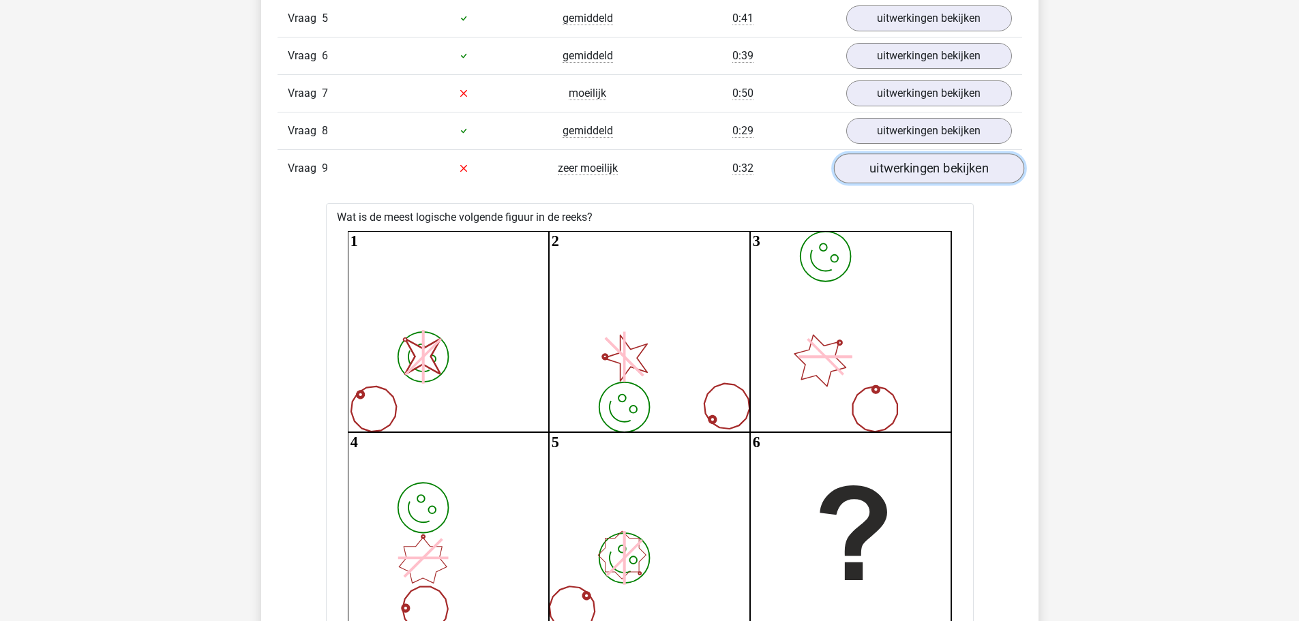
click at [892, 168] on link "uitwerkingen bekijken" at bounding box center [928, 168] width 190 height 30
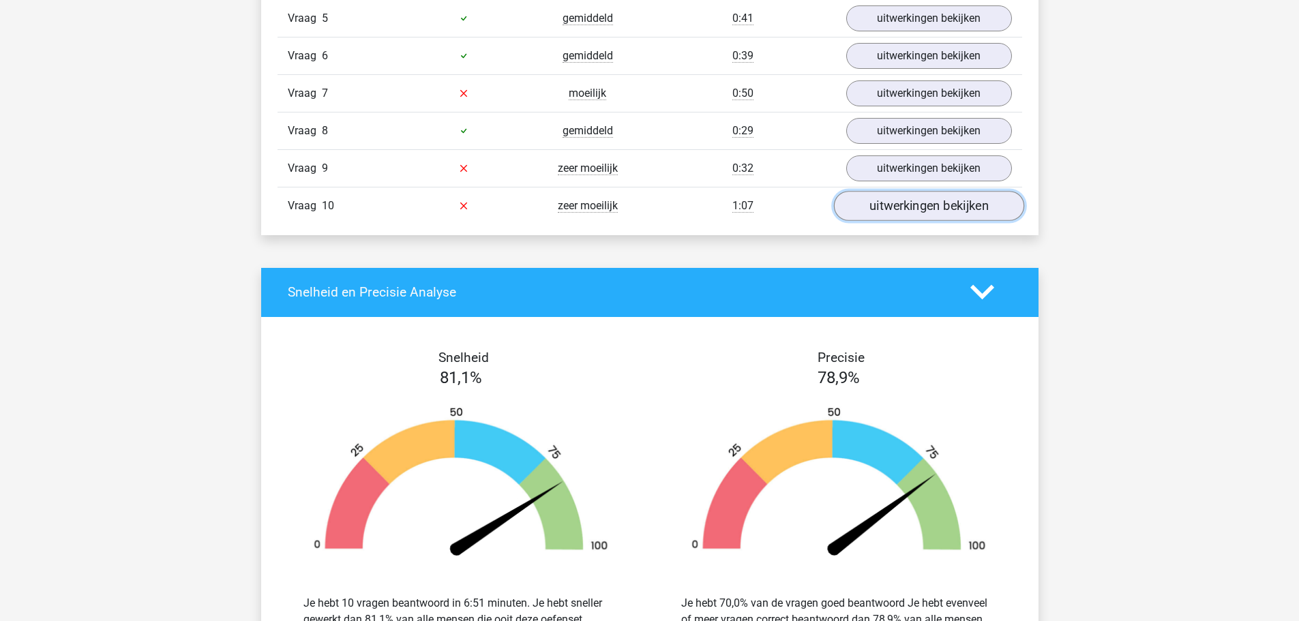
click at [913, 213] on link "uitwerkingen bekijken" at bounding box center [928, 206] width 190 height 30
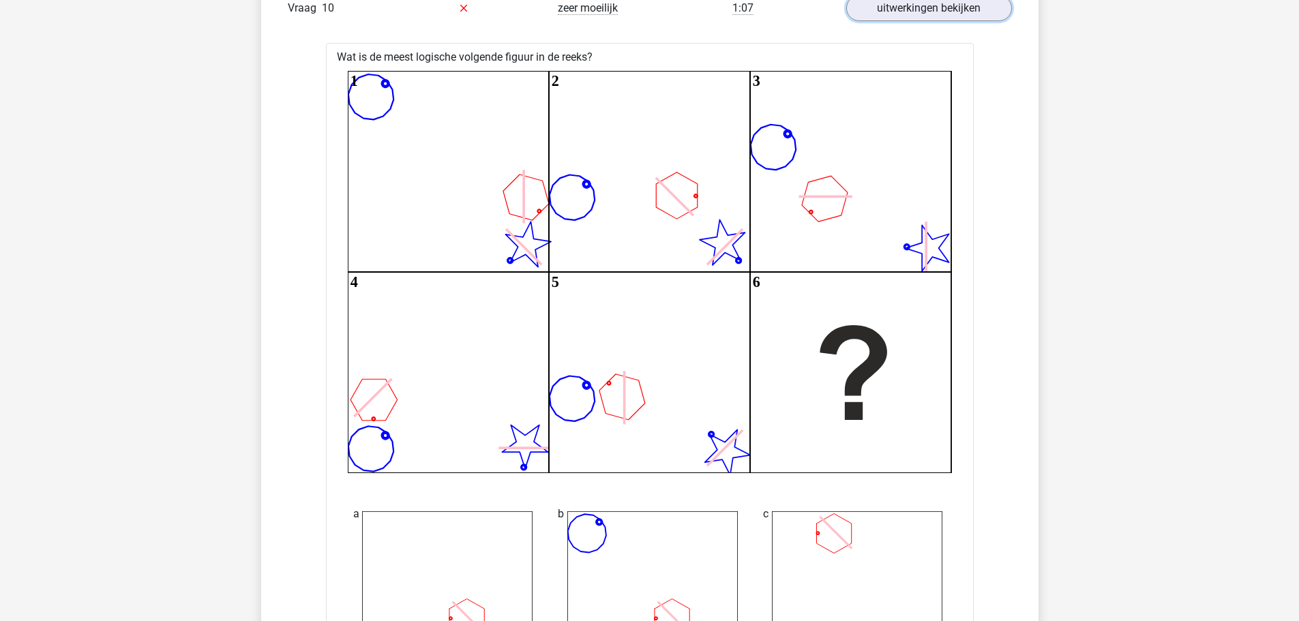
scroll to position [1159, 0]
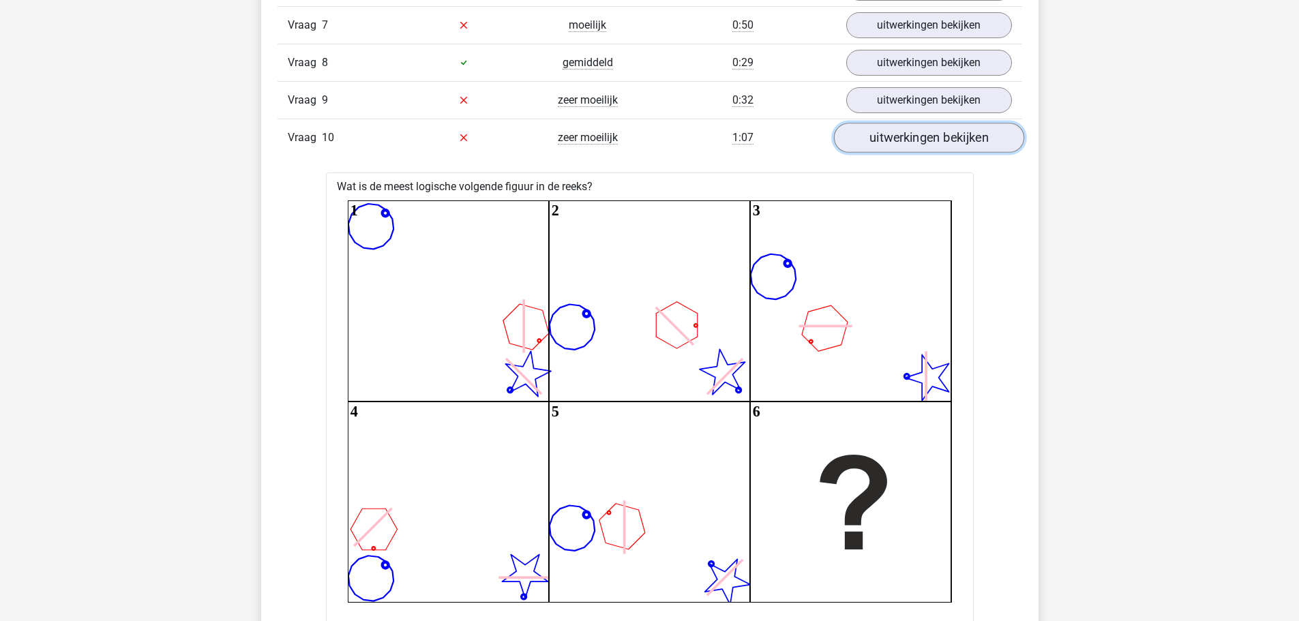
click at [915, 134] on link "uitwerkingen bekijken" at bounding box center [928, 138] width 190 height 30
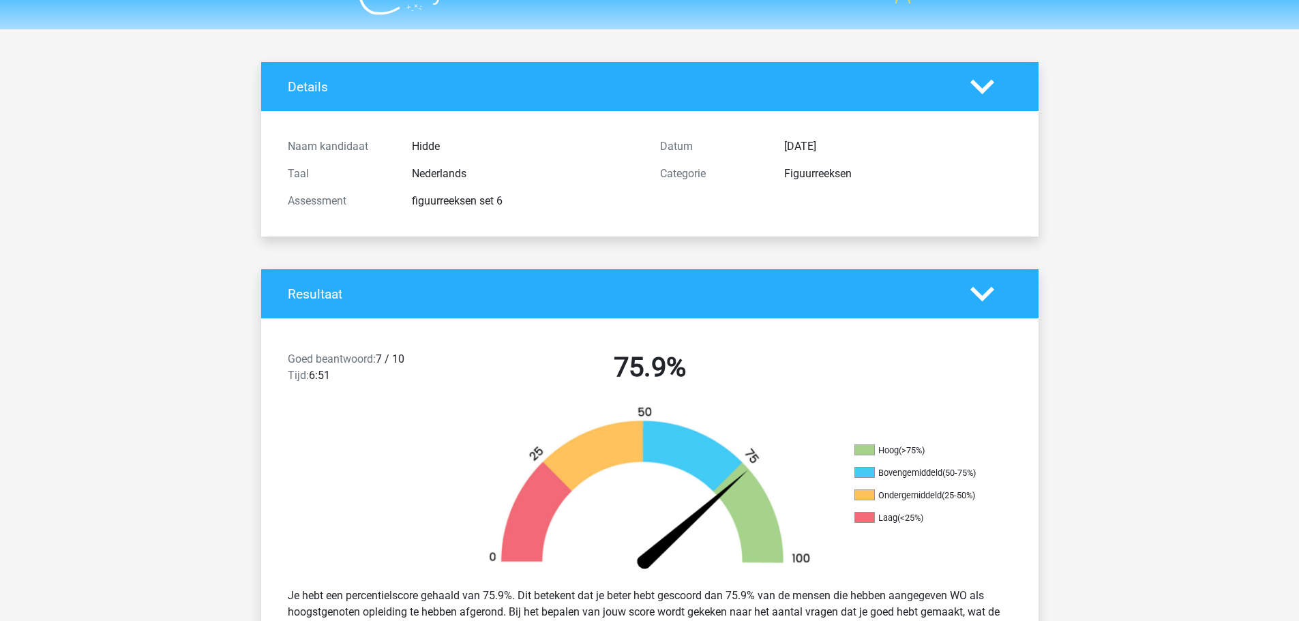
scroll to position [0, 0]
